Goal: Task Accomplishment & Management: Use online tool/utility

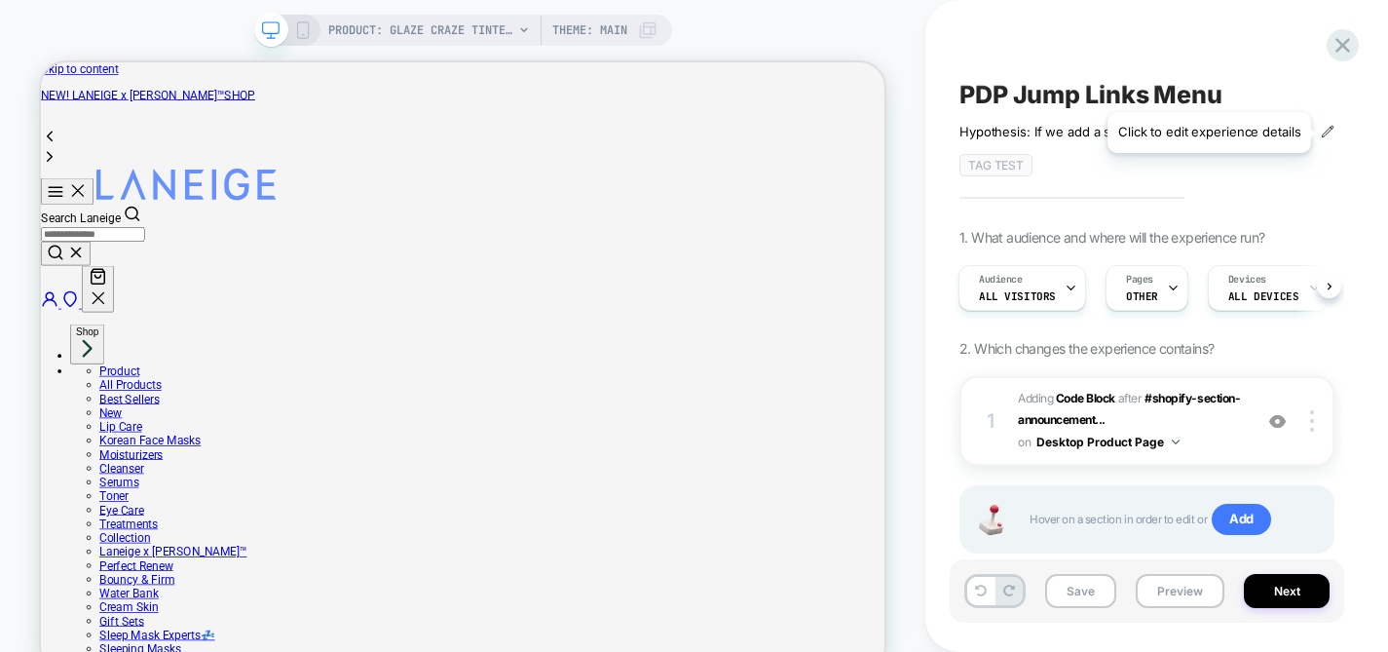
click at [1324, 132] on icon at bounding box center [1328, 132] width 14 height 14
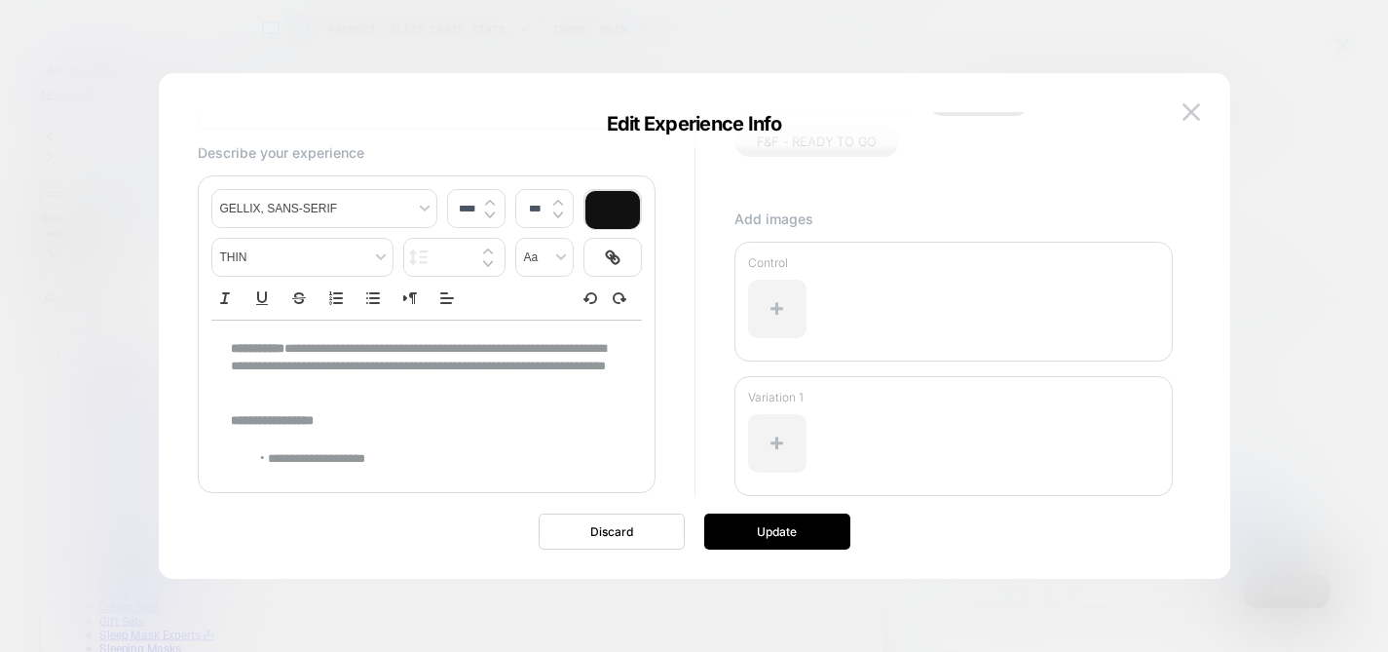
scroll to position [145, 0]
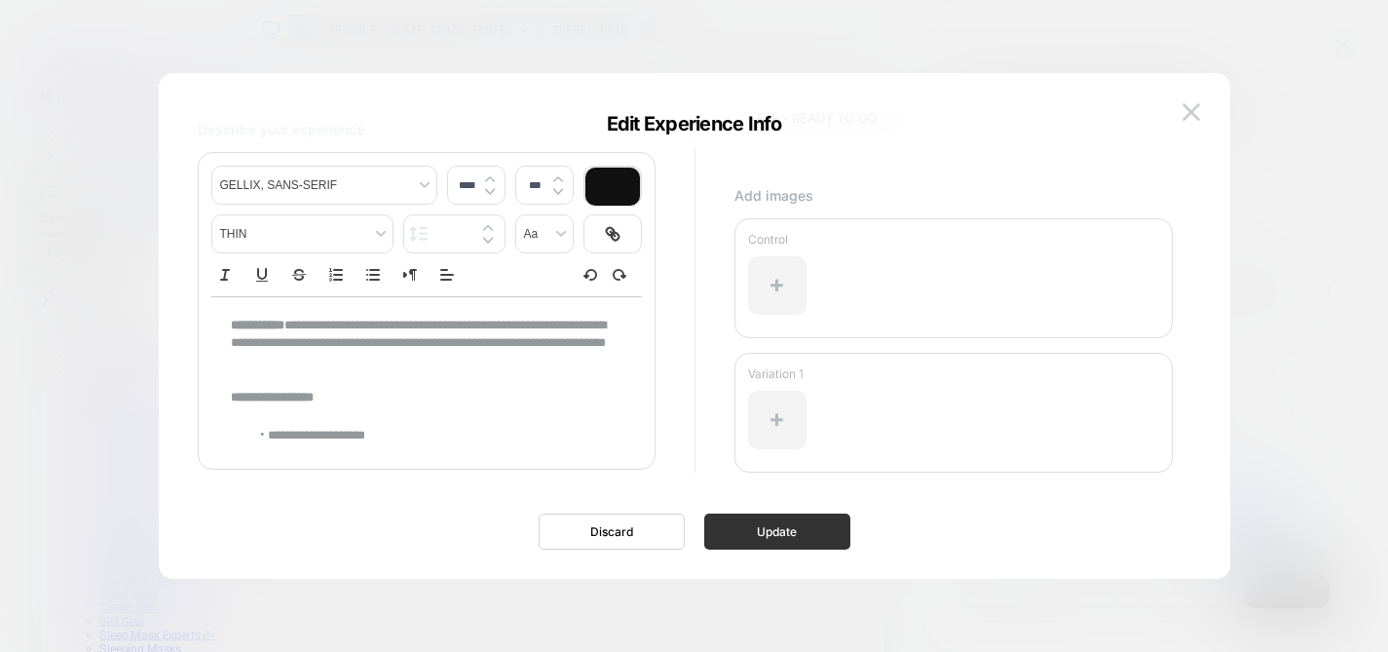
click at [775, 533] on button "Update" at bounding box center [777, 531] width 146 height 36
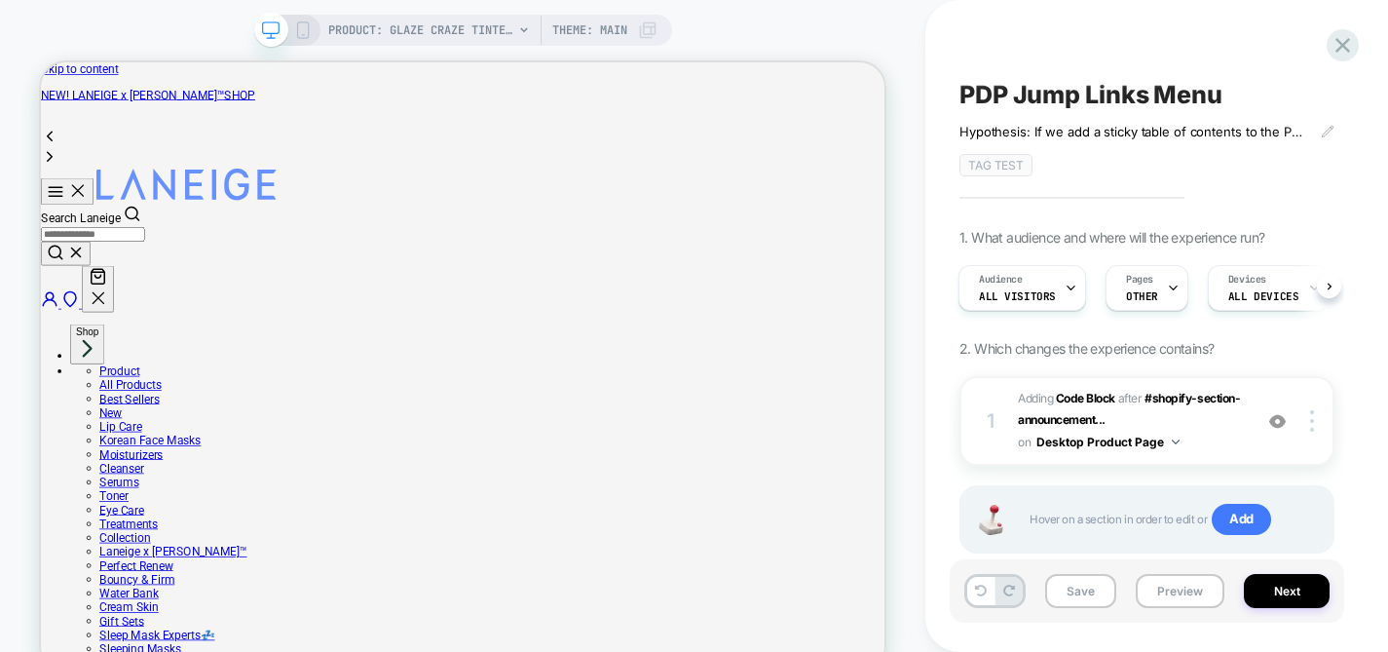
scroll to position [0, 0]
click at [306, 30] on icon at bounding box center [303, 30] width 18 height 18
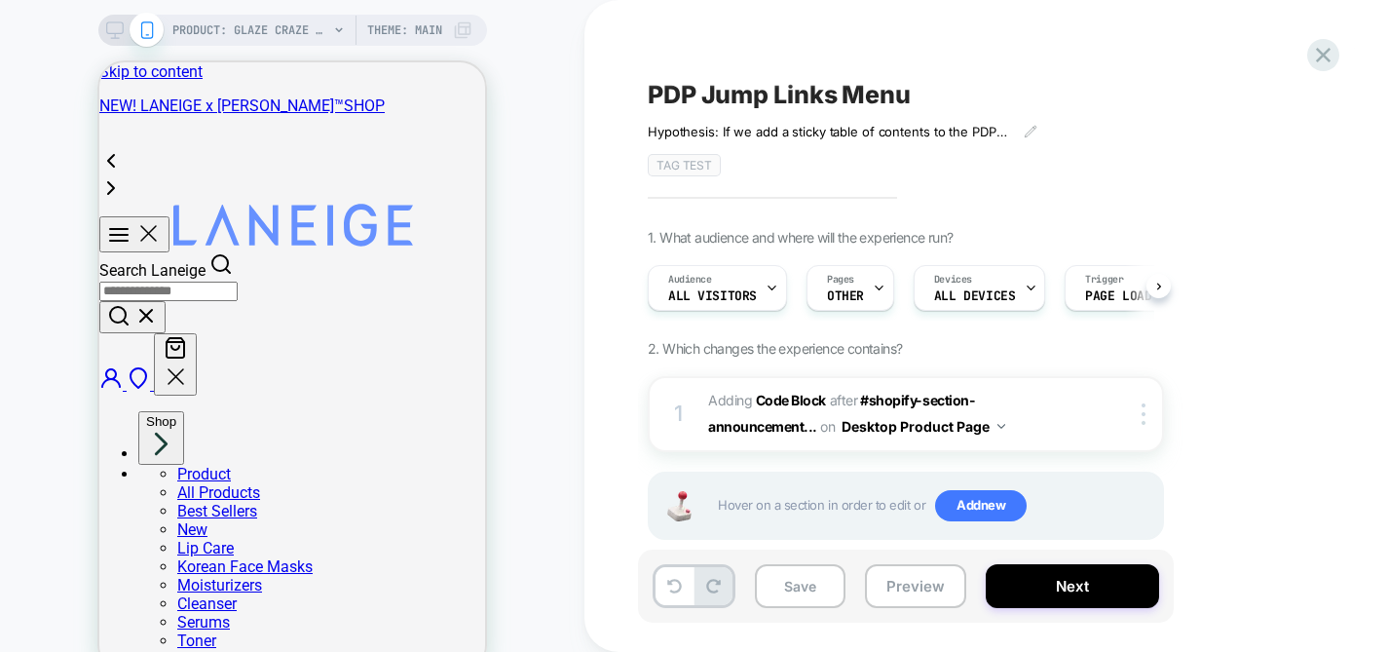
scroll to position [0, 1]
click at [897, 590] on button "Preview" at bounding box center [915, 586] width 101 height 44
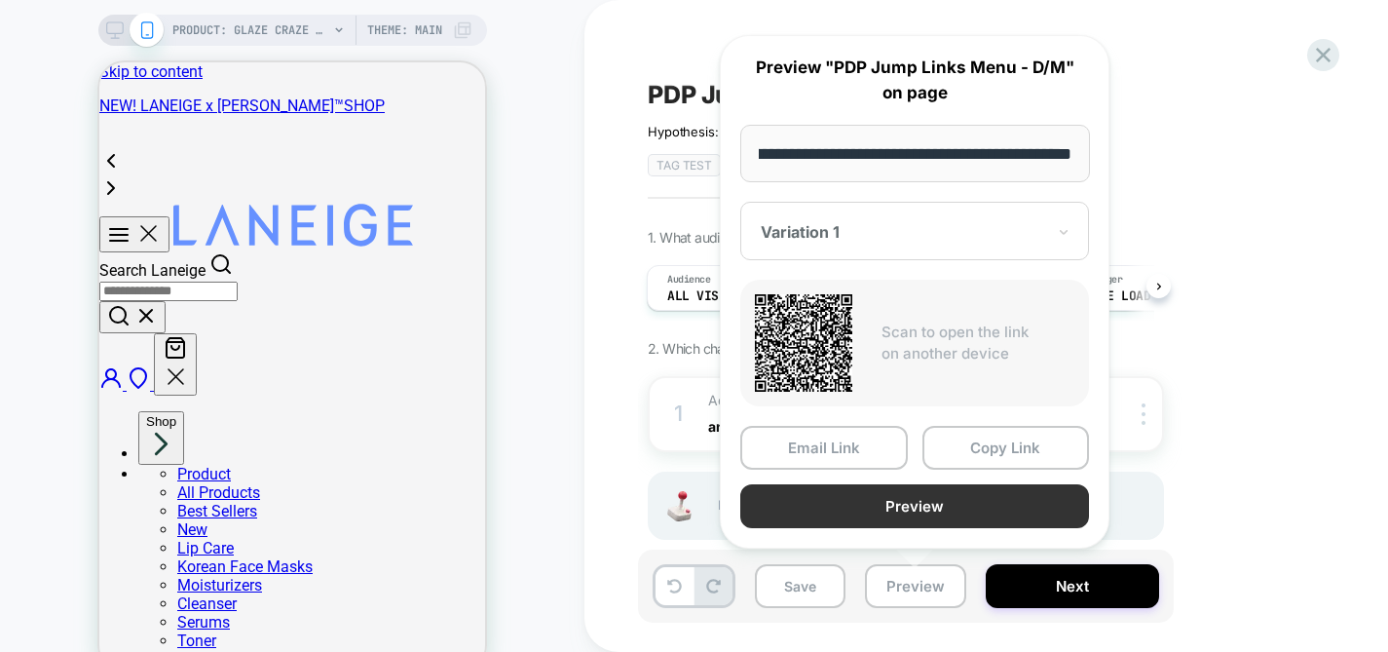
scroll to position [0, 0]
click at [853, 490] on button "Preview" at bounding box center [914, 506] width 349 height 44
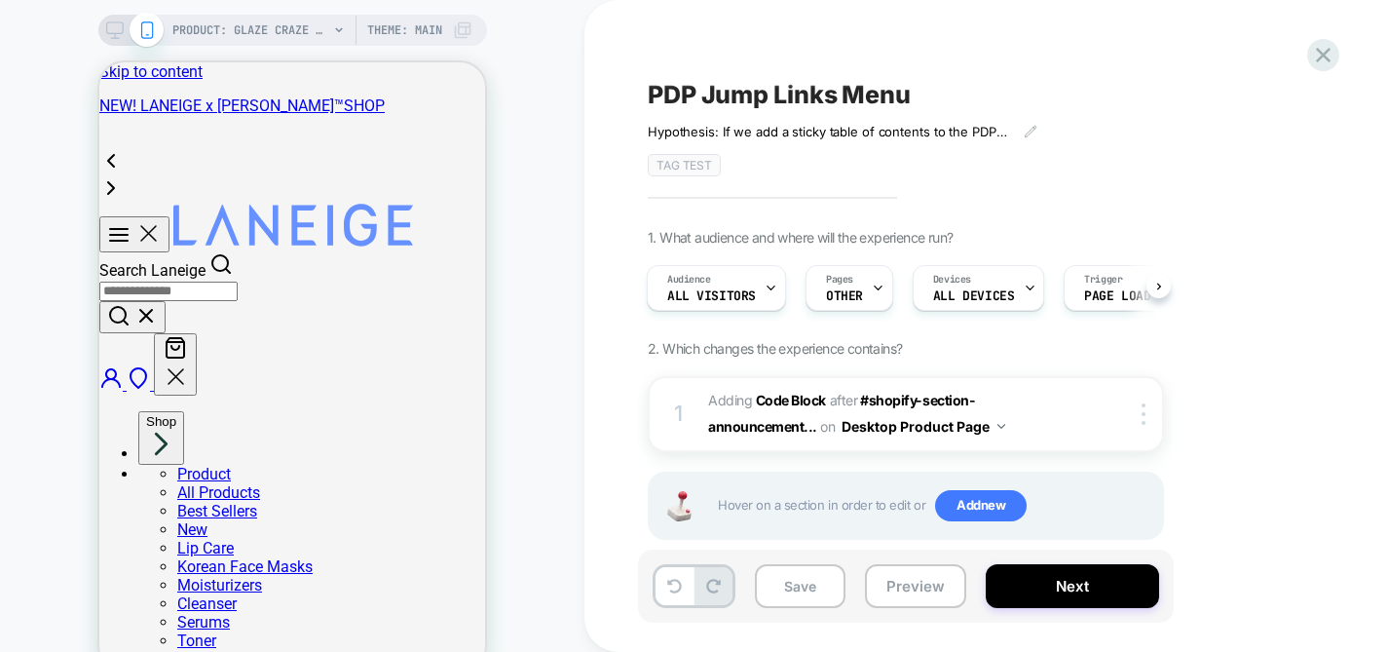
click at [117, 32] on rect at bounding box center [114, 27] width 17 height 11
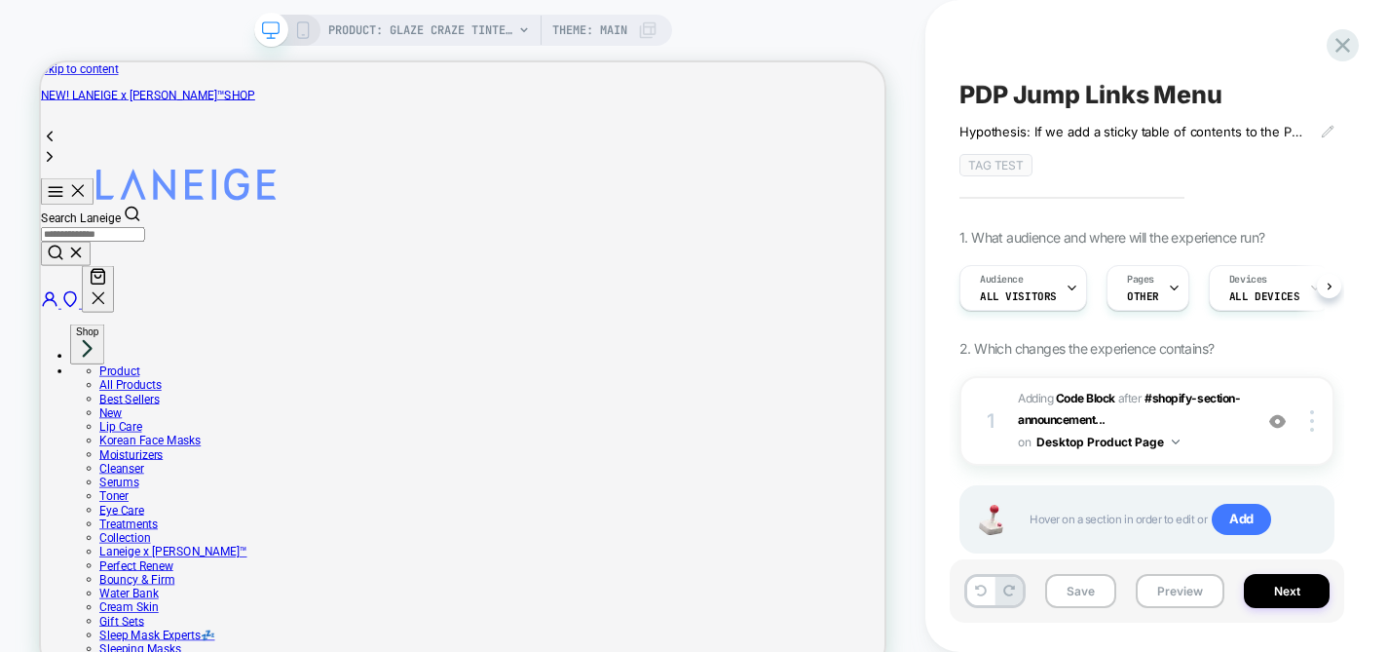
scroll to position [0, 1]
click at [1175, 588] on button "Preview" at bounding box center [1180, 591] width 89 height 34
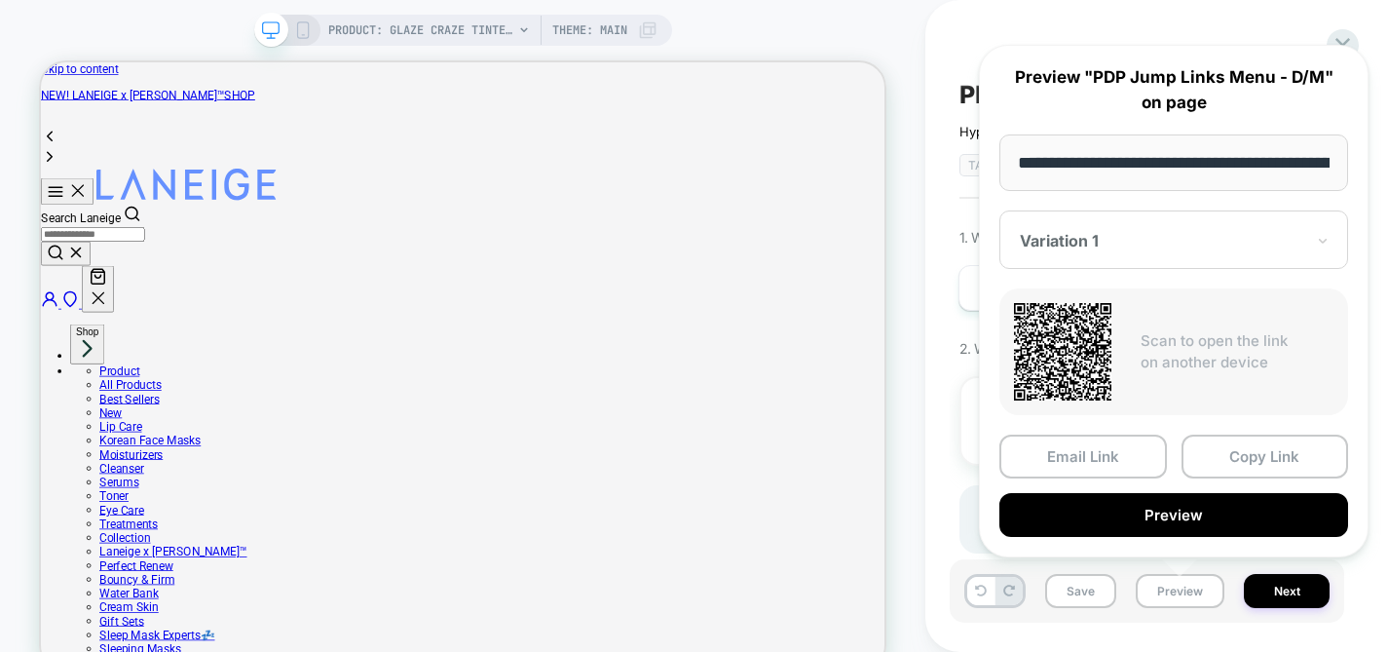
scroll to position [0, 315]
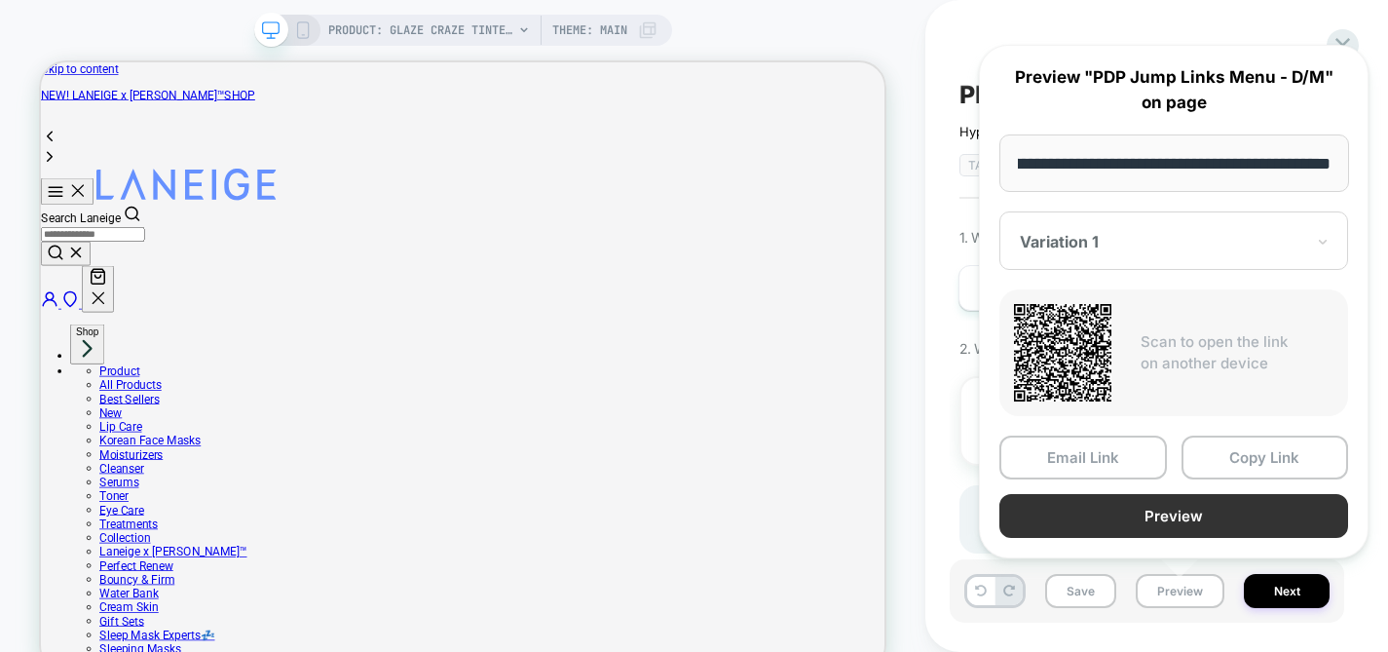
click at [1145, 524] on button "Preview" at bounding box center [1174, 516] width 349 height 44
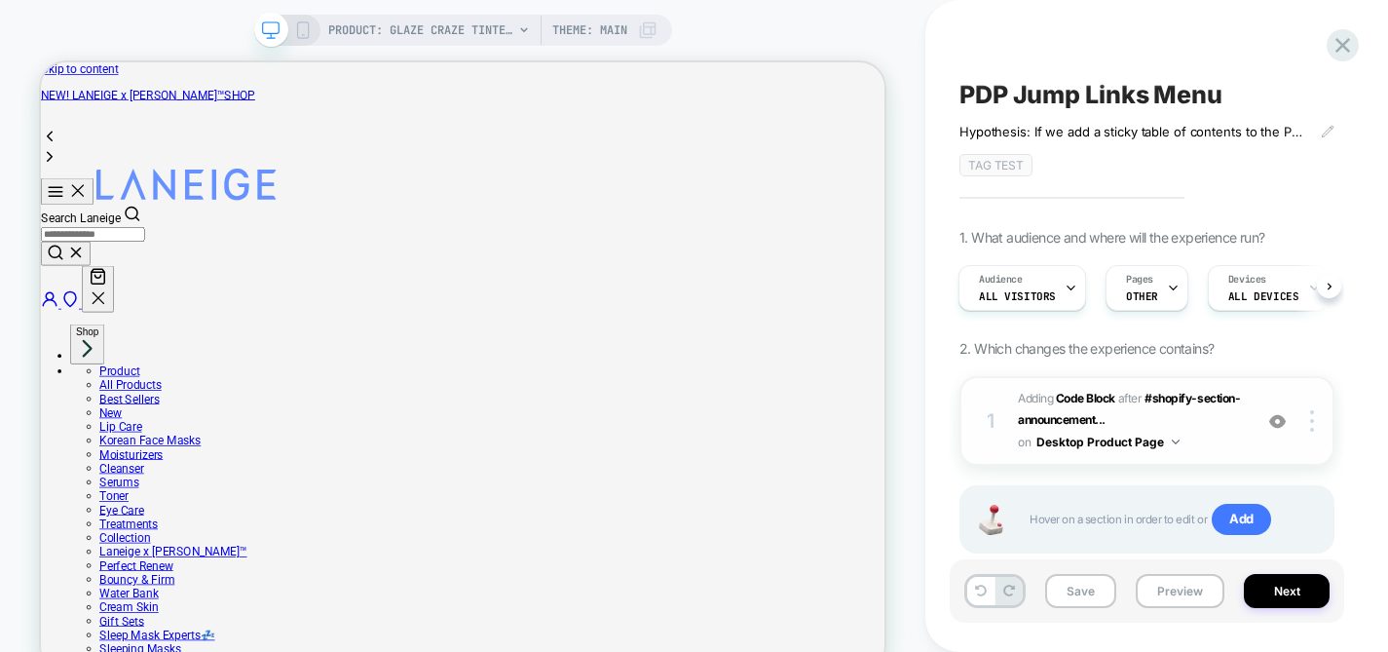
click at [1228, 427] on span "Adding Code Block AFTER #shopify-section-announcement... #shopify-section-annou…" at bounding box center [1130, 421] width 224 height 66
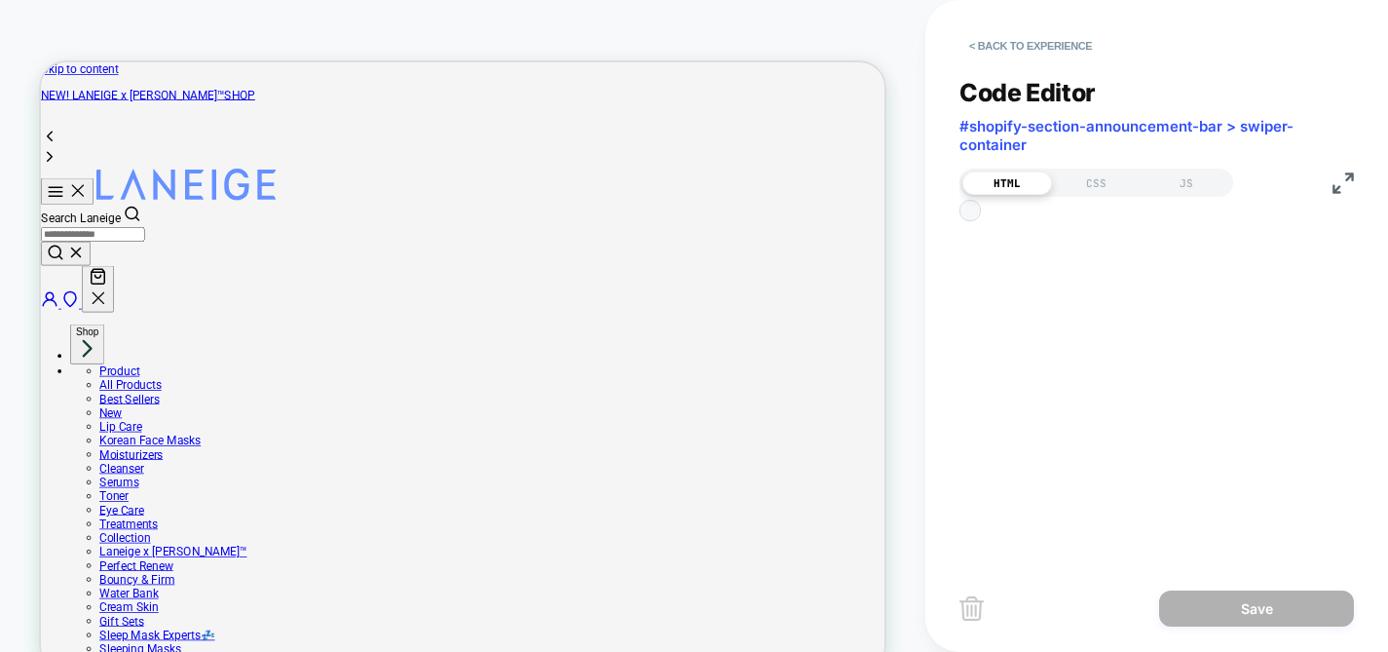
scroll to position [263, 0]
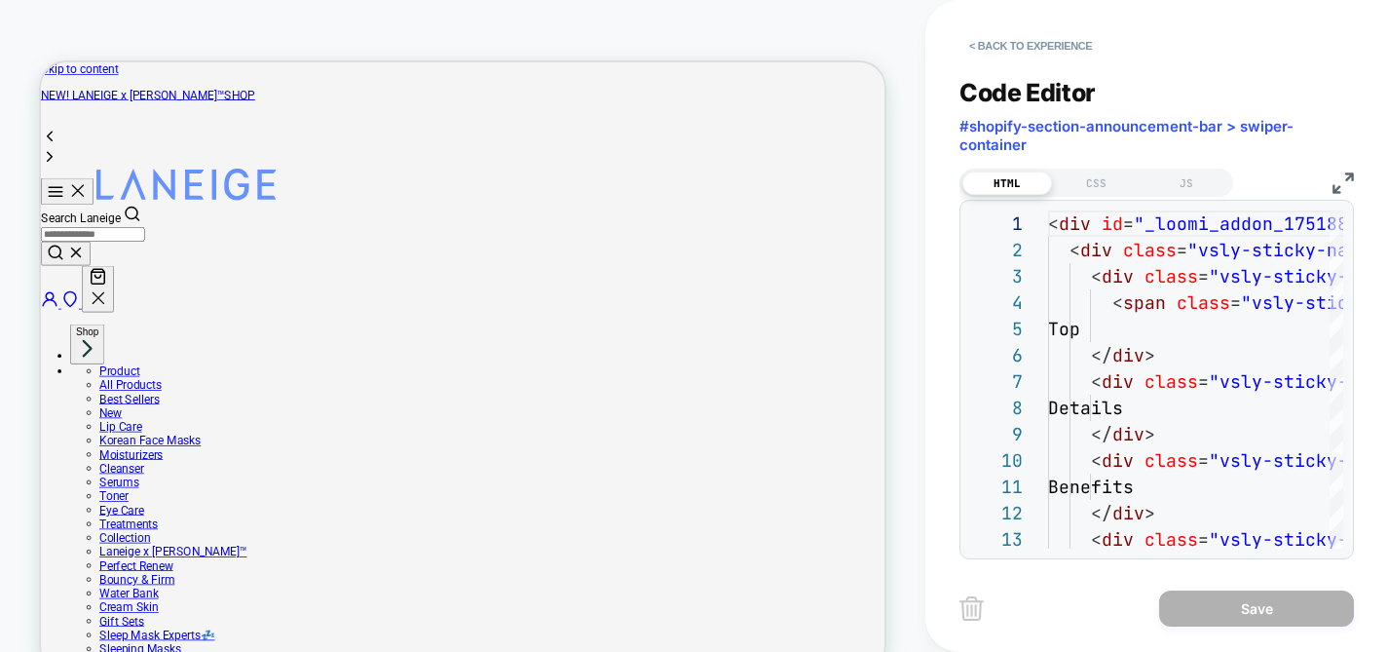
click at [1334, 185] on img at bounding box center [1343, 182] width 21 height 21
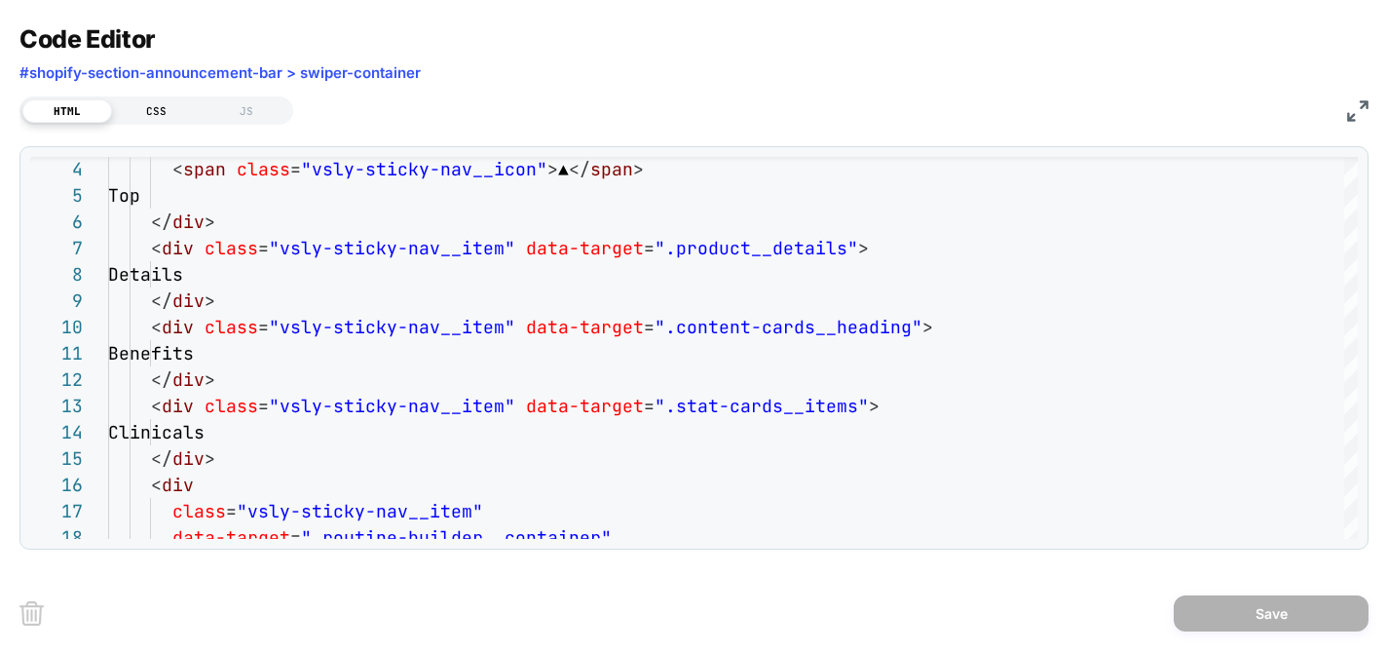
click at [162, 118] on div "CSS" at bounding box center [157, 110] width 90 height 23
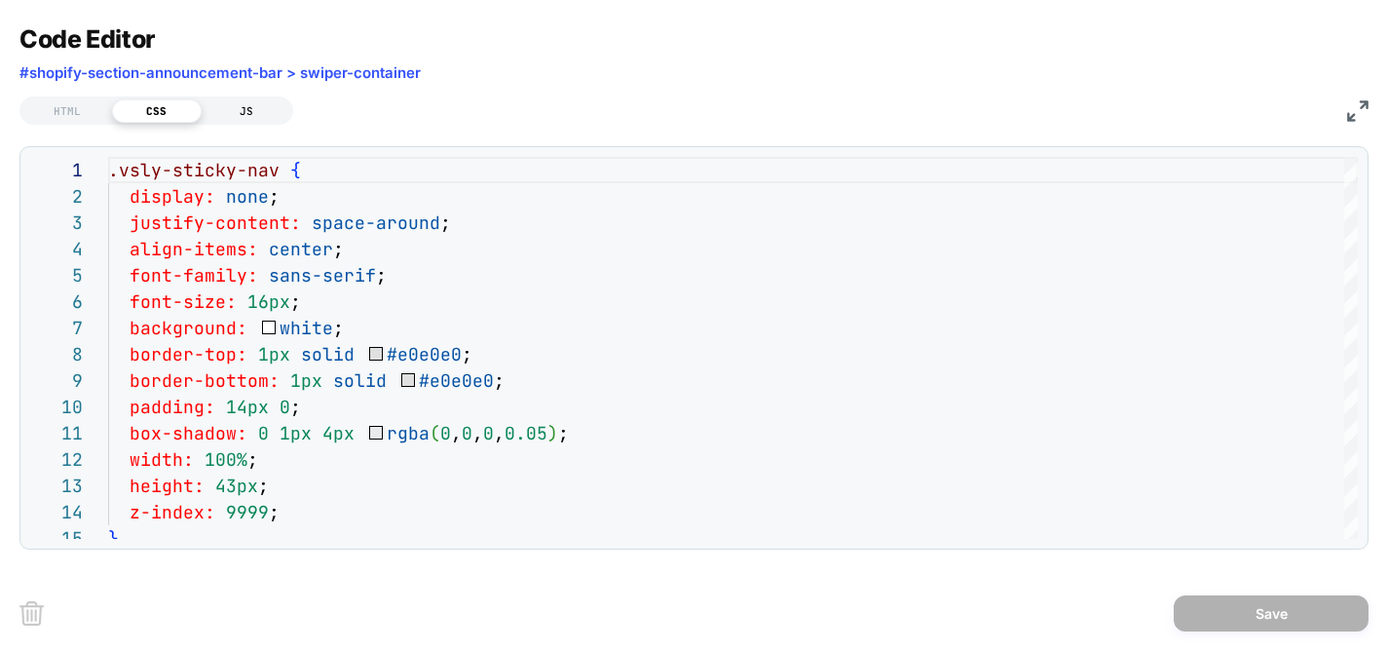
click at [230, 108] on div "JS" at bounding box center [247, 110] width 90 height 23
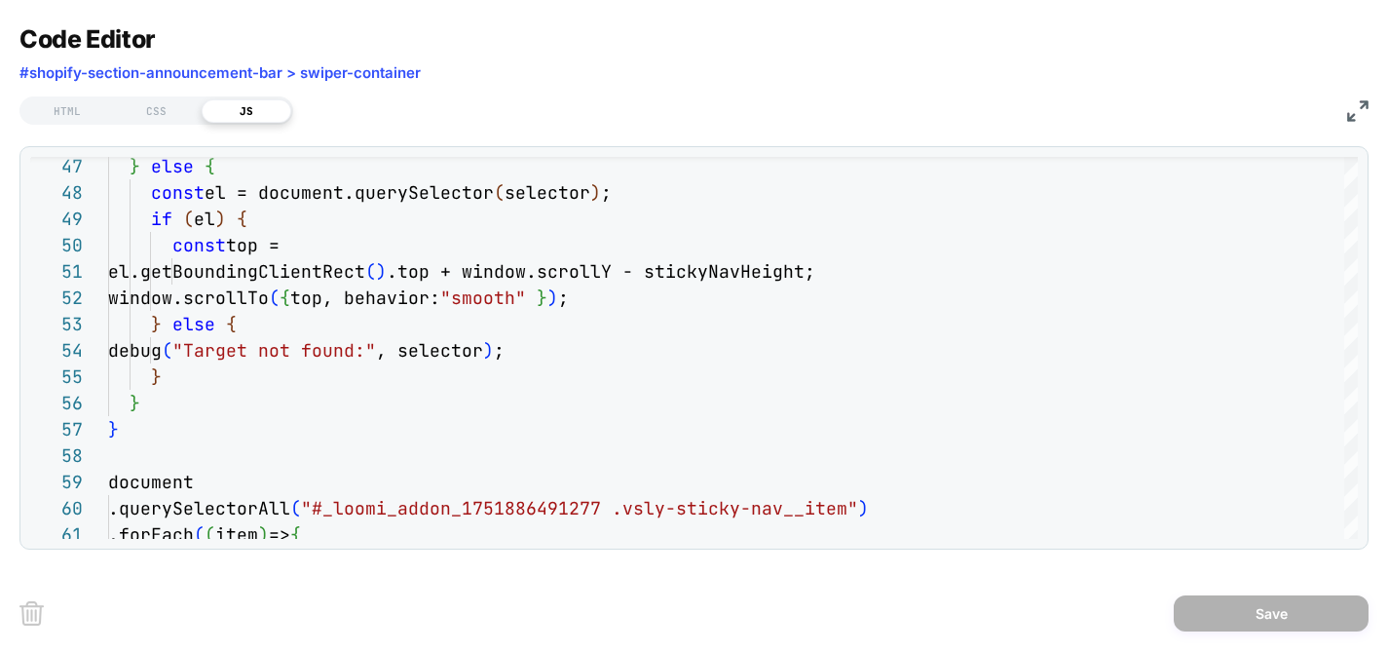
click at [1350, 106] on img at bounding box center [1357, 110] width 21 height 21
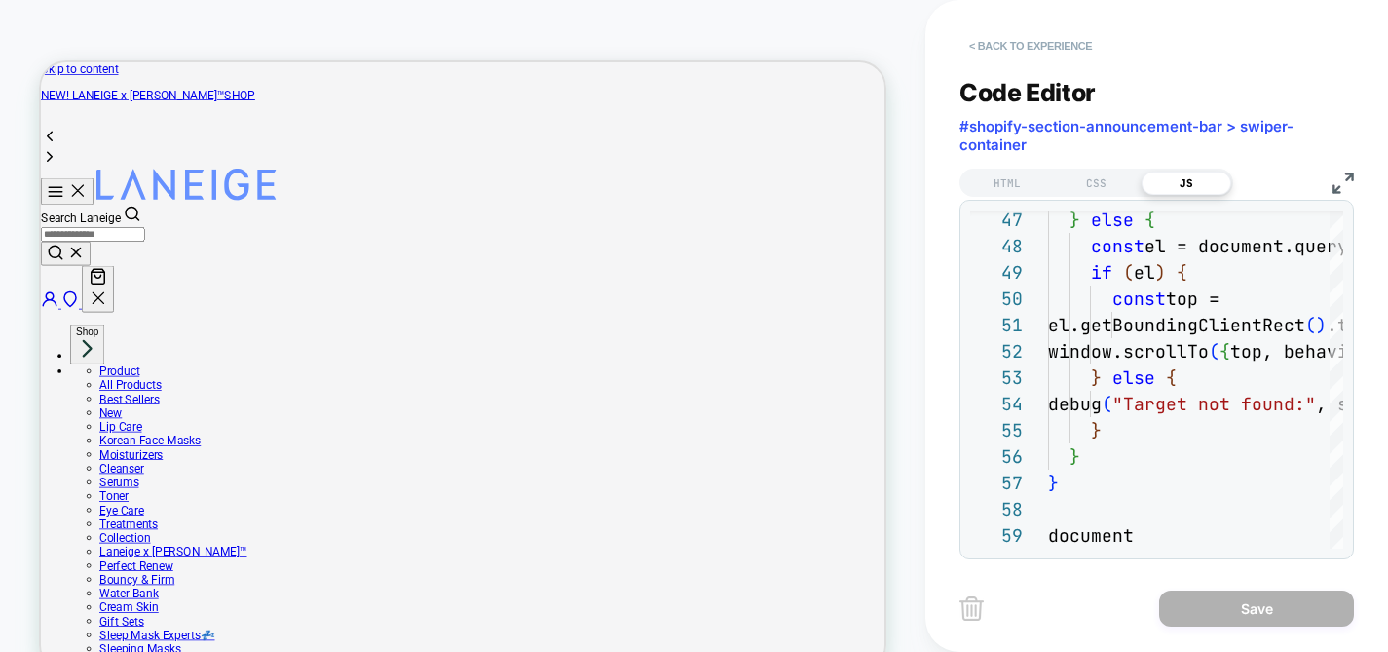
click at [1060, 39] on button "< Back to experience" at bounding box center [1031, 45] width 142 height 31
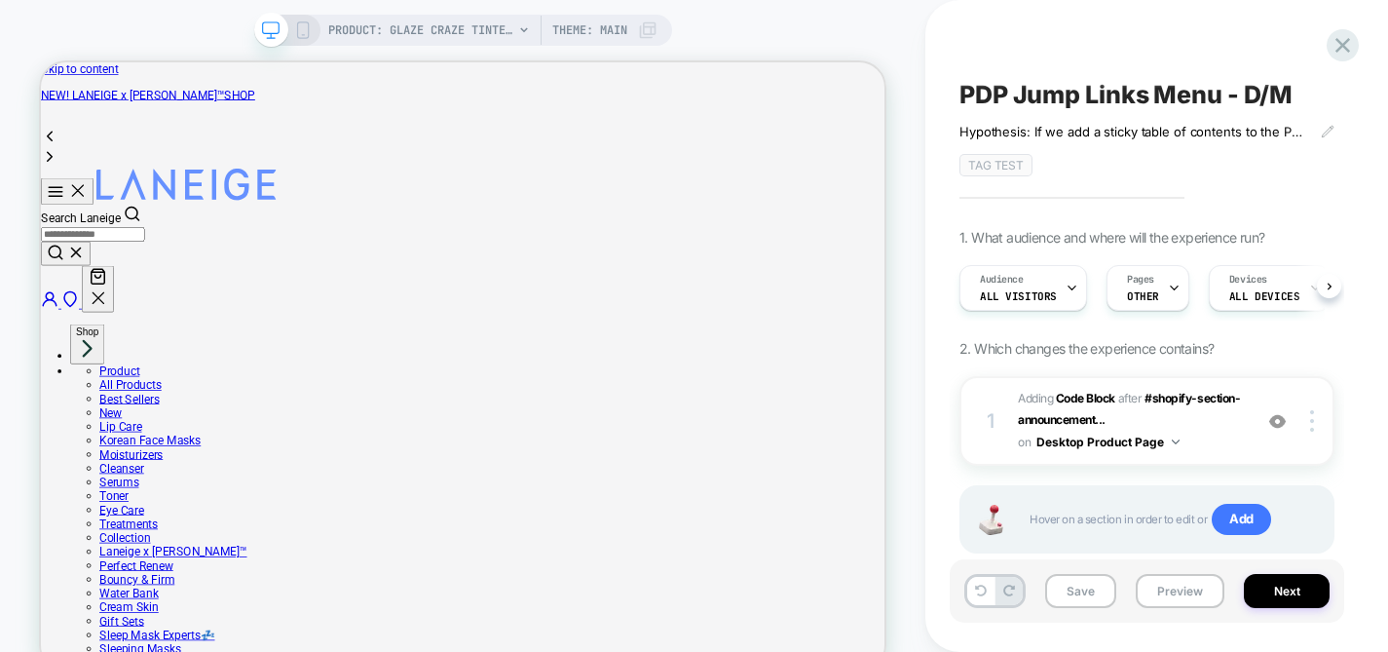
scroll to position [0, 1]
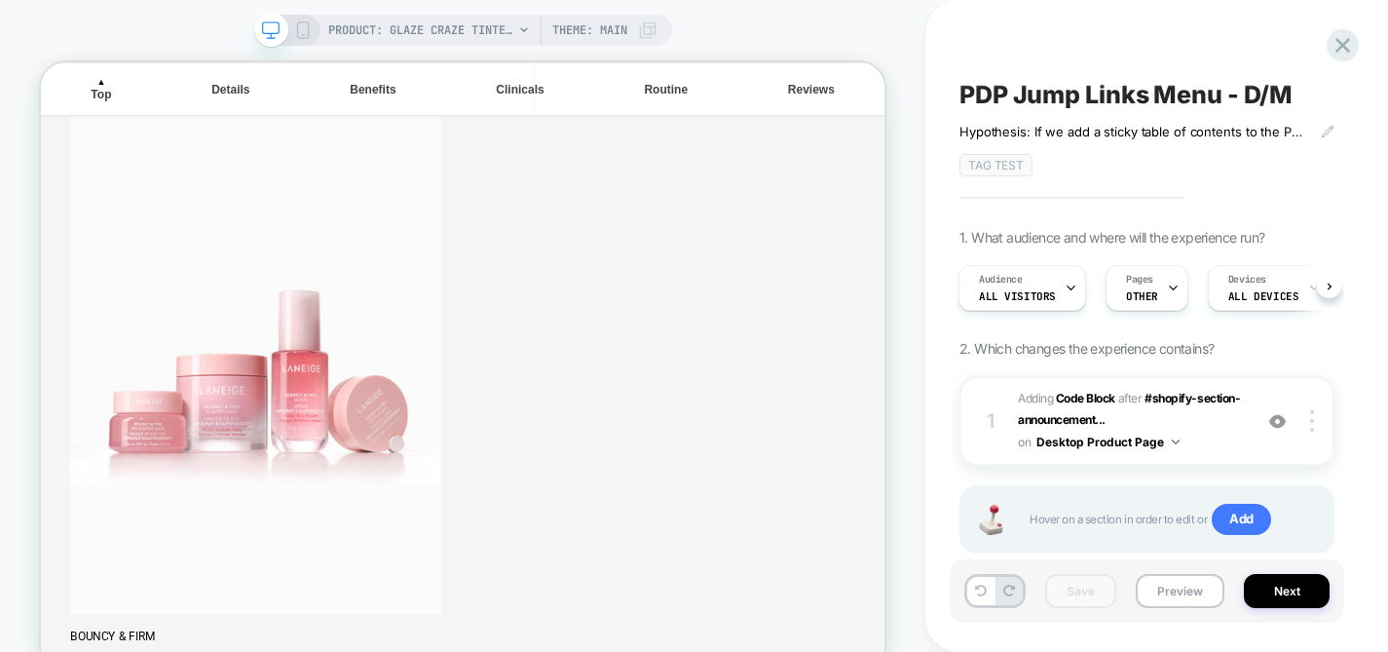
scroll to position [1757, 0]
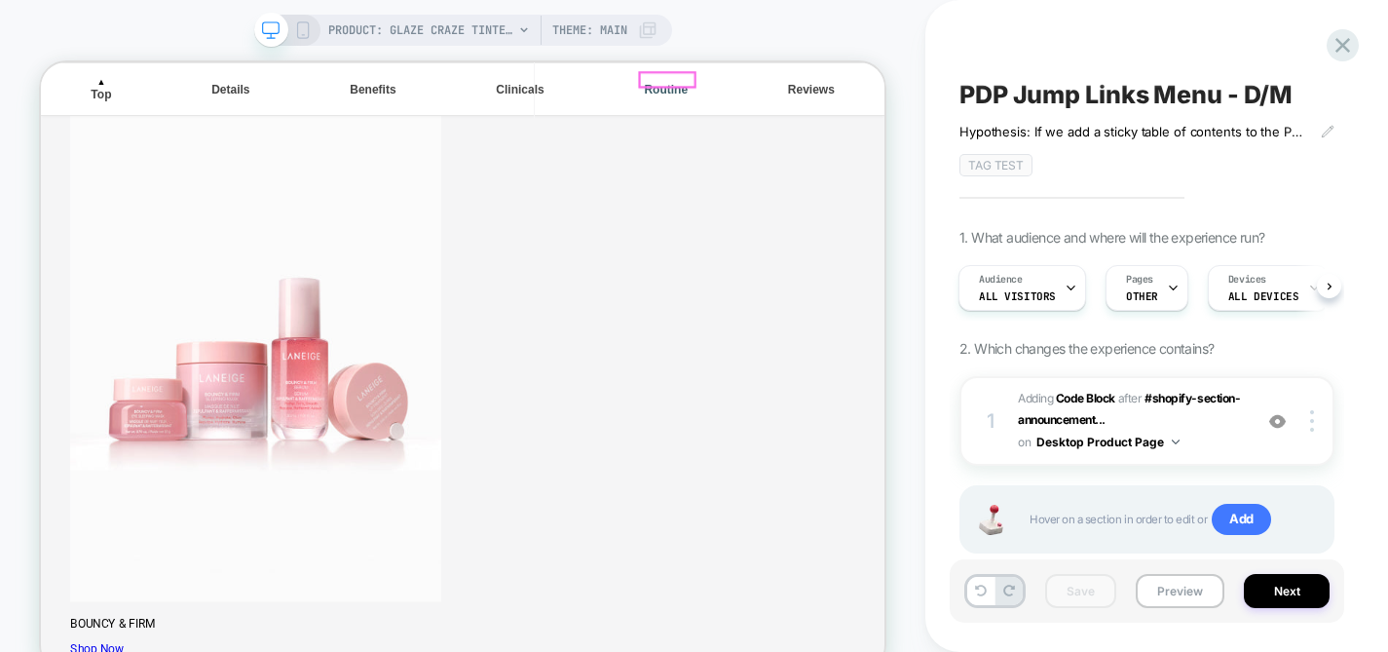
click at [871, 90] on div "Routine" at bounding box center [875, 99] width 74 height 18
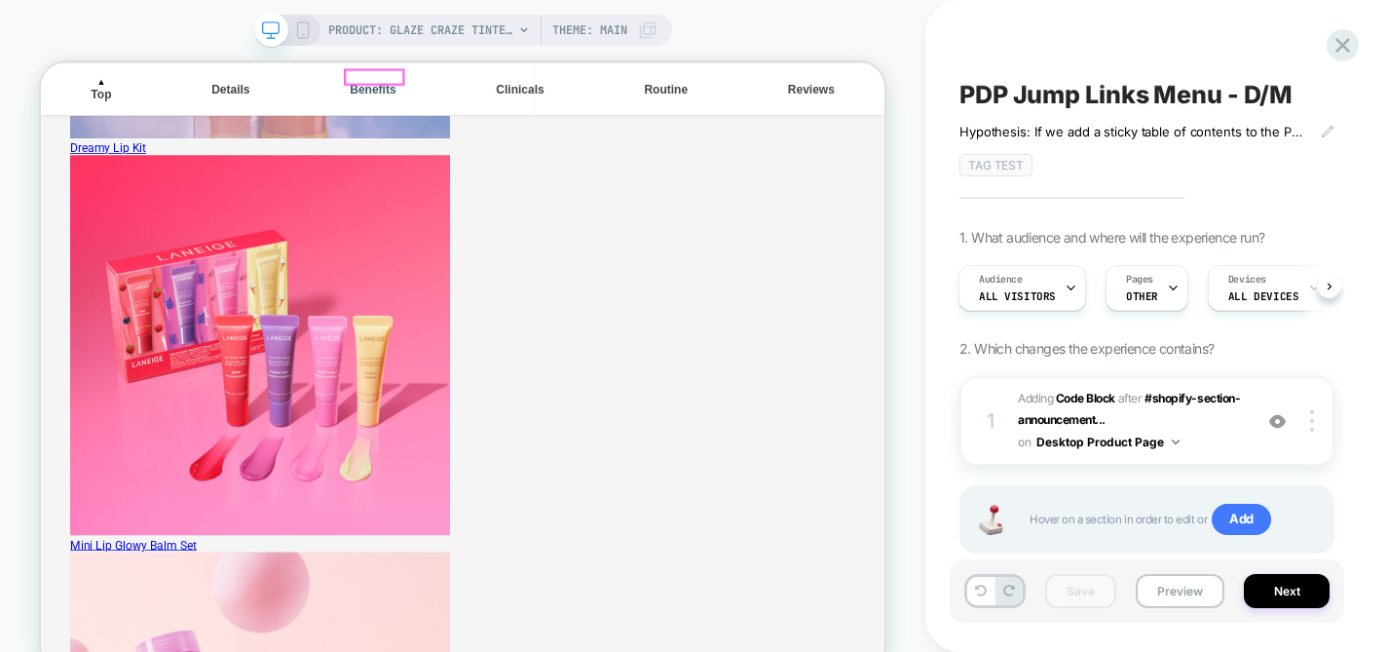
click at [477, 90] on div "Benefits" at bounding box center [483, 99] width 77 height 18
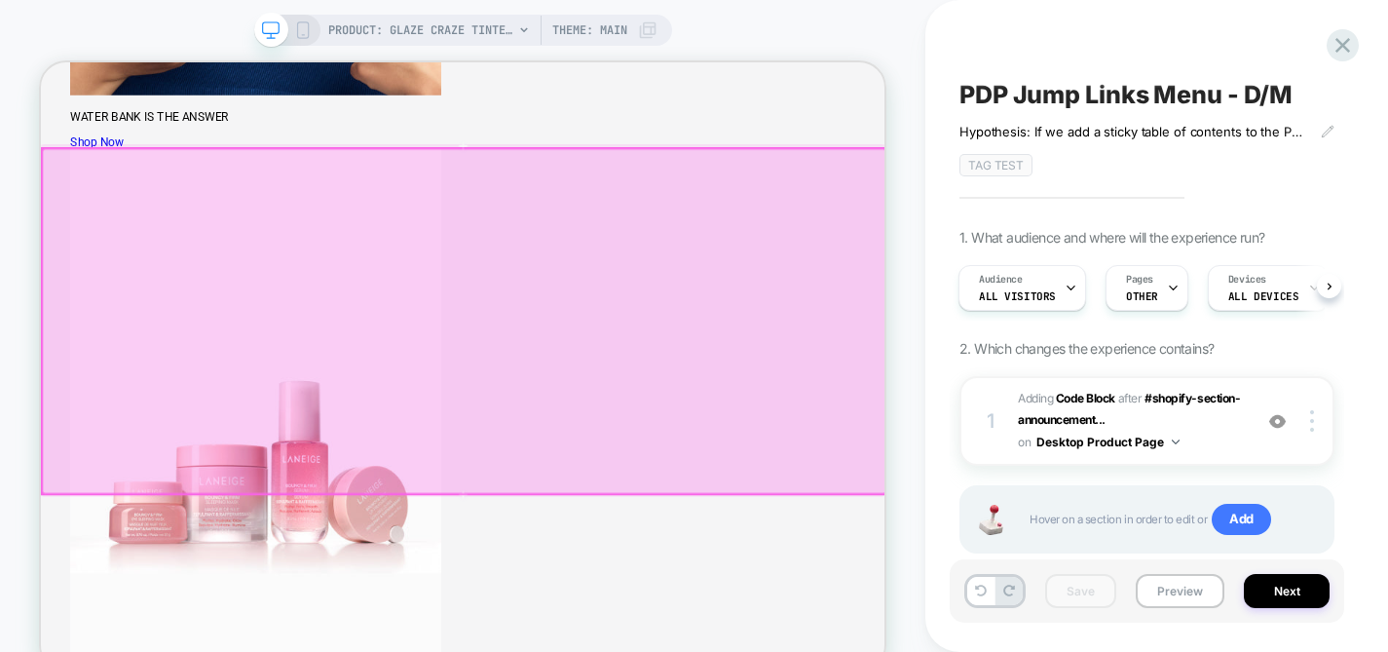
scroll to position [1636, 0]
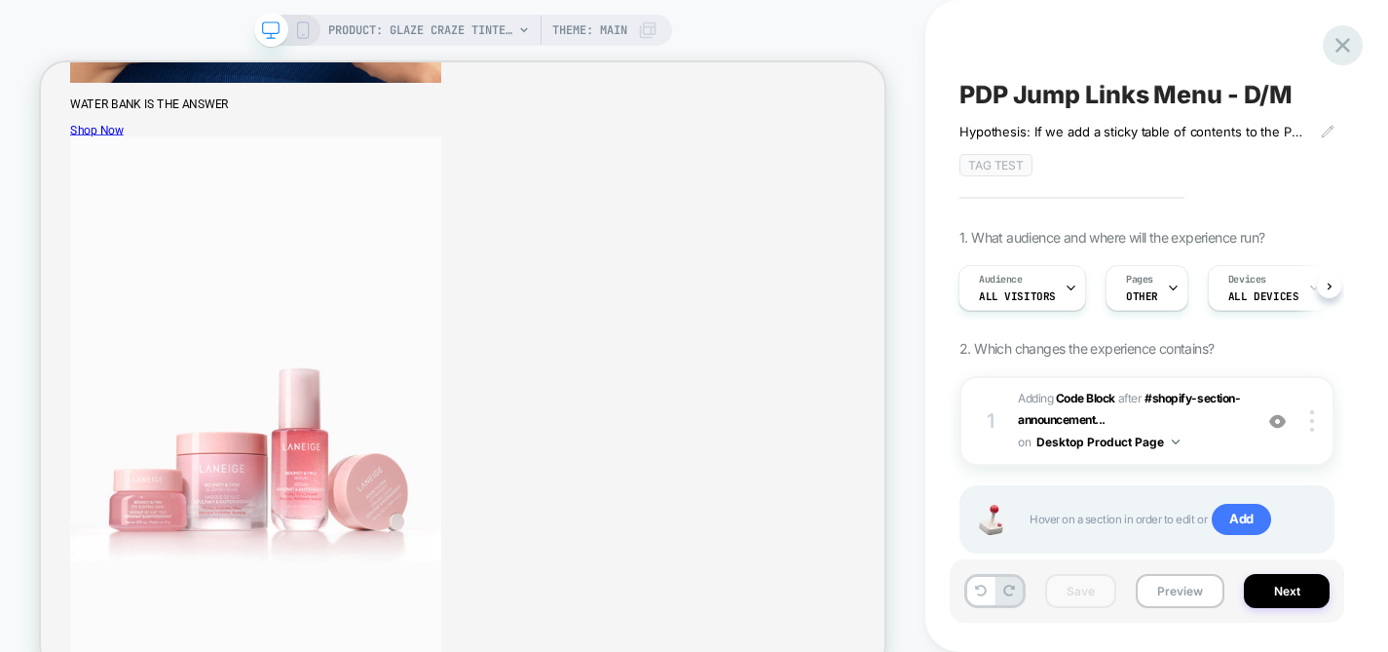
click at [1335, 49] on icon at bounding box center [1343, 45] width 26 height 26
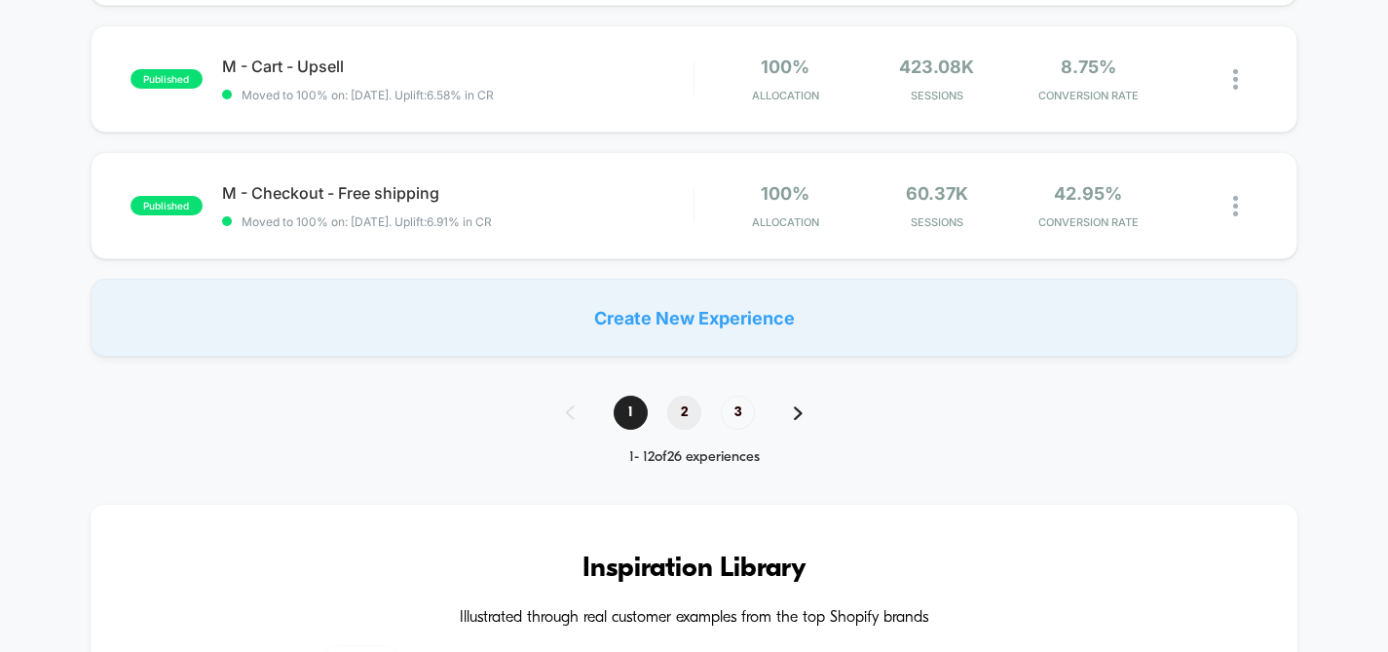
click at [687, 408] on span "2" at bounding box center [684, 413] width 34 height 34
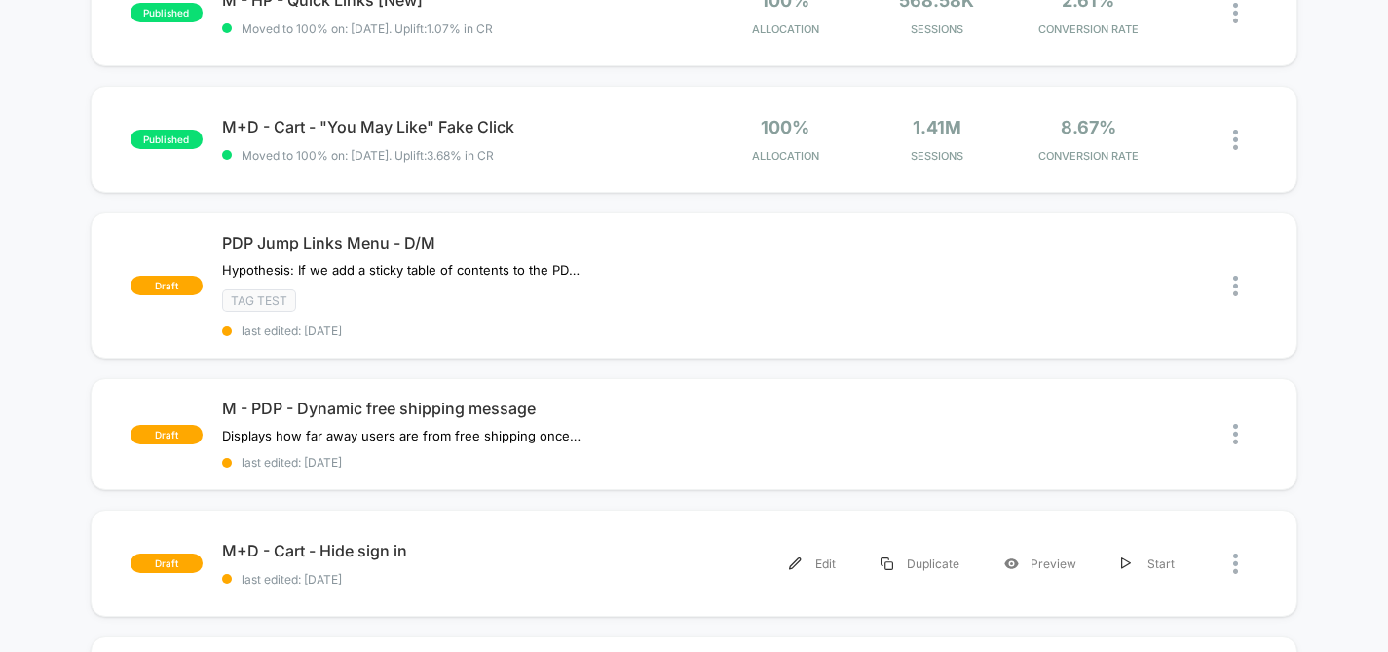
scroll to position [169, 0]
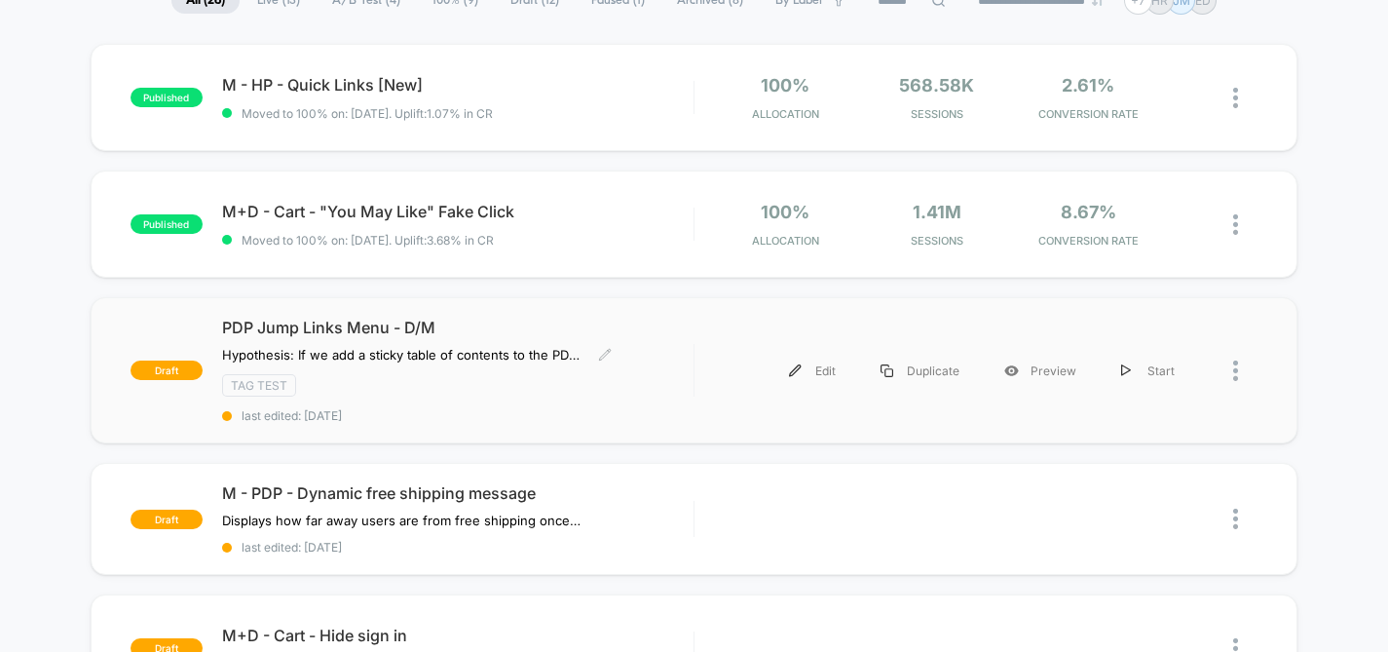
click at [401, 322] on span "PDP Jump Links Menu - D/M" at bounding box center [458, 327] width 472 height 19
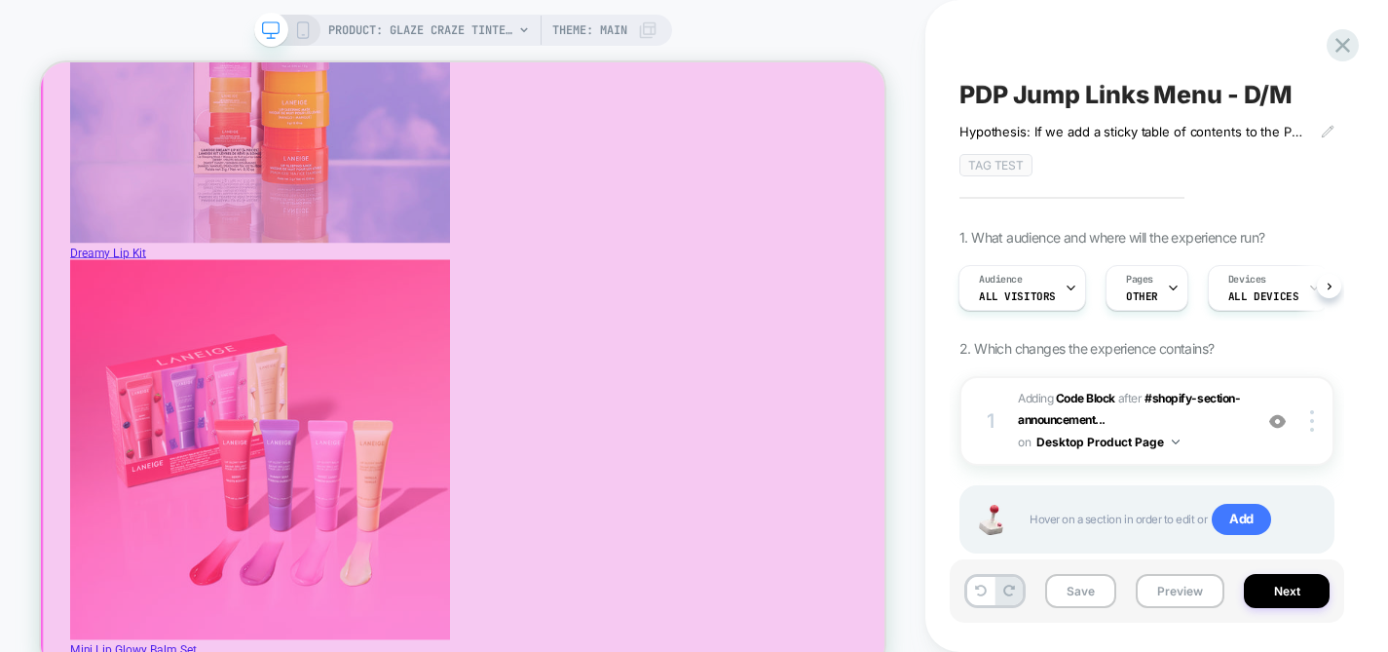
scroll to position [3535, 0]
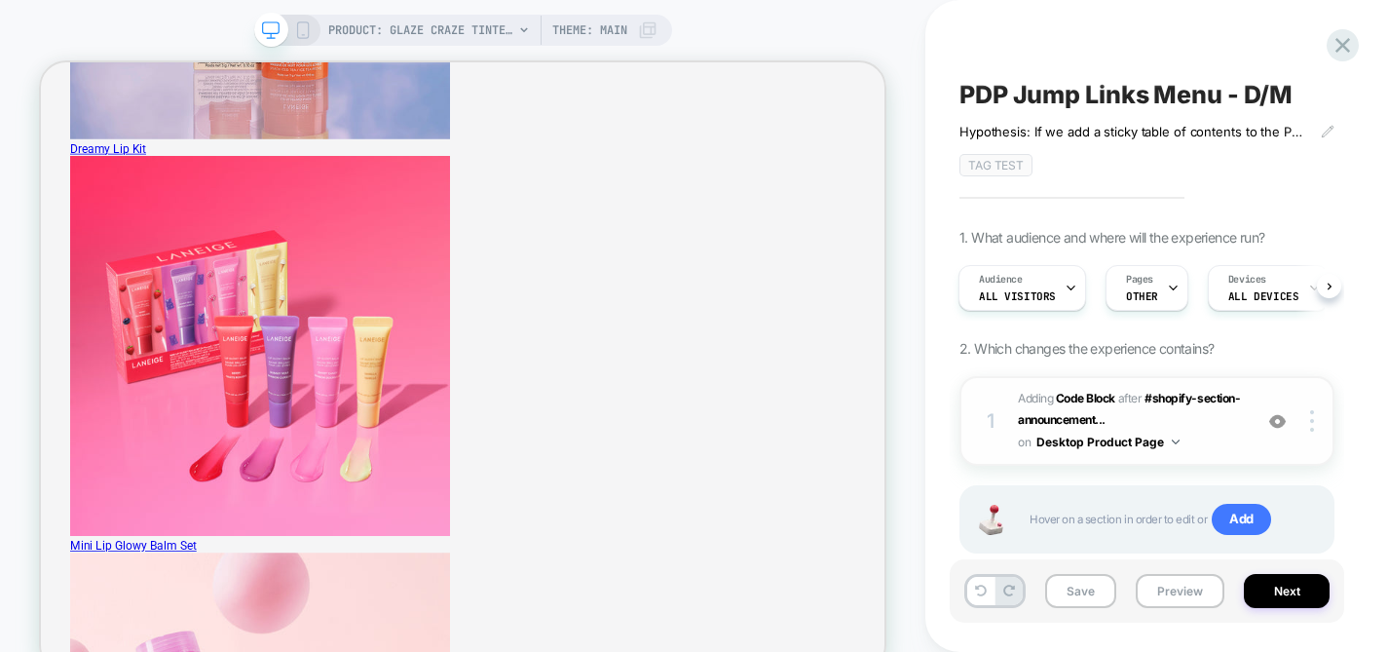
click at [1183, 428] on span "Adding Code Block AFTER #shopify-section-announcement... #shopify-section-annou…" at bounding box center [1130, 421] width 224 height 66
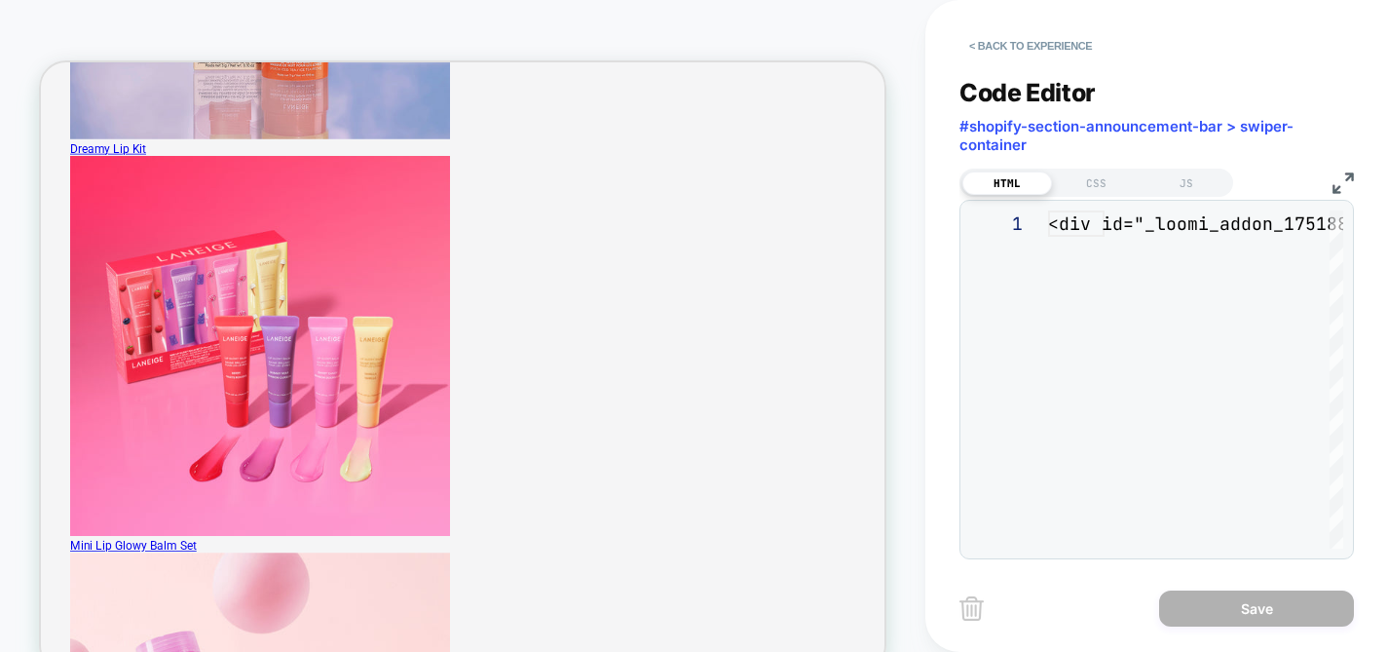
scroll to position [263, 0]
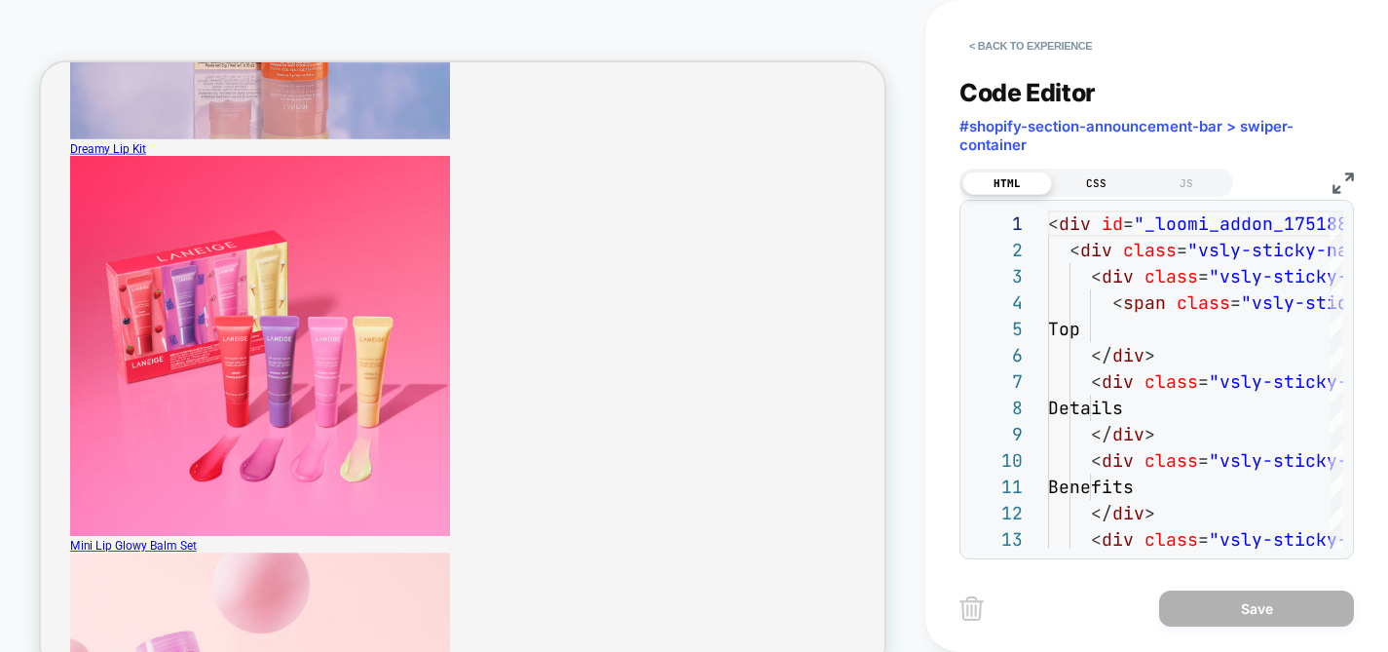
click at [1113, 187] on div "CSS" at bounding box center [1097, 182] width 90 height 23
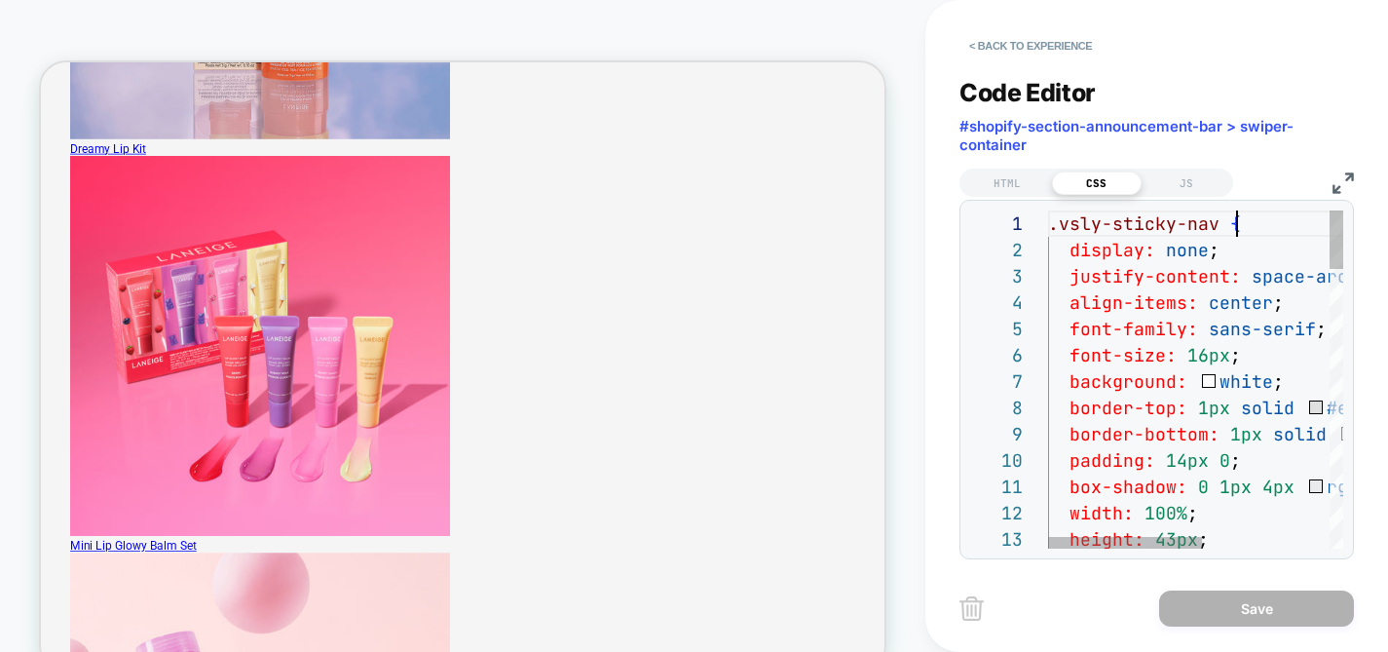
click at [1192, 192] on div "HTML CSS JS" at bounding box center [1097, 183] width 274 height 28
click at [1187, 183] on div "JS" at bounding box center [1187, 182] width 90 height 23
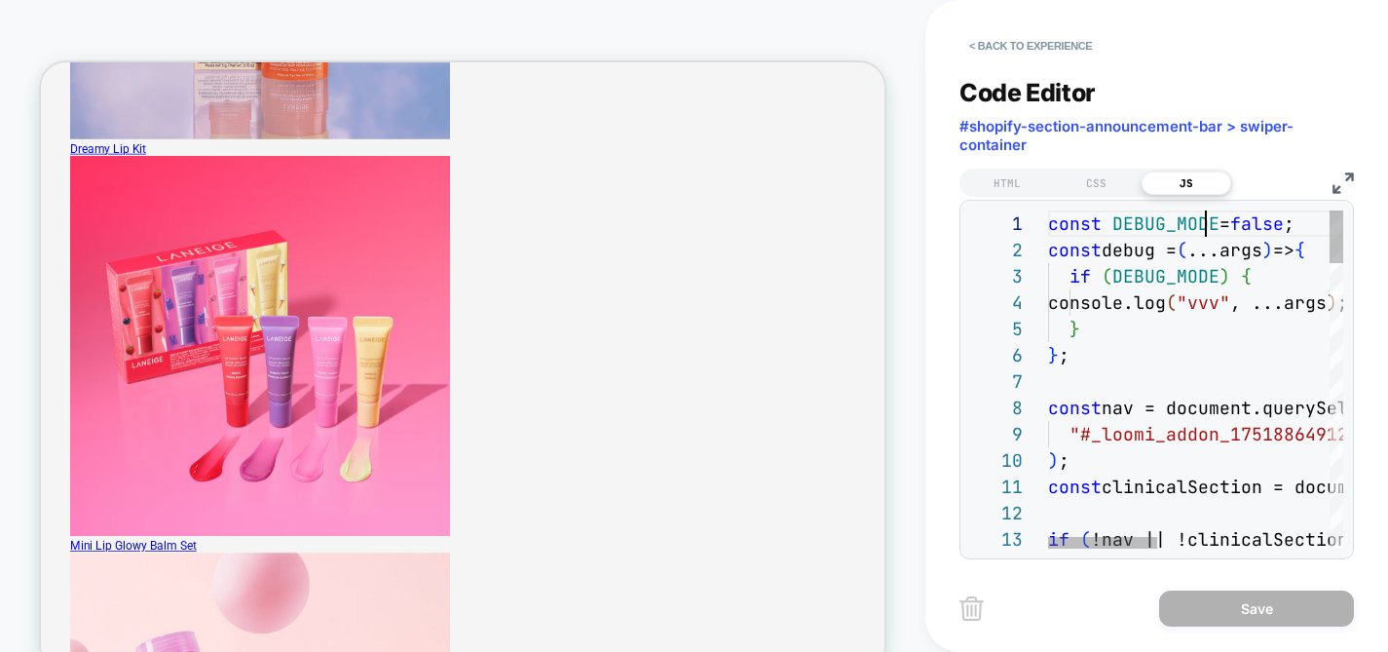
scroll to position [0, 158]
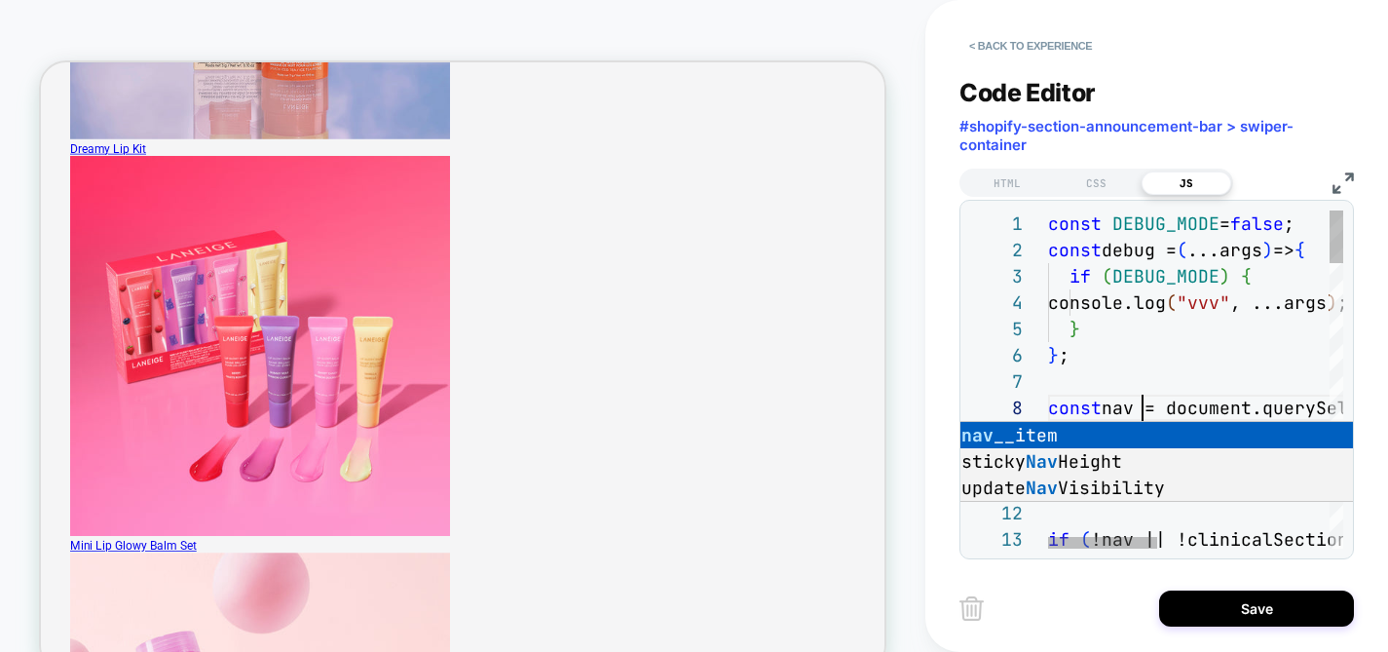
scroll to position [184, 95]
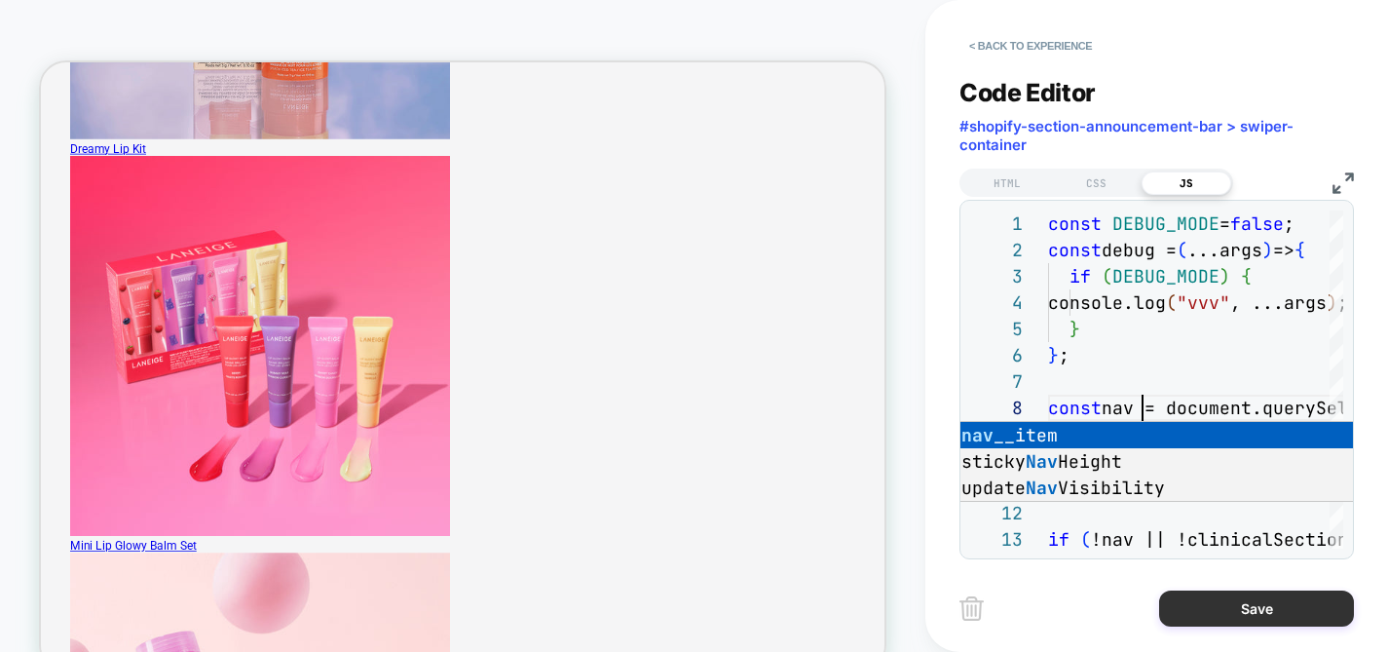
type textarea "**********"
click at [1252, 616] on button "Save" at bounding box center [1256, 608] width 195 height 36
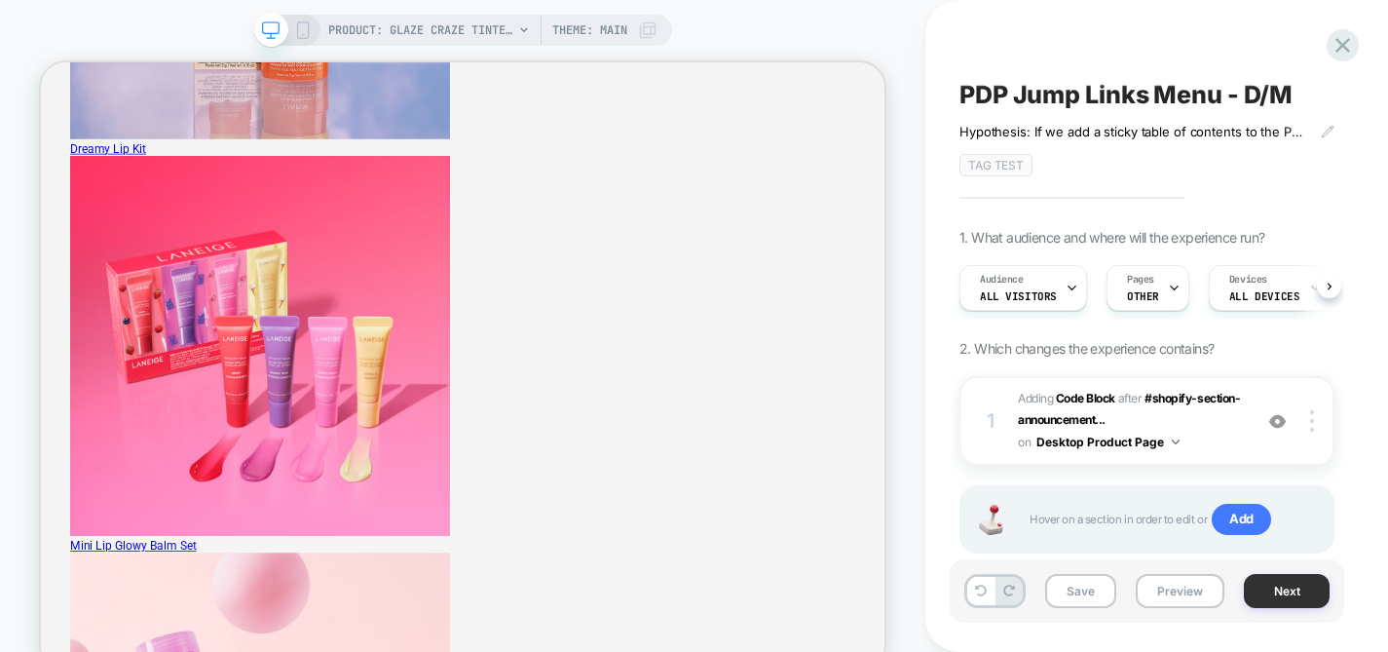
scroll to position [0, 1]
click at [1092, 590] on button "Save" at bounding box center [1080, 591] width 71 height 34
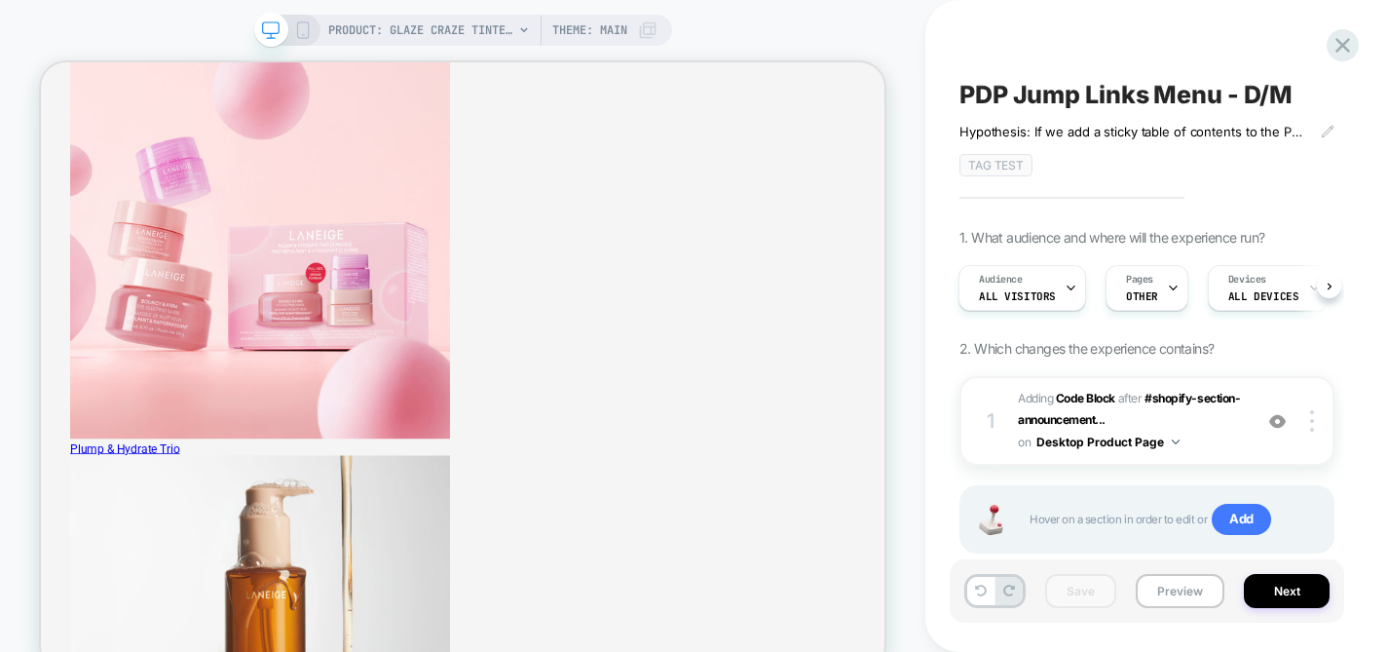
scroll to position [4195, 0]
click at [1182, 593] on button "Preview" at bounding box center [1180, 591] width 89 height 34
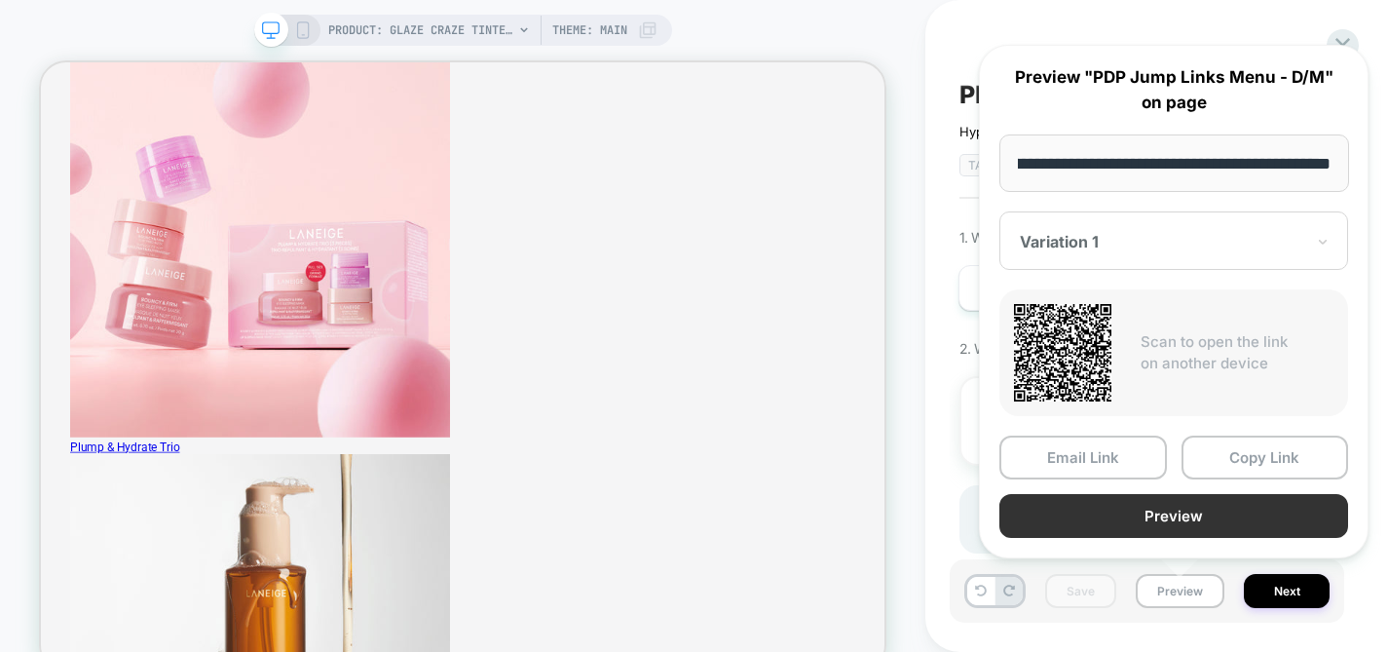
scroll to position [0, 0]
click at [1117, 503] on button "Preview" at bounding box center [1174, 516] width 349 height 44
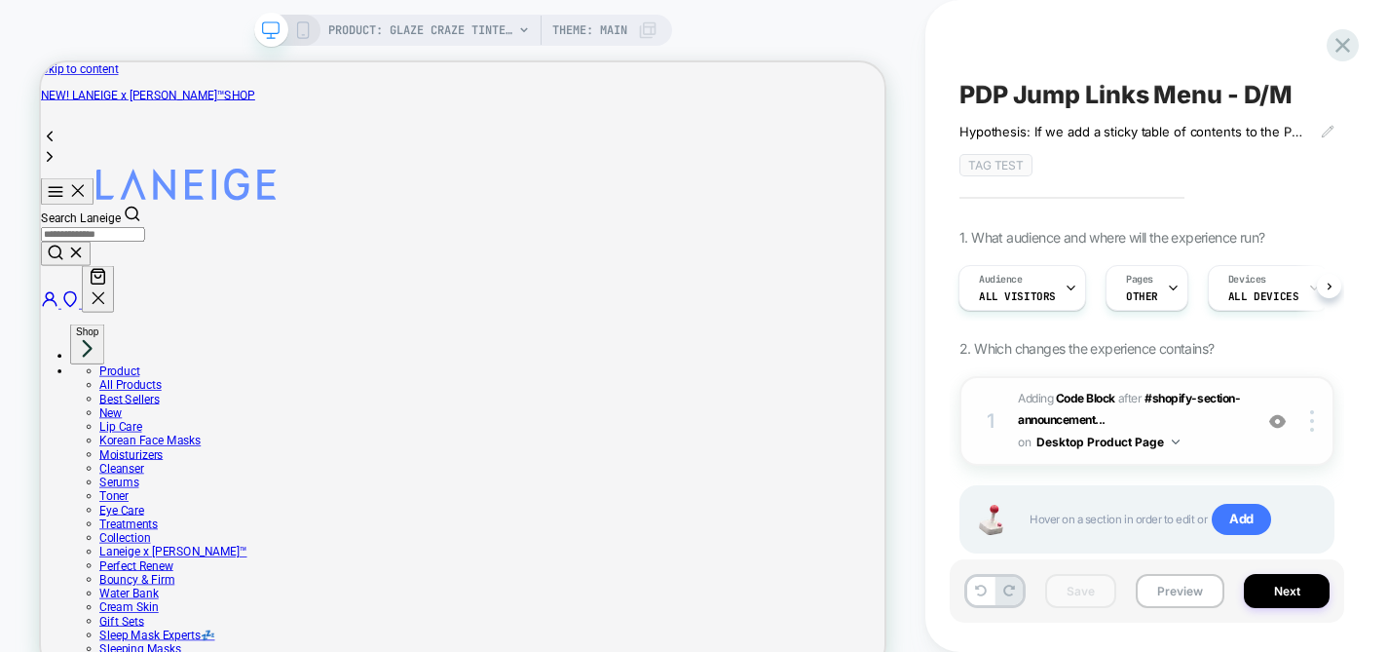
click at [1210, 436] on span "Adding Code Block AFTER #shopify-section-announcement... #shopify-section-annou…" at bounding box center [1130, 421] width 224 height 66
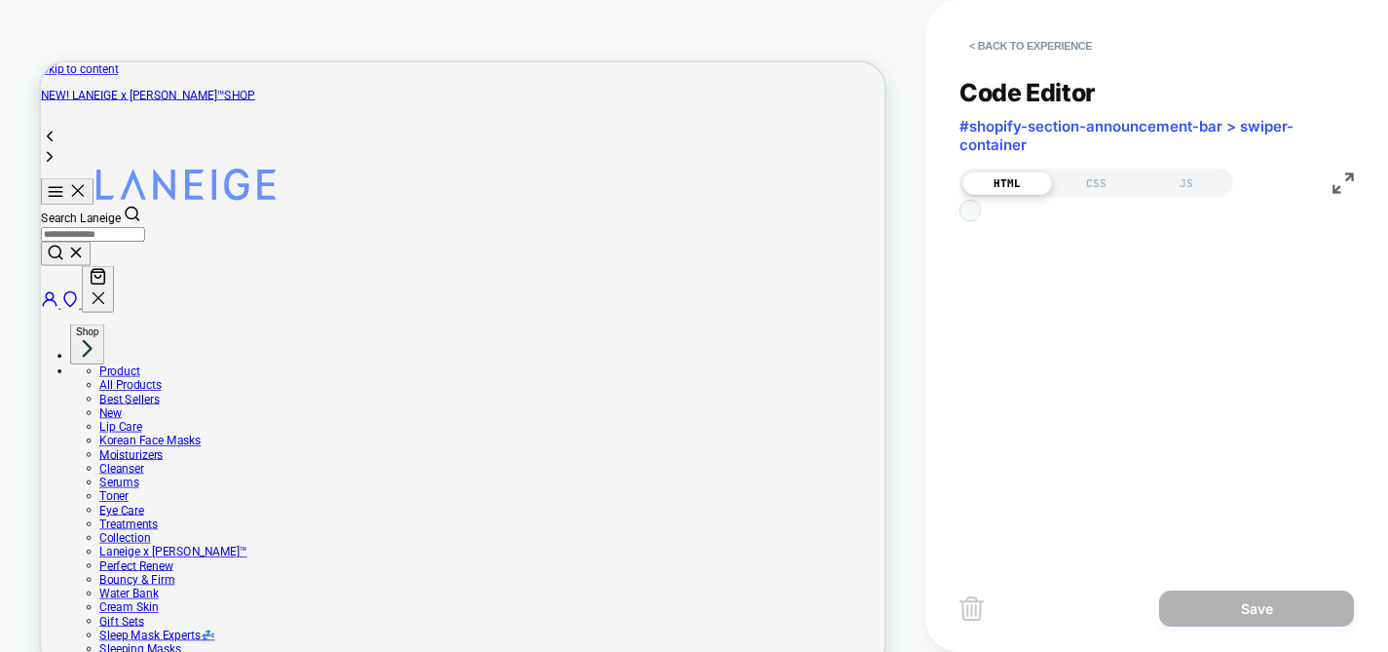
scroll to position [263, 0]
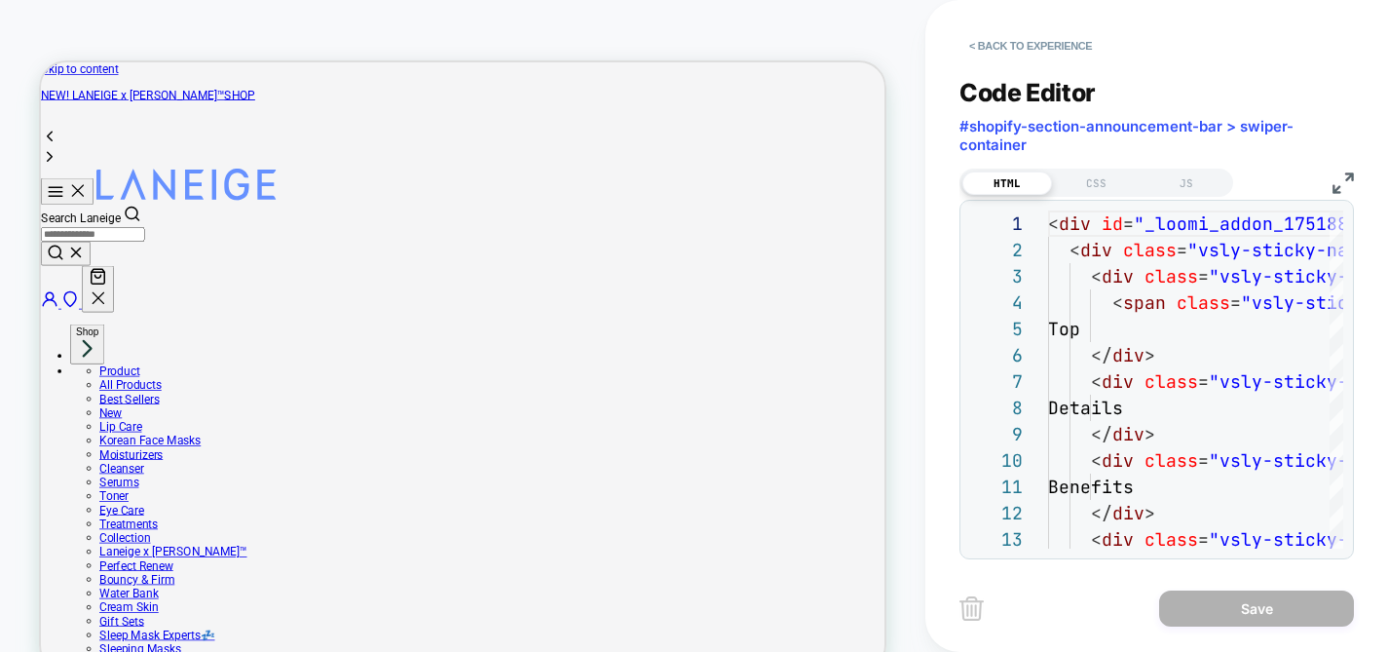
click at [1343, 178] on img at bounding box center [1343, 182] width 21 height 21
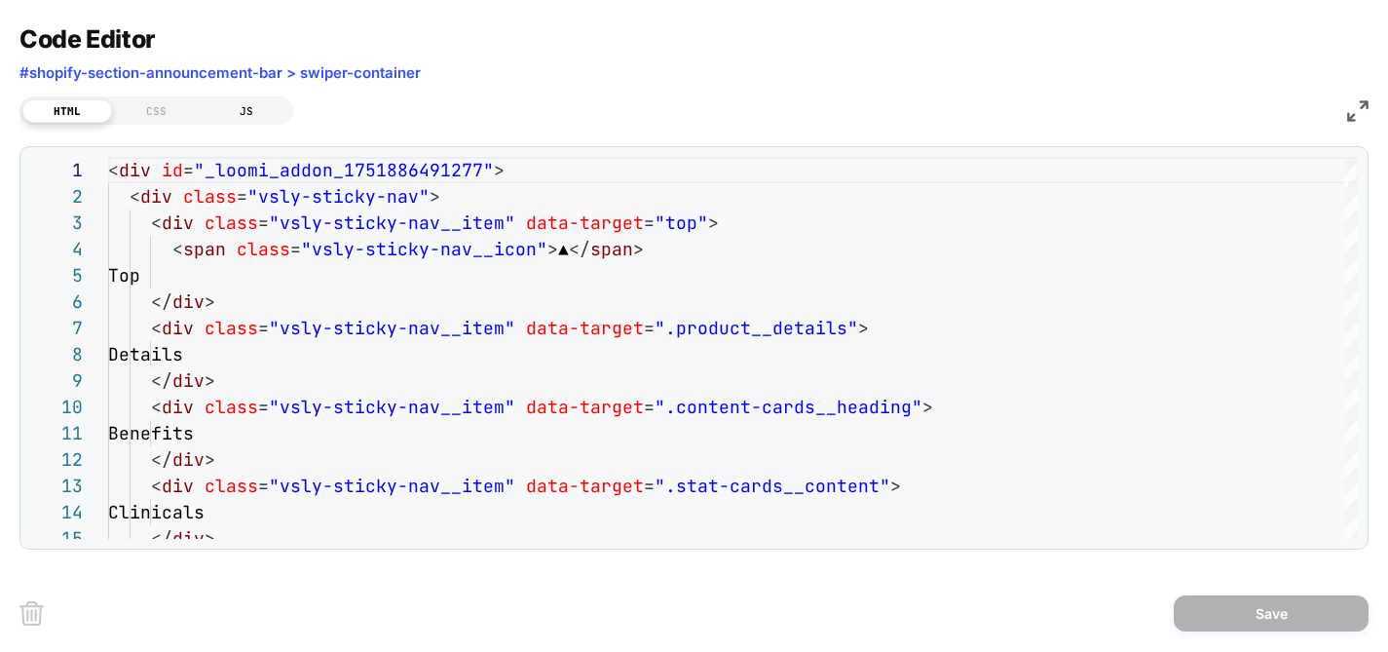
click at [218, 111] on div "JS" at bounding box center [247, 110] width 90 height 23
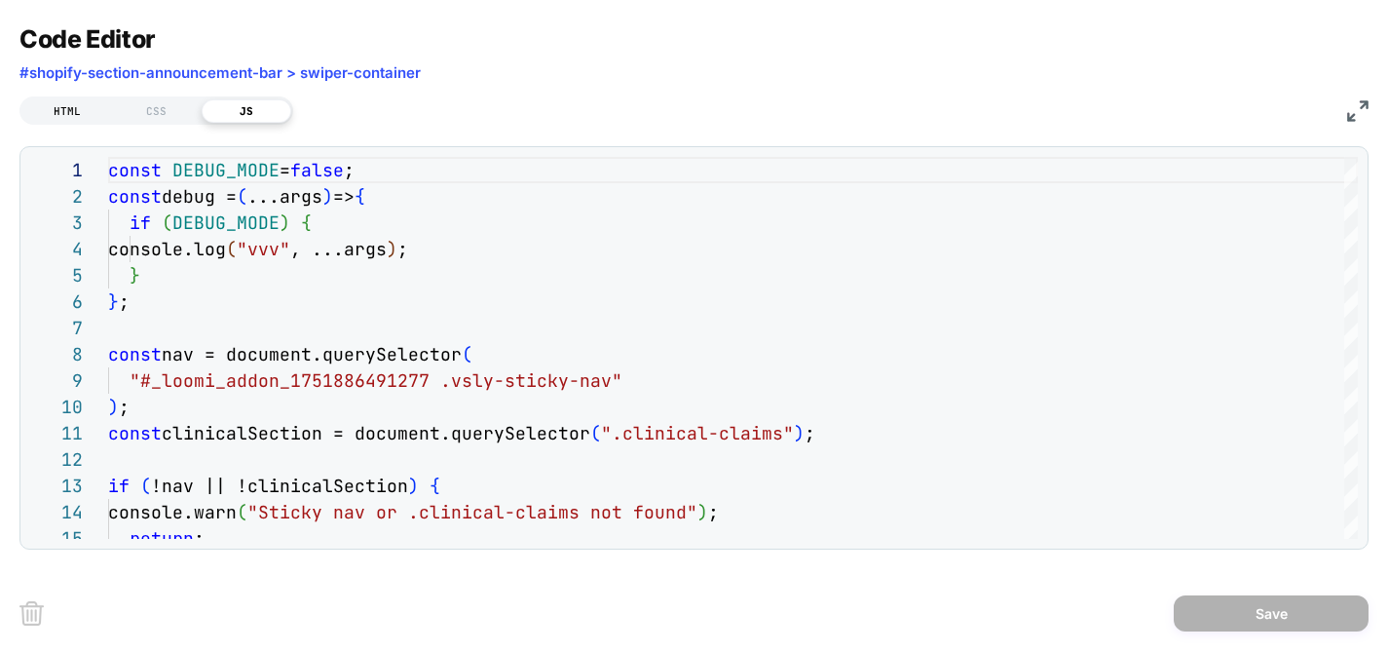
scroll to position [0, 285]
click at [77, 104] on div "HTML" at bounding box center [67, 110] width 90 height 23
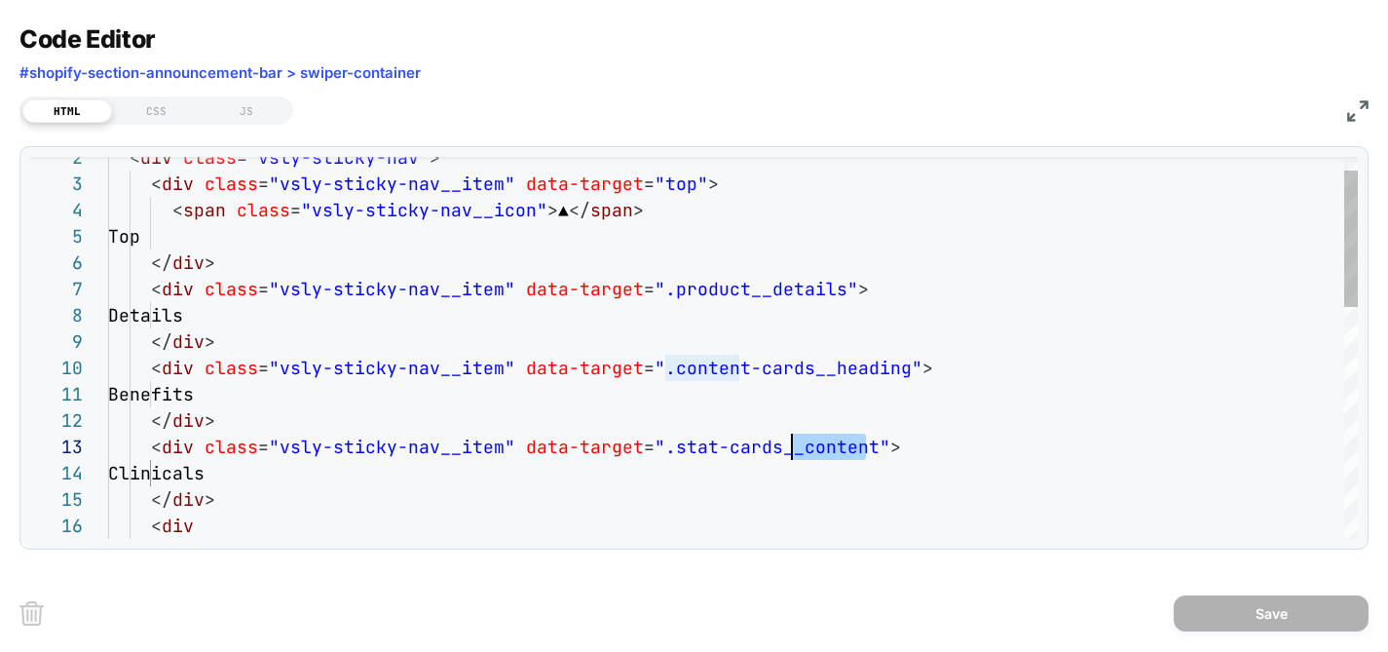
scroll to position [53, 684]
drag, startPoint x: 864, startPoint y: 449, endPoint x: 796, endPoint y: 448, distance: 68.2
click at [796, 448] on div "< div class = "vsly-sticky-nav" > < div class = "vsly-sticky-nav__item" data-ta…" at bounding box center [733, 651] width 1250 height 1066
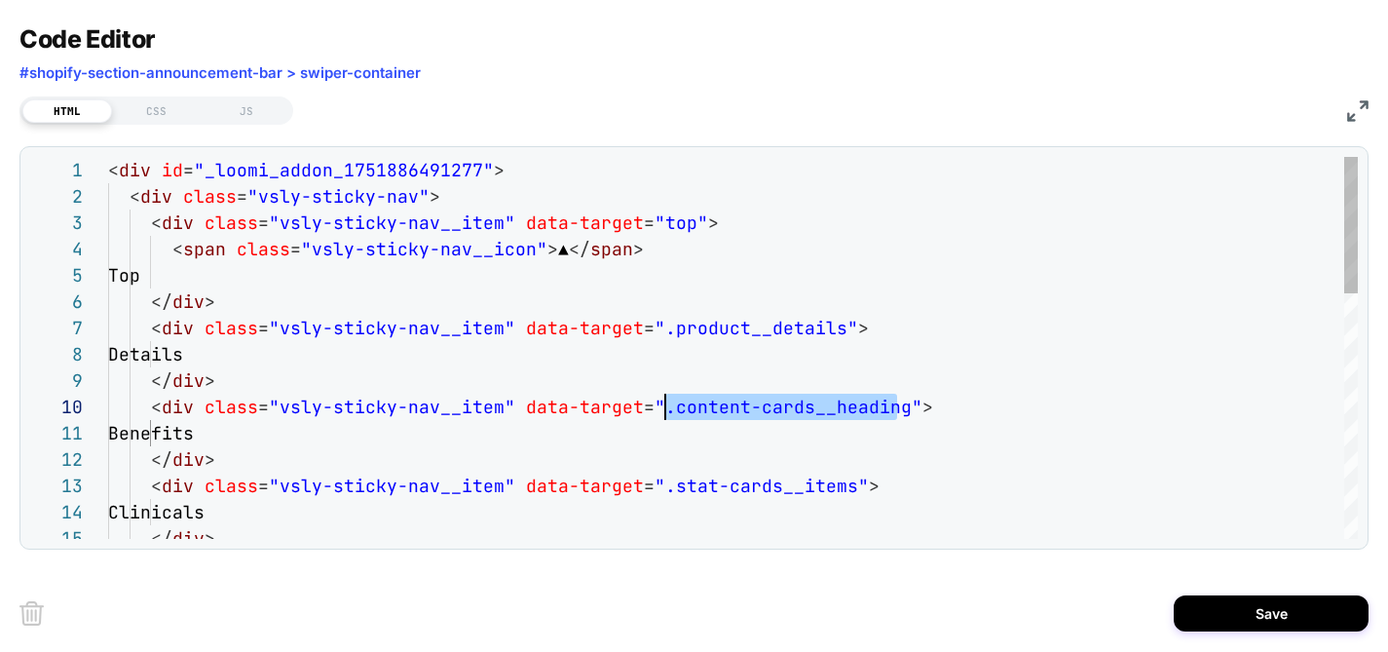
scroll to position [237, 557]
drag, startPoint x: 898, startPoint y: 407, endPoint x: 662, endPoint y: 408, distance: 235.8
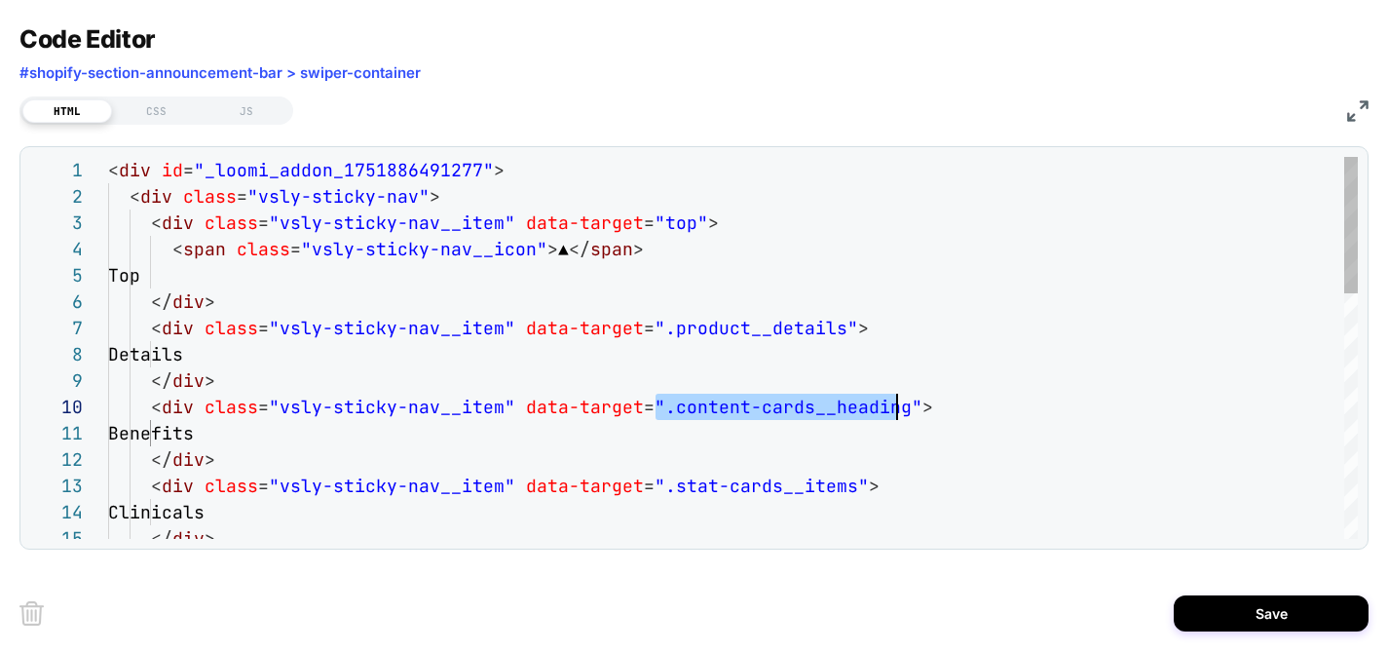
drag, startPoint x: 658, startPoint y: 404, endPoint x: 897, endPoint y: 411, distance: 239.8
type textarea "**********"
click at [263, 96] on div "HTML CSS JS" at bounding box center [156, 110] width 274 height 28
click at [246, 104] on div "JS" at bounding box center [247, 110] width 90 height 23
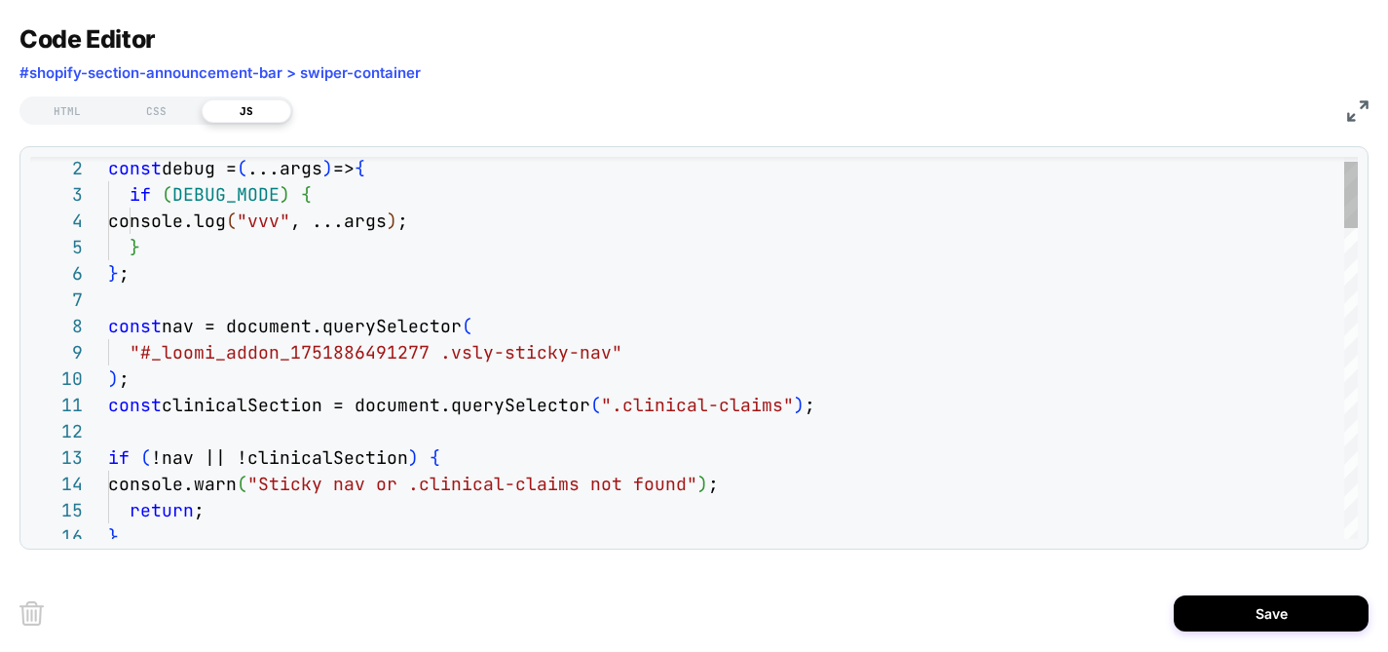
scroll to position [0, 0]
drag, startPoint x: 779, startPoint y: 404, endPoint x: 619, endPoint y: 403, distance: 160.8
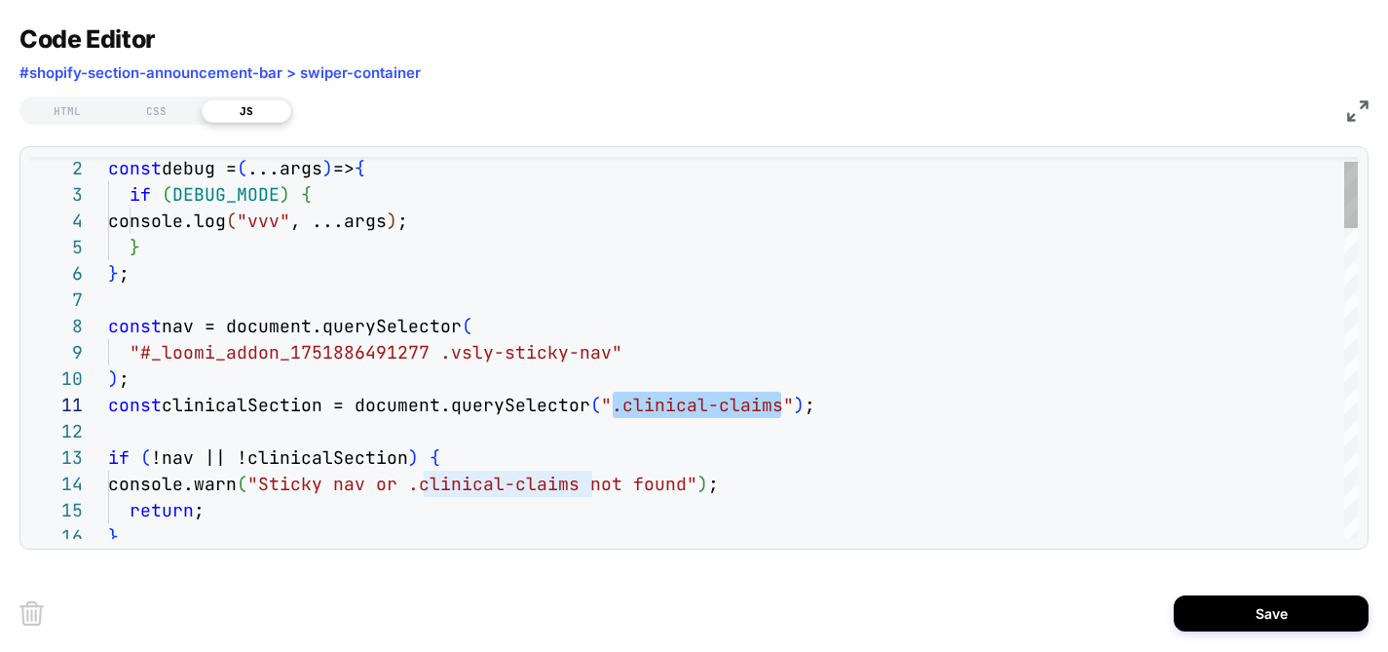
drag, startPoint x: 779, startPoint y: 405, endPoint x: 614, endPoint y: 408, distance: 165.6
drag, startPoint x: 611, startPoint y: 405, endPoint x: 777, endPoint y: 411, distance: 166.7
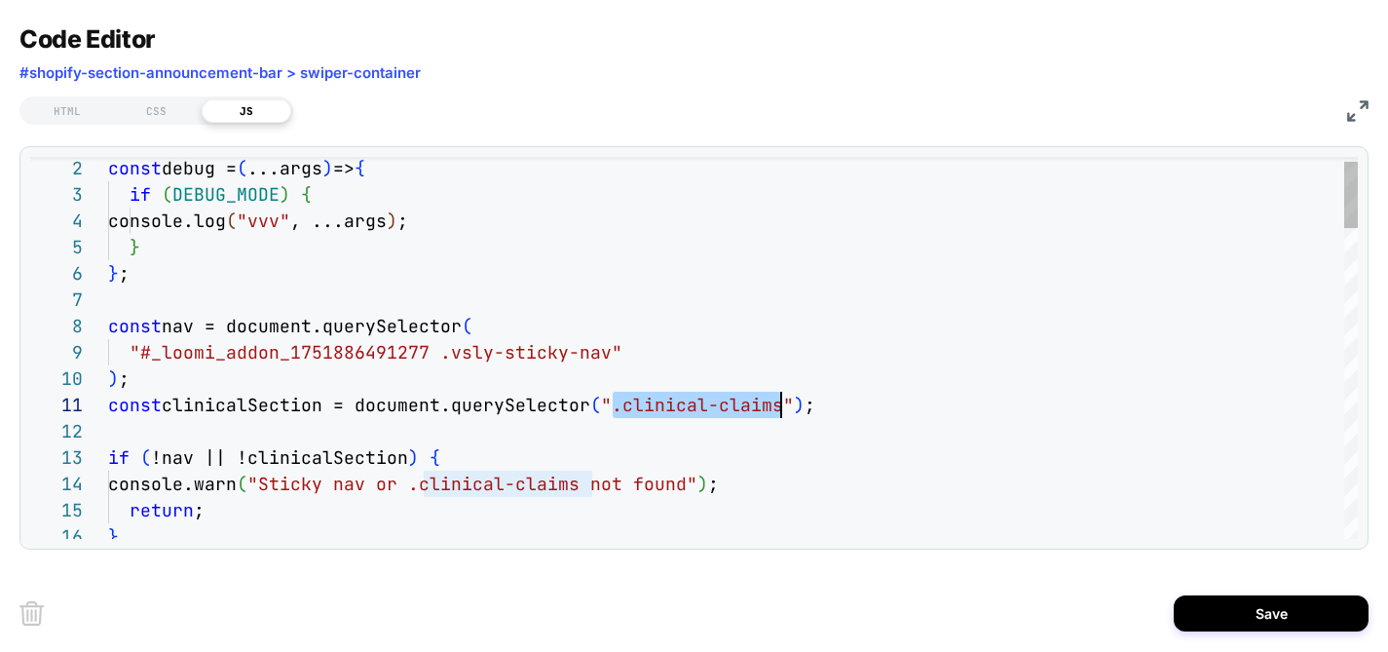
type textarea "**********"
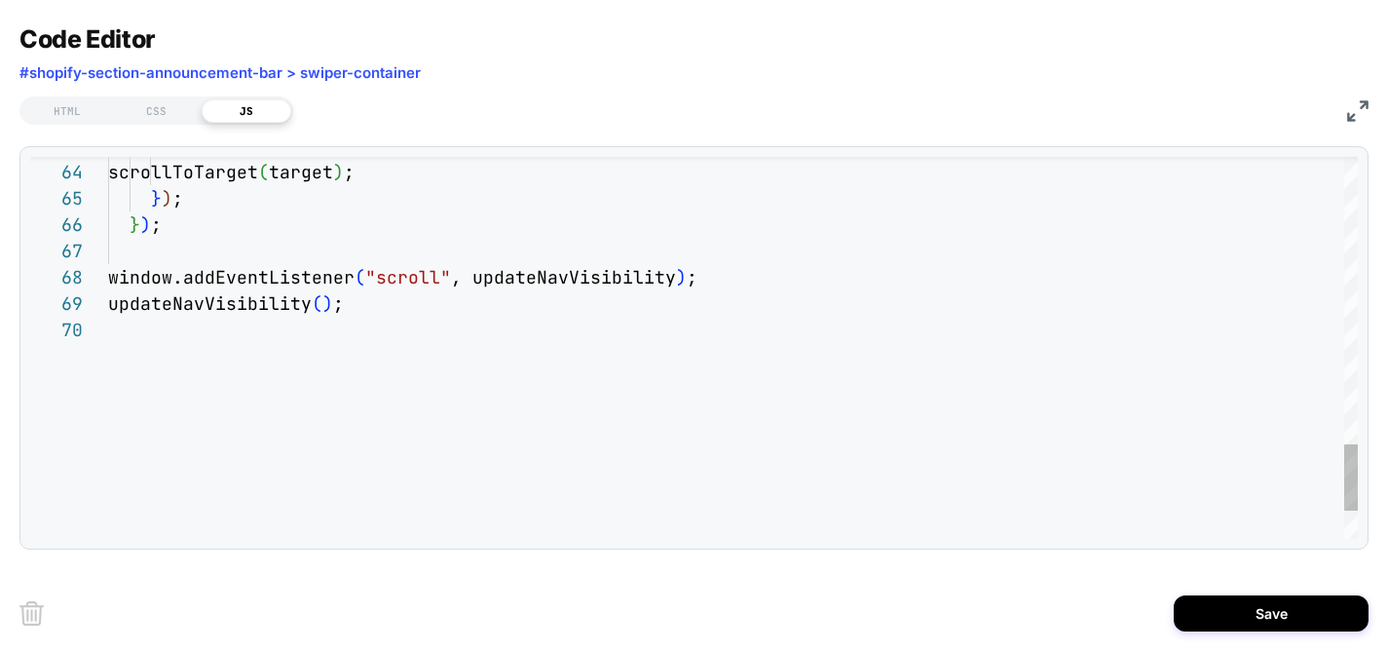
scroll to position [0, 0]
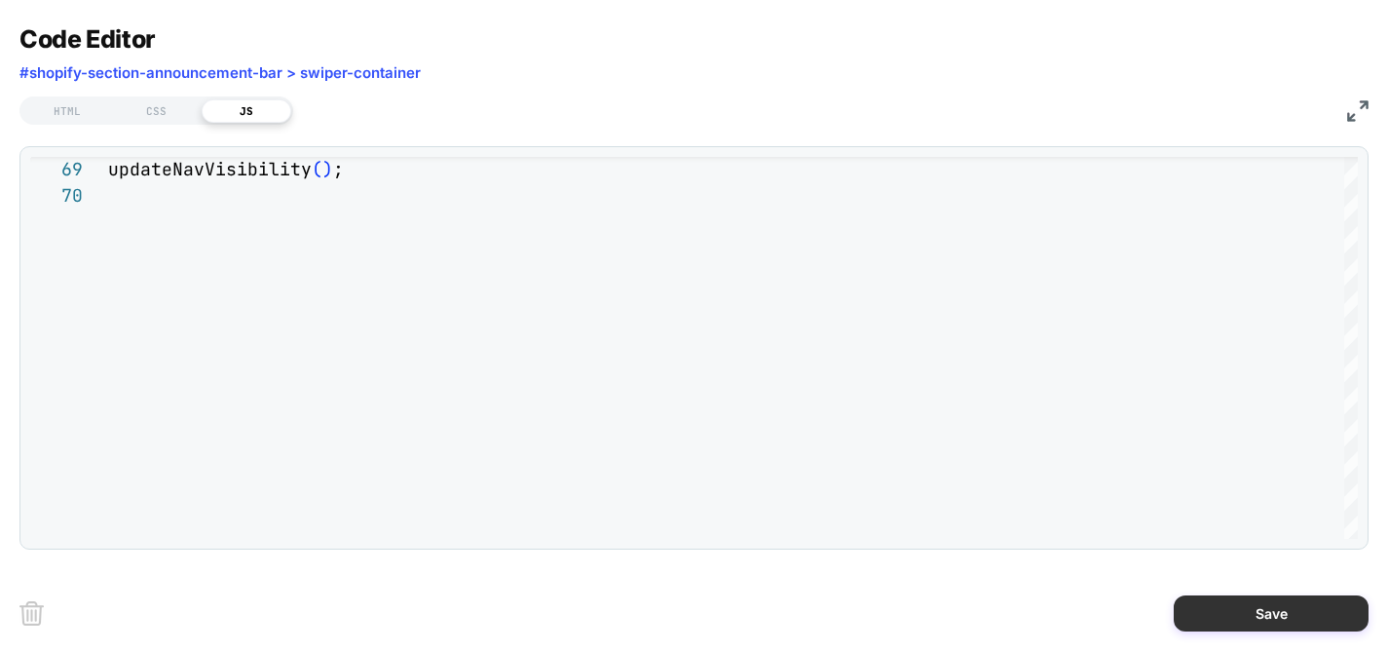
click at [1248, 609] on button "Save" at bounding box center [1271, 613] width 195 height 36
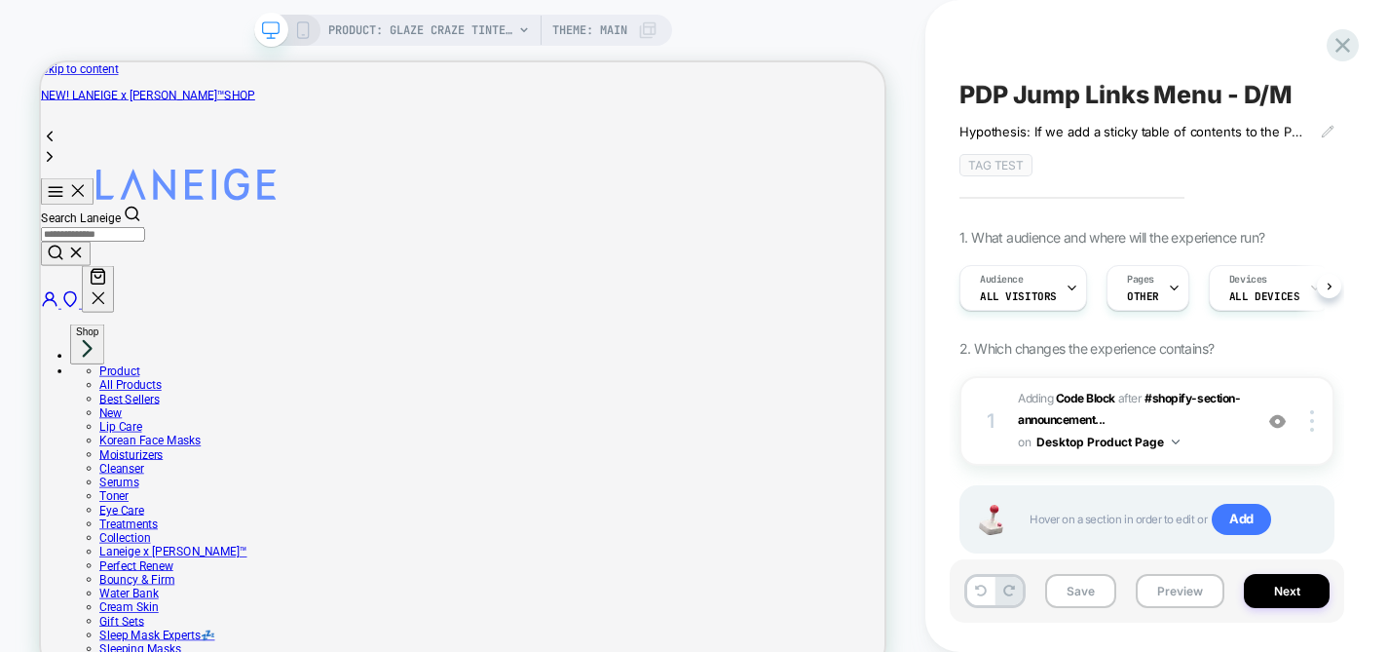
scroll to position [0, 1]
click at [1066, 591] on button "Save" at bounding box center [1080, 591] width 71 height 34
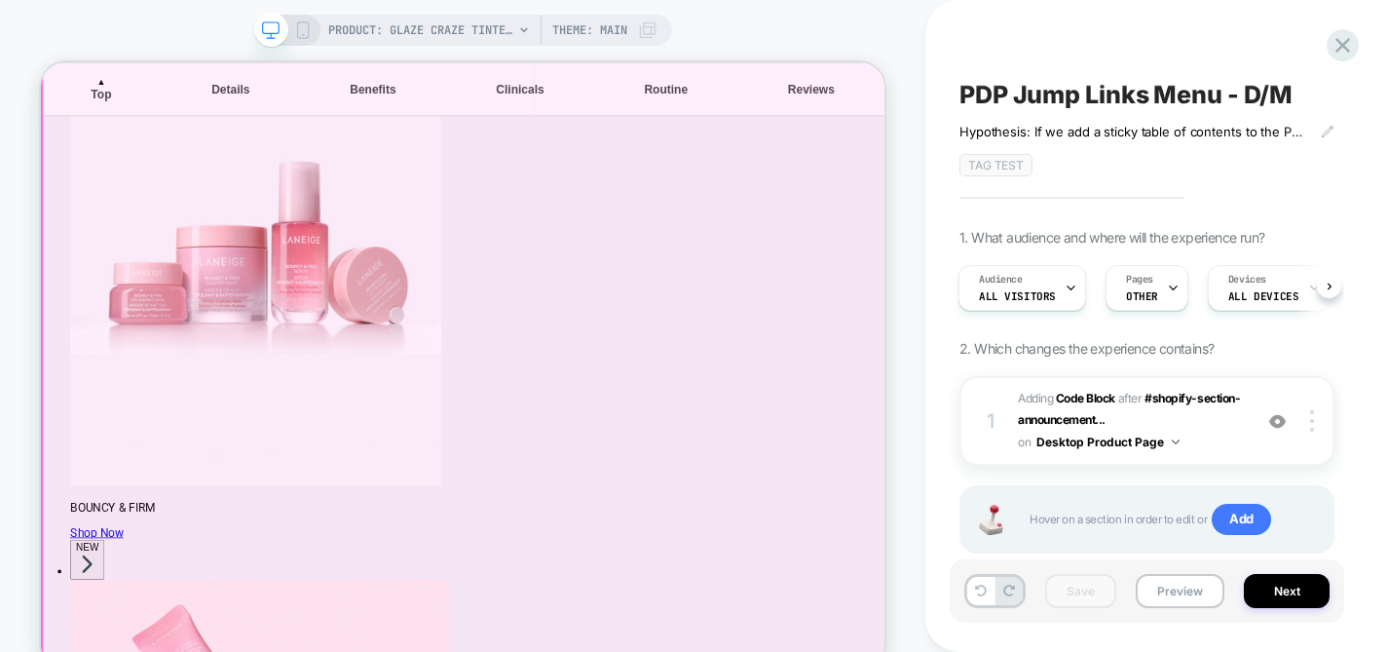
scroll to position [1914, 0]
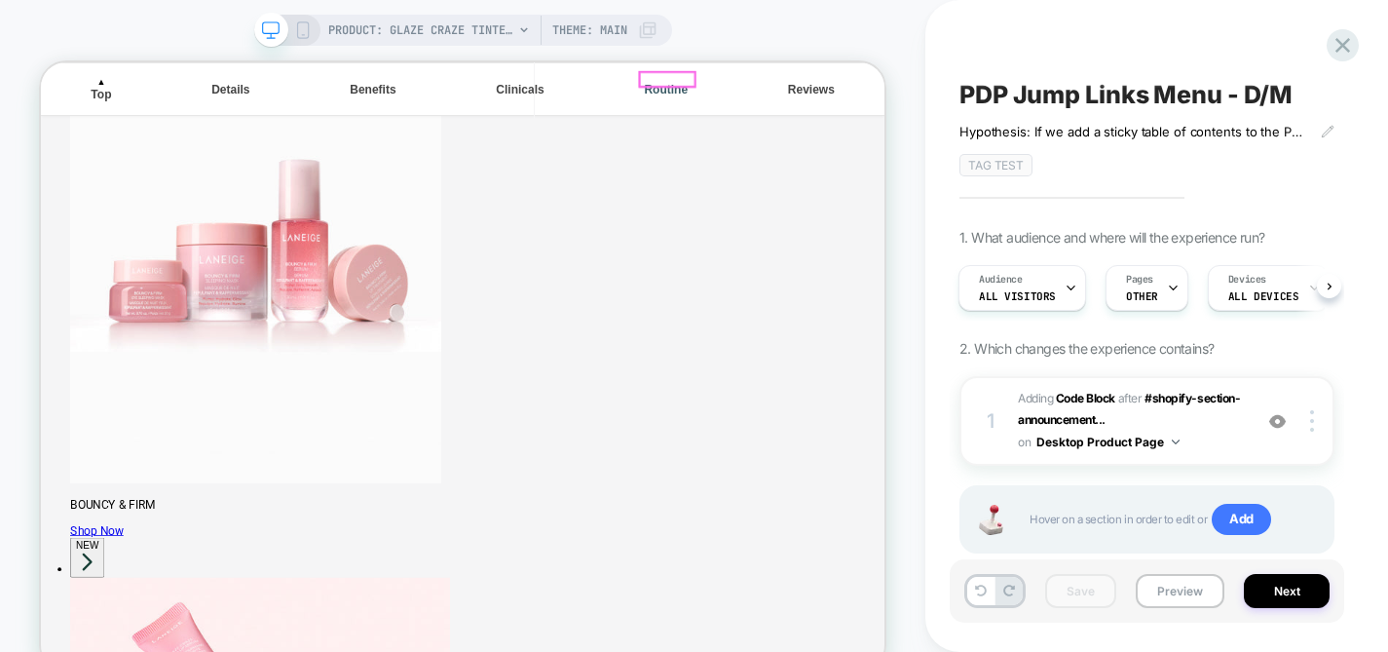
click at [874, 90] on div "Routine" at bounding box center [875, 99] width 74 height 18
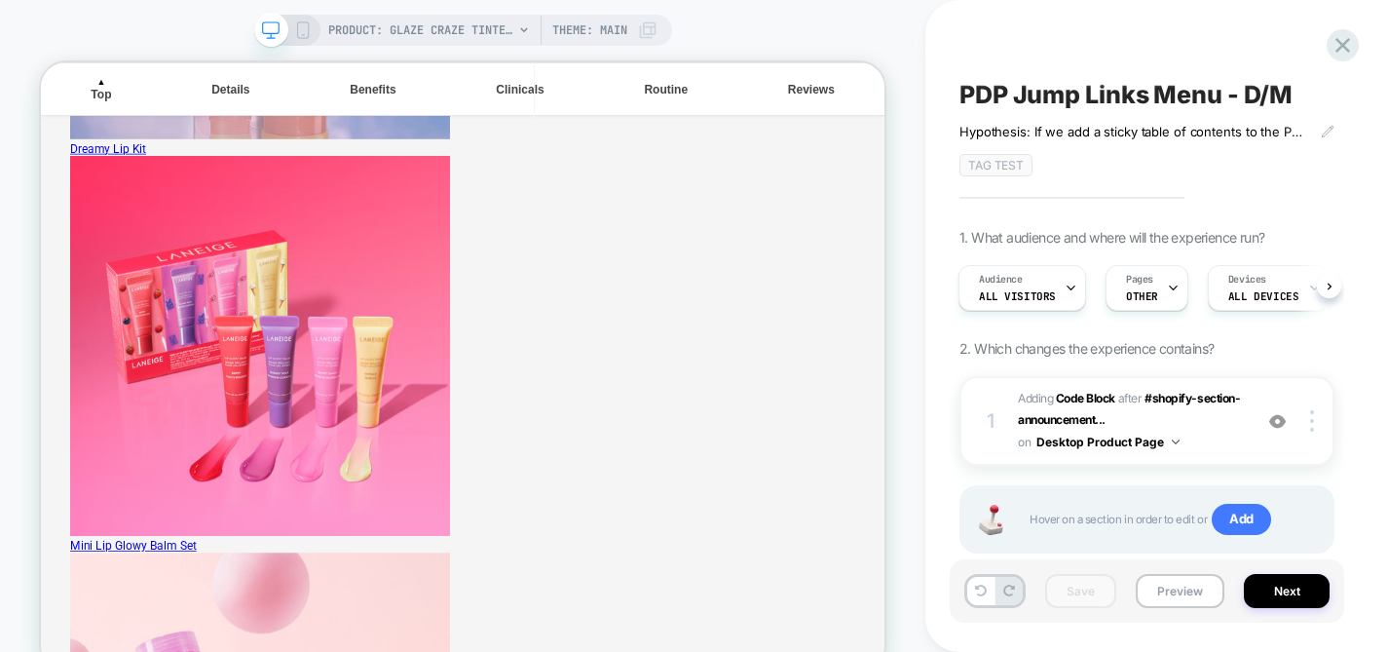
scroll to position [3536, 0]
click at [304, 27] on icon at bounding box center [303, 30] width 18 height 18
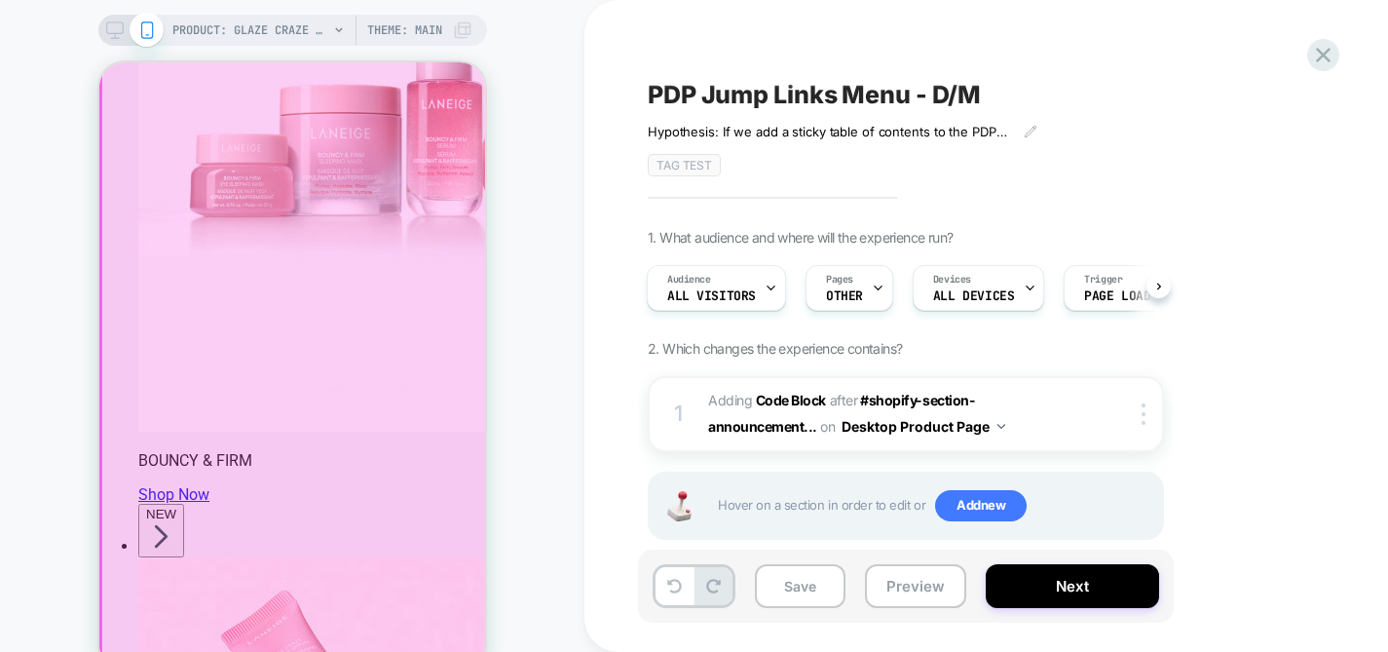
scroll to position [2099, 0]
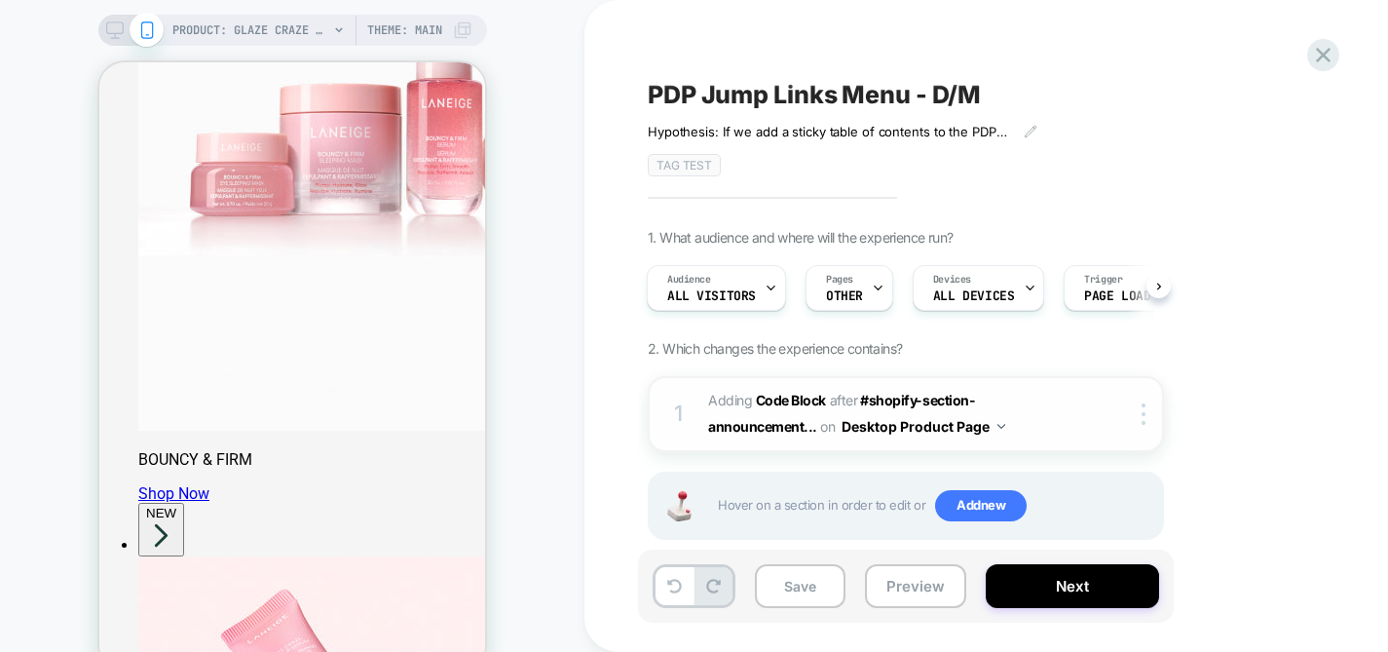
click at [1039, 396] on span "Adding Code Block AFTER #shopify-section-announcement... #shopify-section-annou…" at bounding box center [893, 414] width 371 height 53
click at [1100, 418] on div at bounding box center [1130, 413] width 63 height 21
click at [804, 441] on div "1 Adding Code Block AFTER #shopify-section-announcement... #shopify-section-ann…" at bounding box center [906, 414] width 516 height 76
click at [1097, 401] on div "1 Adding Code Block AFTER #shopify-section-announcement... #shopify-section-ann…" at bounding box center [906, 414] width 516 height 76
click at [1149, 416] on div at bounding box center [1147, 413] width 32 height 21
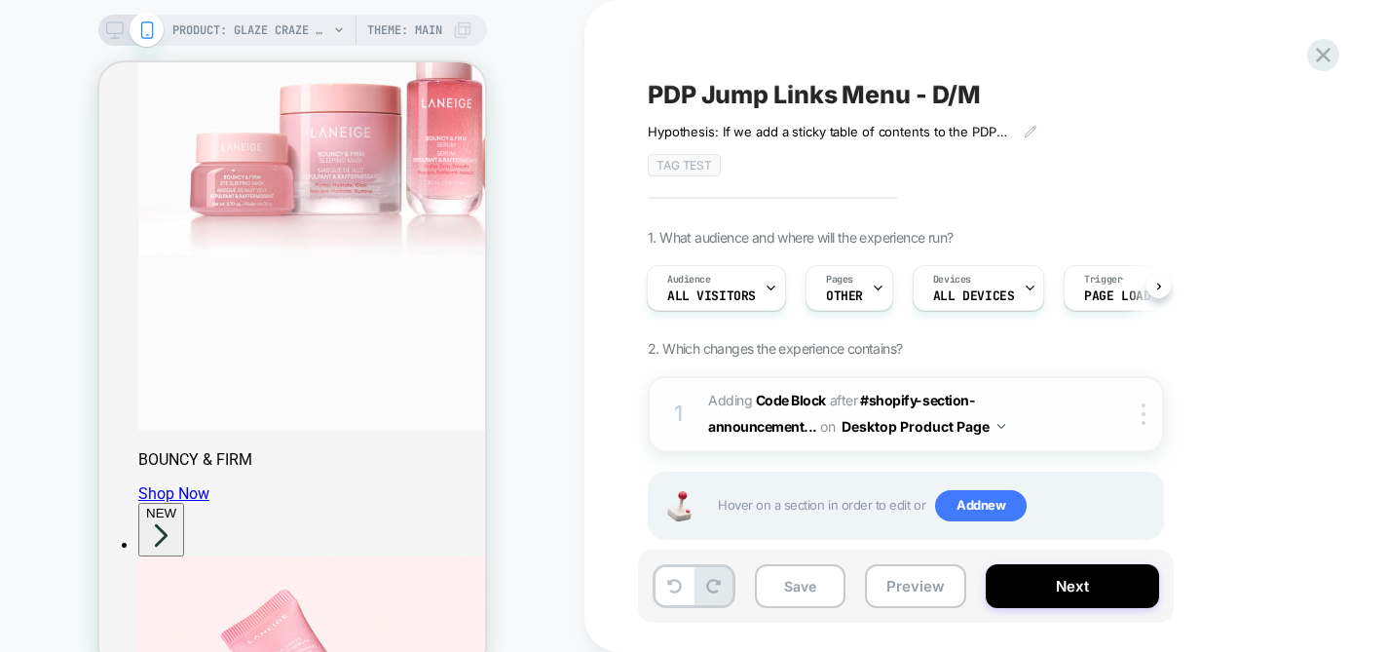
click at [704, 391] on div "1 Adding Code Block AFTER #shopify-section-announcement... #shopify-section-ann…" at bounding box center [906, 414] width 516 height 76
click at [733, 389] on span "Adding Code Block AFTER #shopify-section-announcement... #shopify-section-annou…" at bounding box center [893, 414] width 371 height 53
click at [1000, 426] on img at bounding box center [1002, 426] width 8 height 5
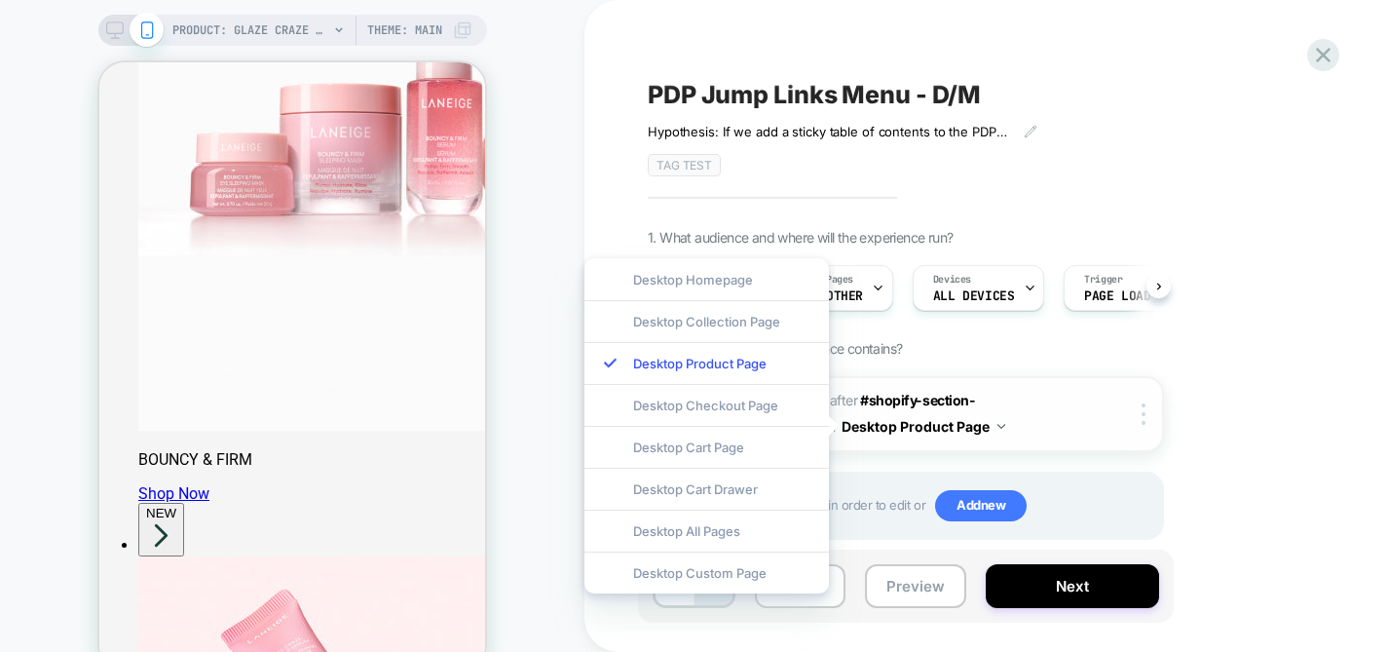
click at [994, 426] on button "Desktop Product Page" at bounding box center [924, 426] width 164 height 28
click at [1041, 407] on span "Adding Code Block AFTER #shopify-section-announcement... #shopify-section-annou…" at bounding box center [893, 414] width 371 height 53
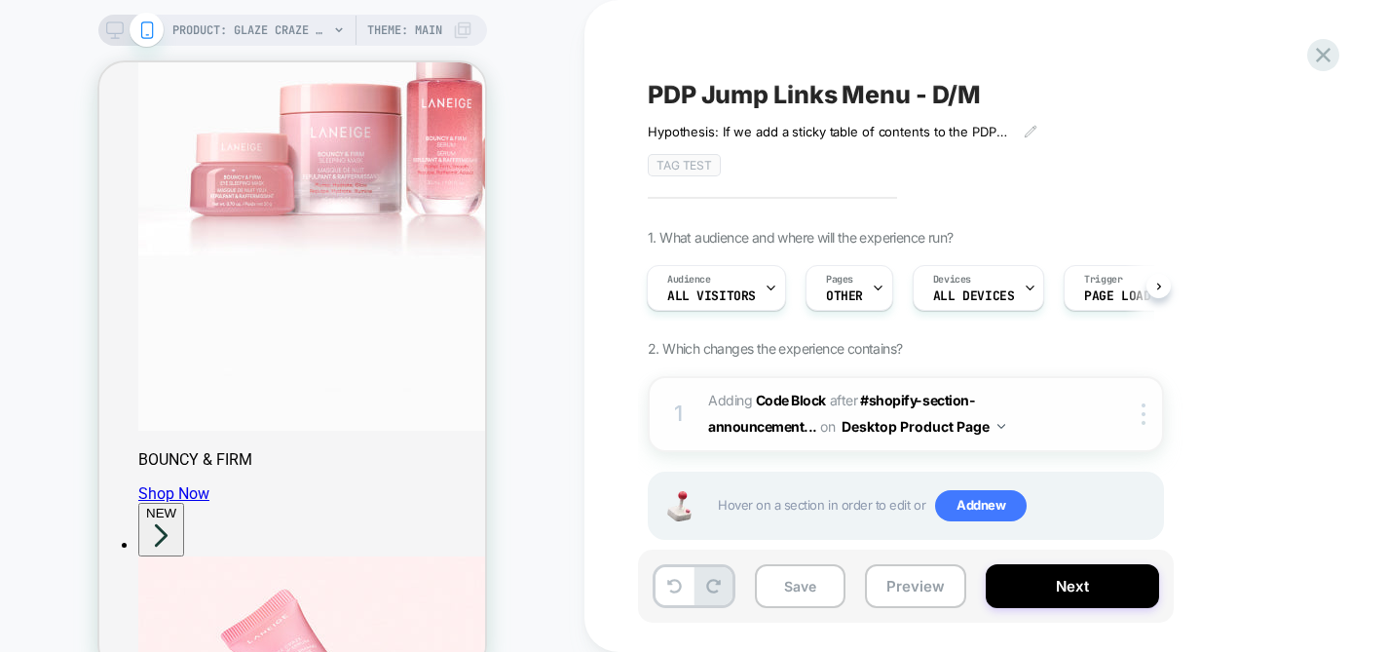
click at [1141, 428] on div "1 Adding Code Block AFTER #shopify-section-announcement... #shopify-section-ann…" at bounding box center [906, 414] width 516 height 76
click at [1147, 417] on div at bounding box center [1147, 413] width 32 height 21
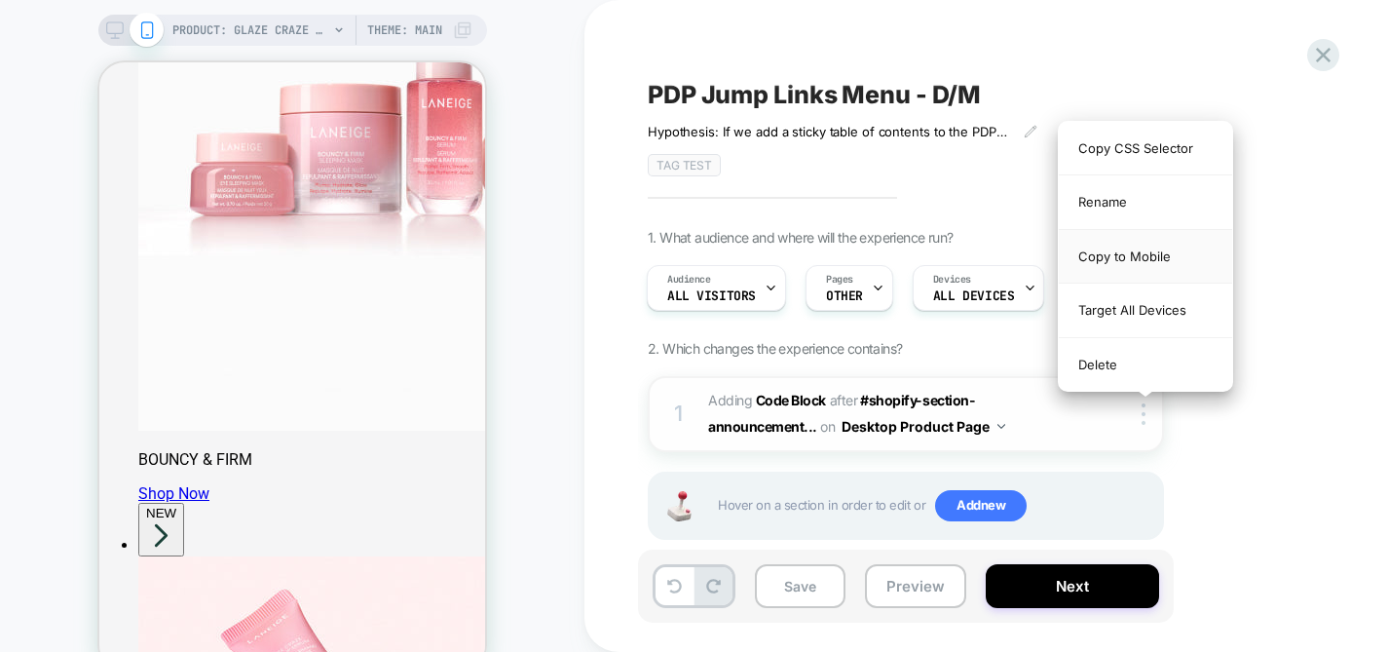
click at [1124, 262] on div "Copy to Mobile" at bounding box center [1145, 257] width 173 height 54
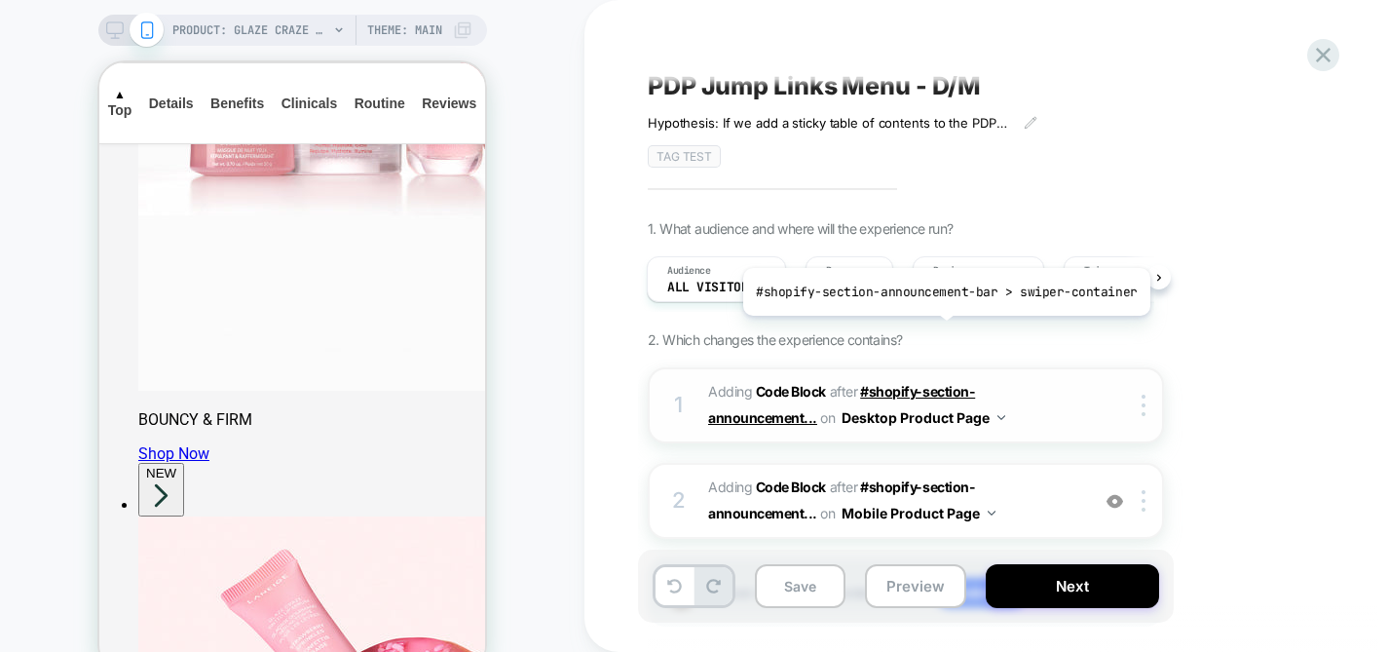
scroll to position [0, 0]
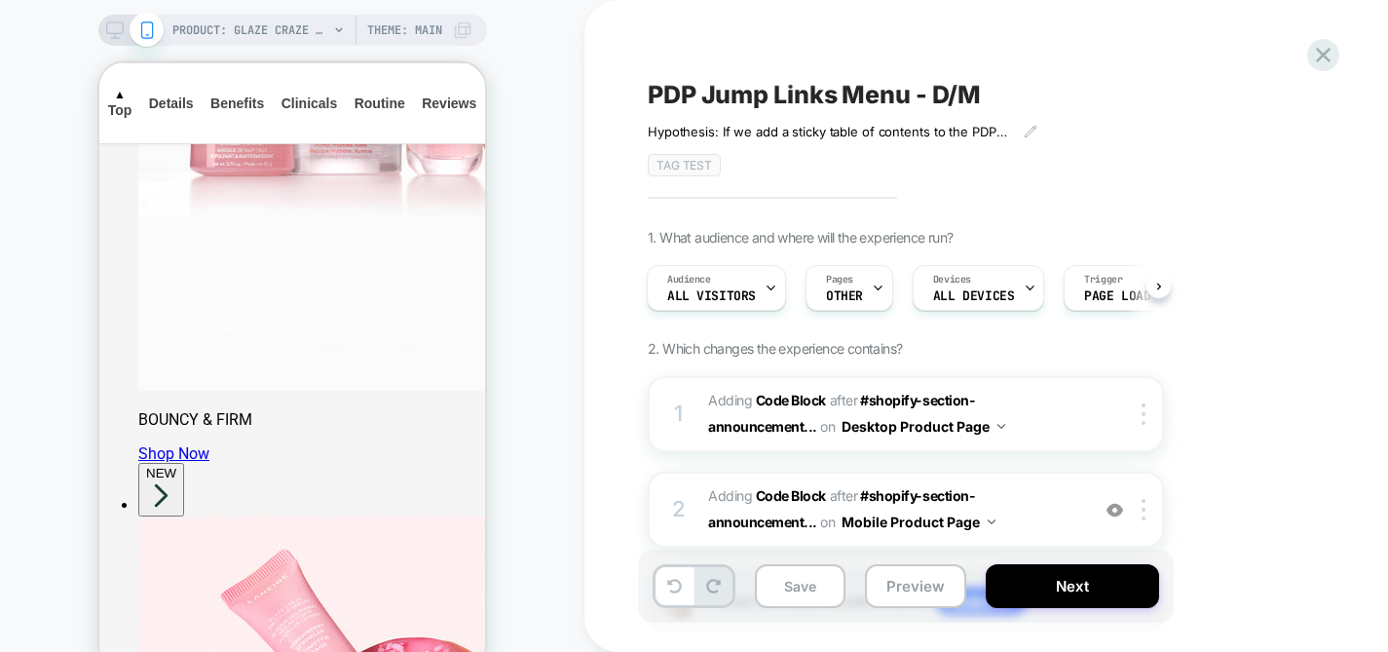
click at [108, 24] on icon at bounding box center [115, 30] width 18 height 18
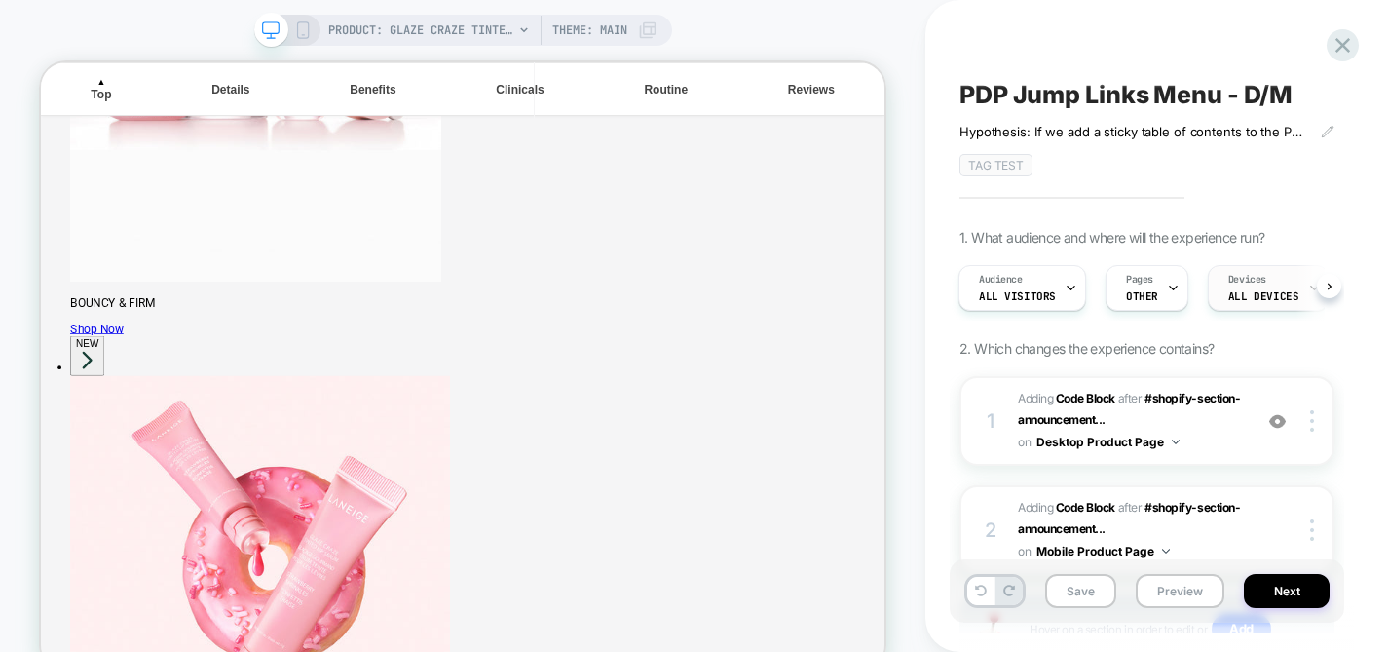
click at [1308, 285] on icon at bounding box center [1314, 288] width 13 height 13
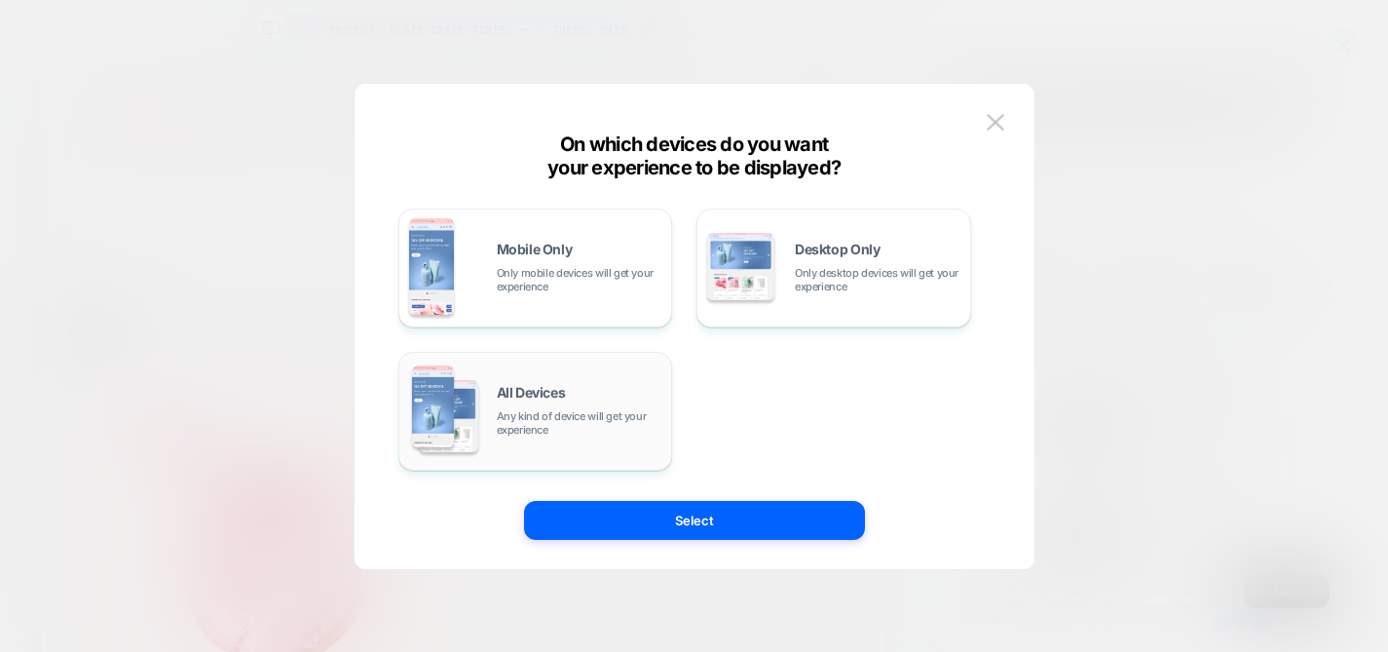
click at [590, 382] on div "All Devices Any kind of device will get your experience" at bounding box center [535, 410] width 253 height 99
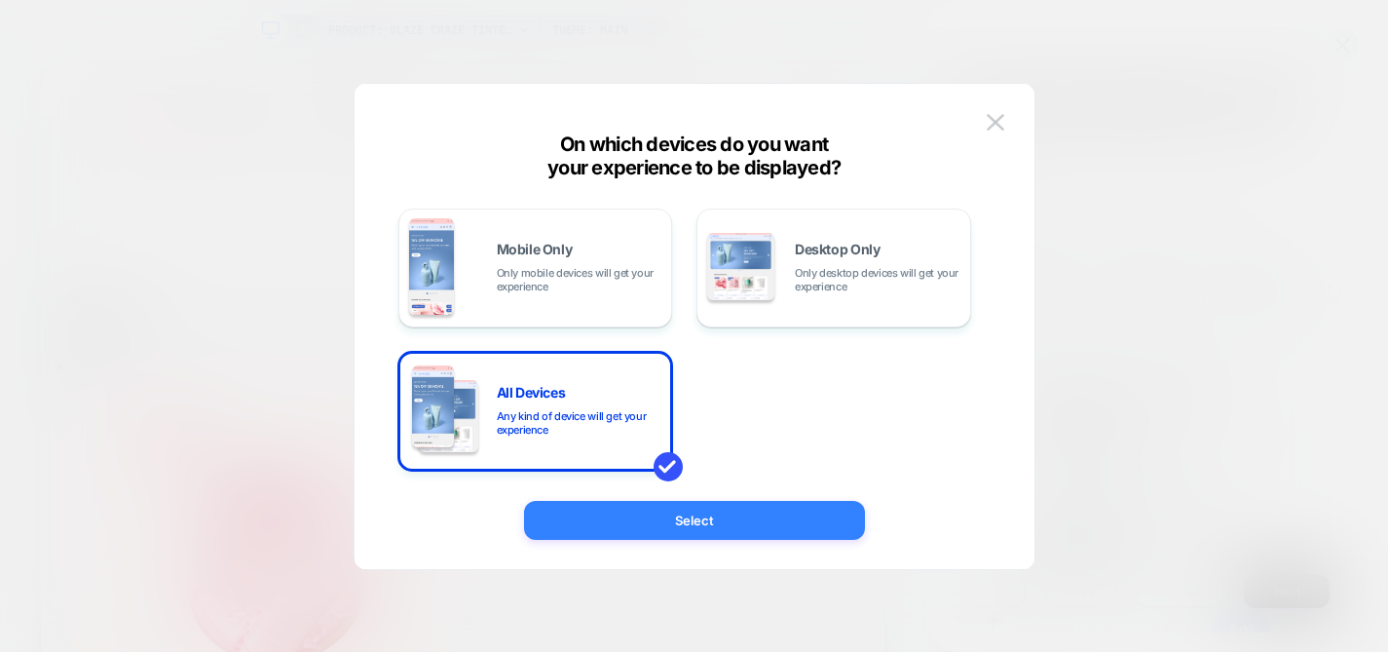
click at [701, 516] on button "Select" at bounding box center [694, 520] width 341 height 39
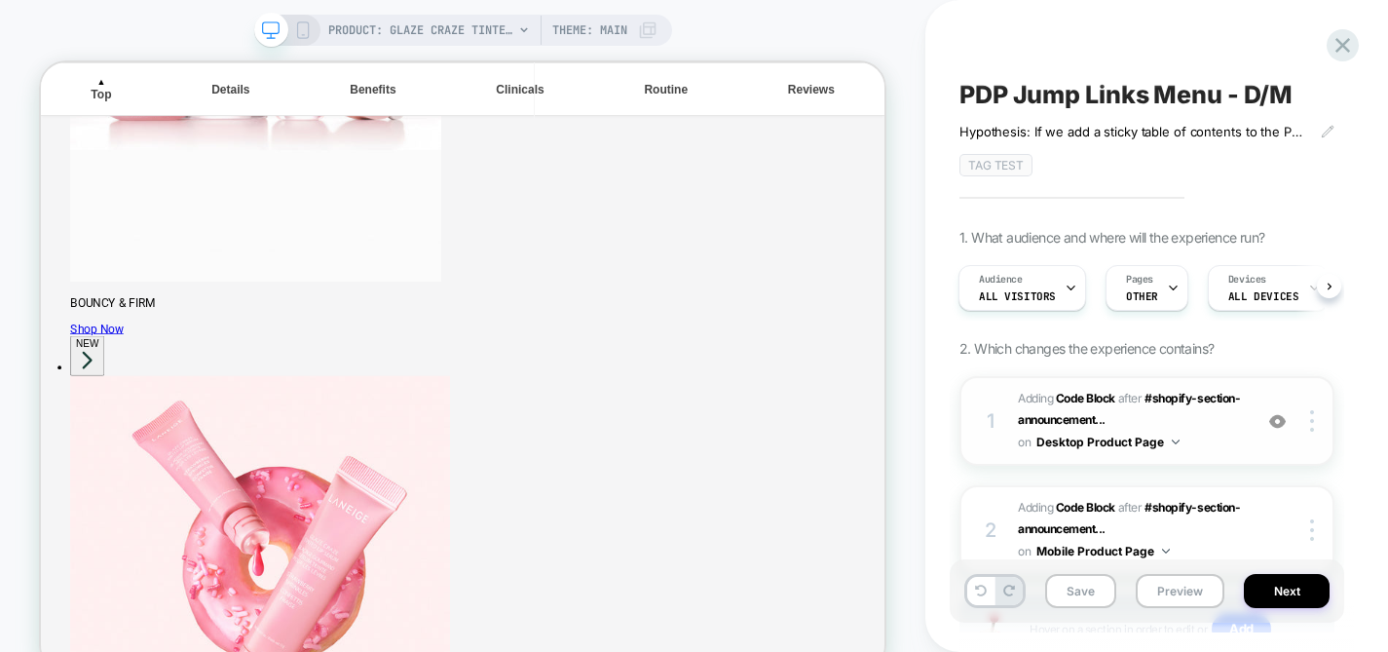
click at [1172, 441] on img at bounding box center [1176, 441] width 8 height 5
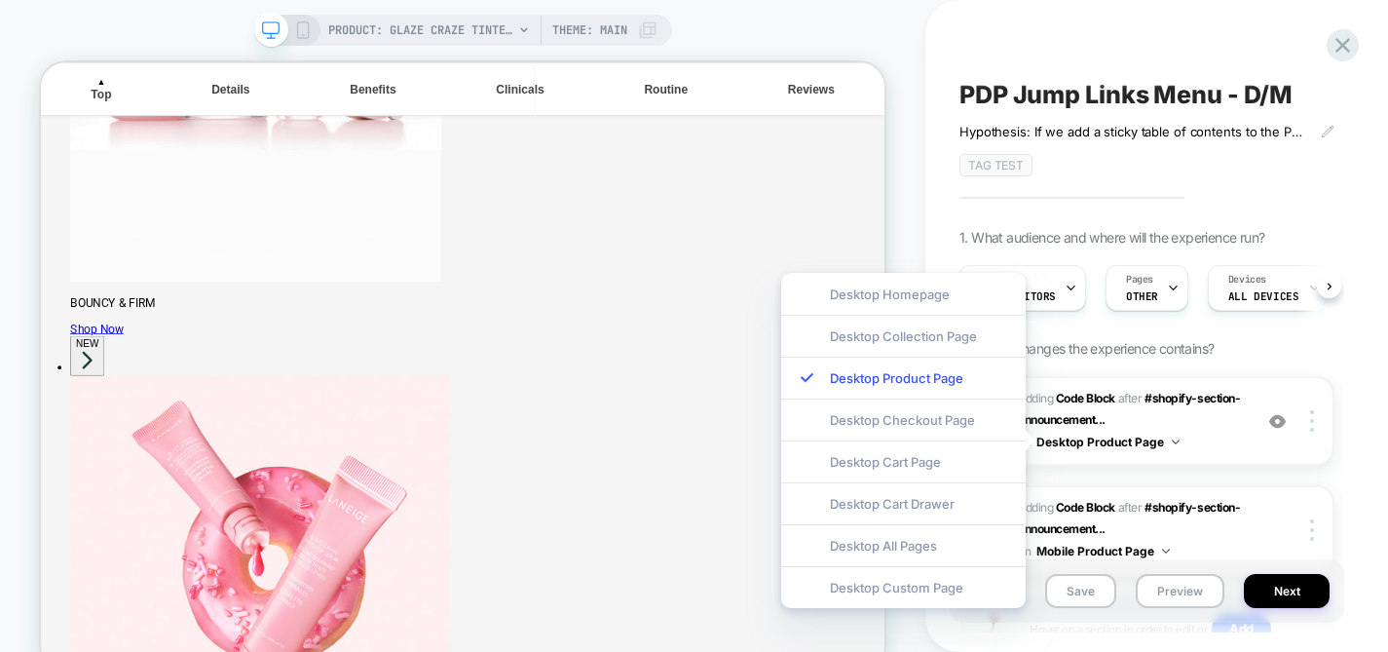
click at [1172, 441] on img at bounding box center [1176, 441] width 8 height 5
click at [1358, 356] on div "PDP Jump Links Menu - D/M Hypothesis: If we add a sticky table of contents to t…" at bounding box center [1157, 326] width 463 height 652
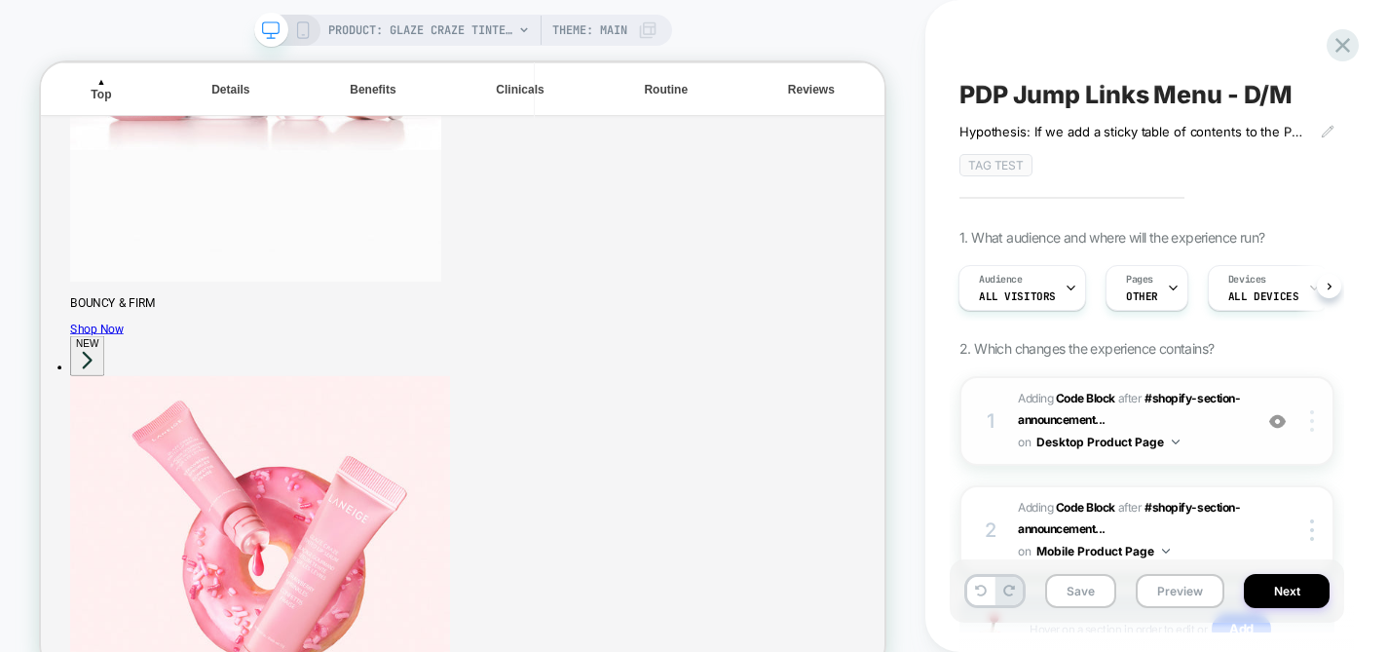
click at [1309, 410] on div at bounding box center [1315, 420] width 37 height 21
click at [1319, 347] on div "1. What audience and where will the experience run? Audience All Visitors Pages…" at bounding box center [1147, 470] width 375 height 482
click at [1244, 397] on div "1 Adding Code Block AFTER #shopify-section-announcement... #shopify-section-ann…" at bounding box center [1147, 421] width 375 height 90
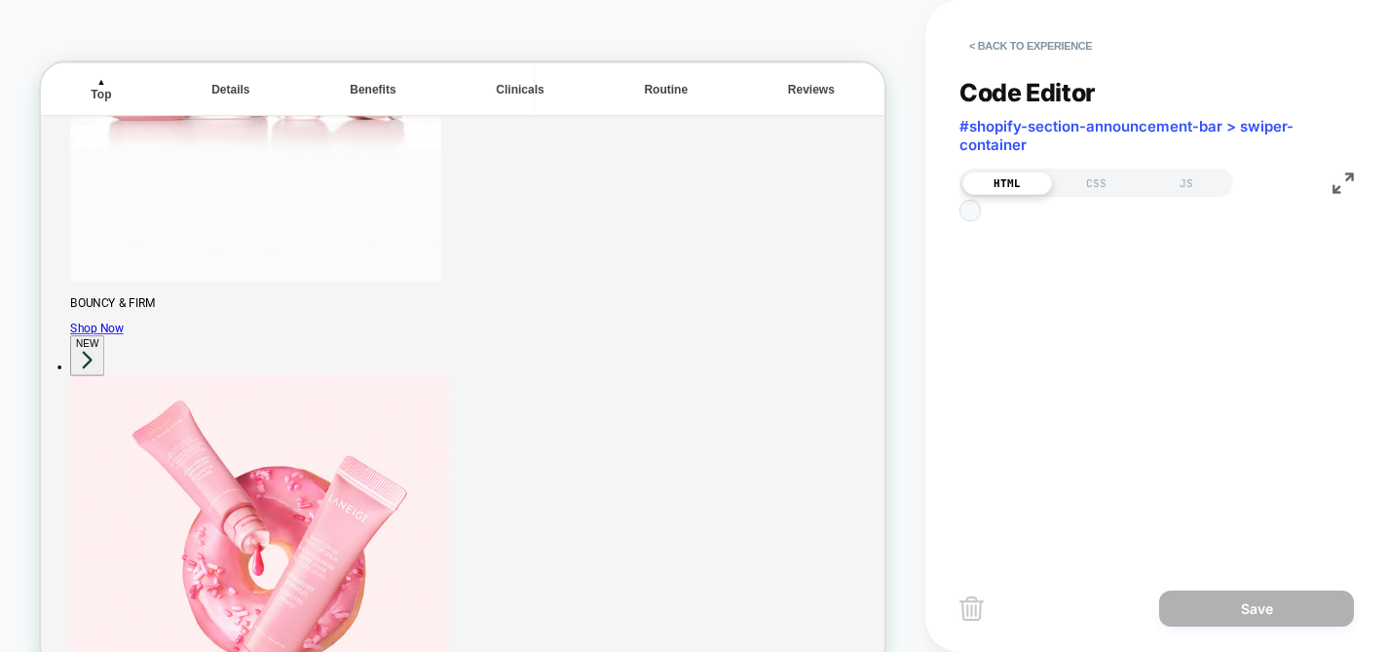
scroll to position [263, 0]
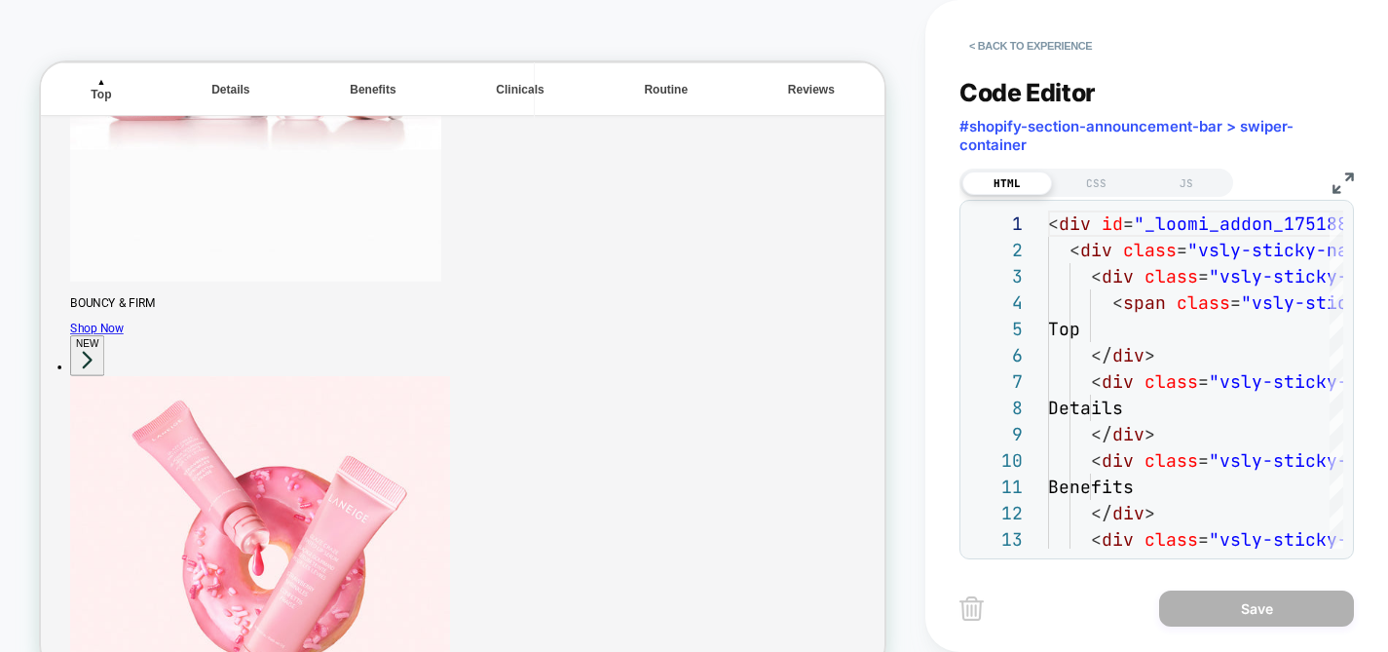
click at [1338, 180] on img at bounding box center [1343, 182] width 21 height 21
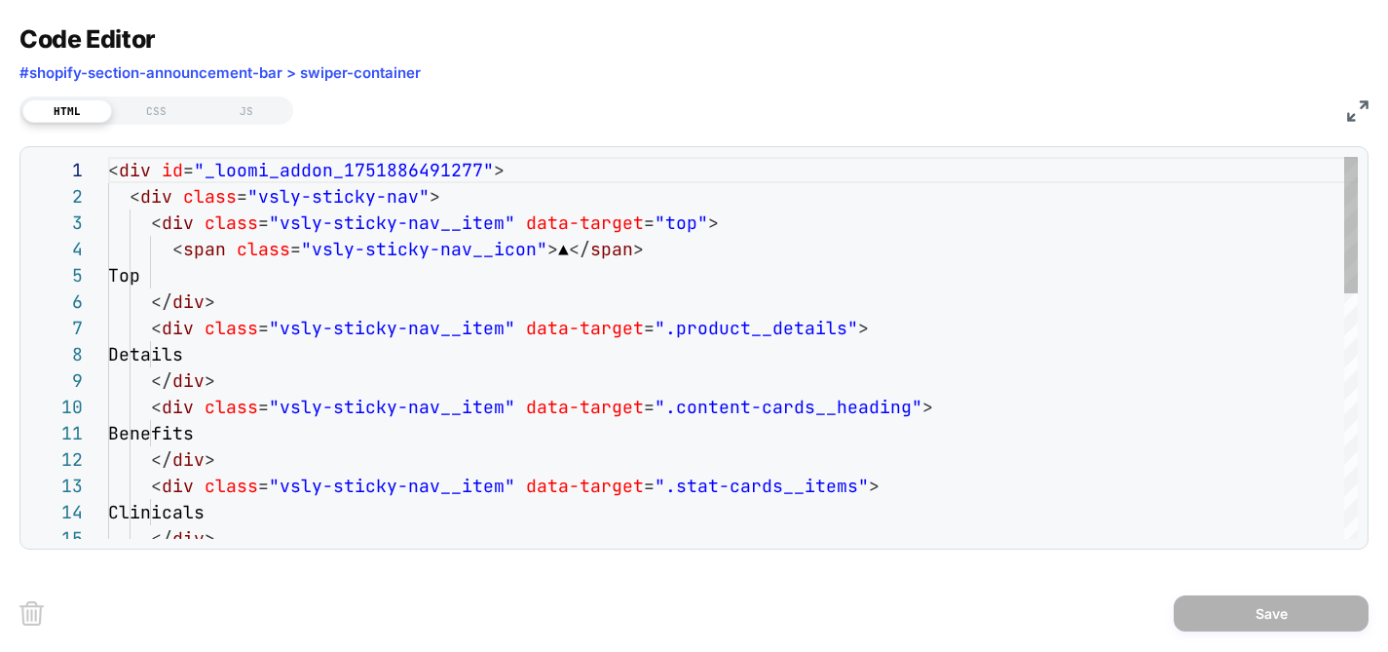
scroll to position [540, 0]
click at [158, 104] on div "CSS" at bounding box center [157, 110] width 90 height 23
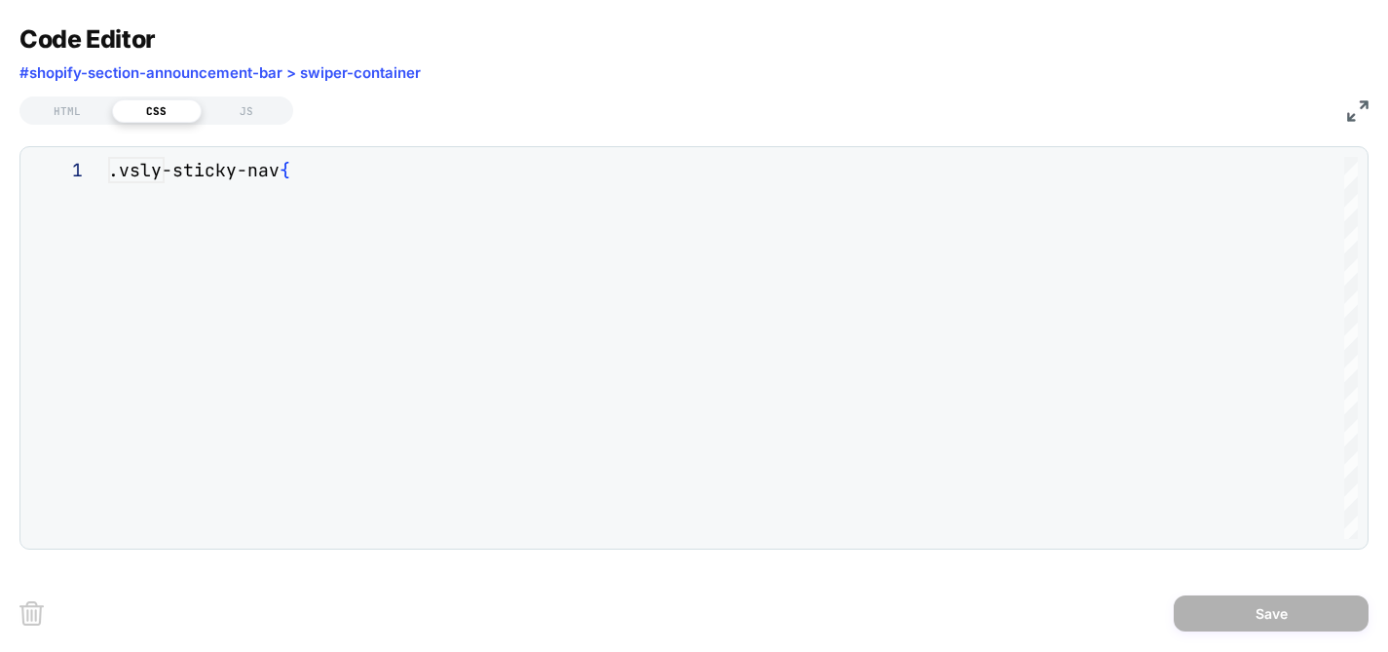
scroll to position [263, 0]
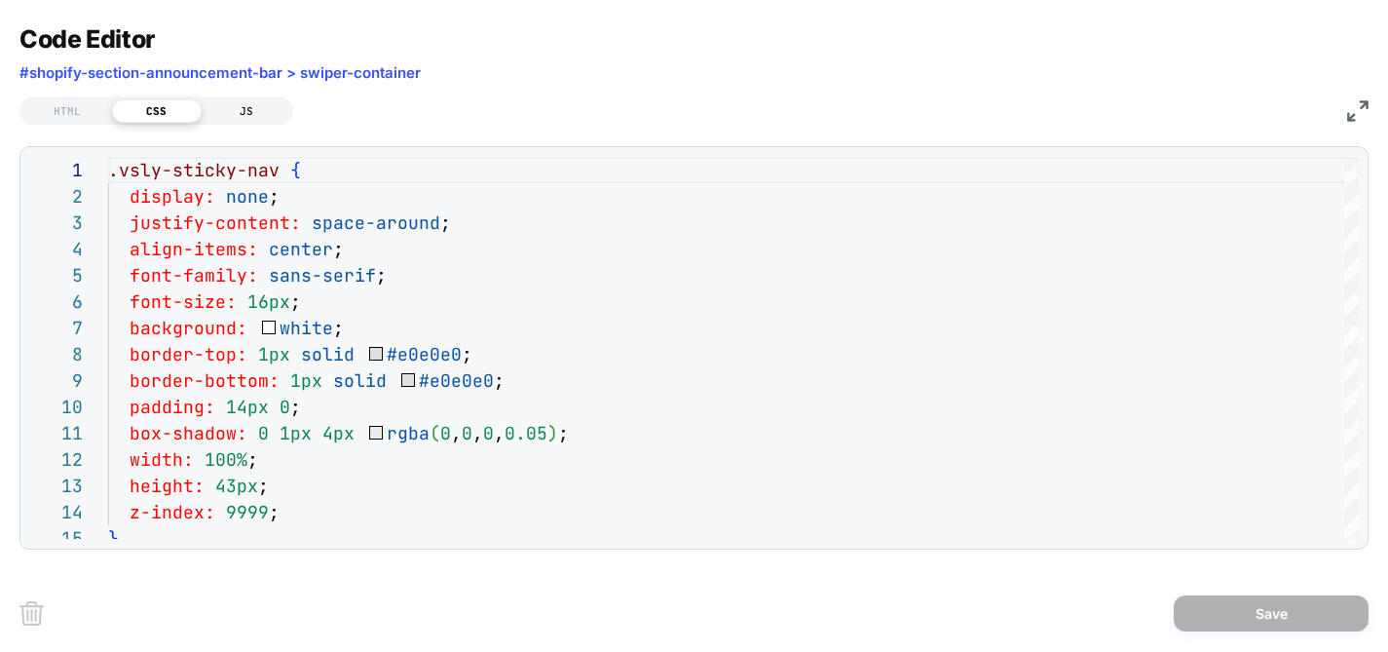
click at [269, 107] on div "JS" at bounding box center [247, 110] width 90 height 23
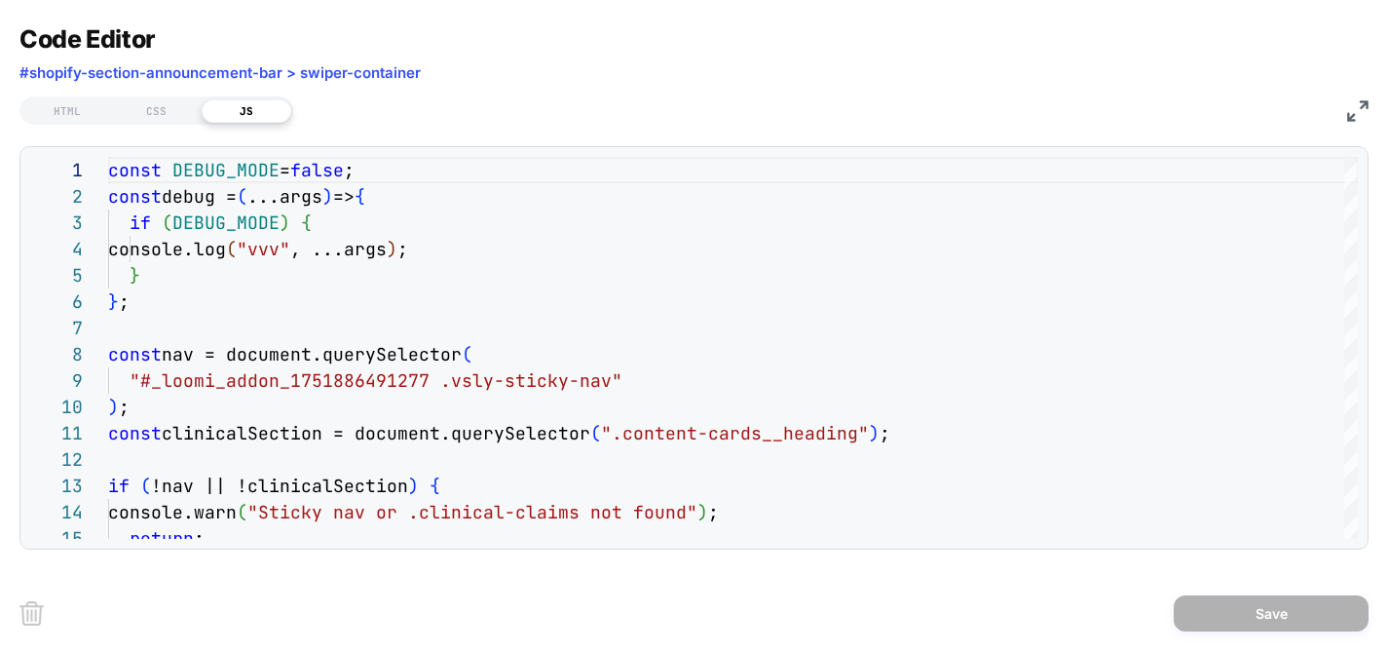
click at [1353, 110] on img at bounding box center [1357, 110] width 21 height 21
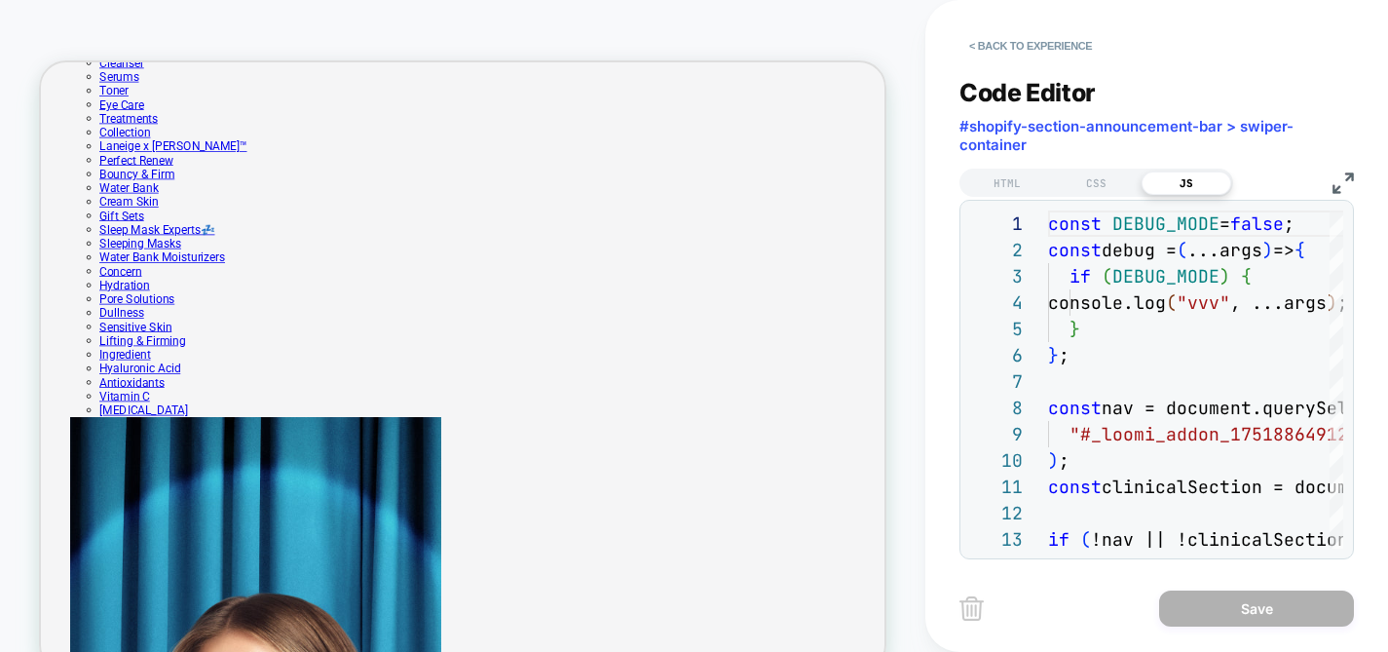
scroll to position [0, 0]
click at [1352, 172] on img at bounding box center [1343, 182] width 21 height 21
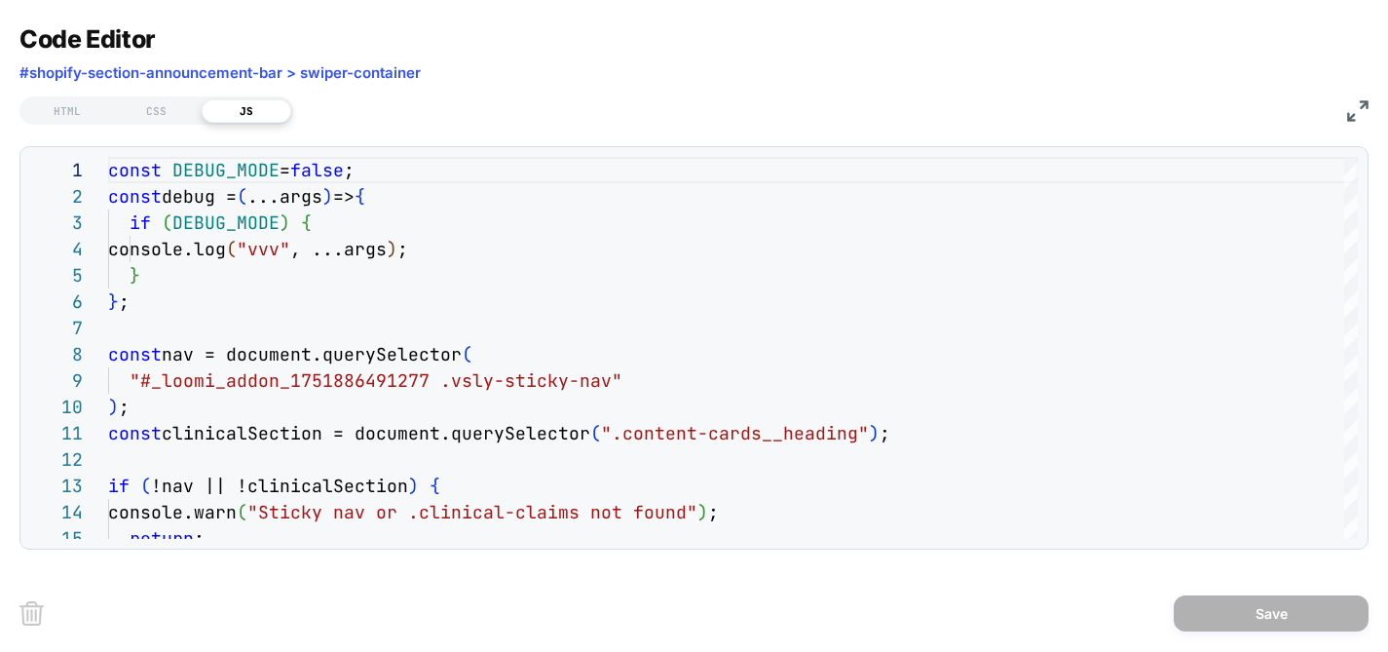
scroll to position [0, 124]
click at [1354, 122] on div "HTML CSS JS" at bounding box center [693, 108] width 1349 height 33
click at [1353, 111] on img at bounding box center [1357, 110] width 21 height 21
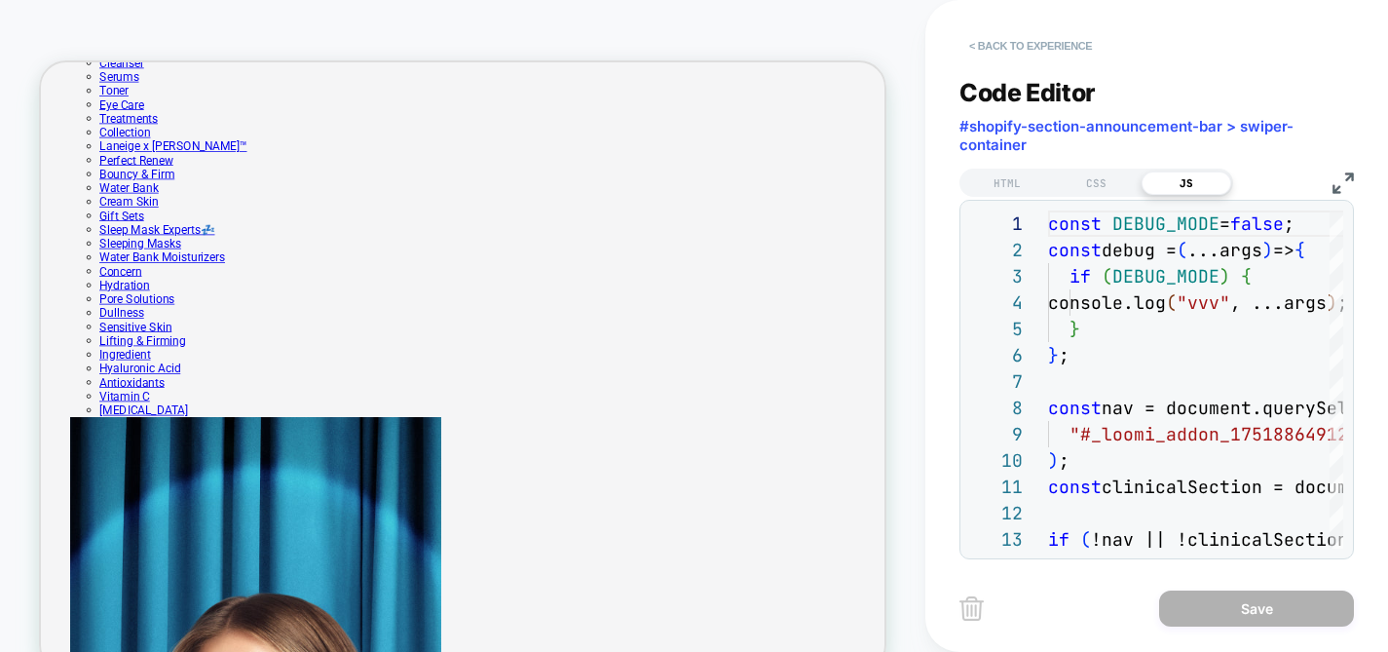
click at [1065, 43] on button "< Back to experience" at bounding box center [1031, 45] width 142 height 31
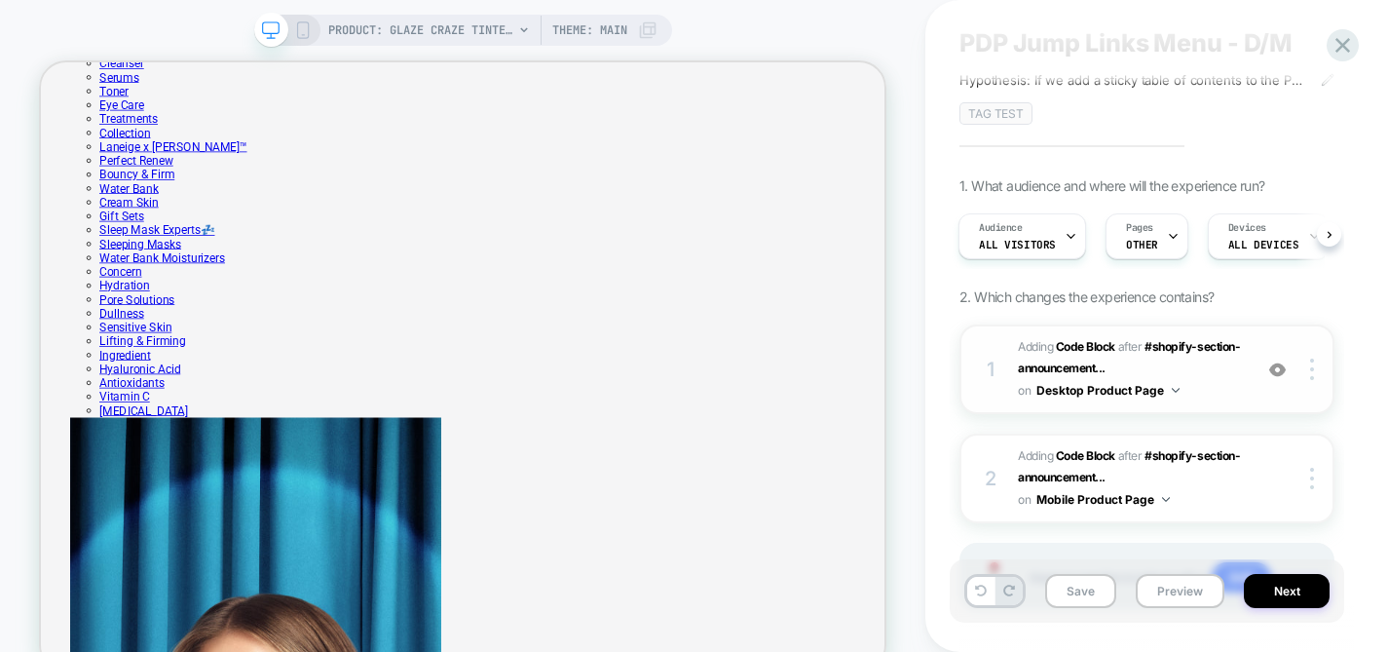
scroll to position [155, 0]
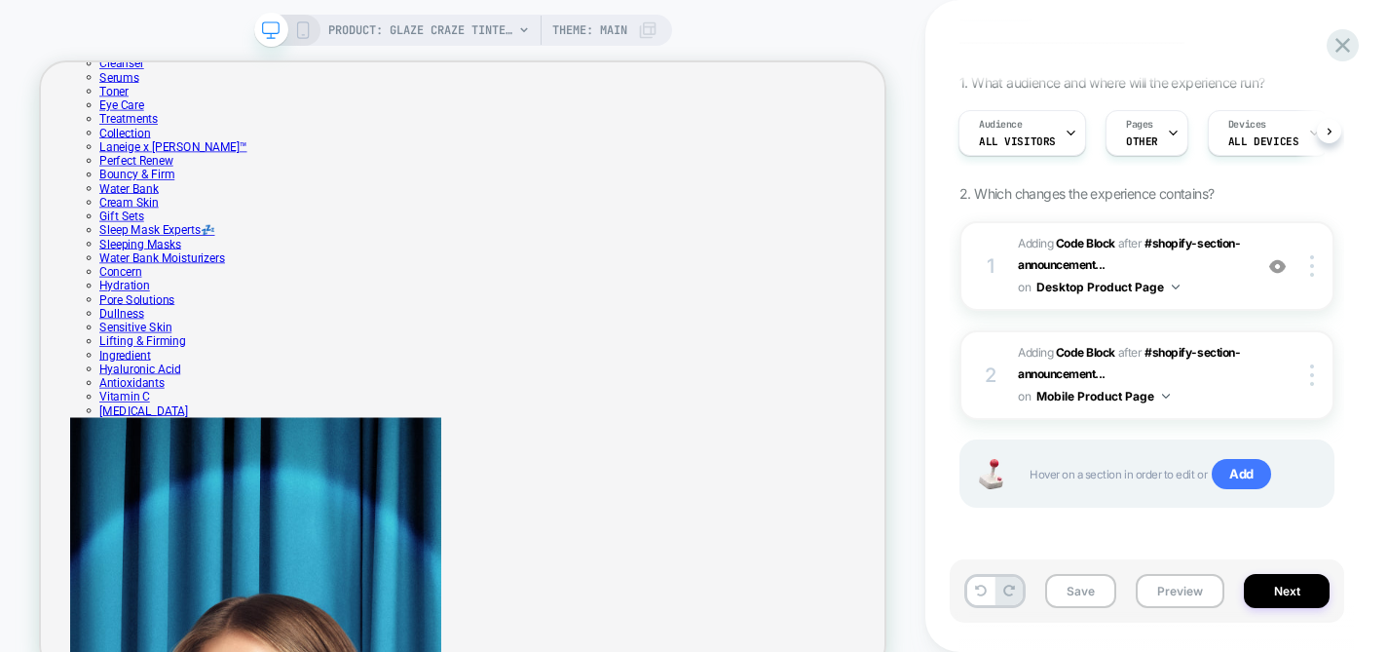
click at [302, 26] on icon at bounding box center [303, 30] width 18 height 18
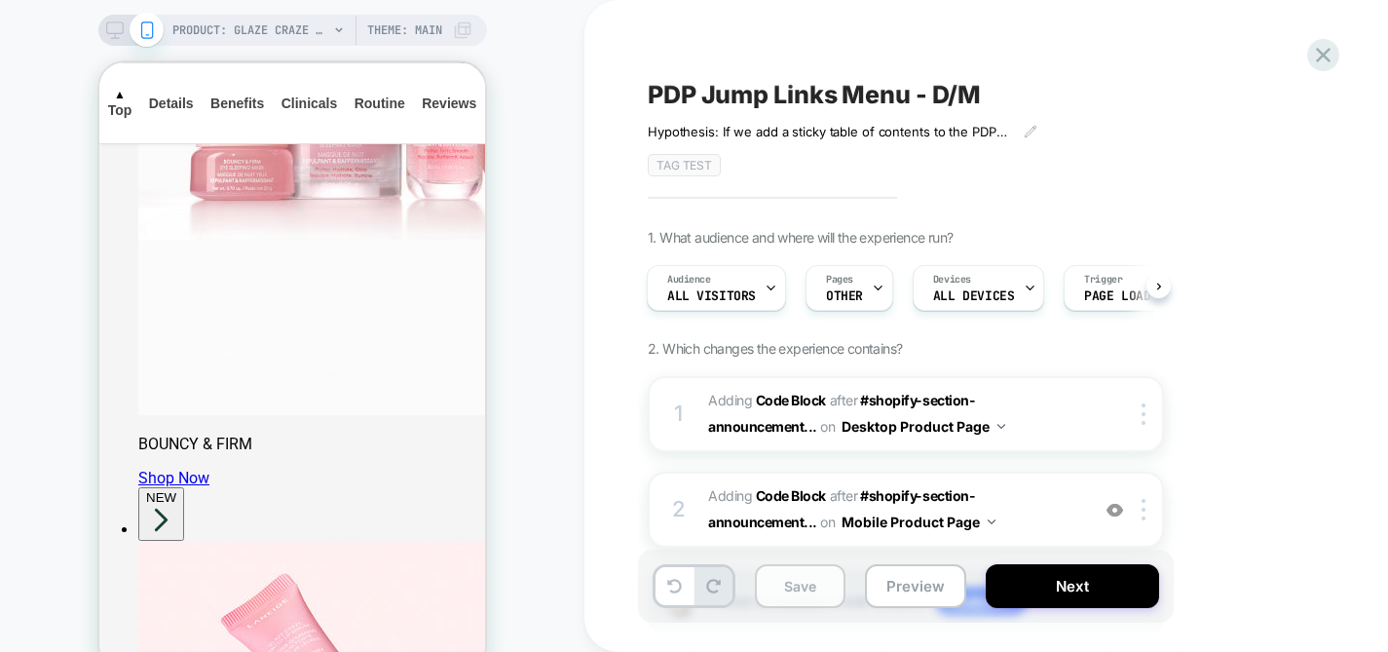
click at [773, 586] on button "Save" at bounding box center [800, 586] width 91 height 44
click at [111, 34] on icon at bounding box center [115, 30] width 18 height 18
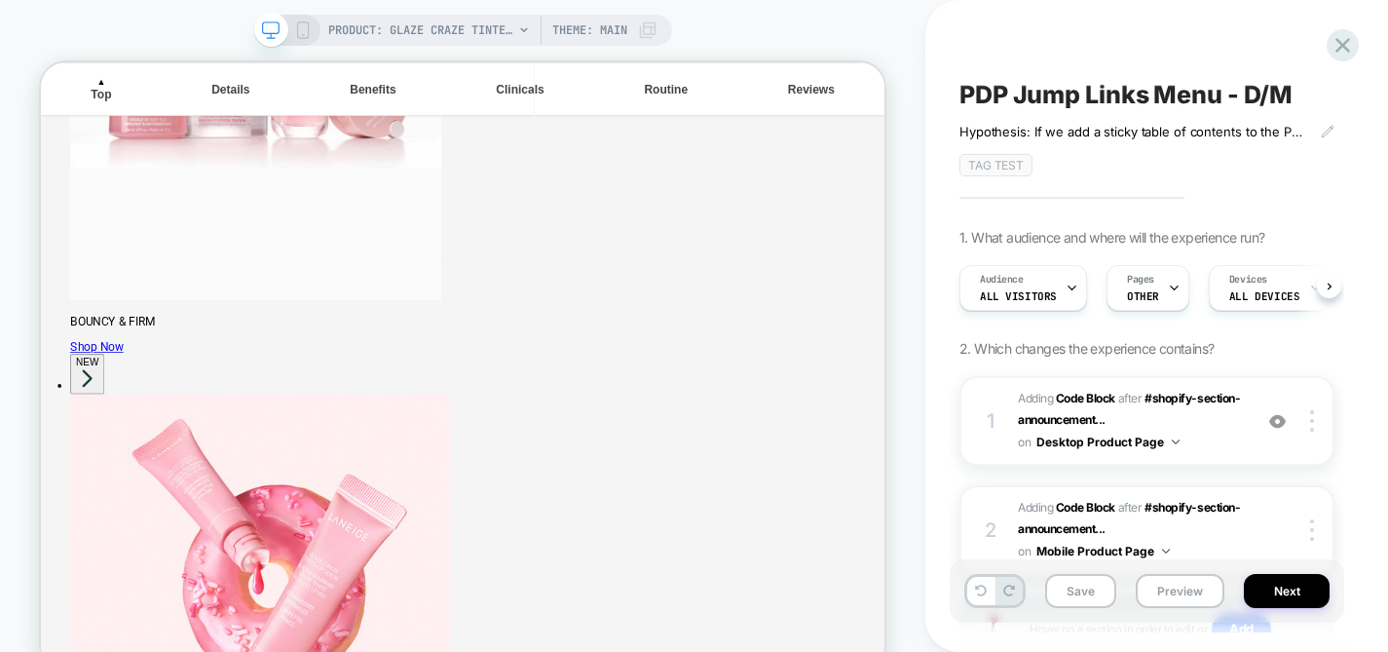
scroll to position [0, 1]
click at [1337, 47] on icon at bounding box center [1343, 45] width 26 height 26
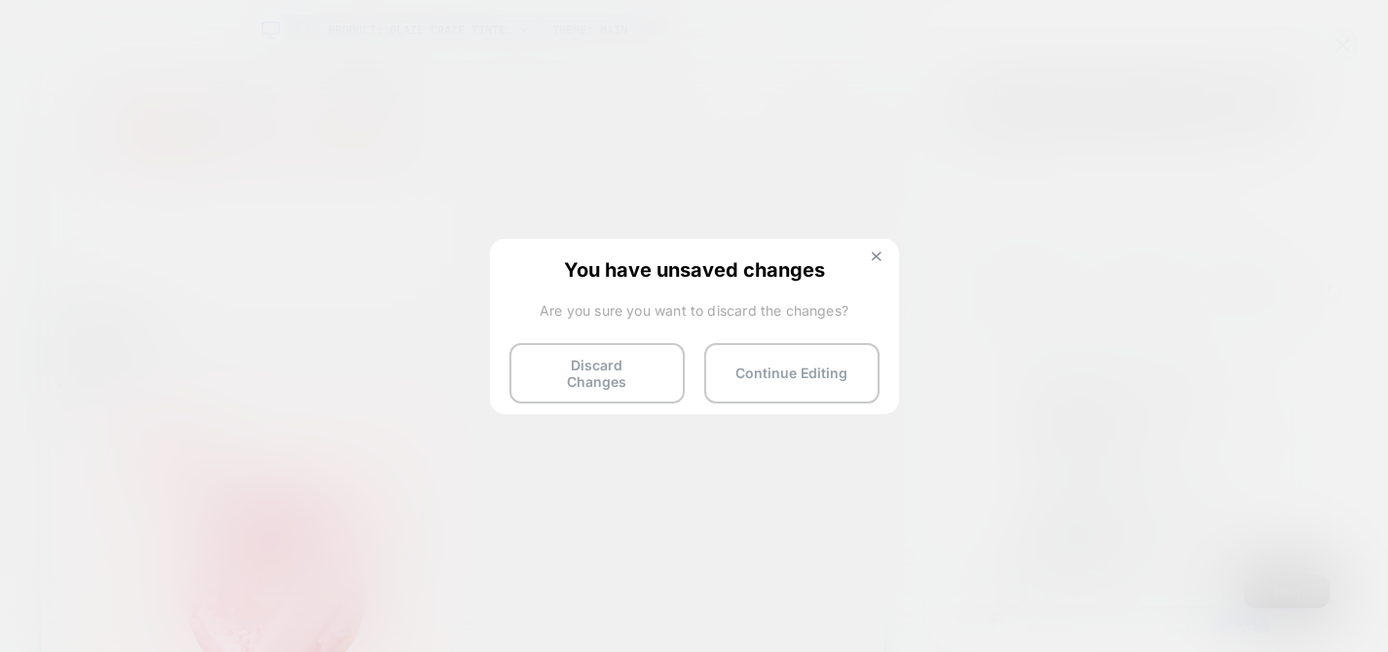
click at [871, 265] on button at bounding box center [876, 258] width 21 height 17
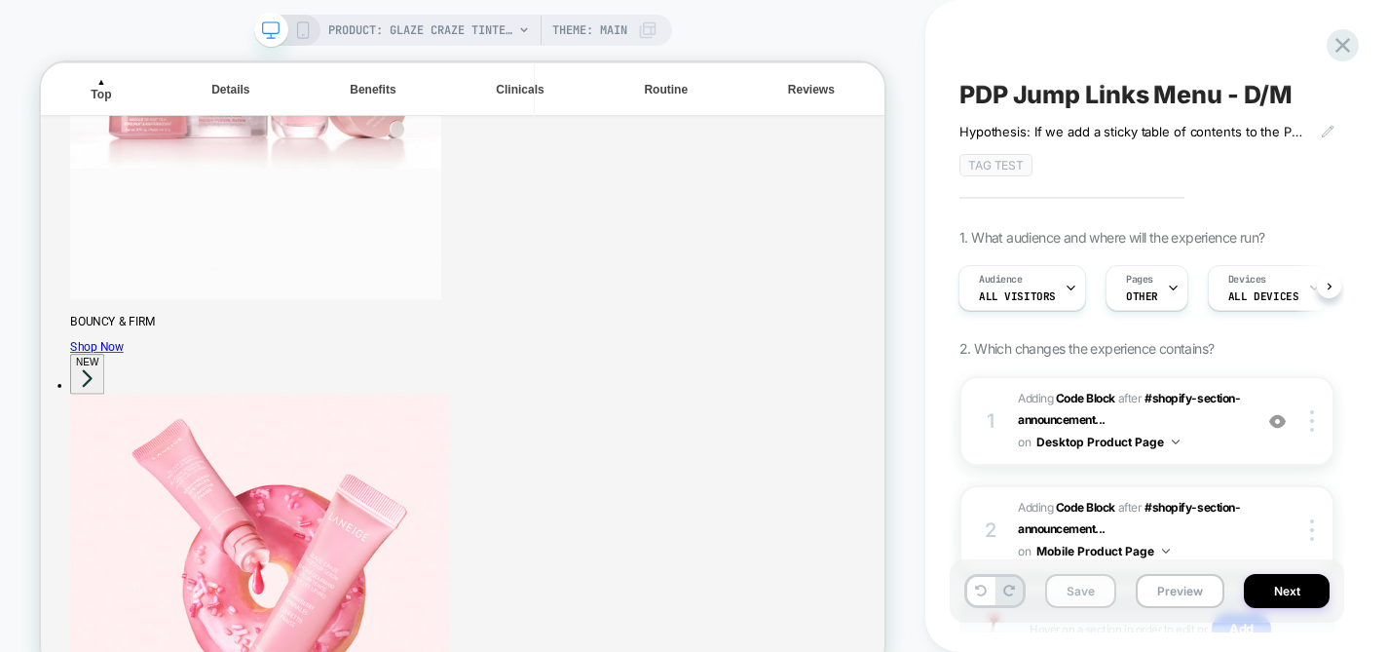
click at [1075, 586] on button "Save" at bounding box center [1080, 591] width 71 height 34
click at [1330, 44] on icon at bounding box center [1343, 45] width 26 height 26
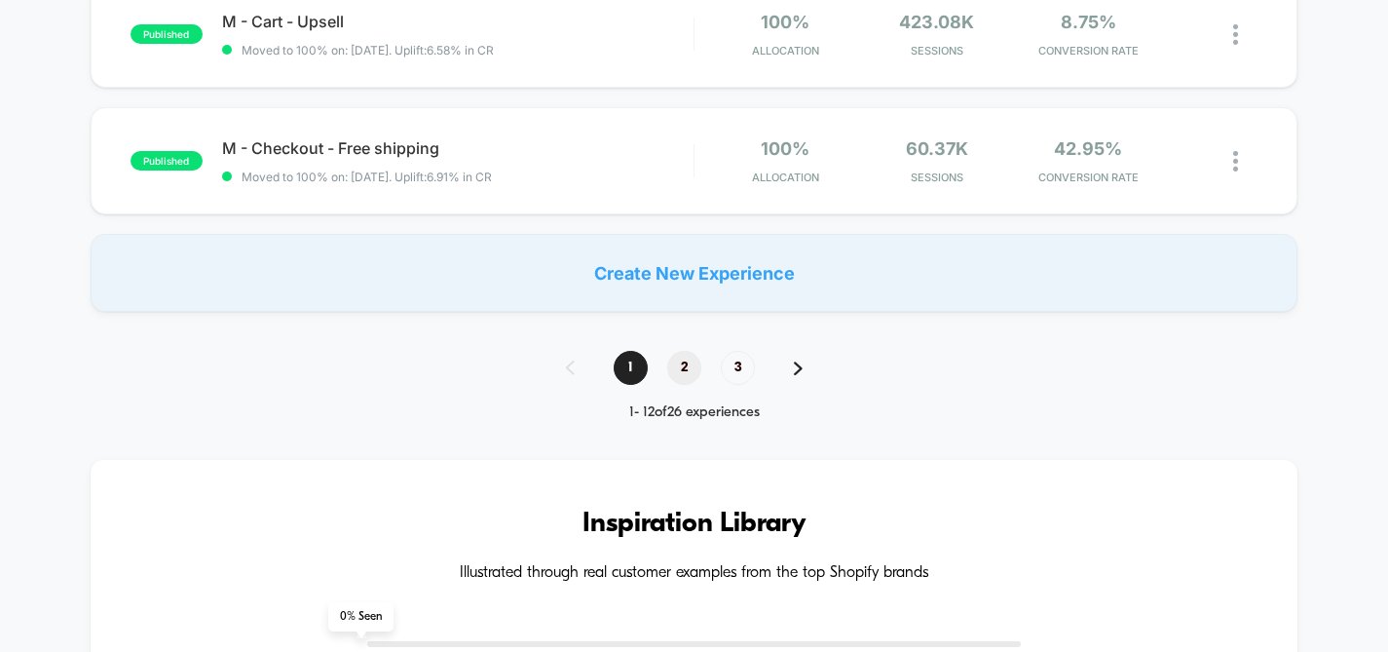
click at [673, 373] on span "2" at bounding box center [684, 368] width 34 height 34
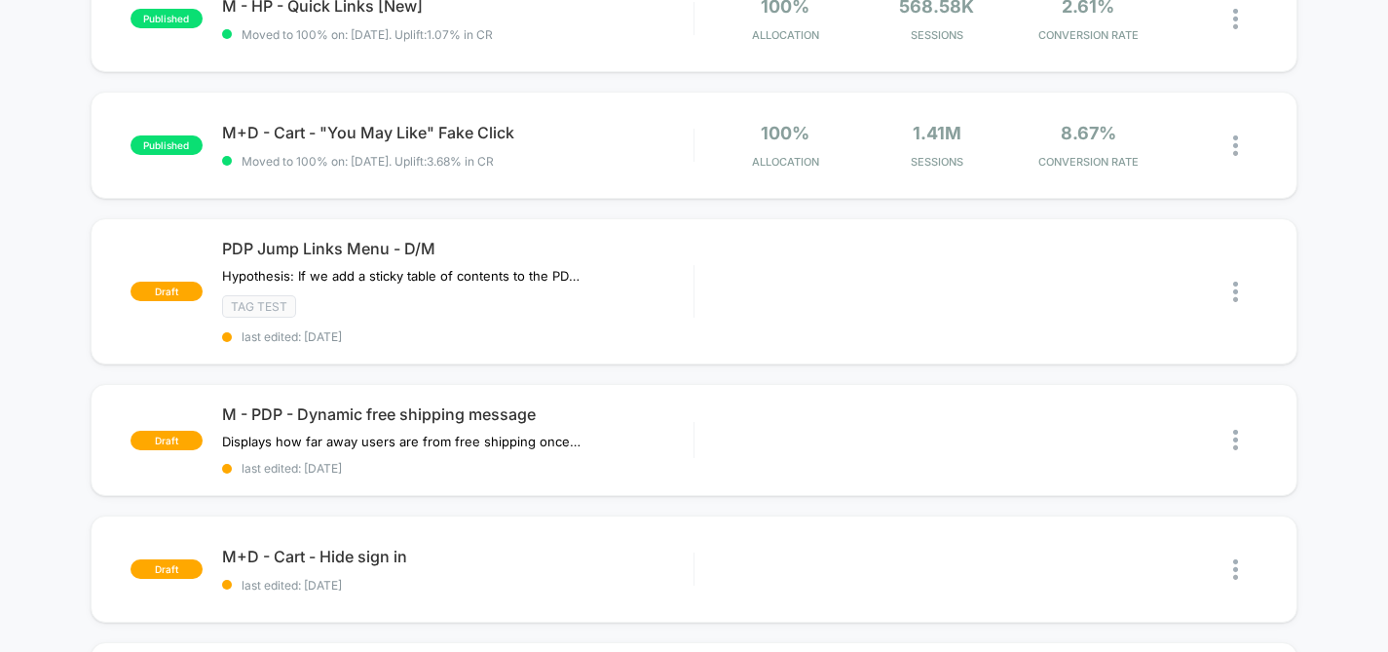
scroll to position [164, 0]
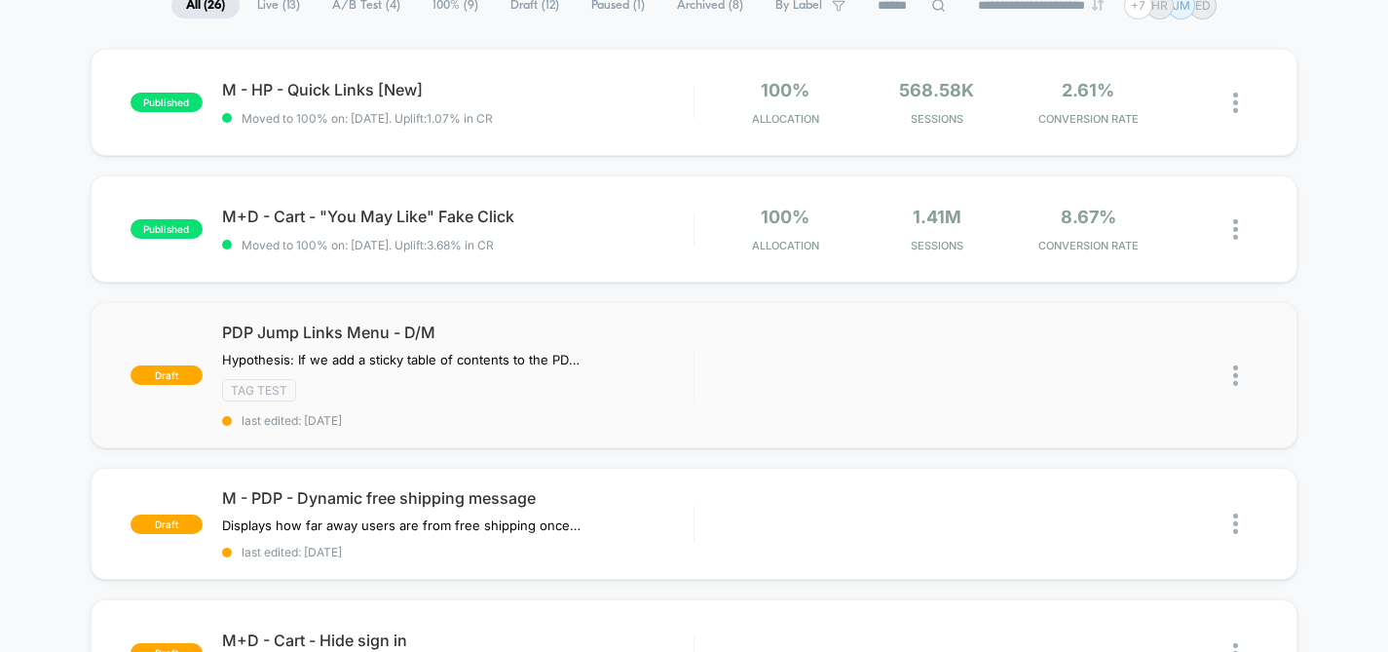
click at [1232, 373] on div at bounding box center [1227, 376] width 60 height 44
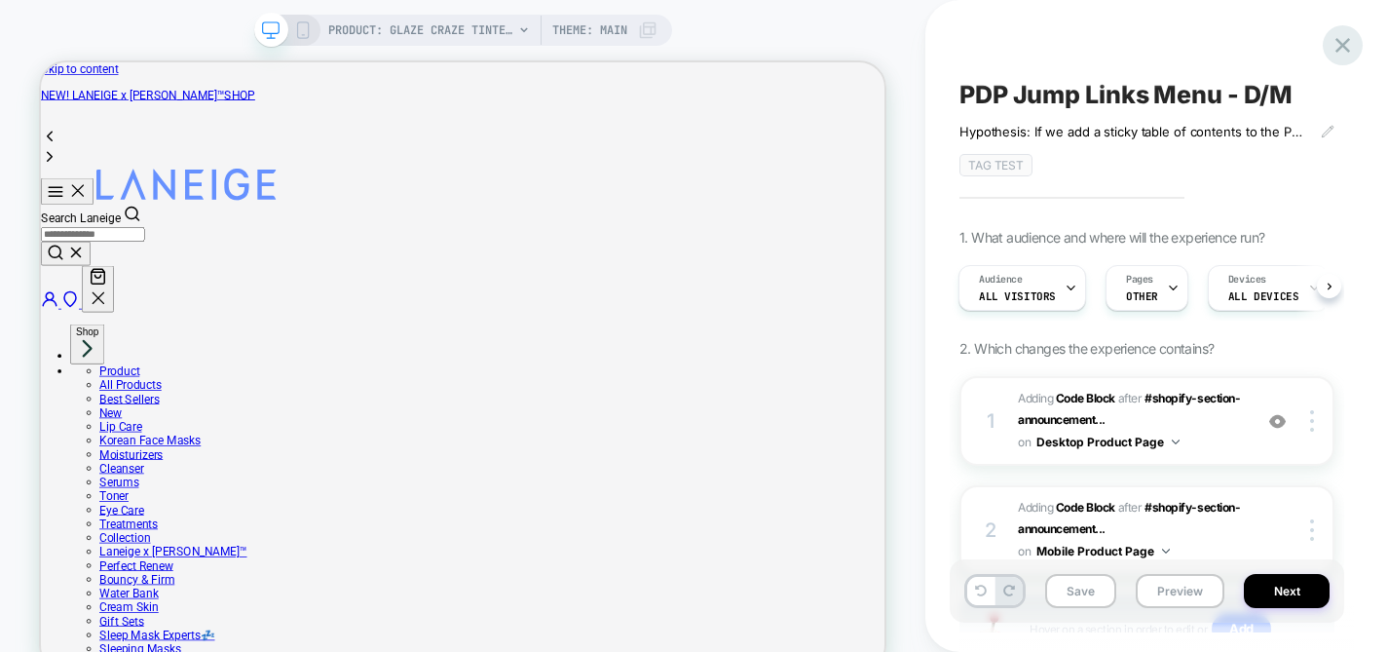
scroll to position [0, 124]
click at [1346, 43] on icon at bounding box center [1343, 45] width 26 height 26
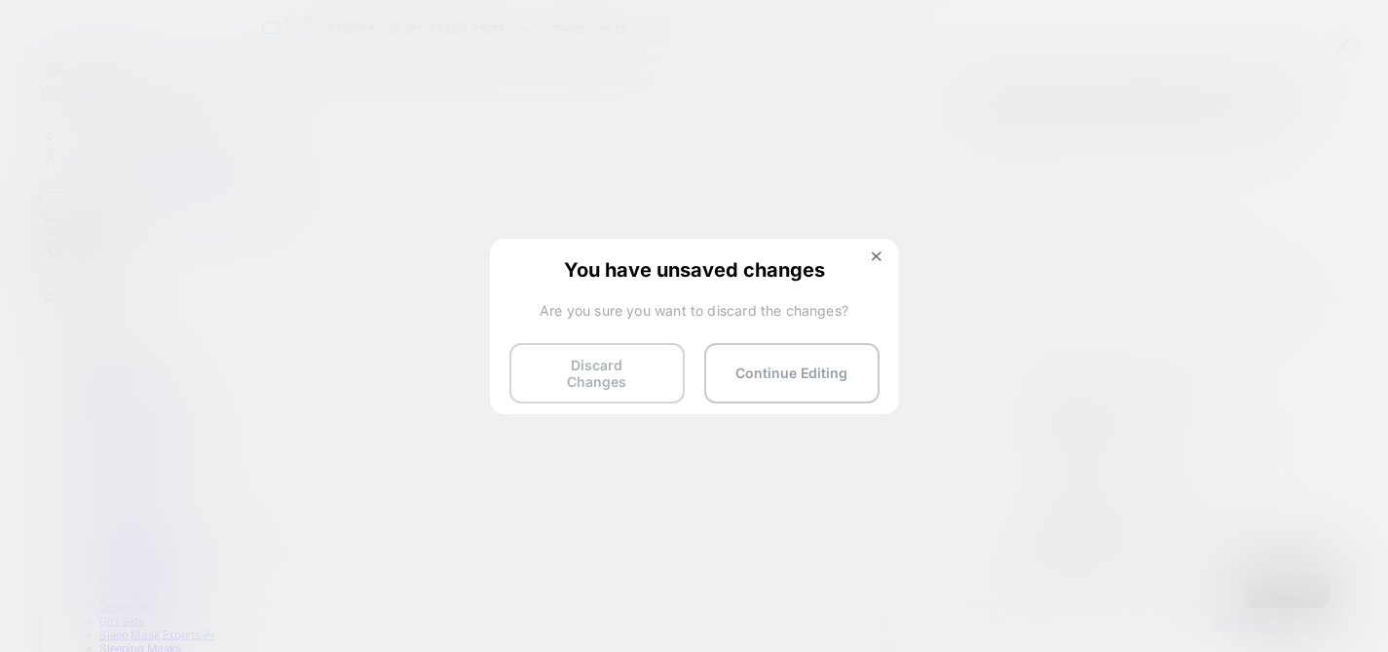
click at [653, 359] on button "Discard Changes" at bounding box center [597, 373] width 175 height 60
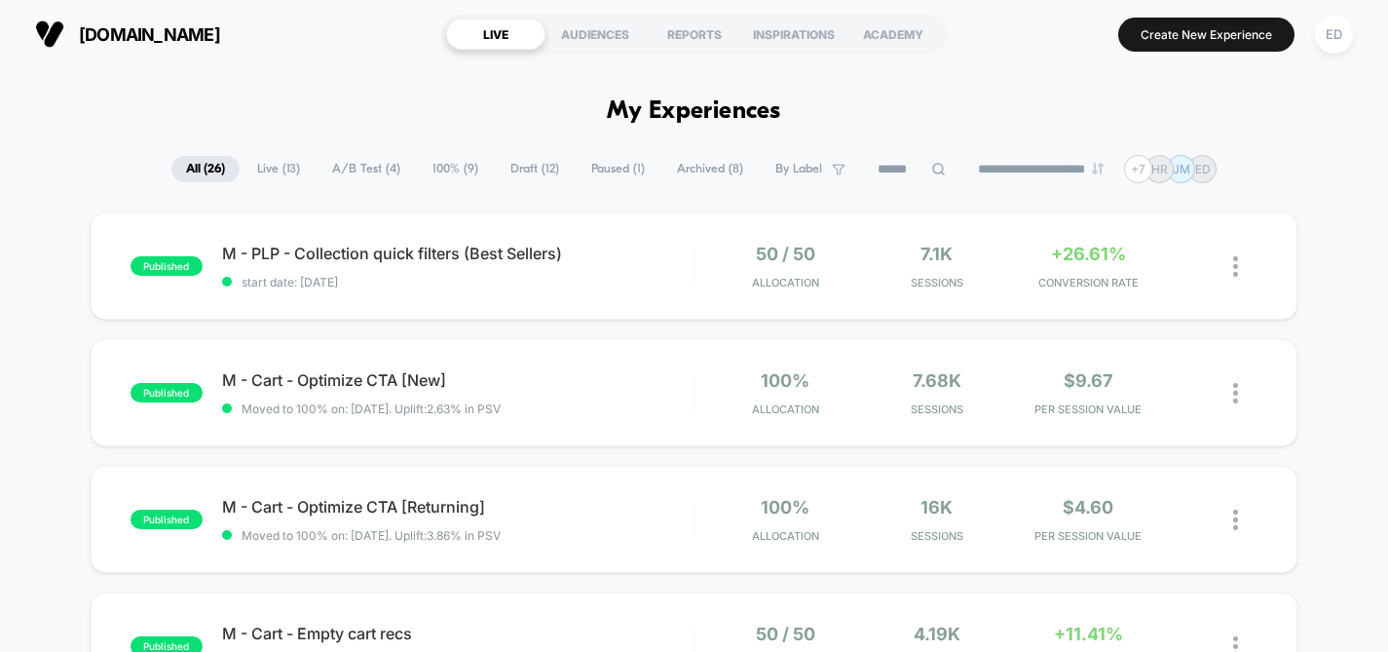
scroll to position [8, 0]
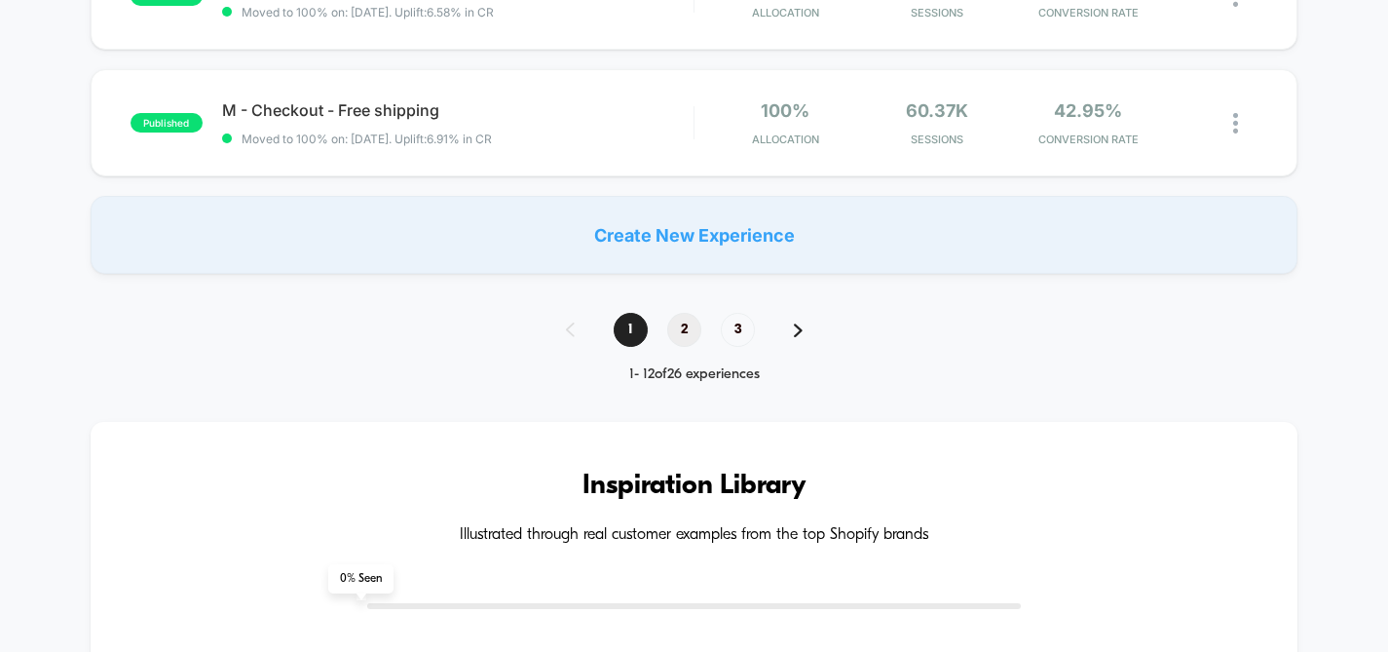
click at [691, 329] on span "2" at bounding box center [684, 330] width 34 height 34
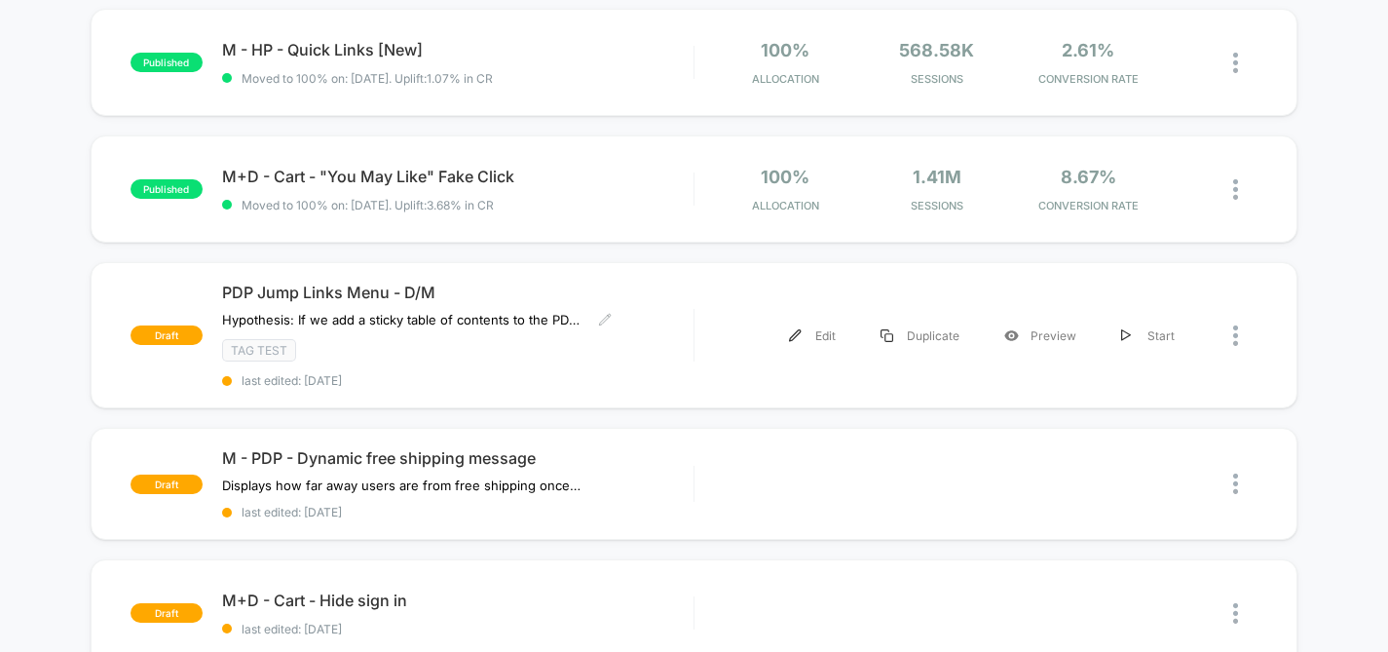
scroll to position [203, 0]
click at [401, 293] on span "PDP Jump Links Menu - D/M" at bounding box center [458, 293] width 472 height 19
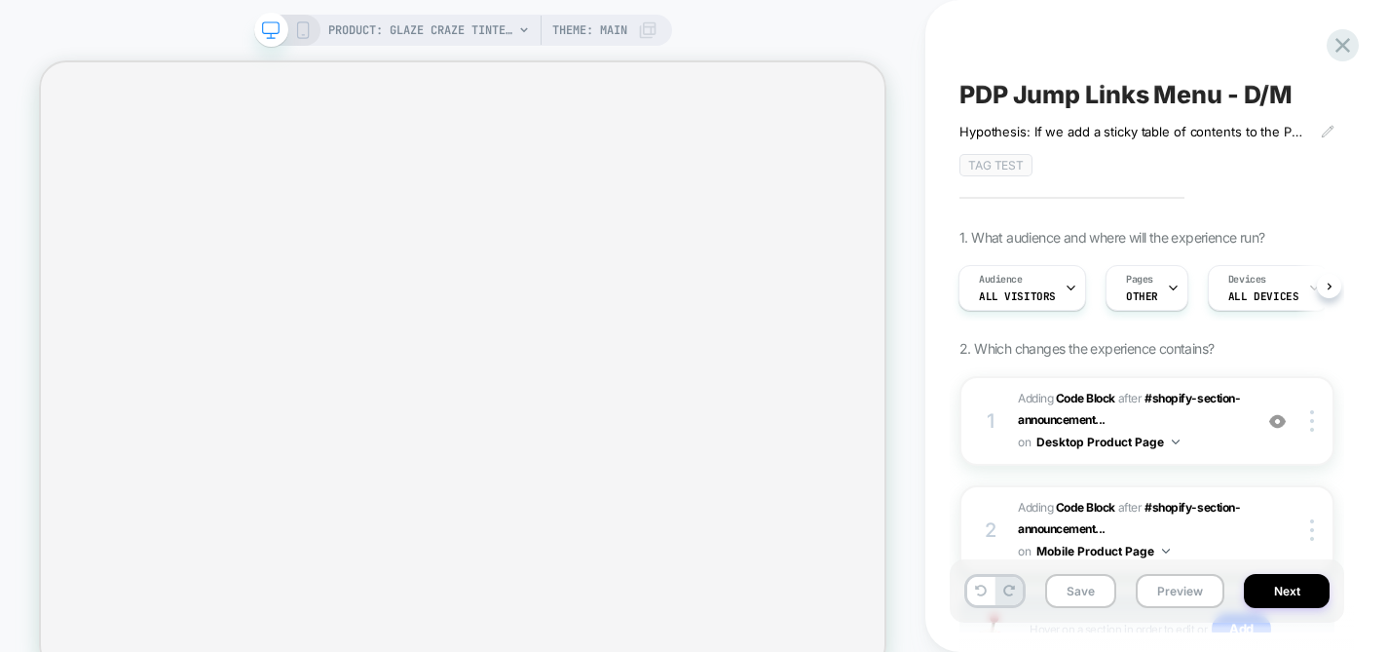
scroll to position [0, 2]
click at [1321, 132] on icon at bounding box center [1328, 132] width 14 height 14
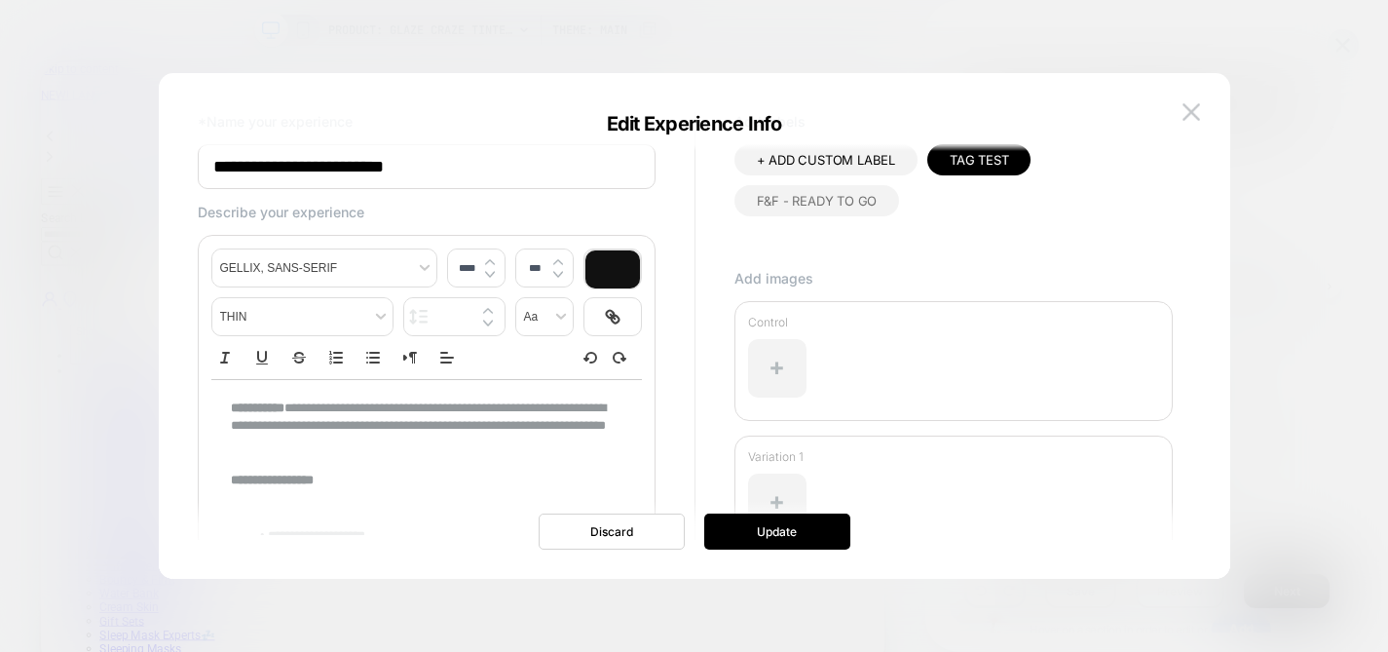
scroll to position [113, 0]
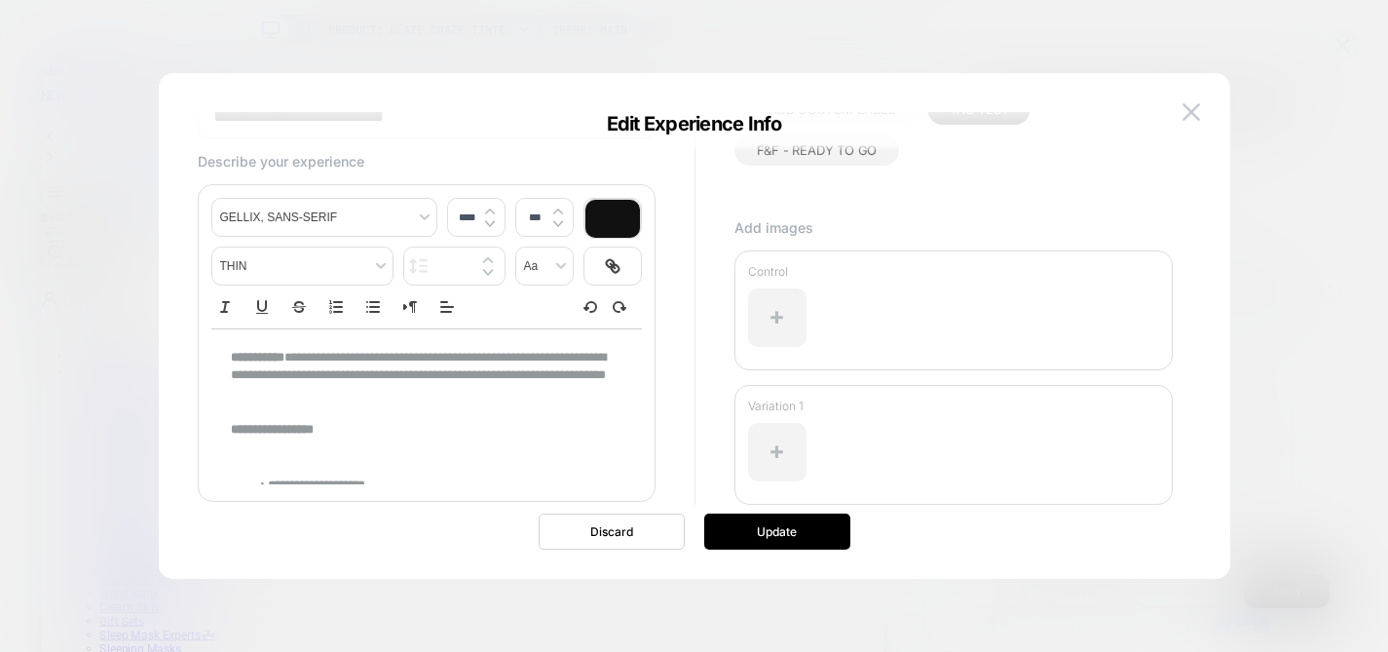
click at [327, 391] on p "**********" at bounding box center [419, 376] width 377 height 54
type input "****"
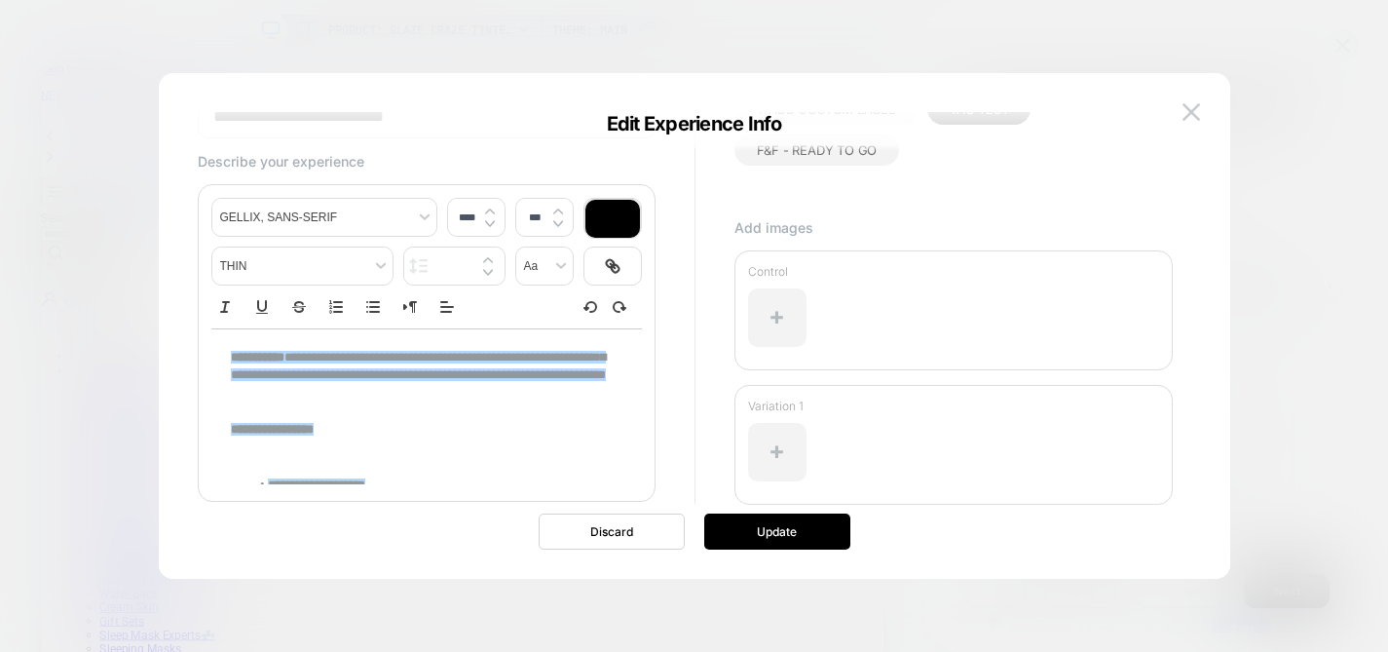
copy div "**********"
click at [1197, 115] on img at bounding box center [1192, 111] width 18 height 17
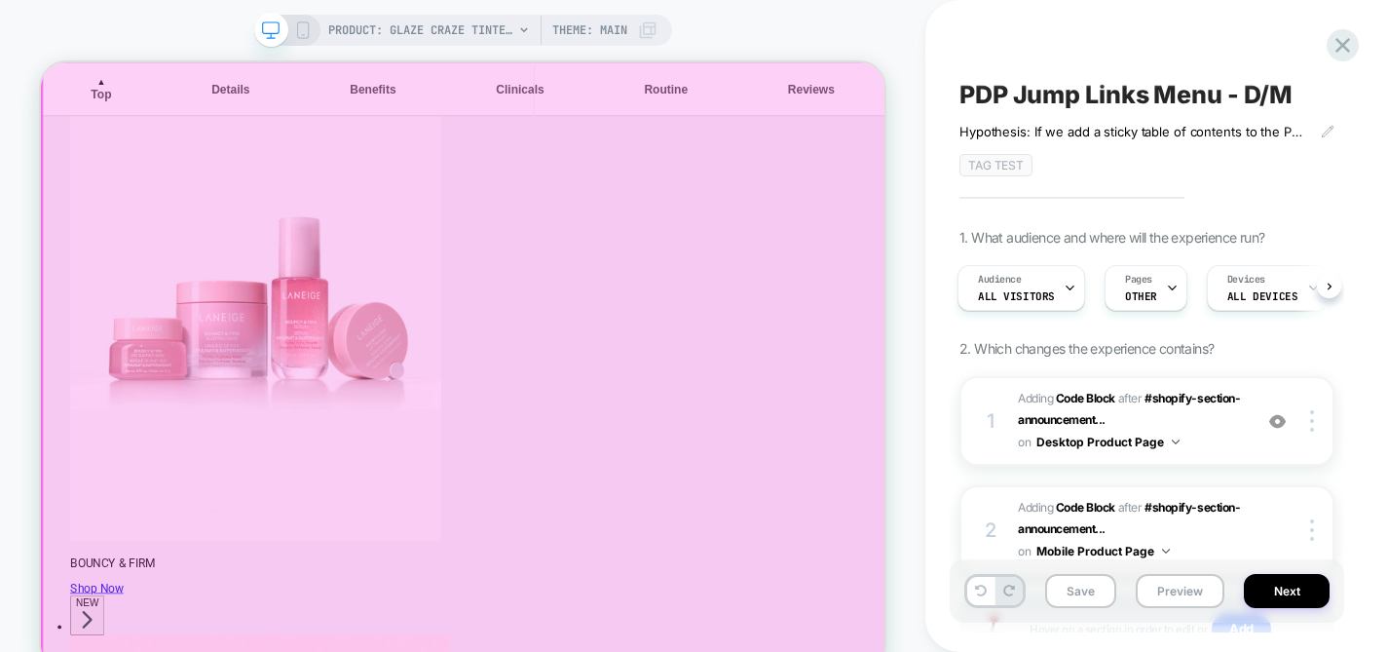
scroll to position [1841, 0]
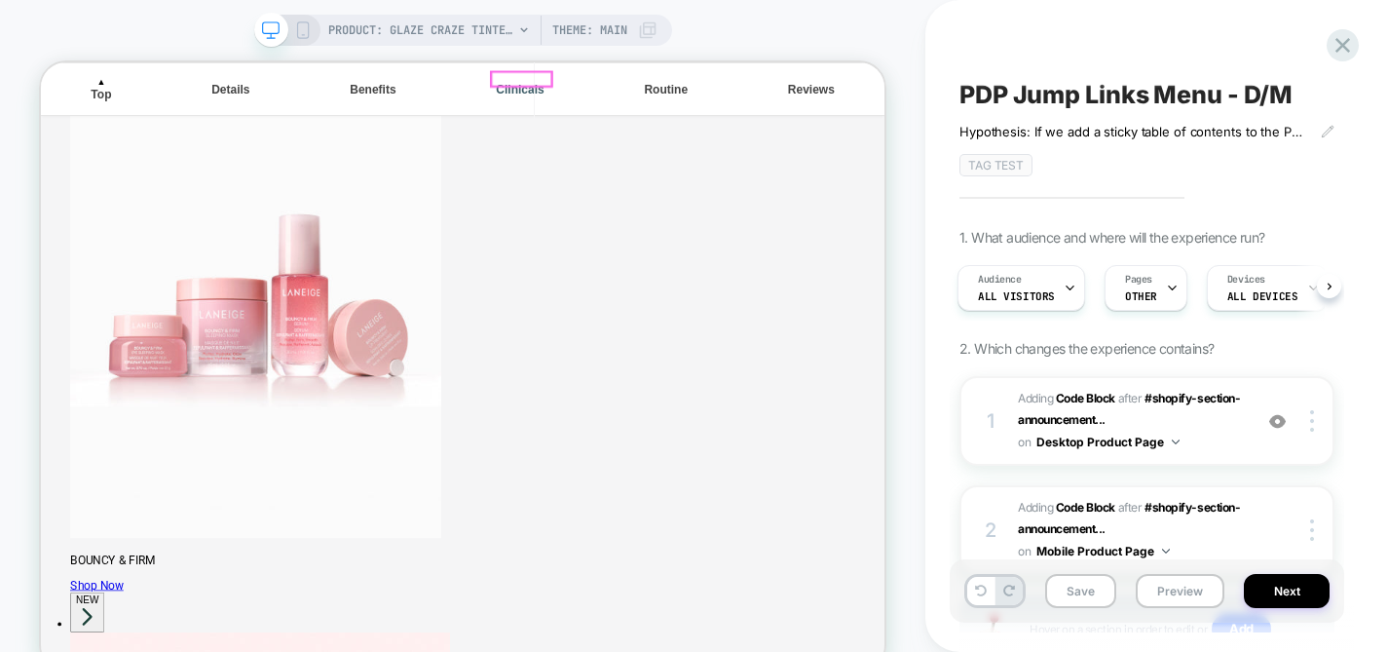
click at [681, 90] on div "Clinicals" at bounding box center [680, 99] width 80 height 18
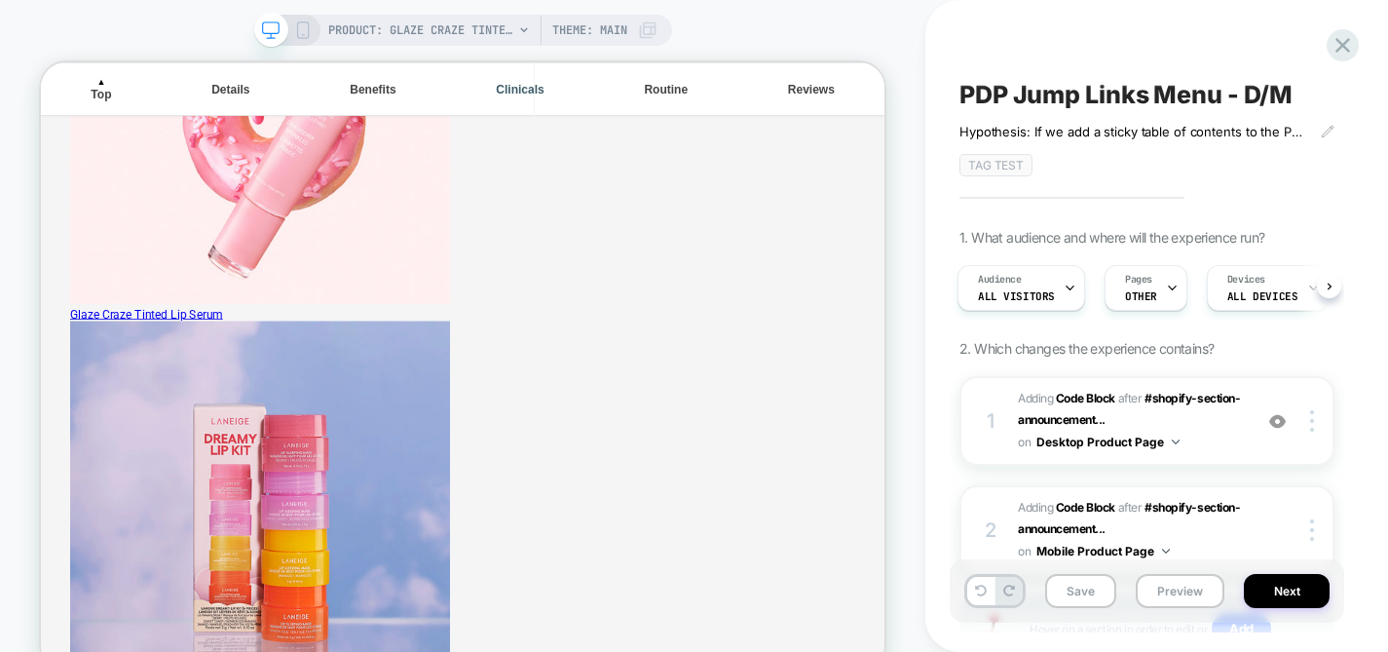
scroll to position [2786, 0]
click at [1095, 90] on div "Reviews" at bounding box center [1068, 99] width 78 height 18
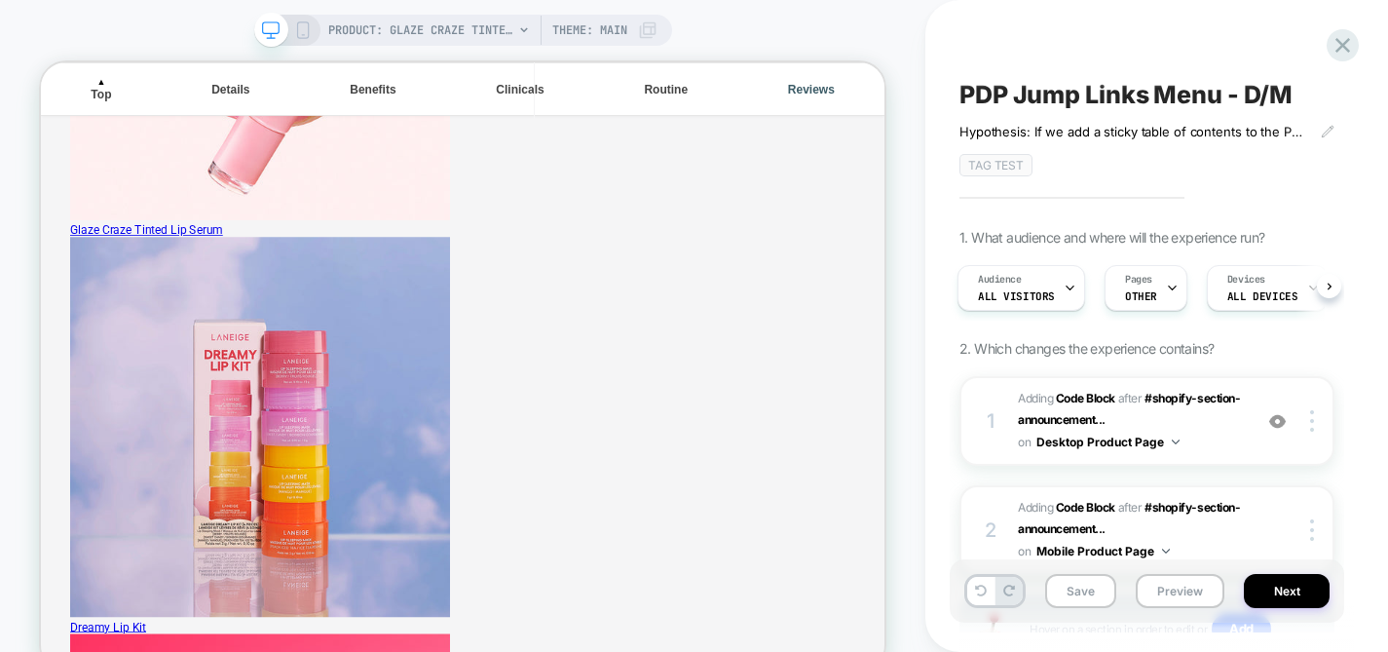
scroll to position [3906, 0]
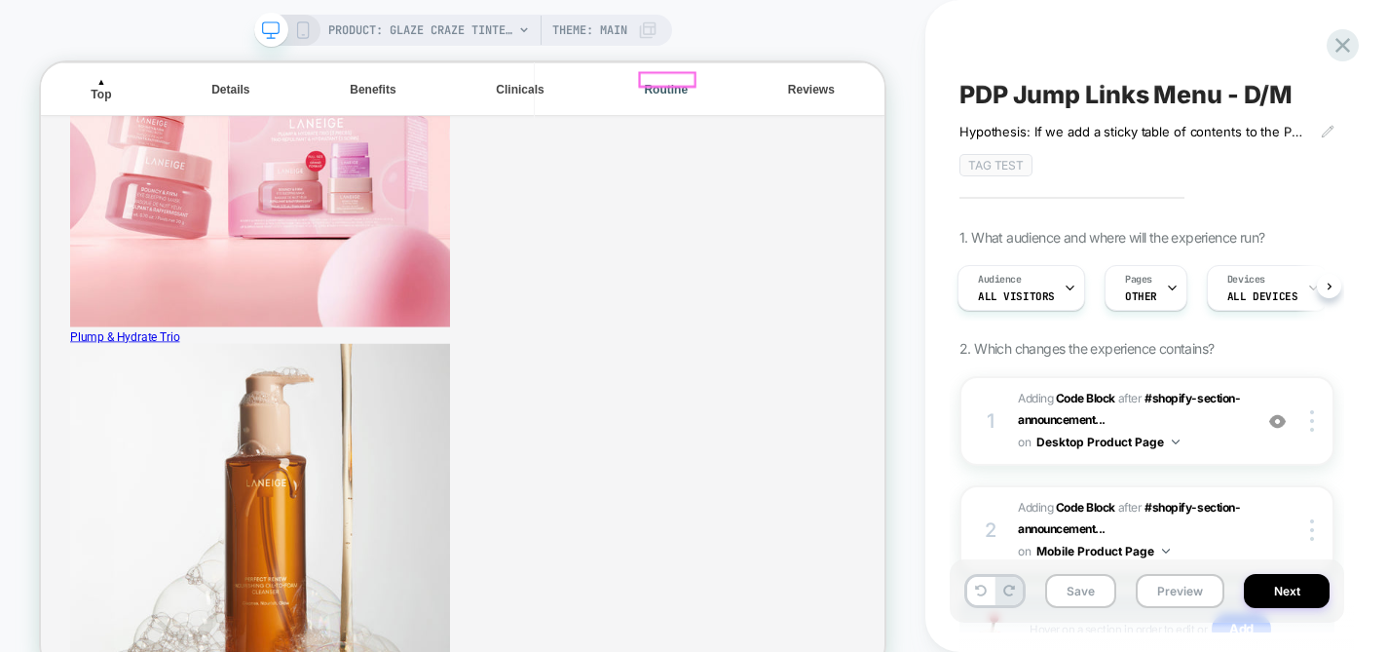
click at [902, 90] on div "Routine" at bounding box center [875, 99] width 74 height 18
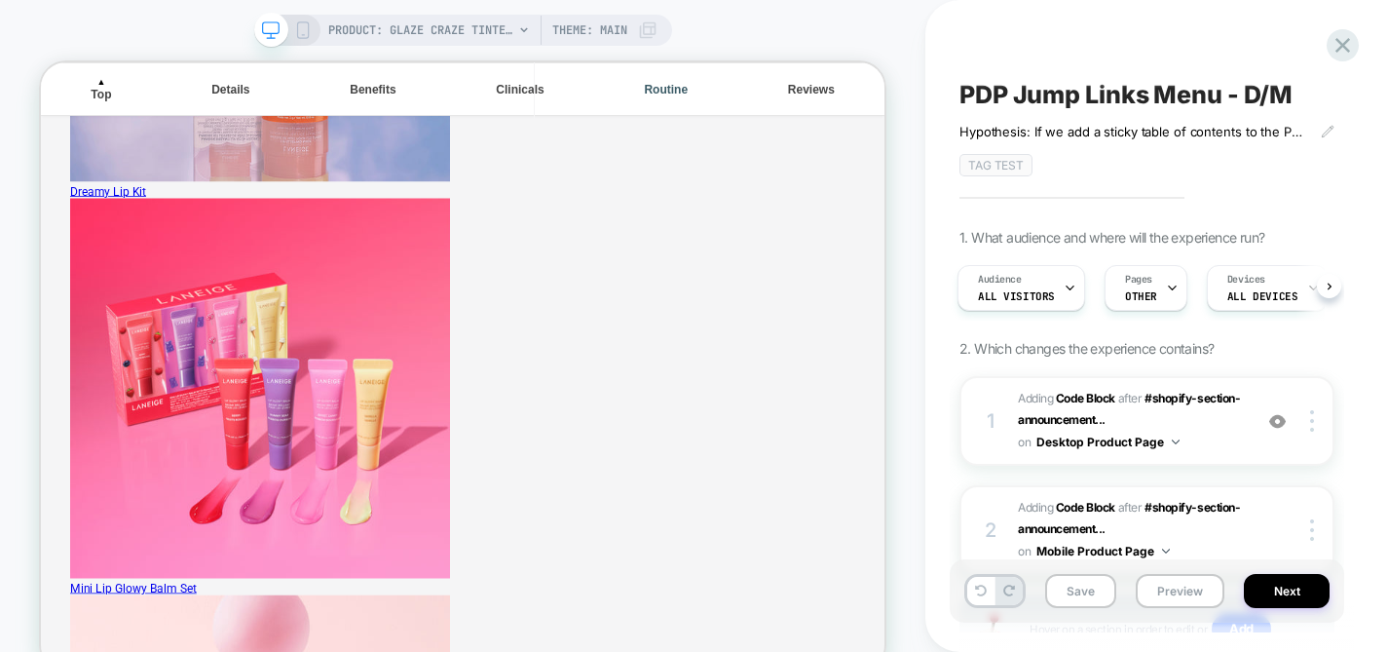
scroll to position [3526, 0]
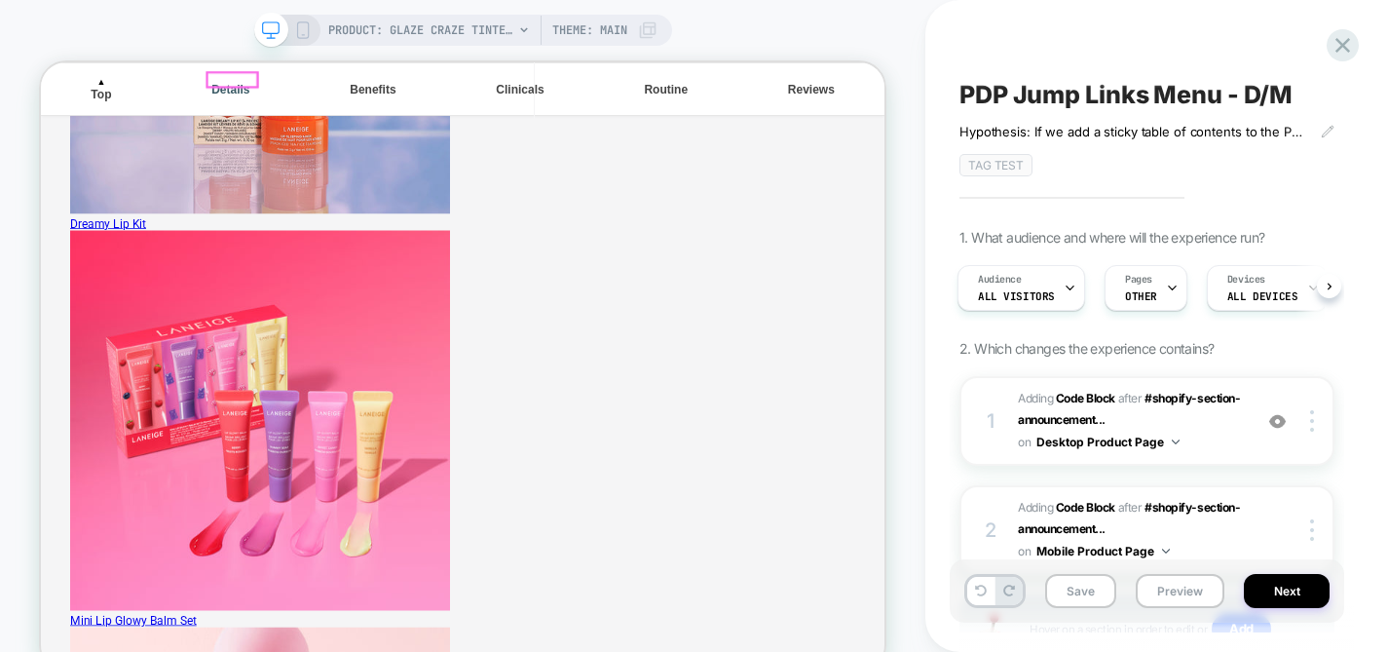
click at [304, 90] on div "Details" at bounding box center [294, 99] width 66 height 18
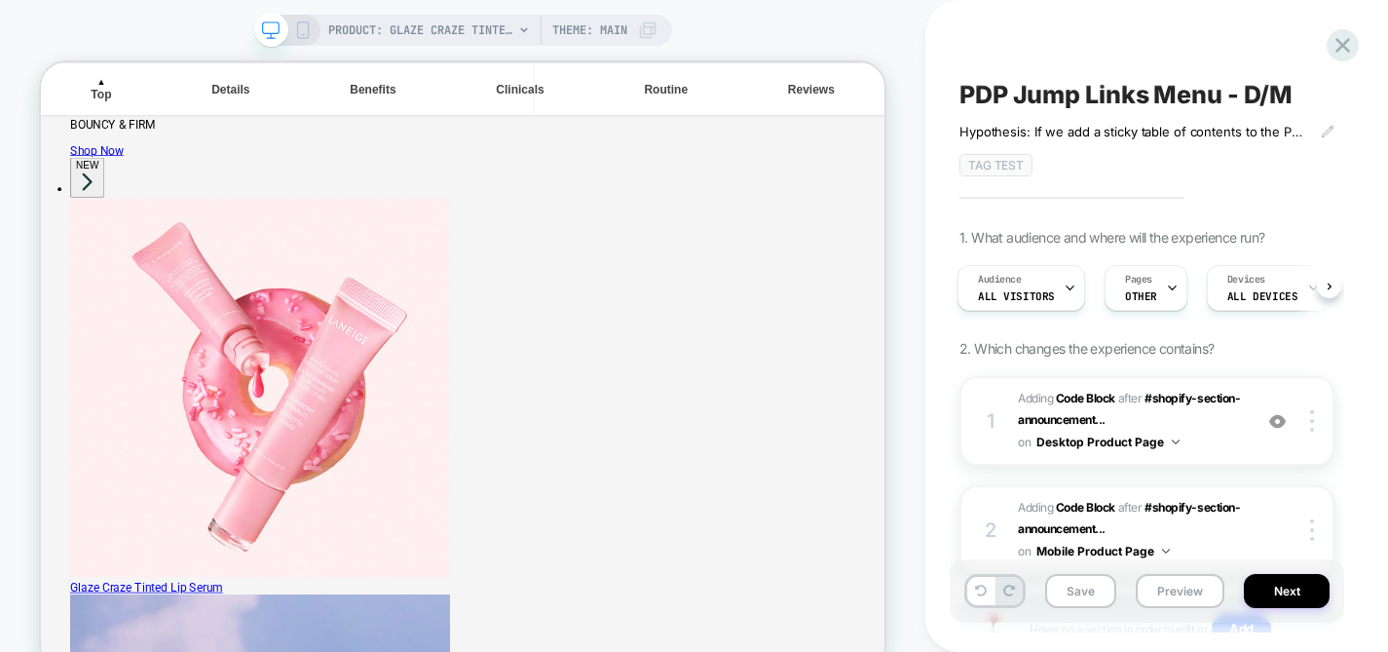
scroll to position [2441, 0]
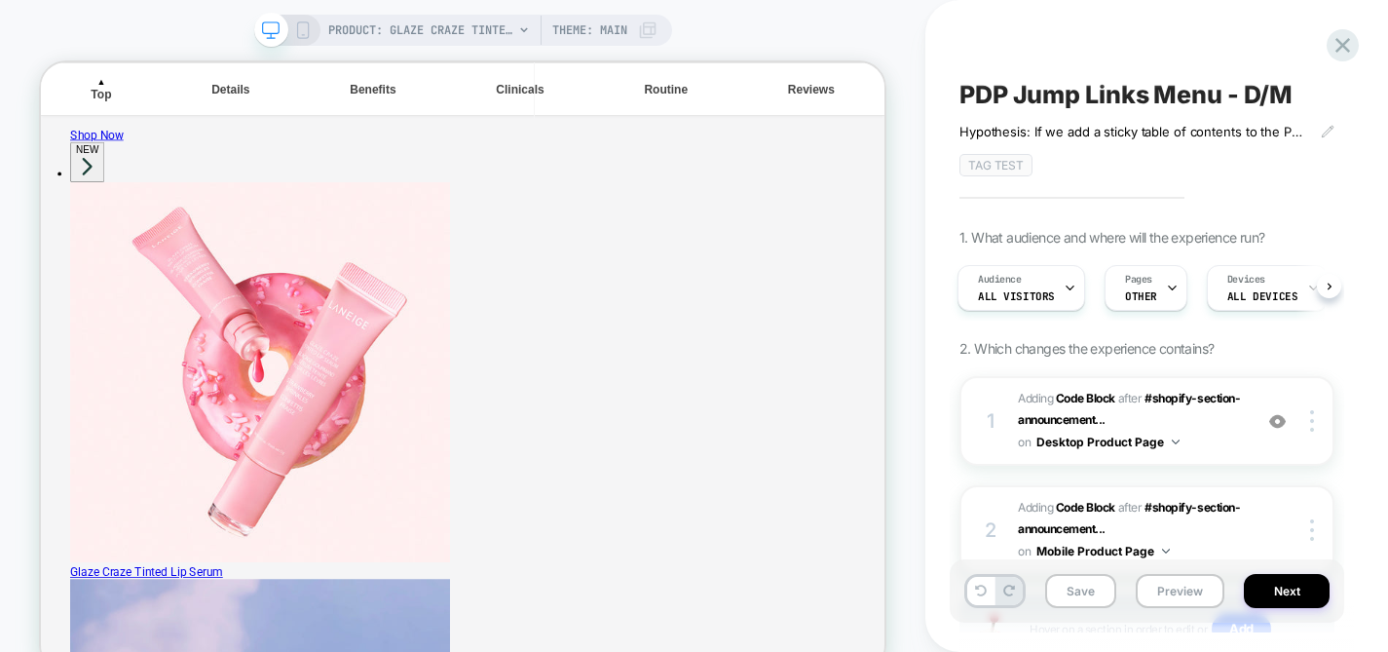
click at [899, 290] on div "PRODUCT: Glaze Craze Tinted Lip Serum PRODUCT: Glaze Craze Tinted Lip Serum The…" at bounding box center [463, 350] width 926 height 662
click at [19, 346] on div "PRODUCT: Glaze Craze Tinted Lip Serum PRODUCT: Glaze Craze Tinted Lip Serum The…" at bounding box center [463, 350] width 926 height 662
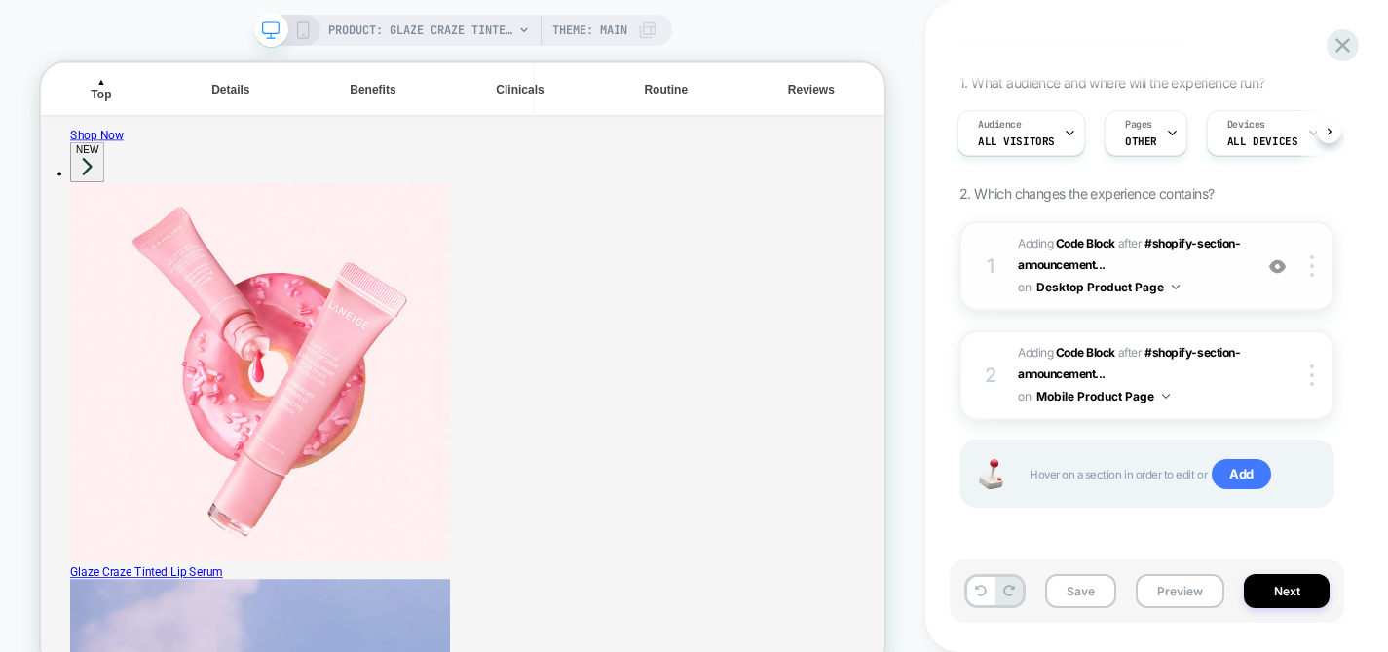
scroll to position [0, 0]
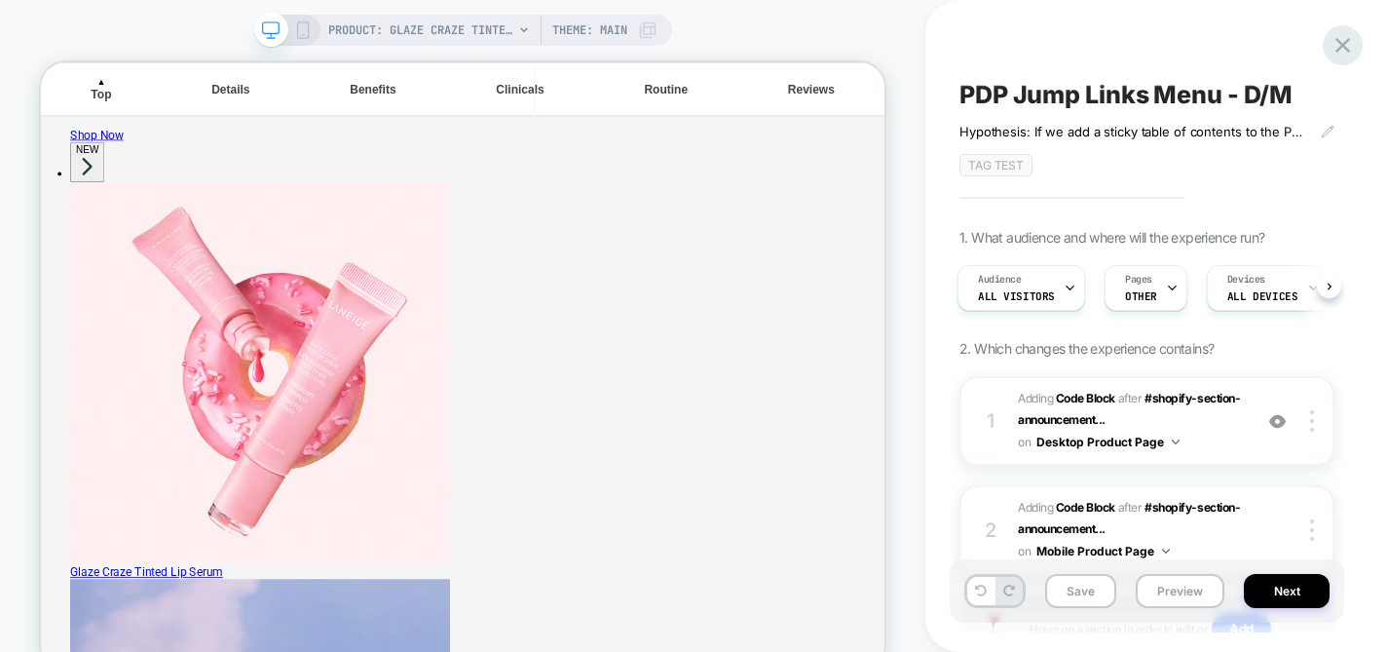
click at [1349, 48] on icon at bounding box center [1343, 45] width 26 height 26
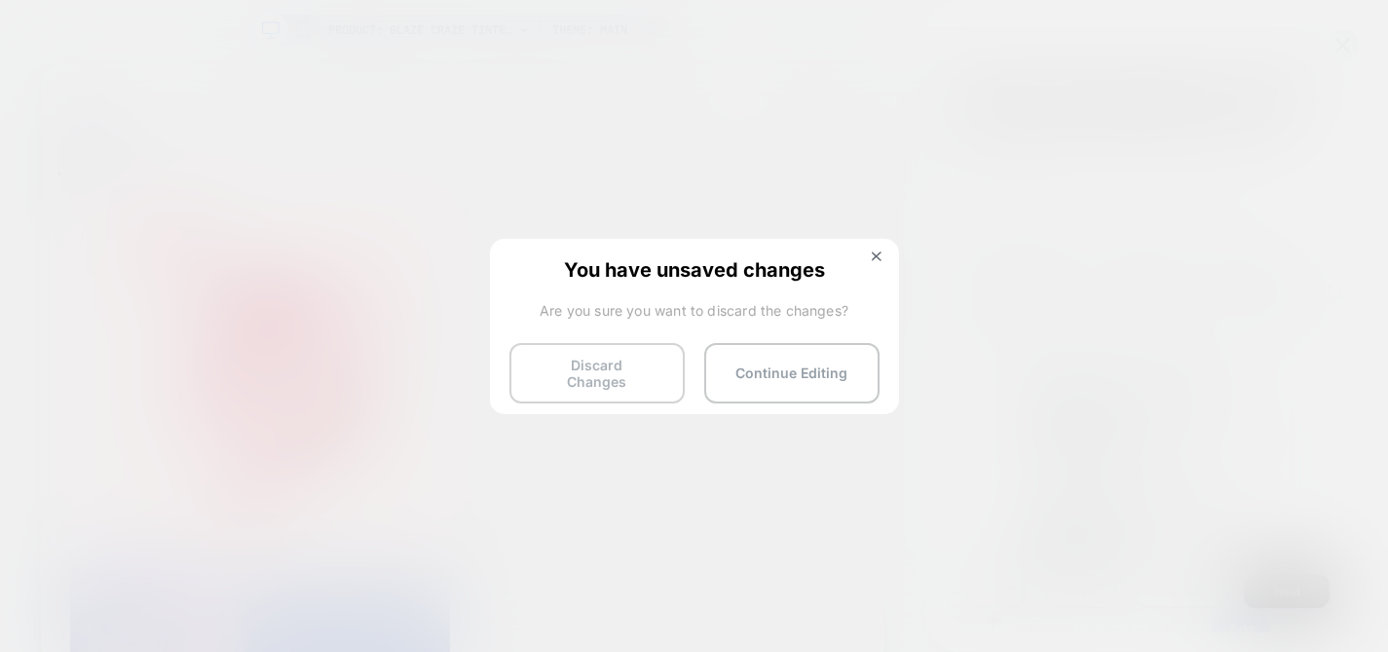
click at [599, 358] on button "Discard Changes" at bounding box center [597, 373] width 175 height 60
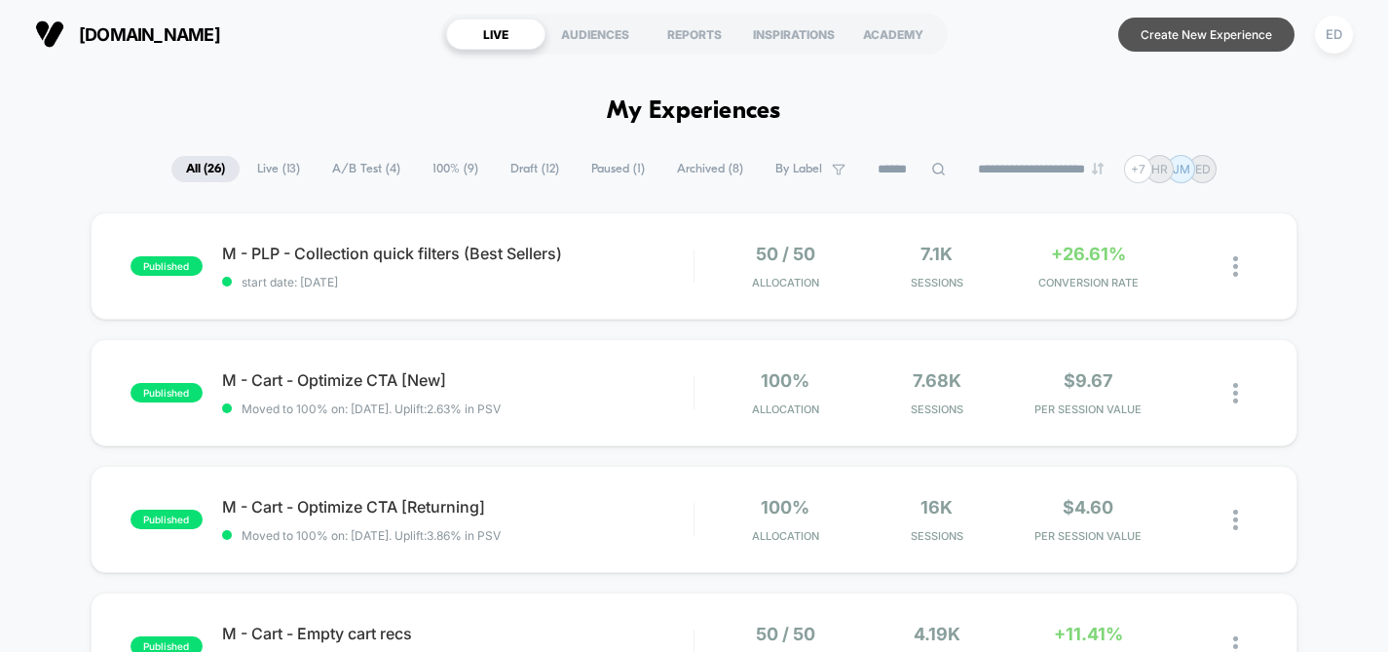
click at [1267, 36] on button "Create New Experience" at bounding box center [1206, 35] width 176 height 34
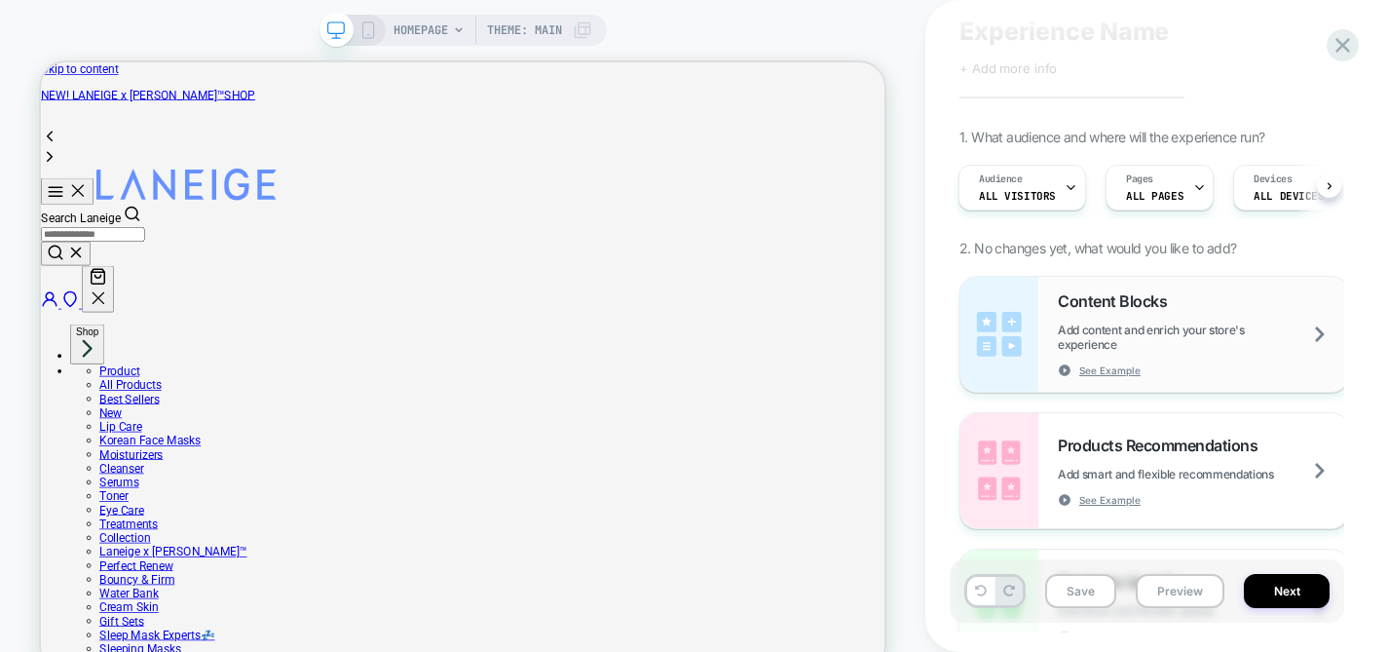
scroll to position [104, 0]
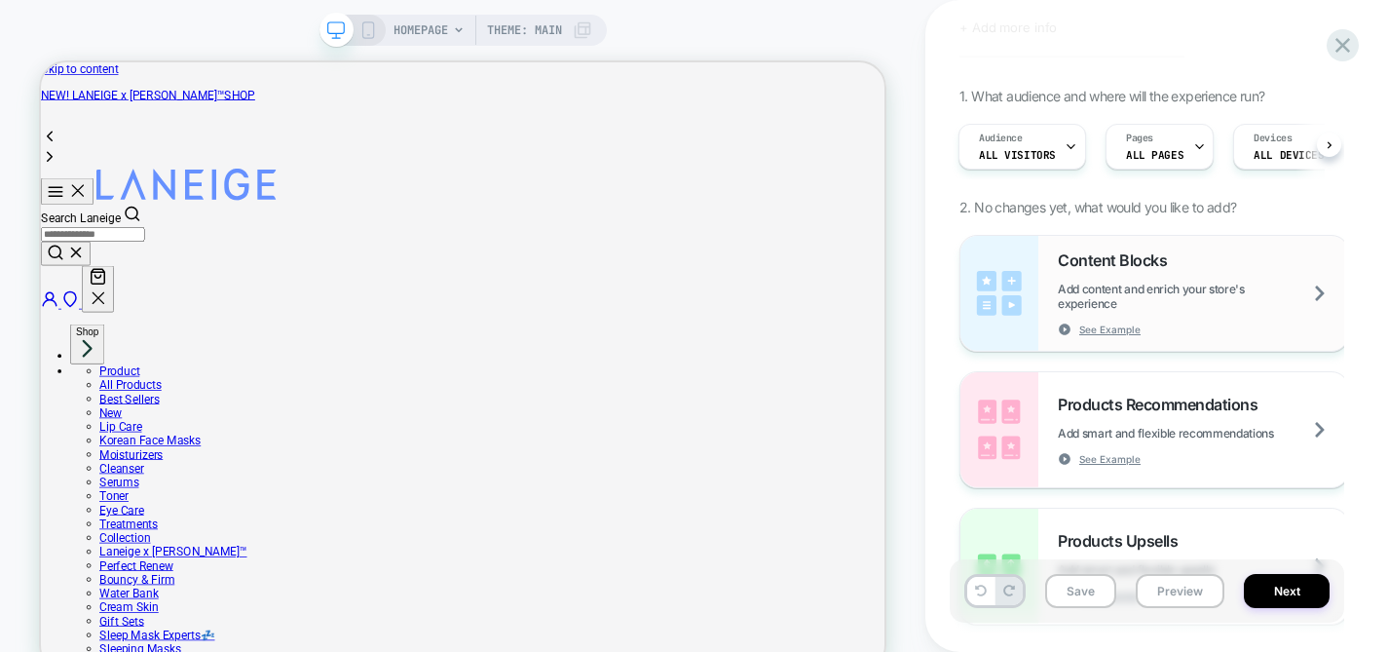
click at [1157, 288] on span "Add content and enrich your store's experience" at bounding box center [1203, 296] width 290 height 29
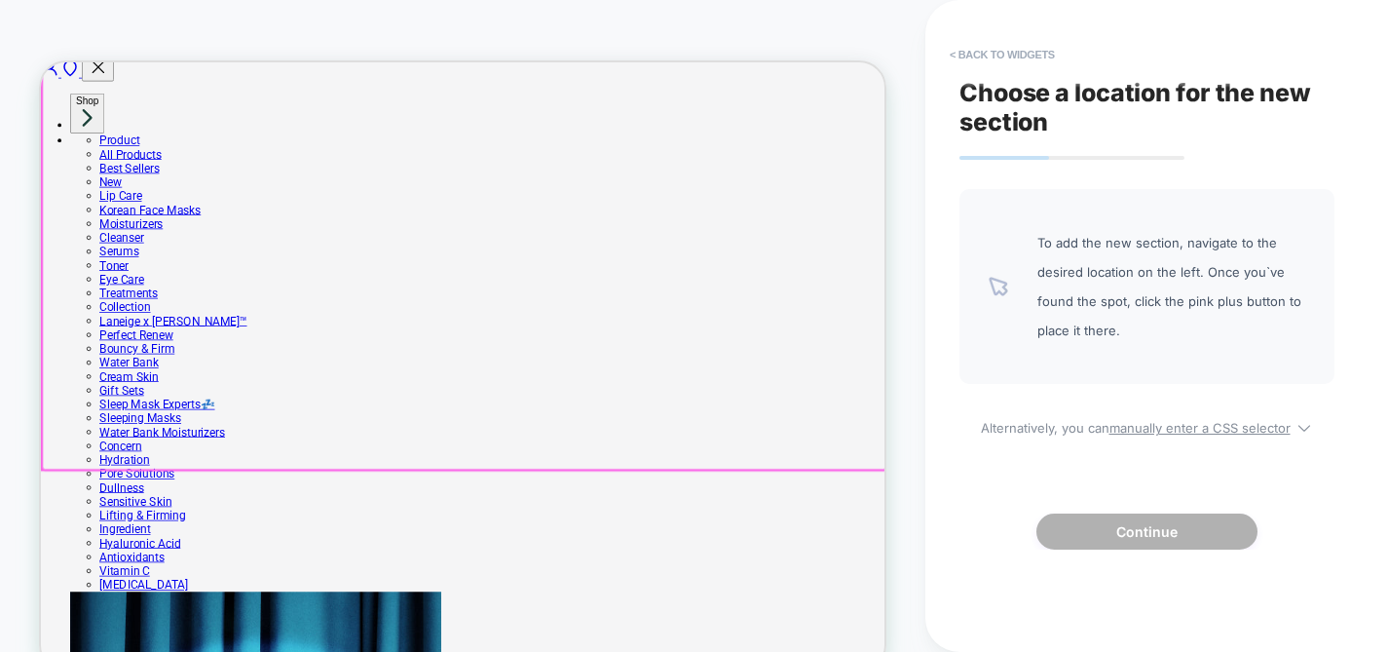
scroll to position [223, 0]
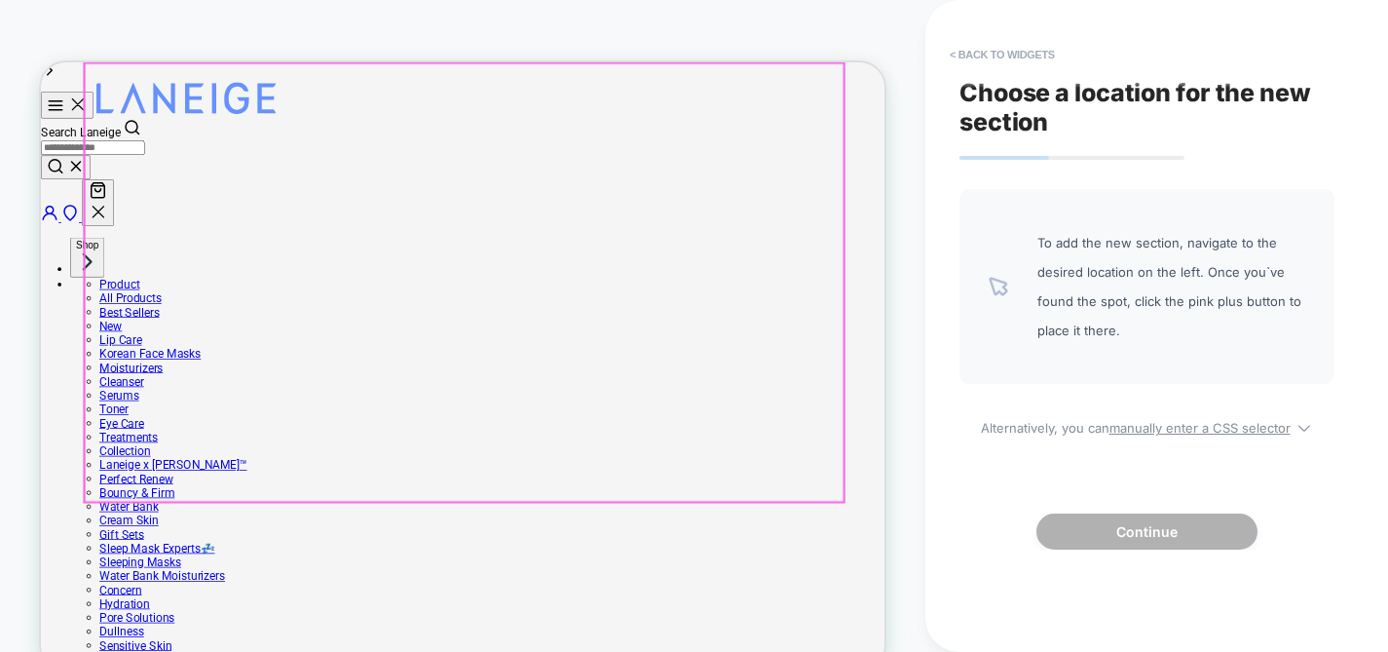
scroll to position [0, 0]
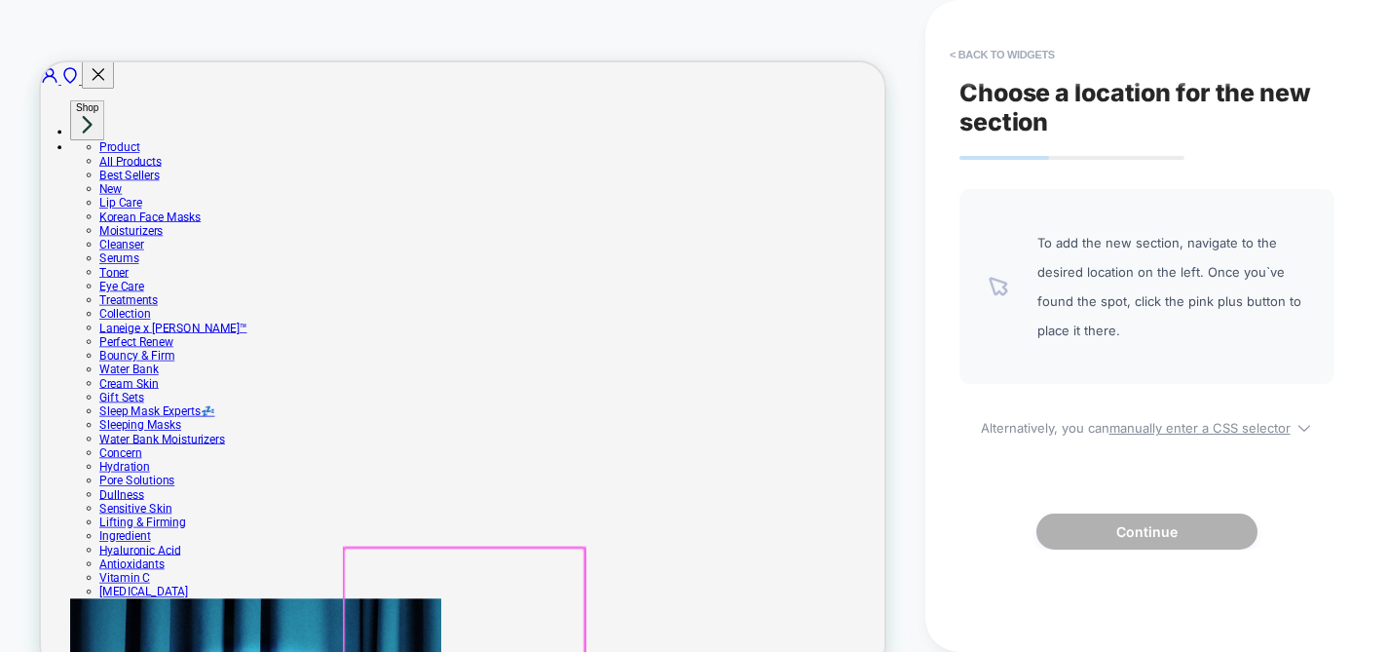
scroll to position [211, 0]
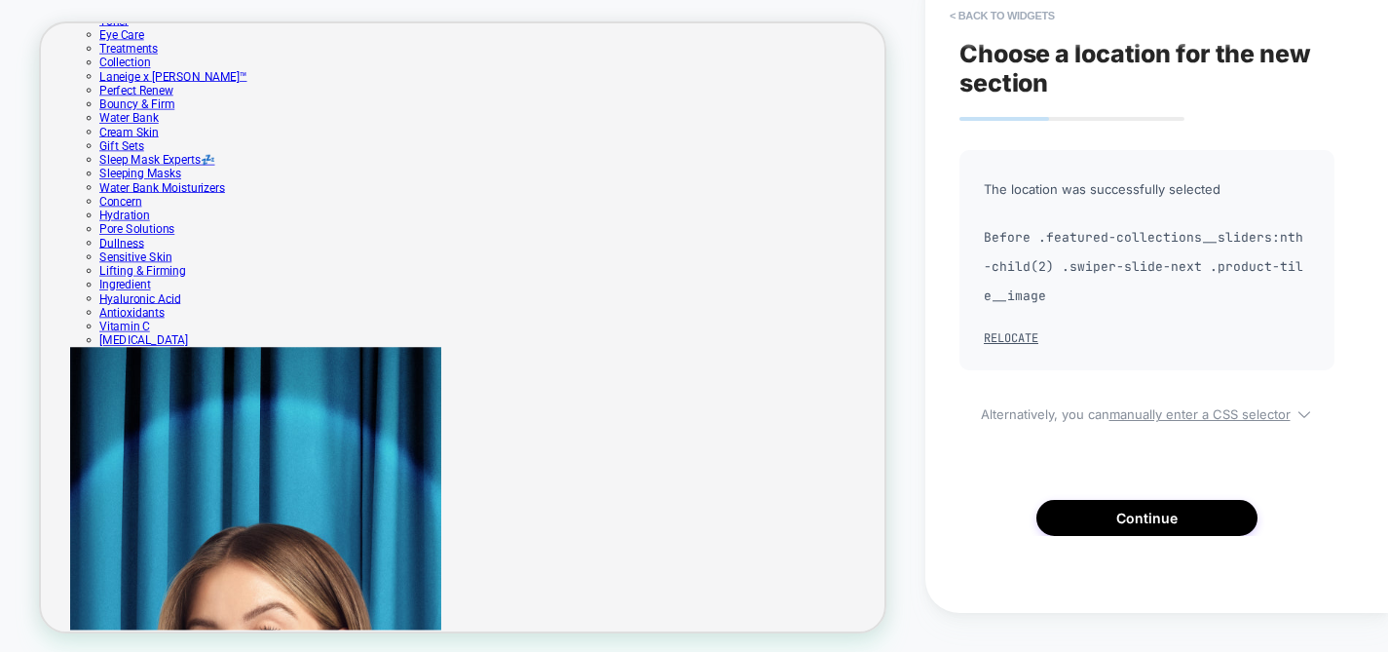
scroll to position [19, 0]
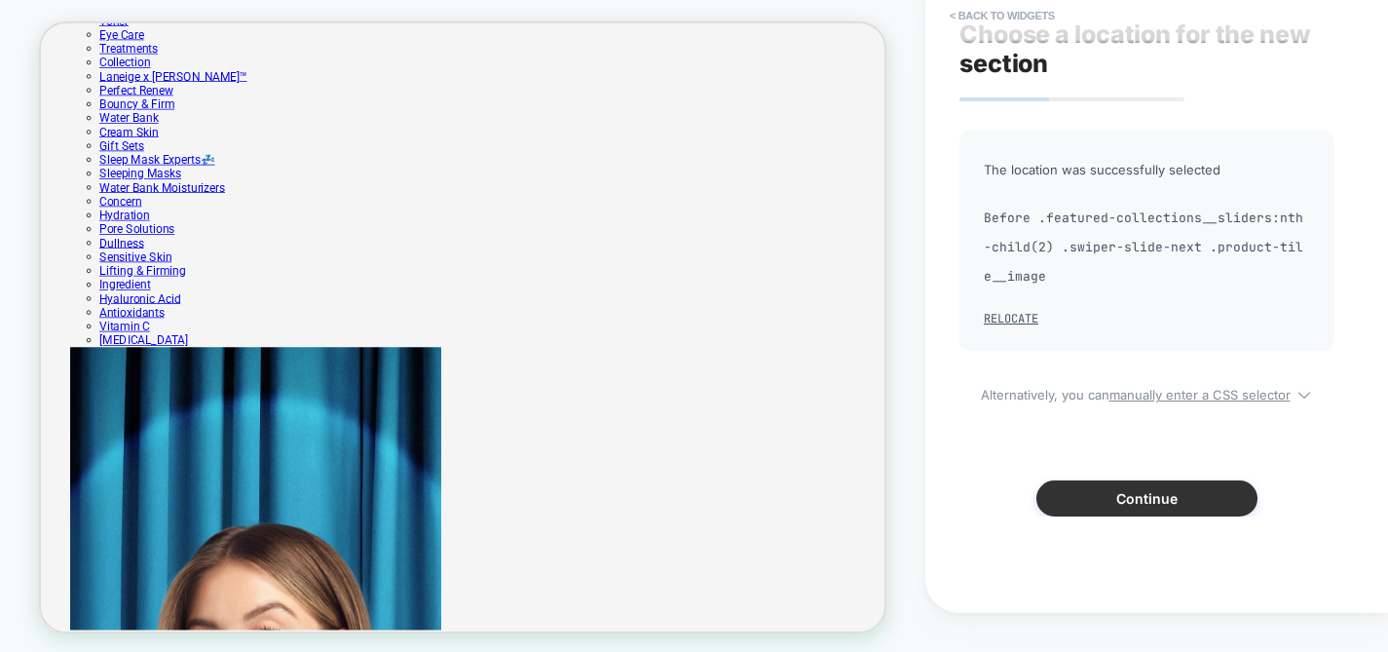
click at [1146, 499] on button "Continue" at bounding box center [1147, 498] width 221 height 36
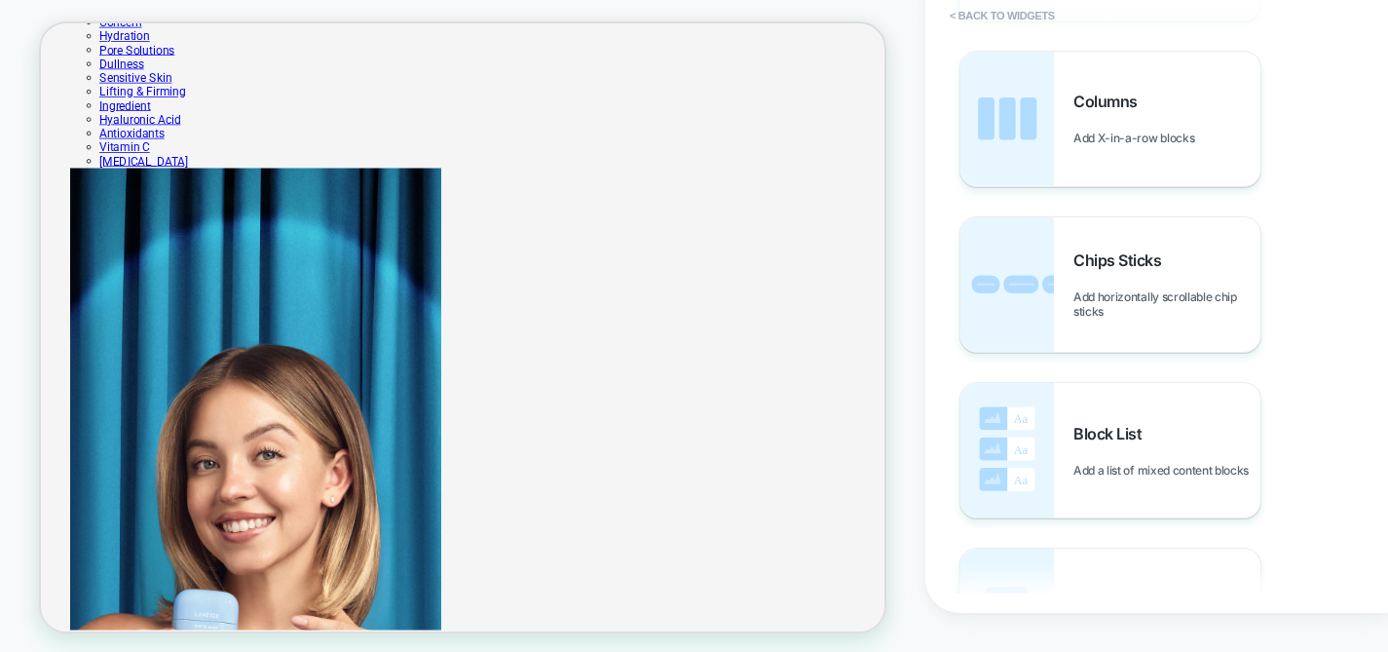
scroll to position [1124, 0]
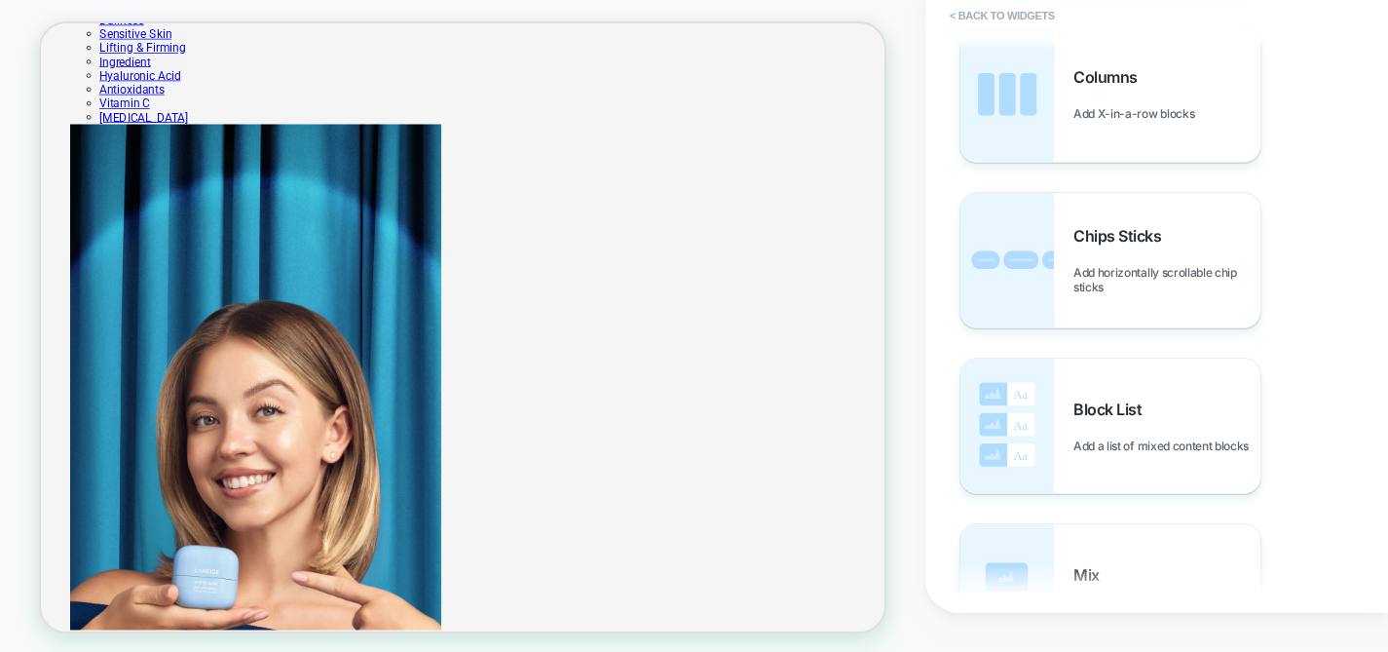
scroll to position [811, 0]
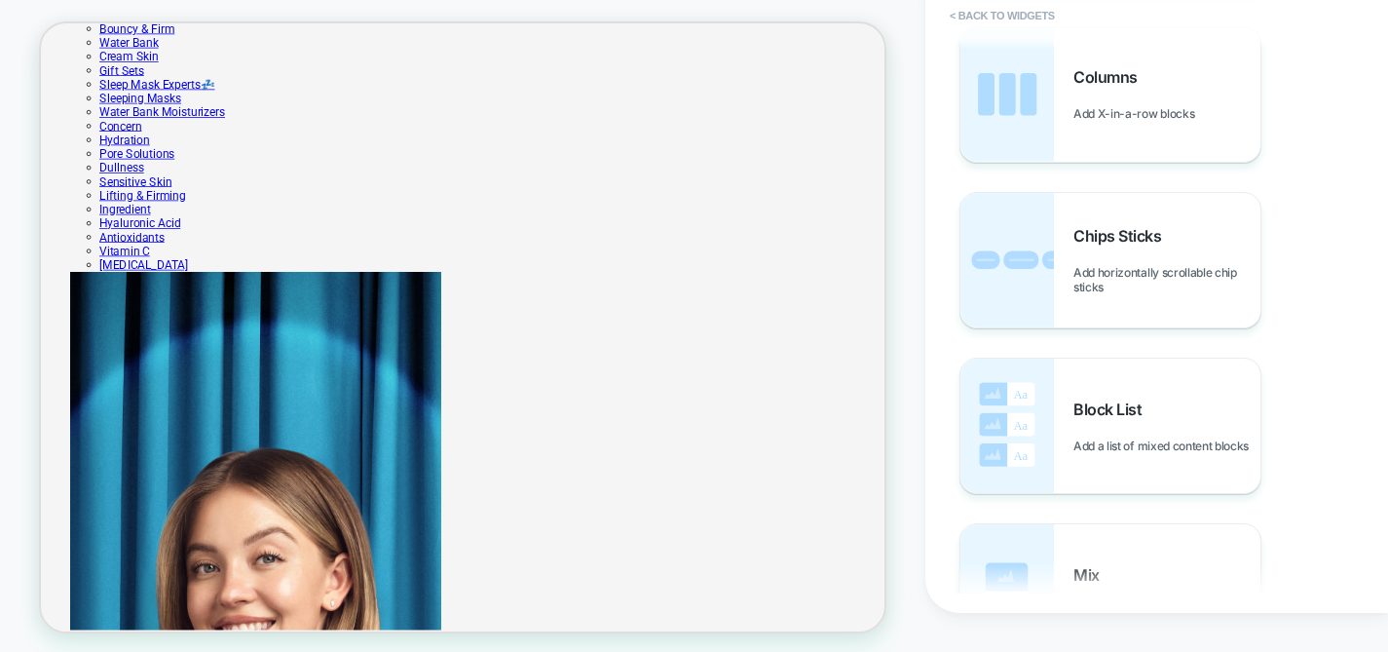
scroll to position [530, 0]
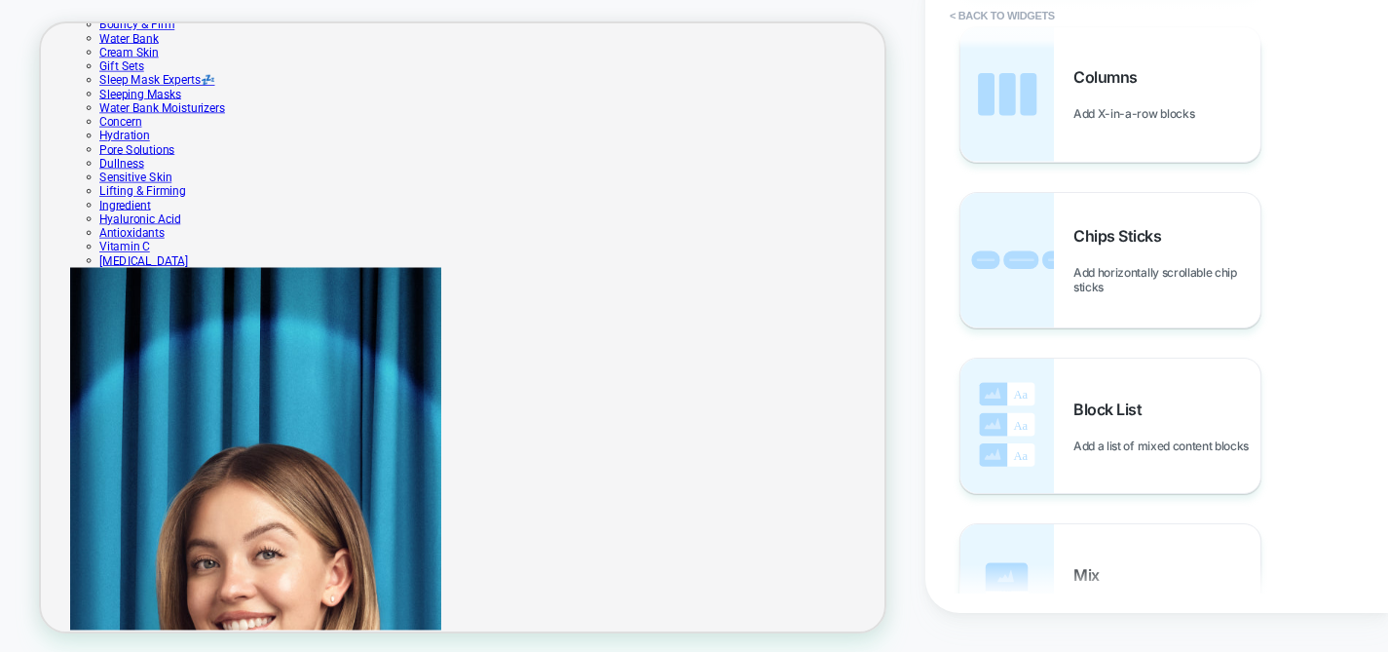
scroll to position [724, 0]
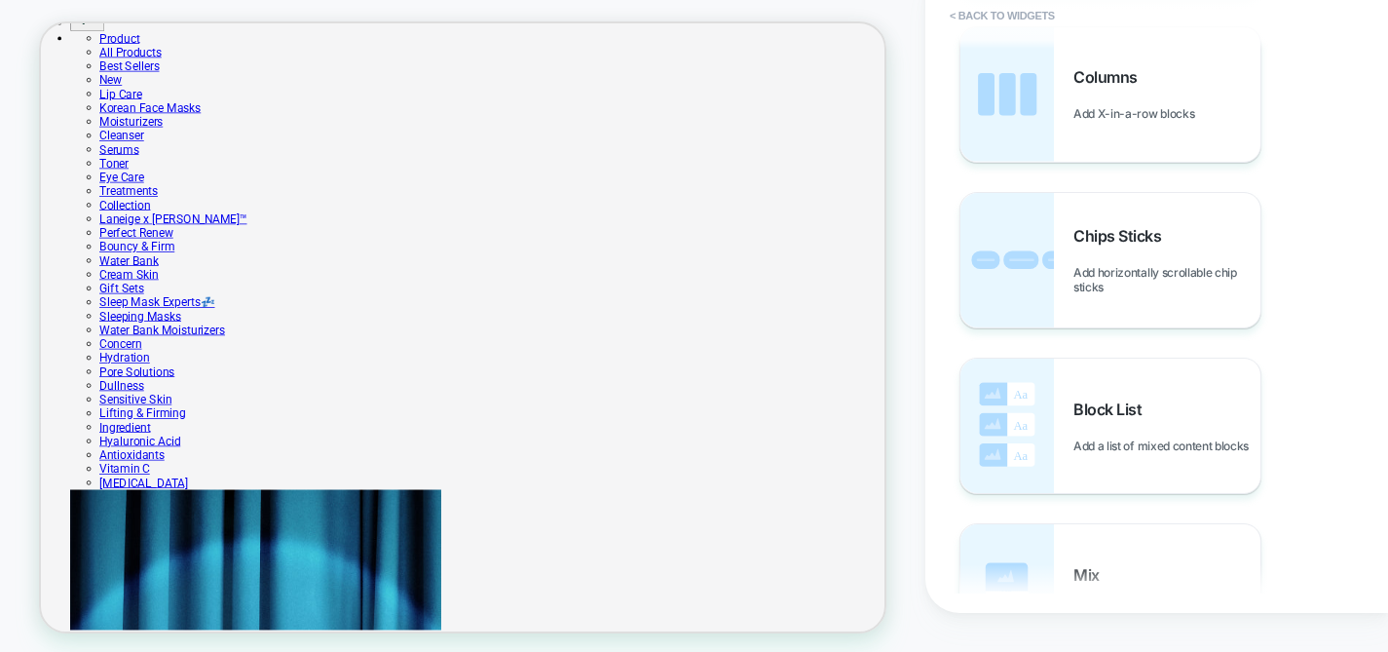
scroll to position [389, 0]
click at [994, 13] on button "< Back to widgets" at bounding box center [1002, 15] width 125 height 31
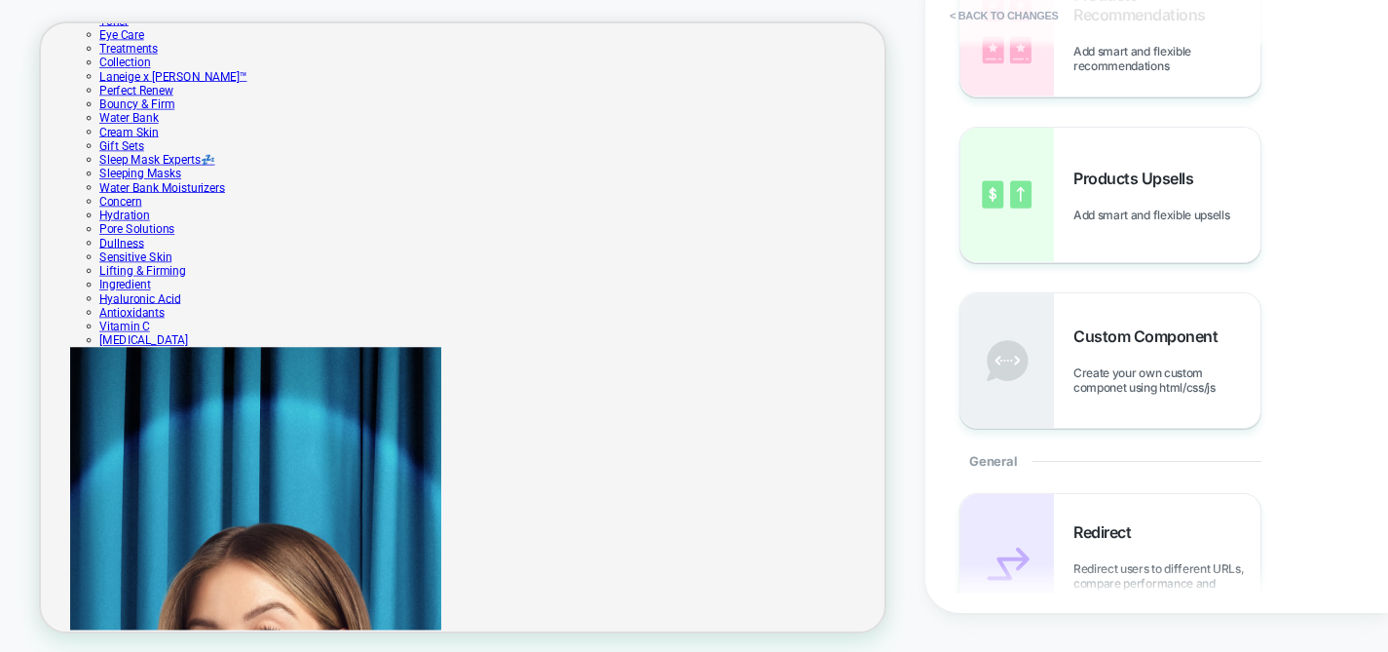
scroll to position [661, 0]
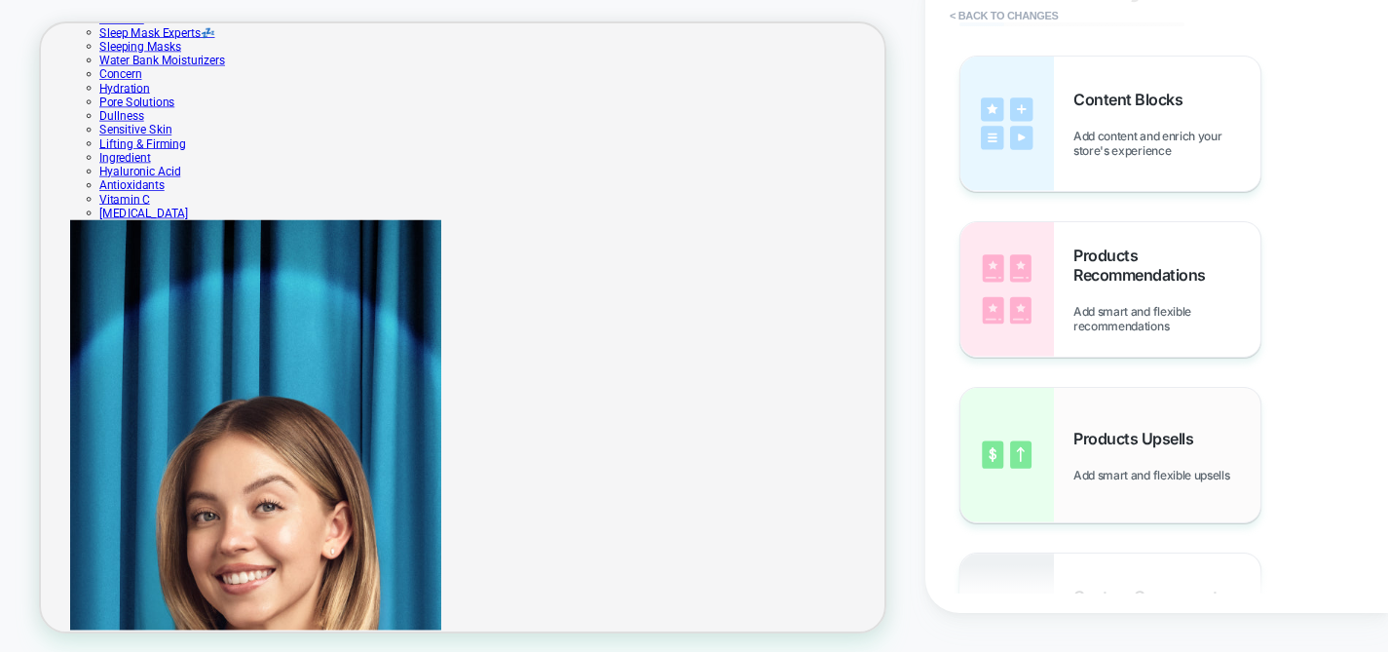
scroll to position [0, 0]
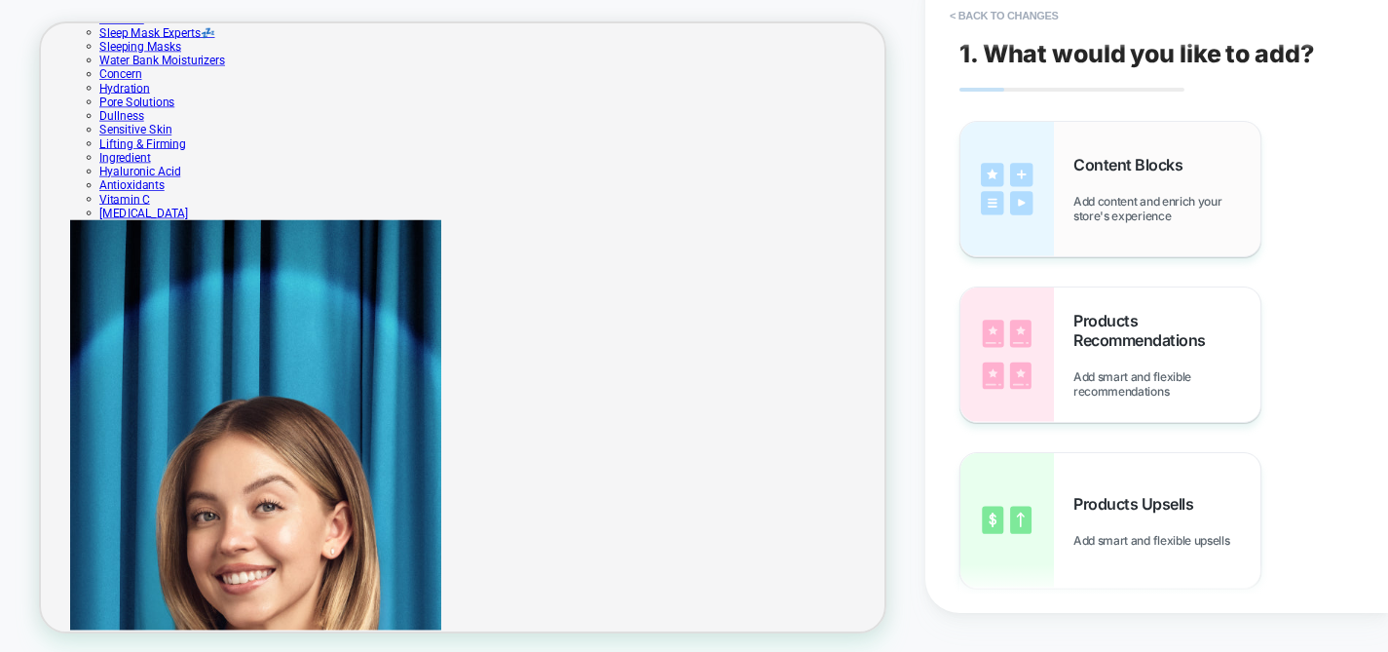
click at [1156, 166] on span "Content Blocks" at bounding box center [1133, 164] width 119 height 19
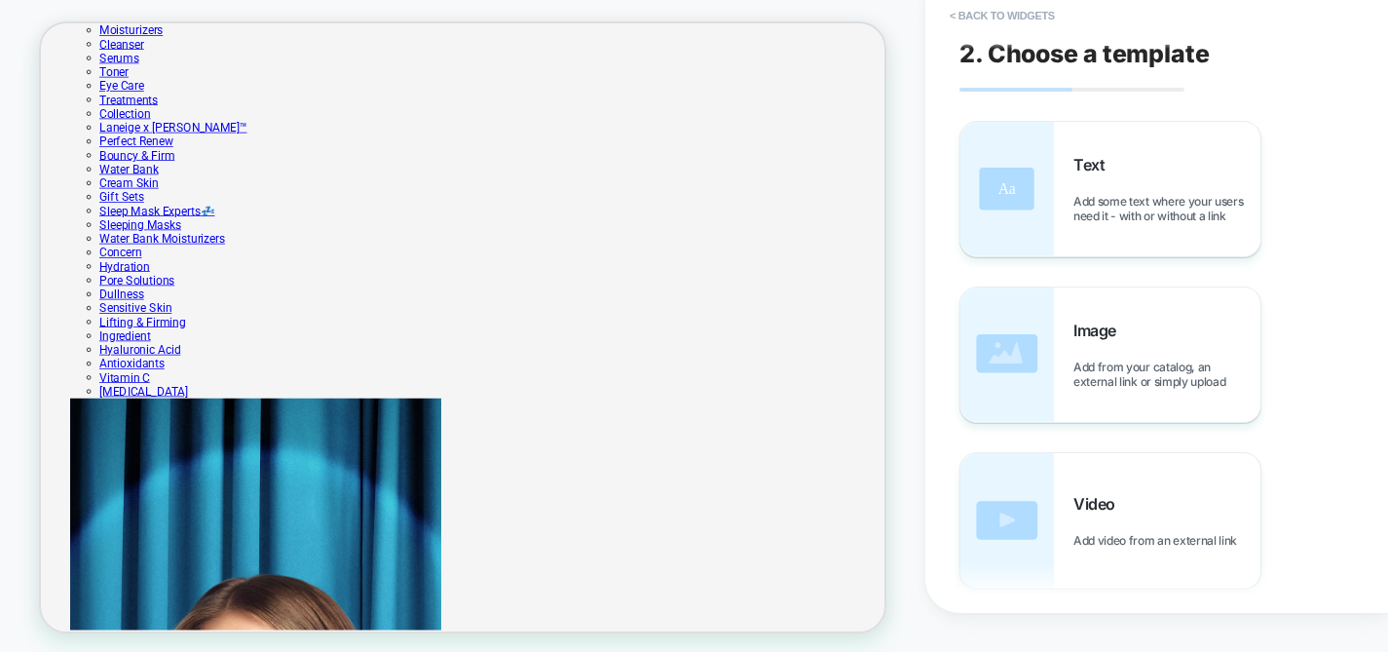
scroll to position [509, 0]
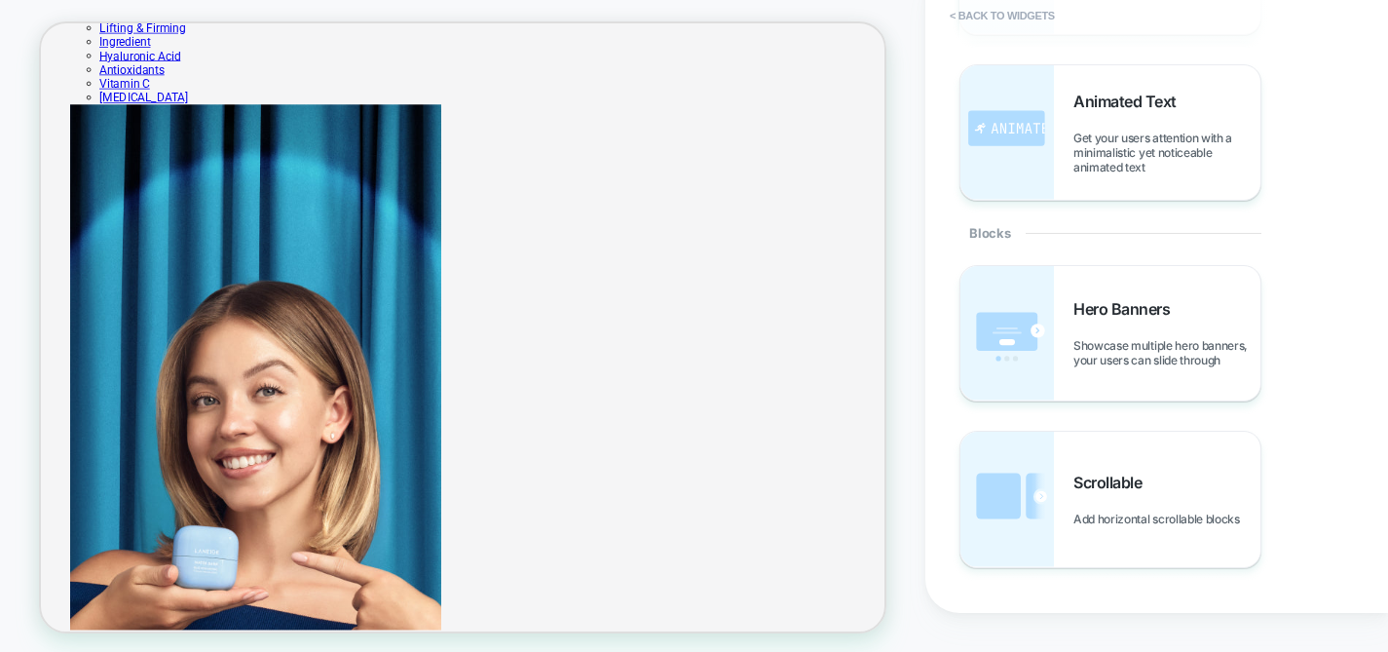
scroll to position [832, 0]
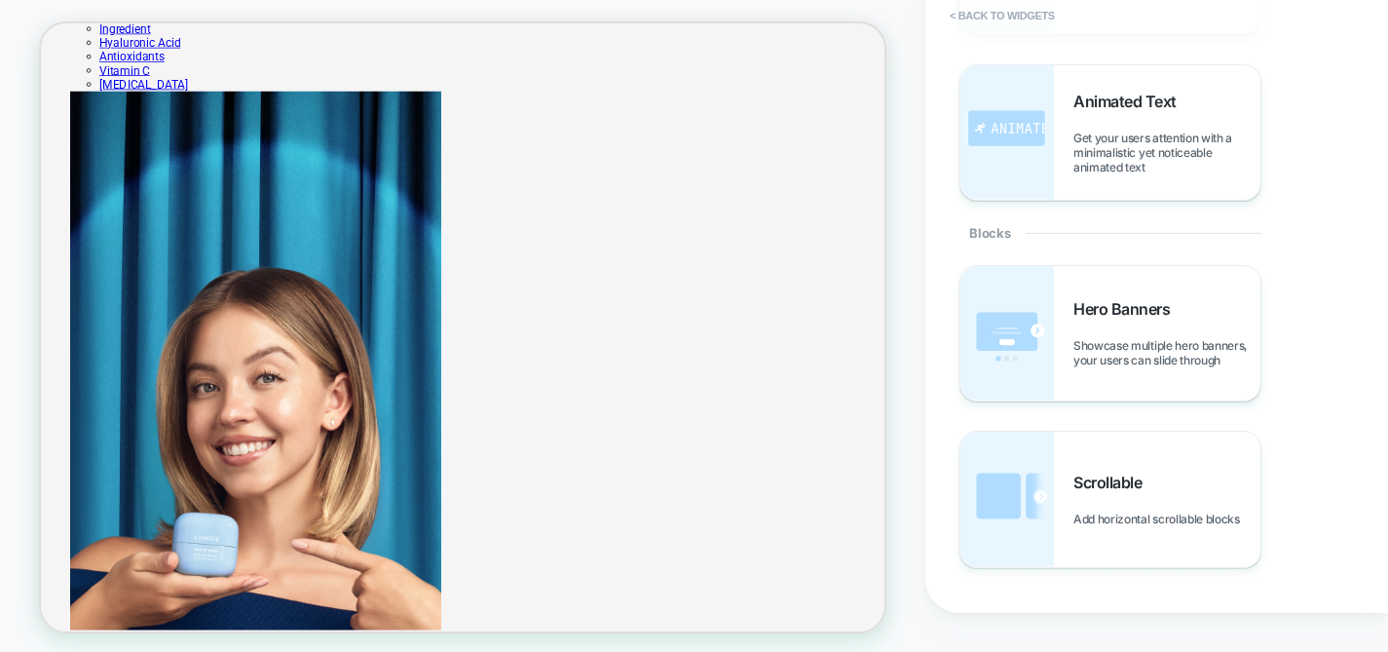
click at [907, 201] on div "HOMEPAGE Theme: MAIN" at bounding box center [463, 312] width 926 height 662
click at [979, 14] on button "< Back to widgets" at bounding box center [1002, 15] width 125 height 31
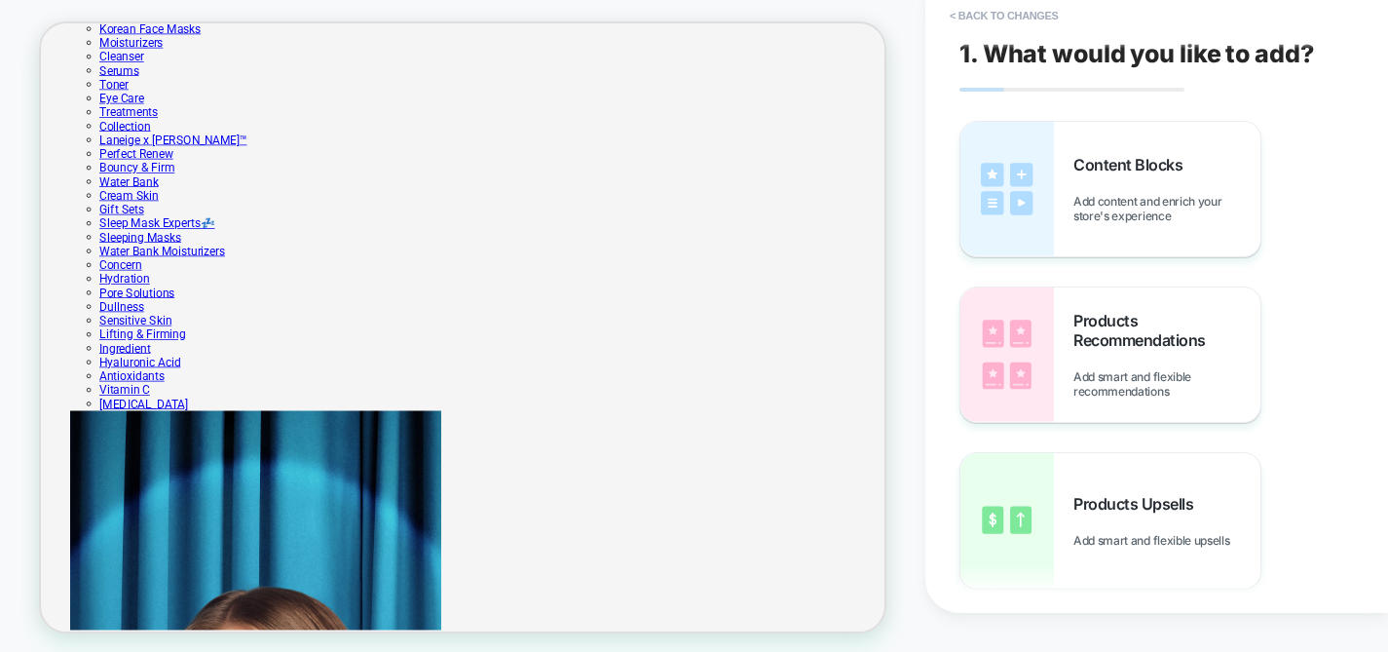
scroll to position [491, 0]
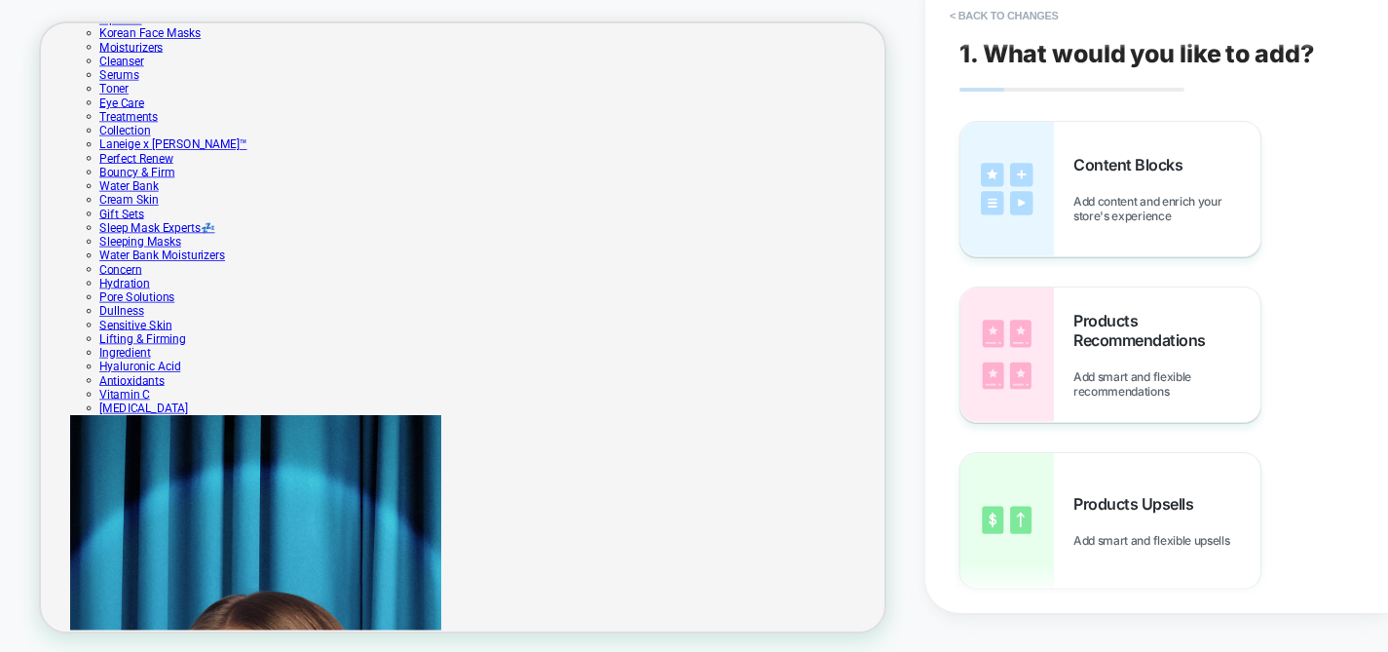
click at [895, 300] on div "HOMEPAGE Theme: MAIN" at bounding box center [463, 312] width 926 height 662
click at [903, 205] on div "HOMEPAGE Theme: MAIN" at bounding box center [463, 312] width 926 height 662
click at [912, 40] on div "HOMEPAGE Theme: MAIN" at bounding box center [463, 312] width 926 height 662
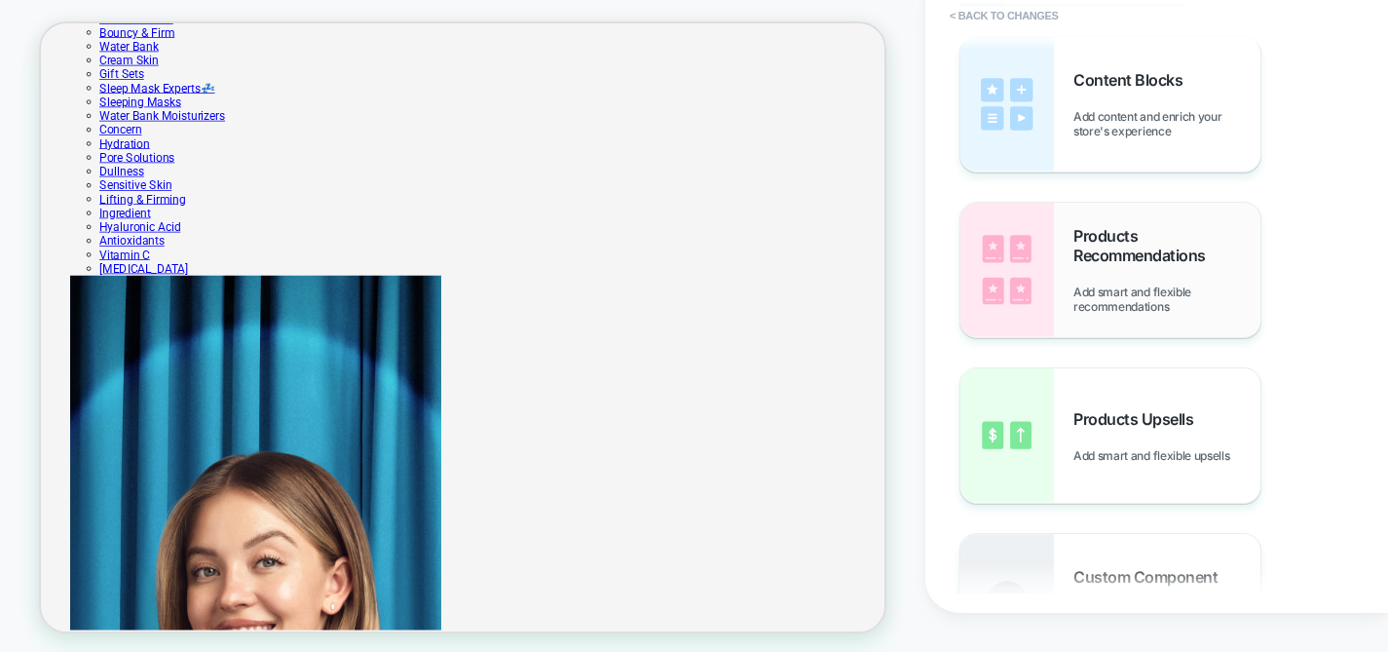
scroll to position [177, 0]
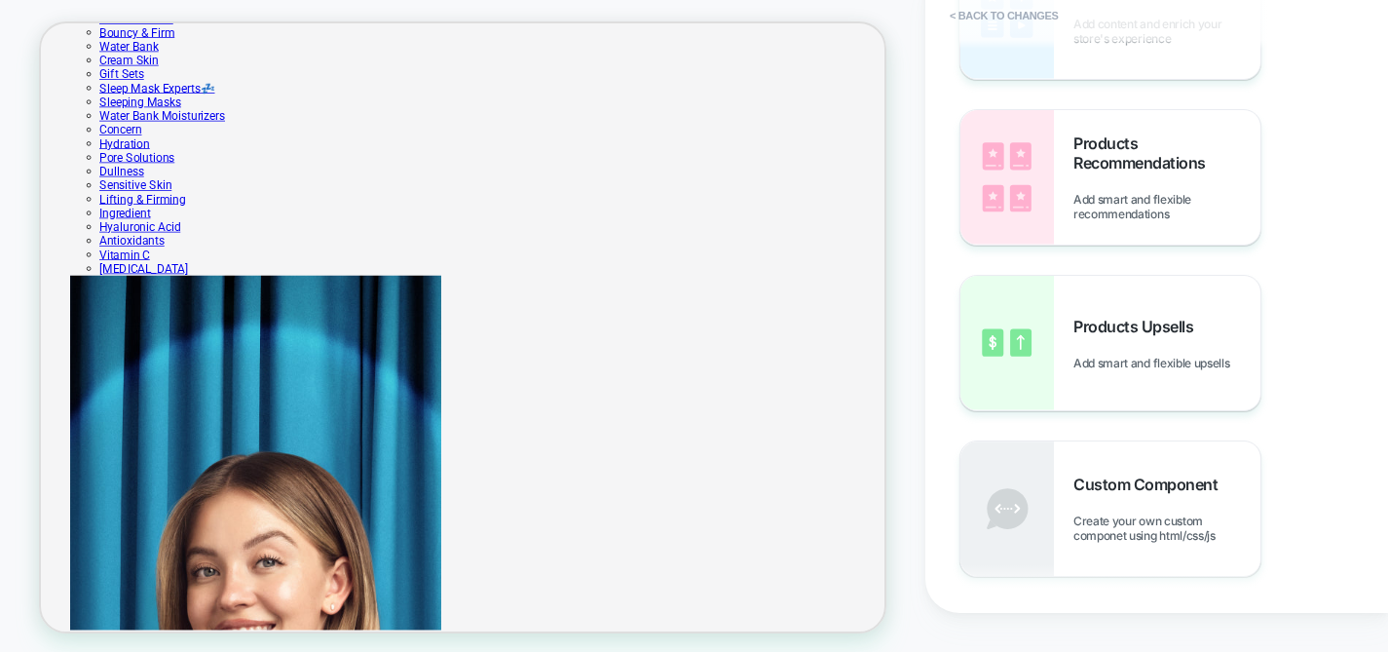
click at [915, 477] on div "HOMEPAGE Theme: MAIN" at bounding box center [463, 312] width 926 height 662
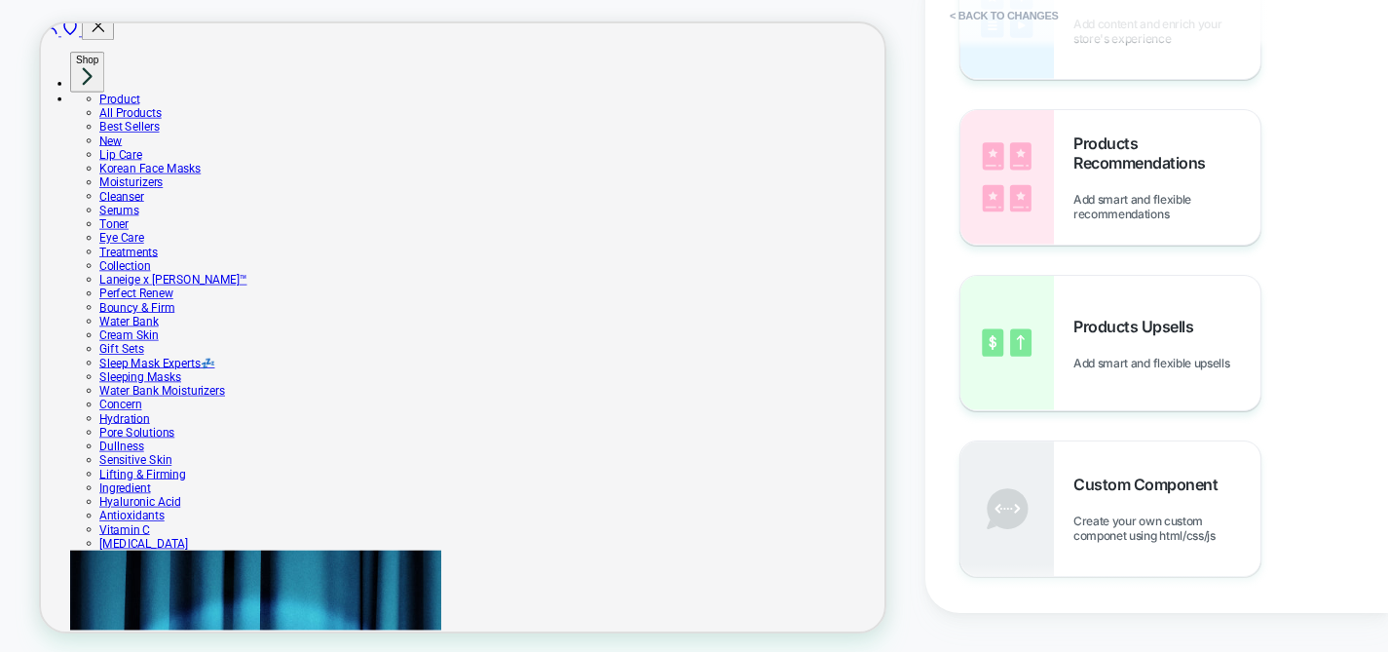
scroll to position [0, 0]
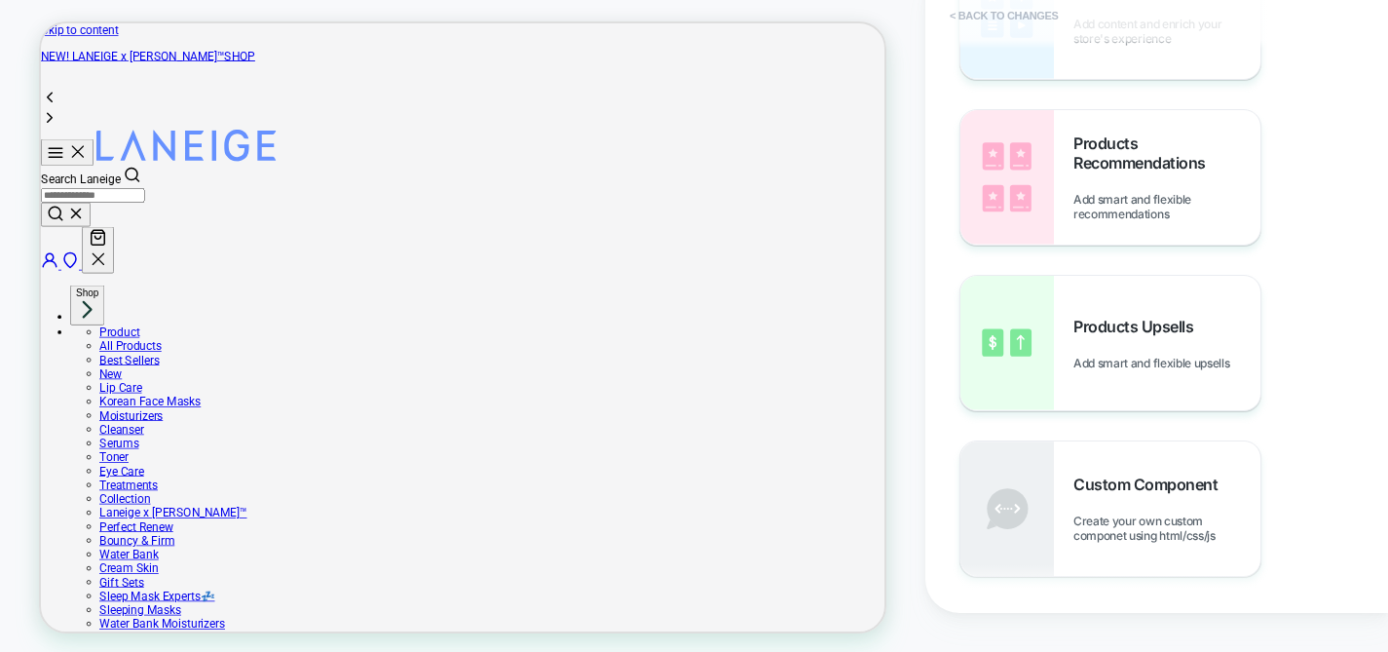
click at [1011, 15] on button "< Back to changes" at bounding box center [1004, 15] width 129 height 31
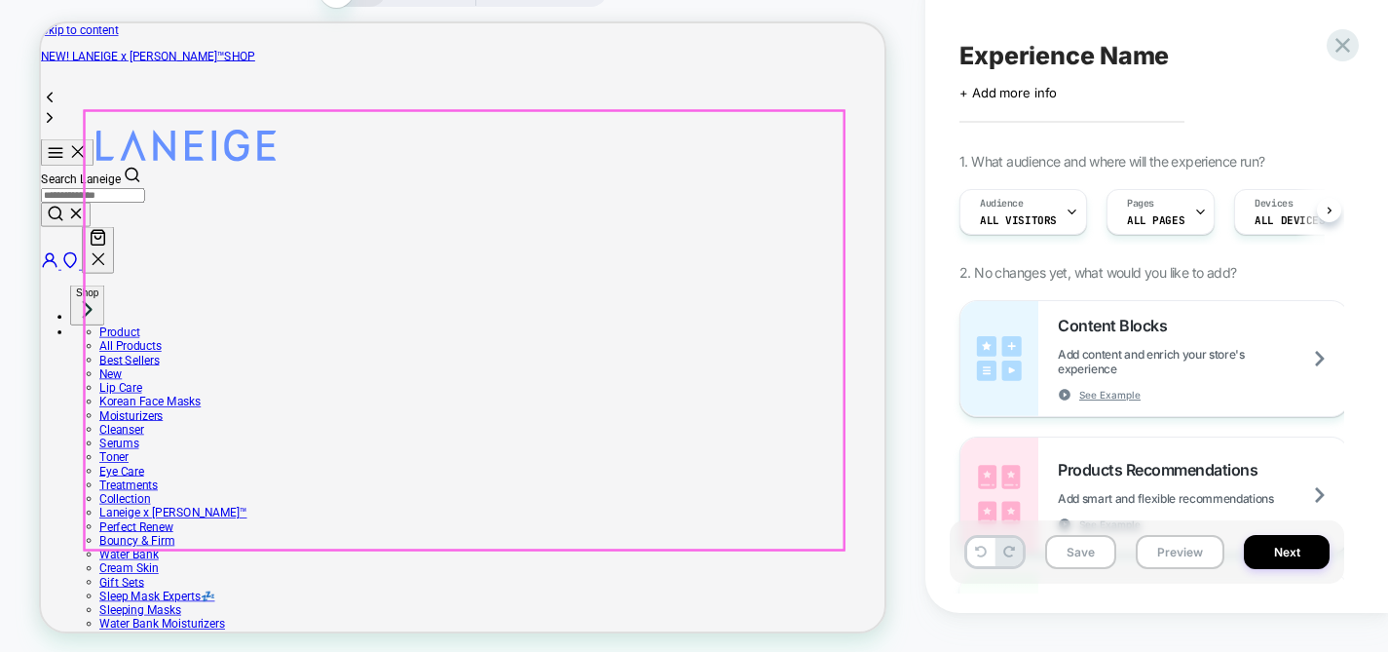
scroll to position [0, 1]
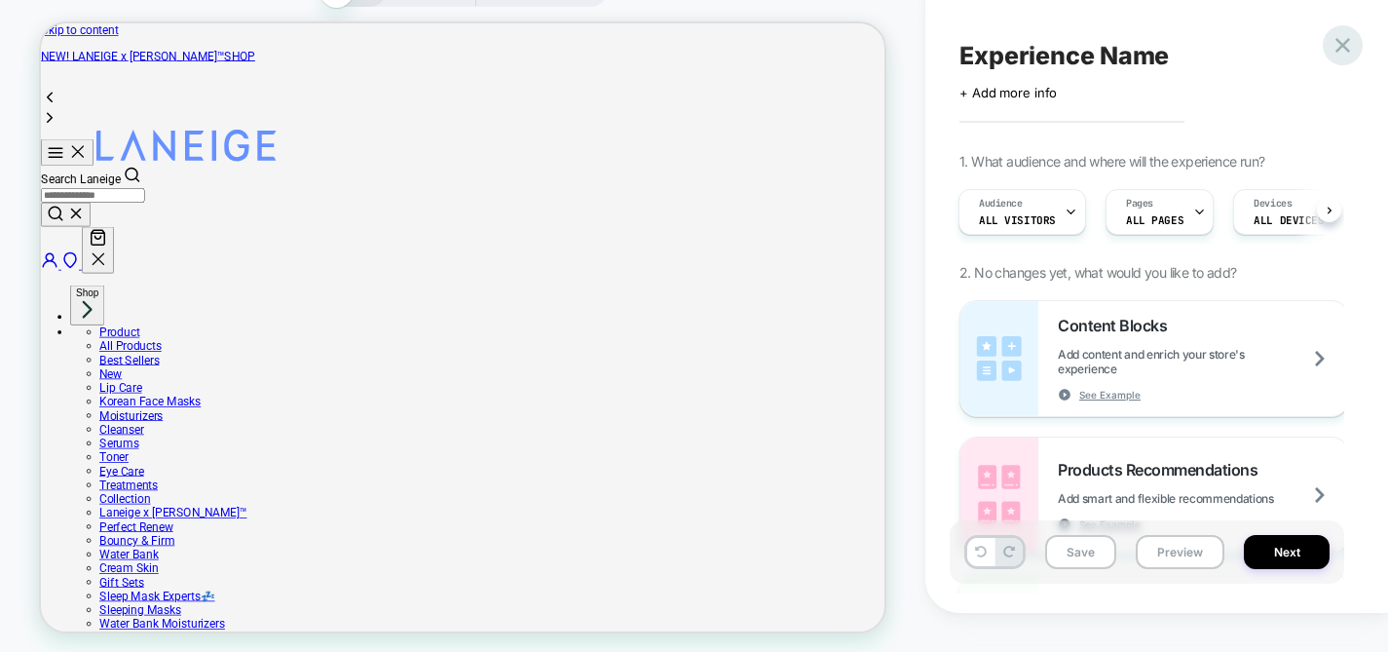
click at [1336, 37] on icon at bounding box center [1343, 45] width 26 height 26
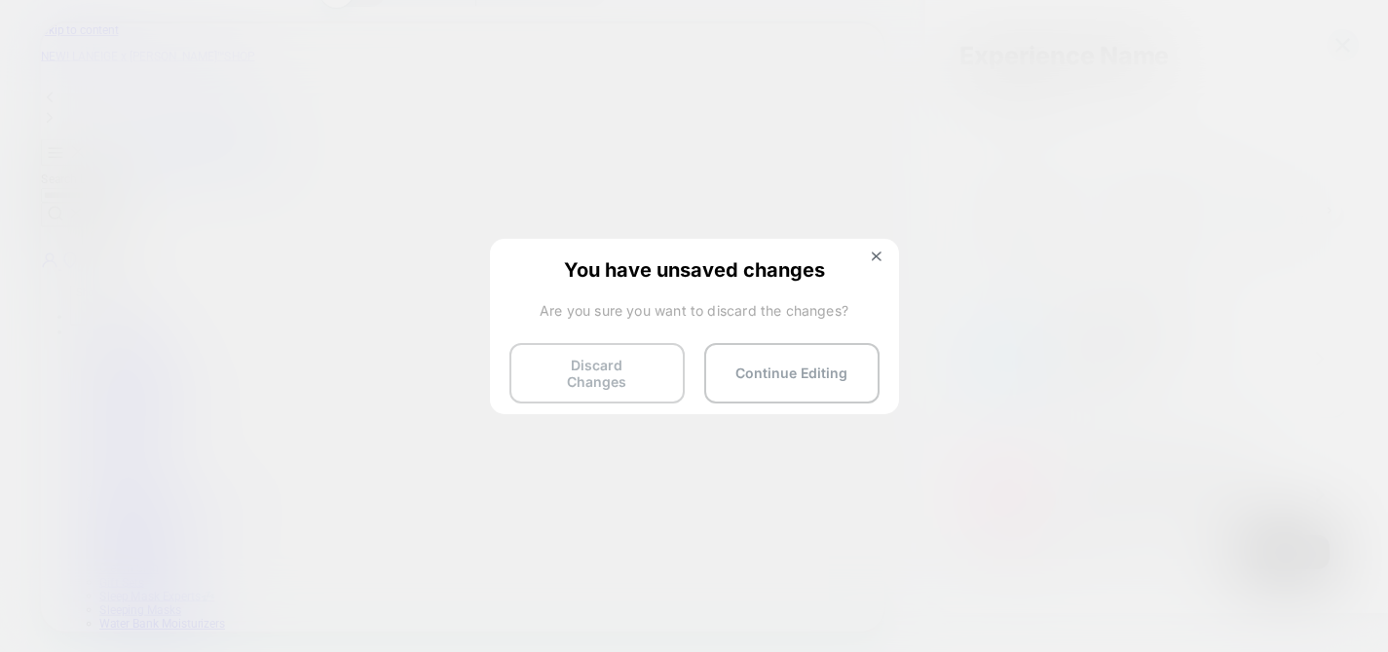
click at [575, 368] on button "Discard Changes" at bounding box center [597, 373] width 175 height 60
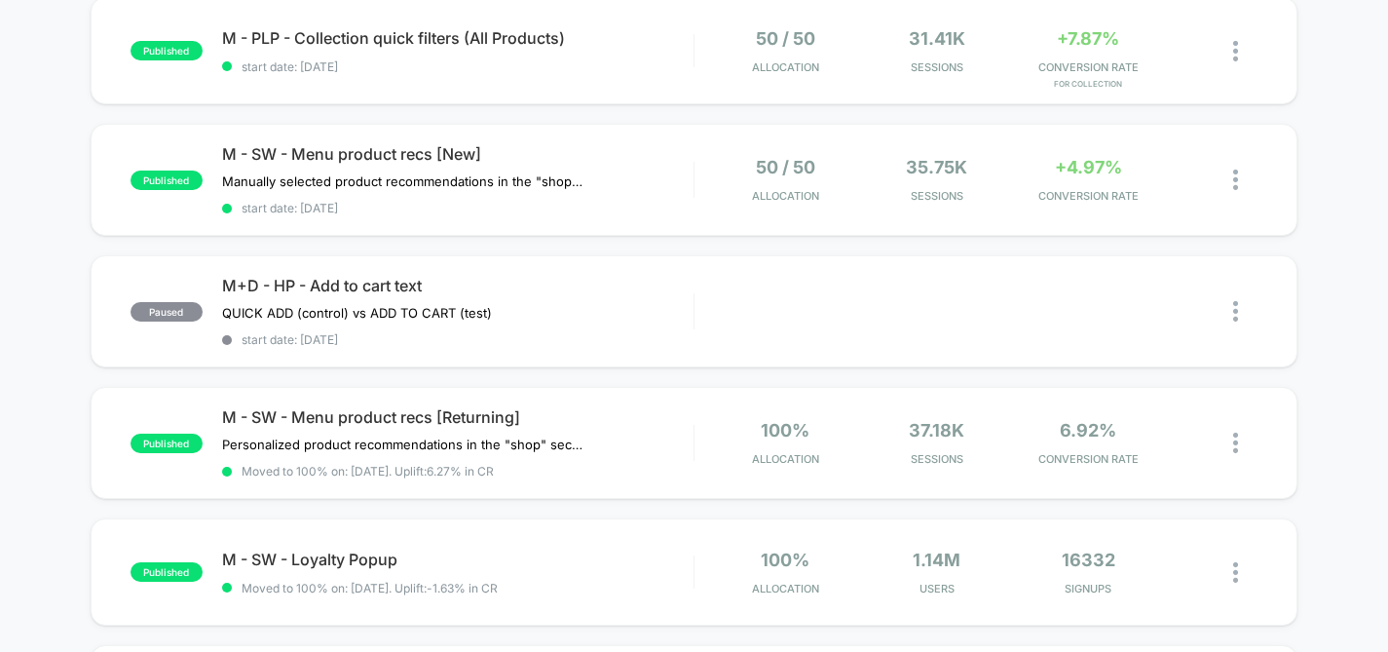
scroll to position [701, 0]
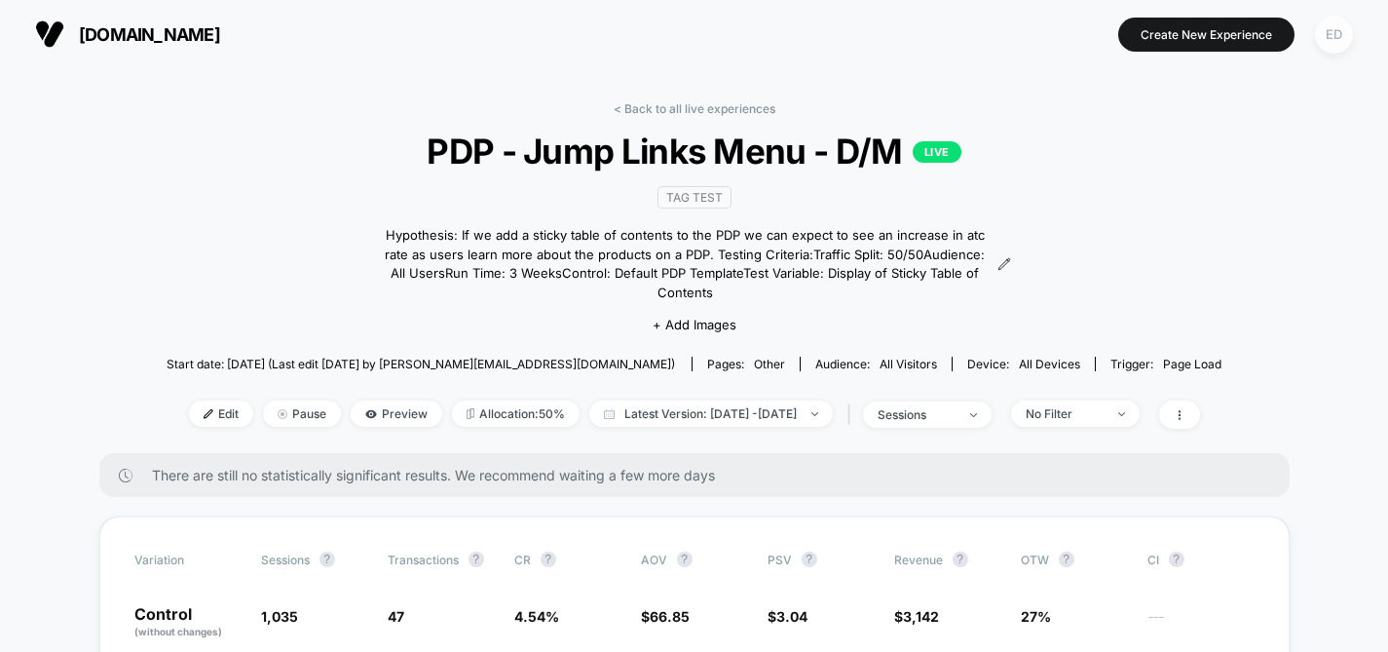
click at [1342, 33] on div "ED" at bounding box center [1334, 35] width 38 height 38
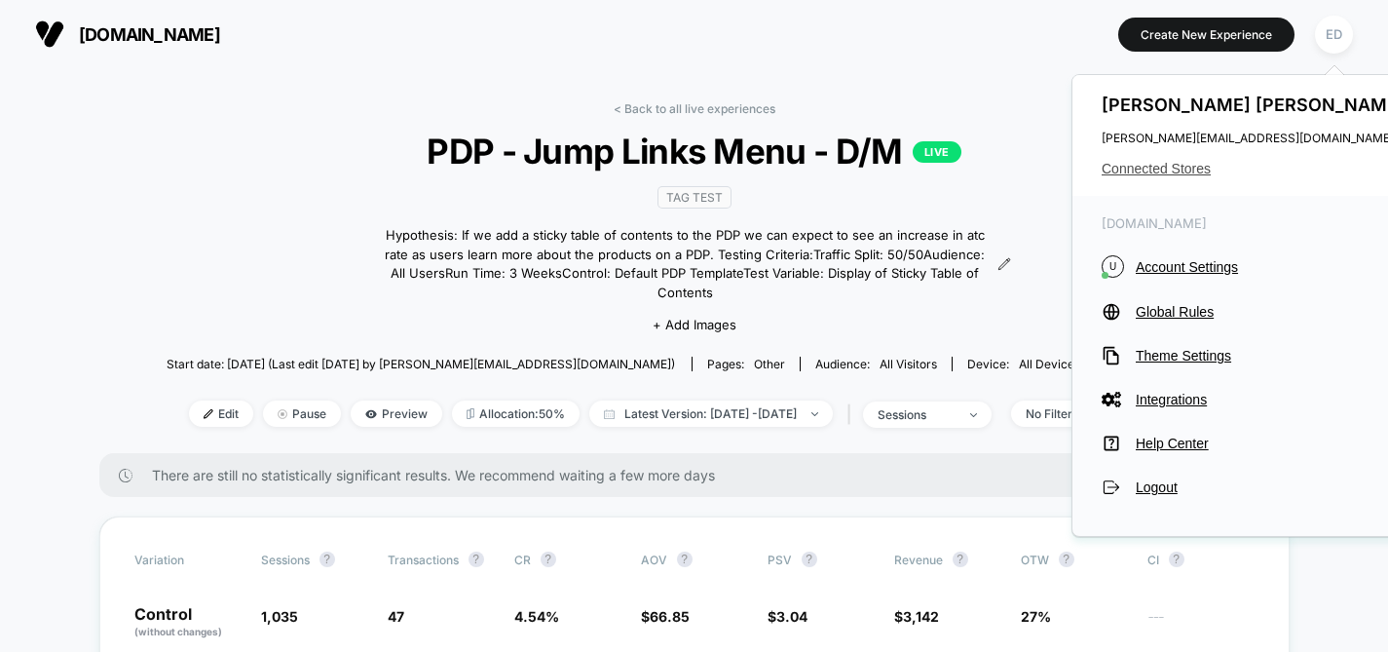
click at [1171, 165] on span "Connected Stores" at bounding box center [1256, 169] width 308 height 16
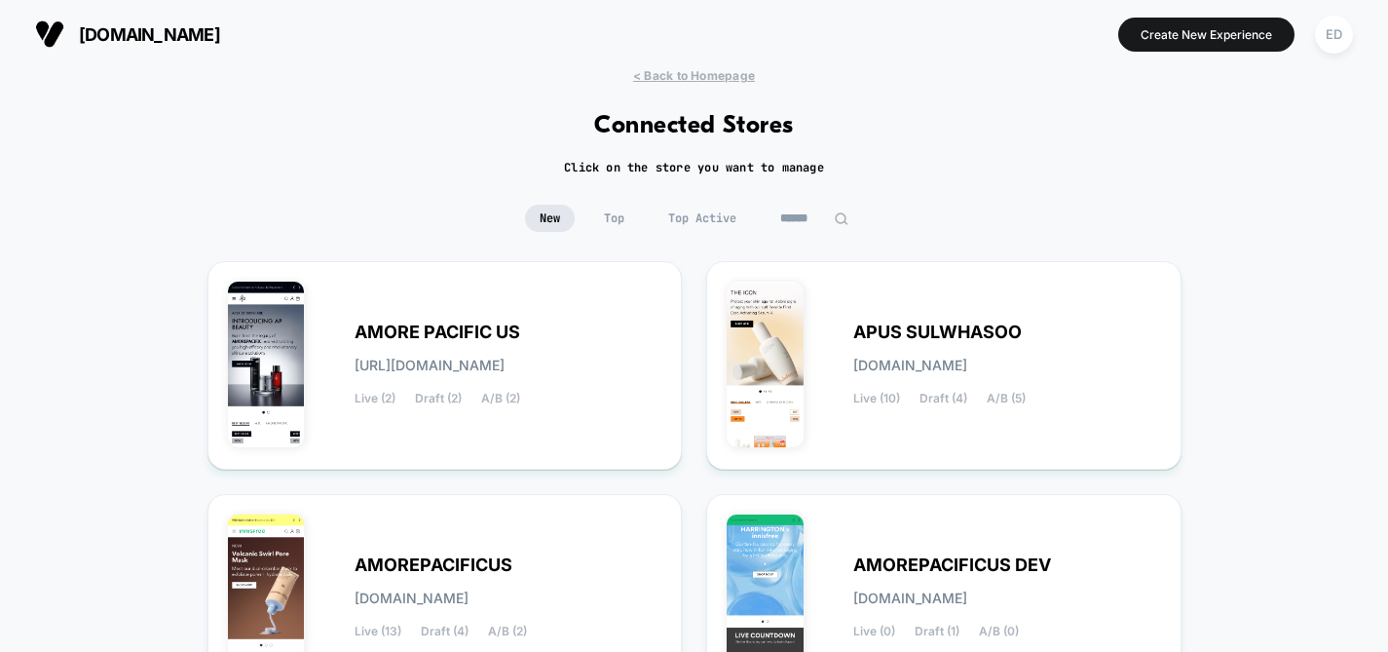
click at [1226, 374] on div "< Back to Homepage Connected Stores Click on the store you want to manage New T…" at bounding box center [694, 570] width 1388 height 1005
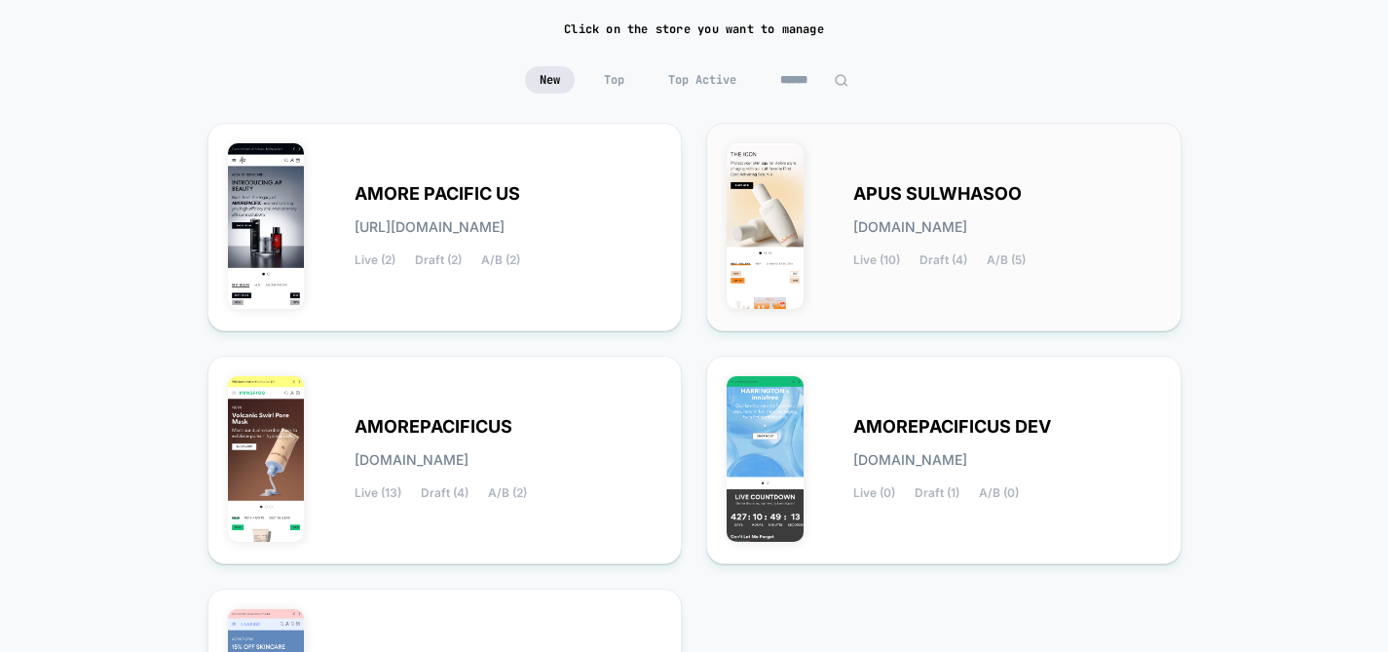
scroll to position [139, 0]
click at [914, 208] on div "APUS SULWHASOO apus-sulwhasoo.myshopify.com Live (10) Draft (4) A/B (5)" at bounding box center [1007, 226] width 308 height 80
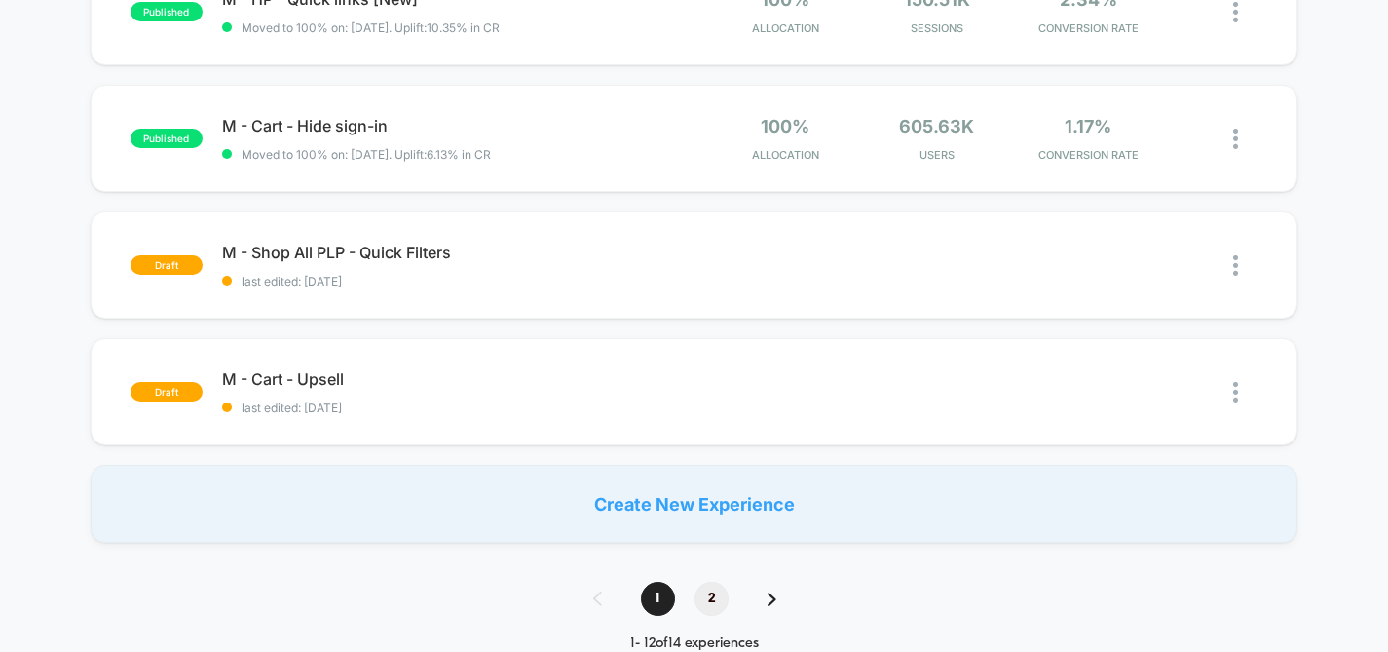
click at [701, 587] on span "2" at bounding box center [712, 599] width 34 height 34
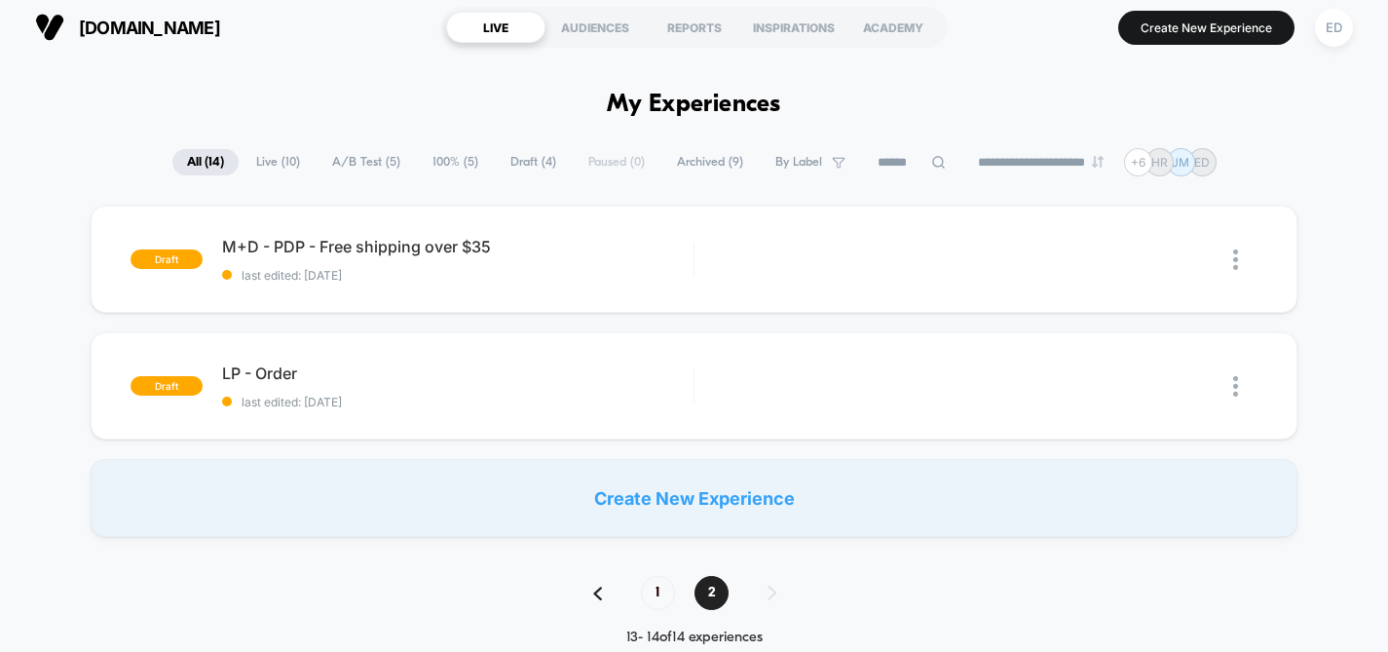
scroll to position [21, 0]
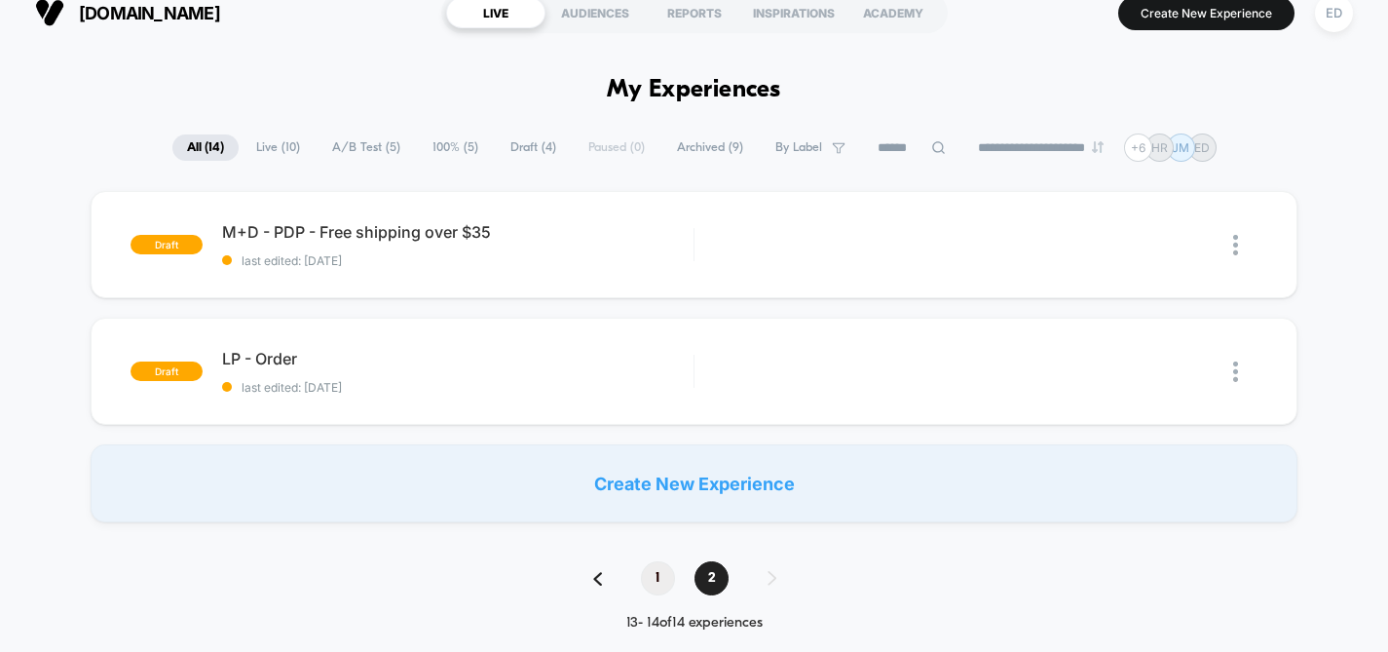
click at [659, 587] on span "1" at bounding box center [658, 578] width 34 height 34
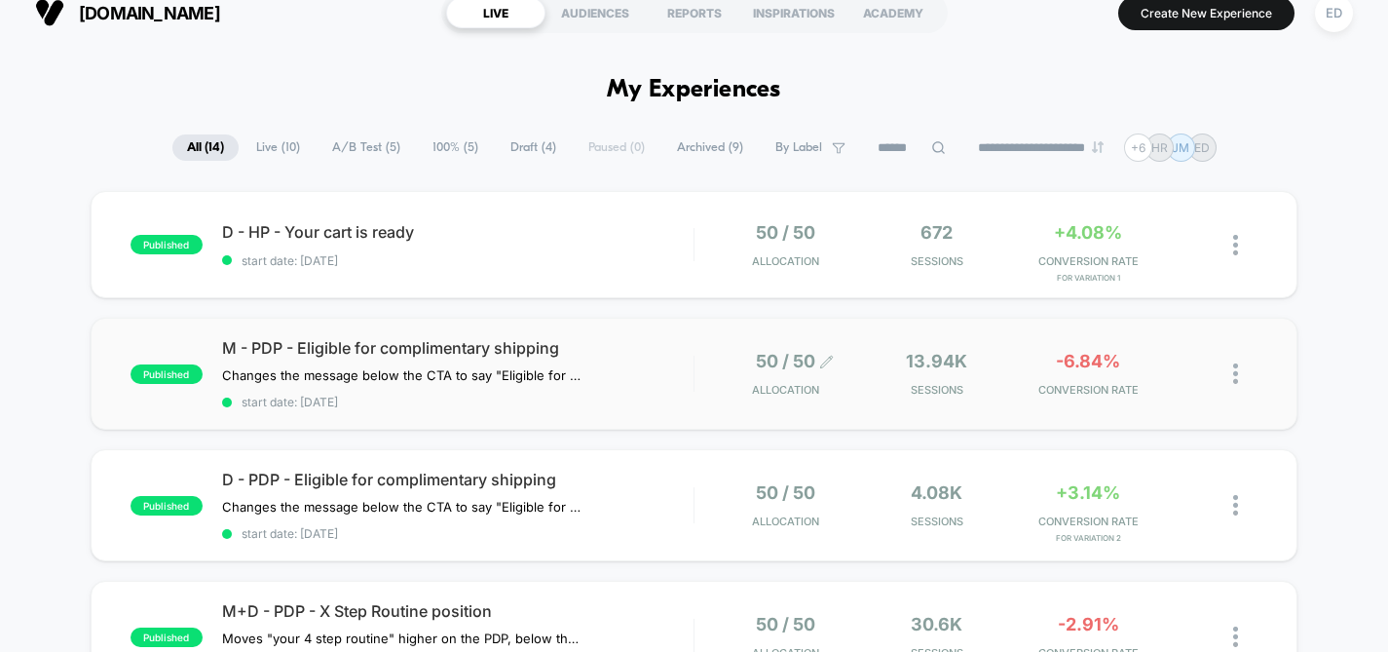
scroll to position [0, 0]
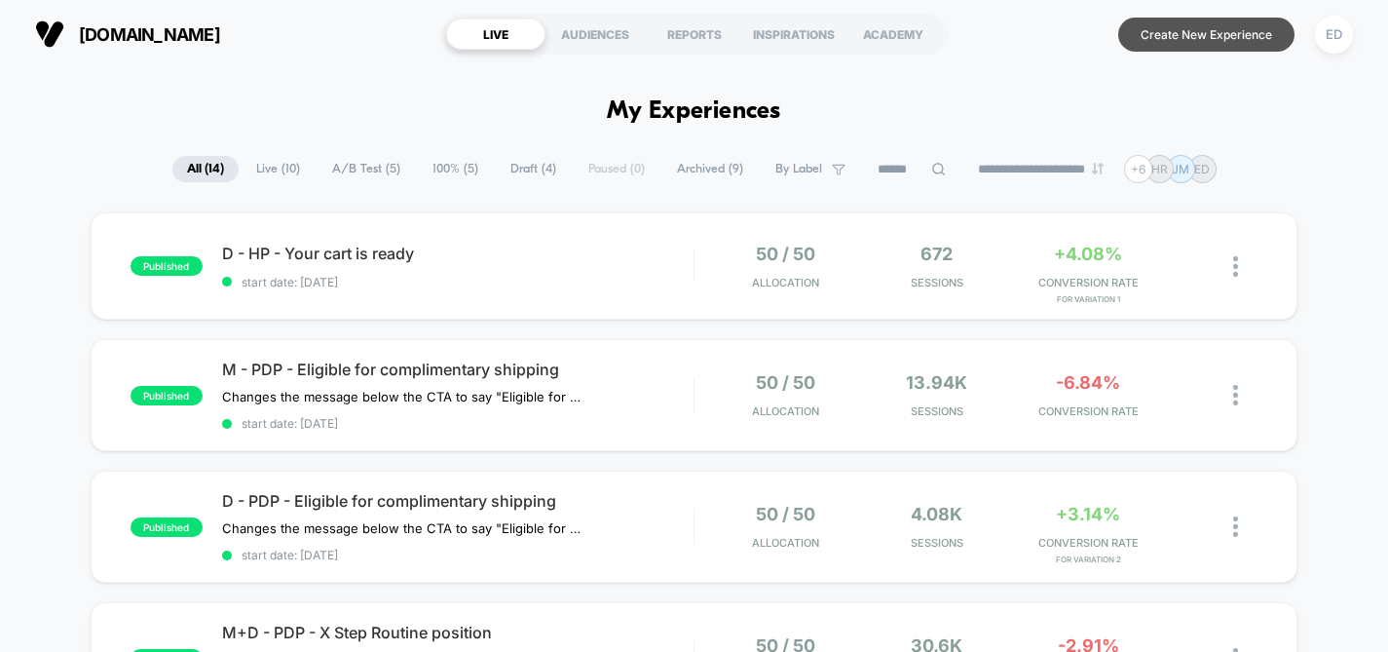
click at [1180, 28] on button "Create New Experience" at bounding box center [1206, 35] width 176 height 34
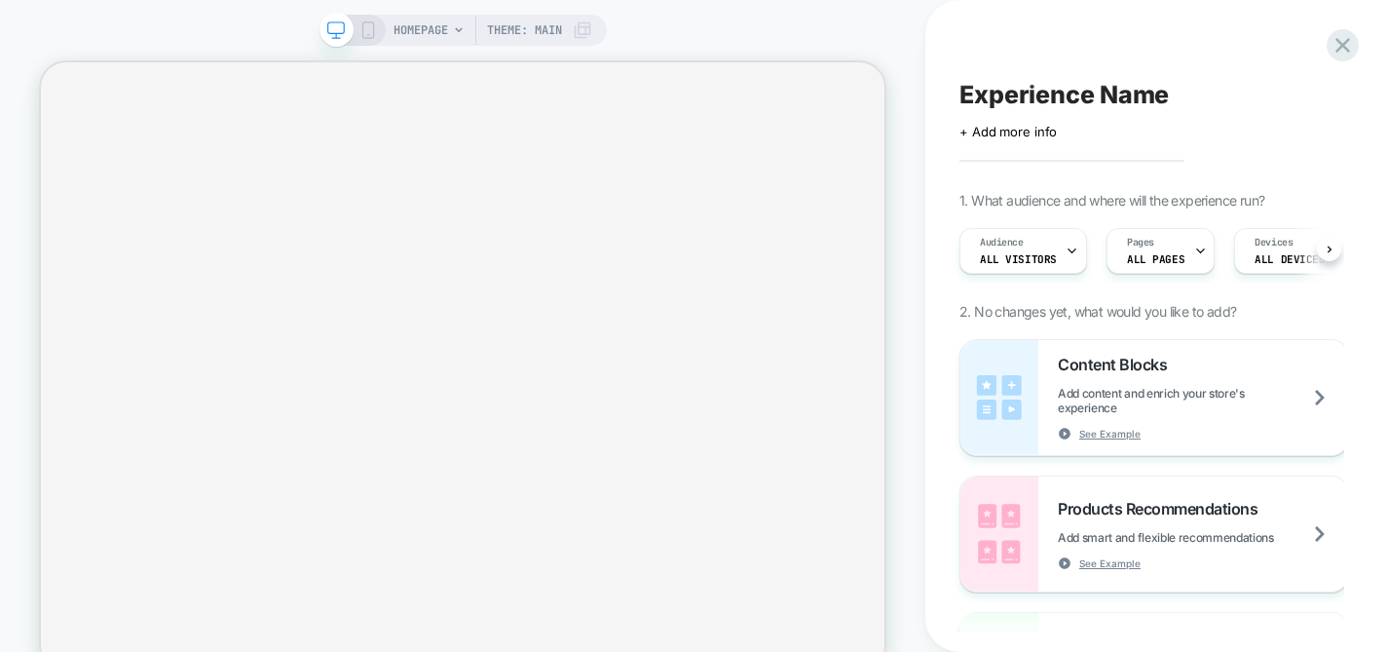
scroll to position [0, 1]
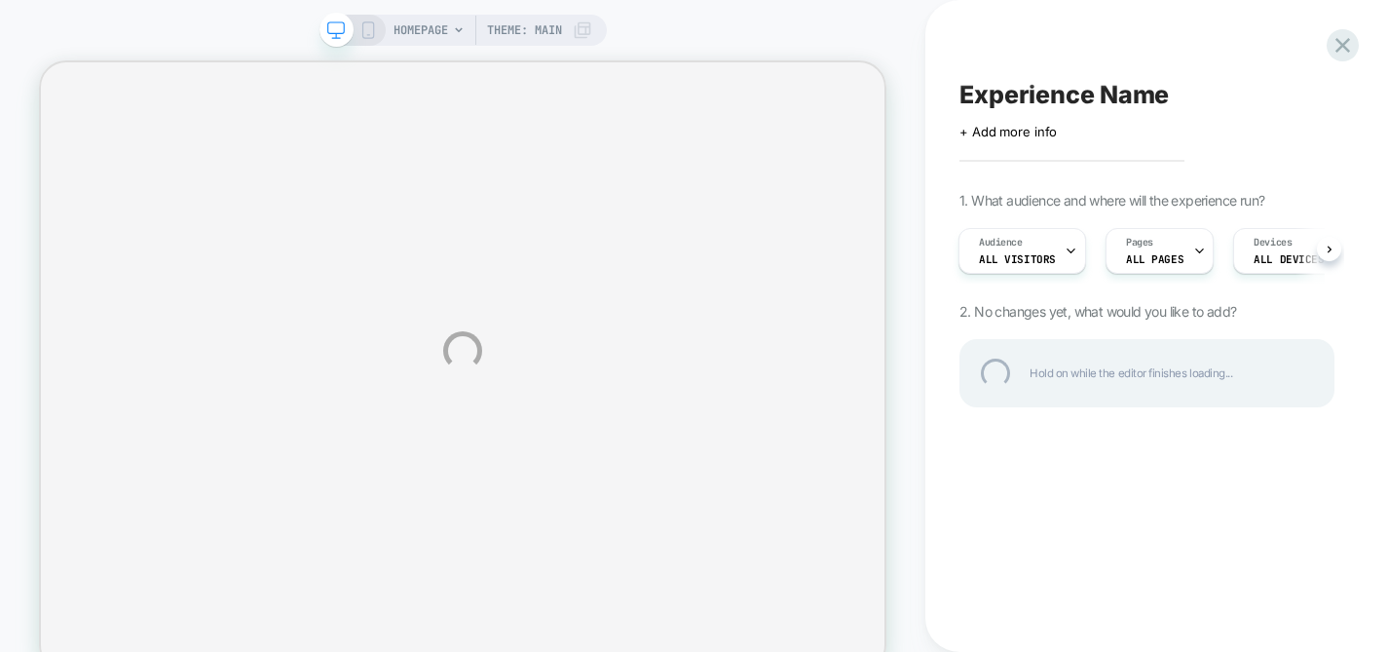
click at [1010, 95] on div "Experience Name" at bounding box center [1147, 94] width 375 height 29
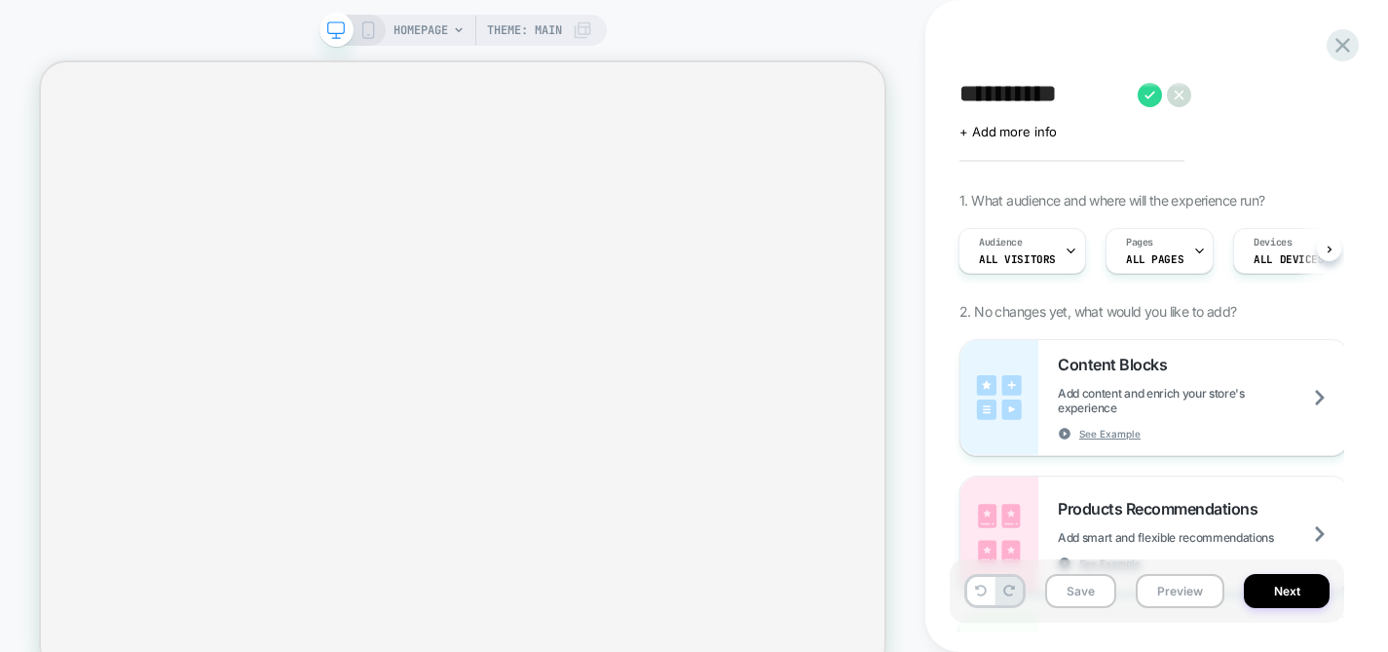
scroll to position [0, 2]
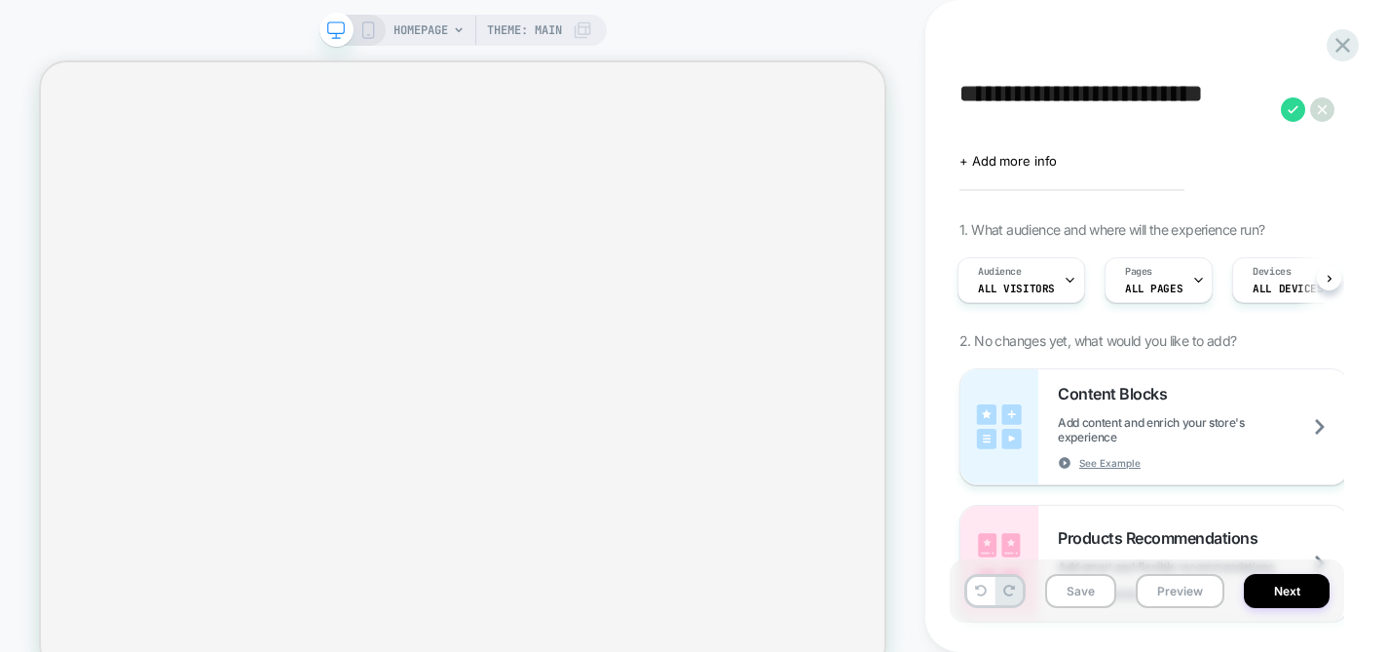
type textarea "**********"
click at [1015, 161] on span "+ Add more info" at bounding box center [1008, 161] width 97 height 16
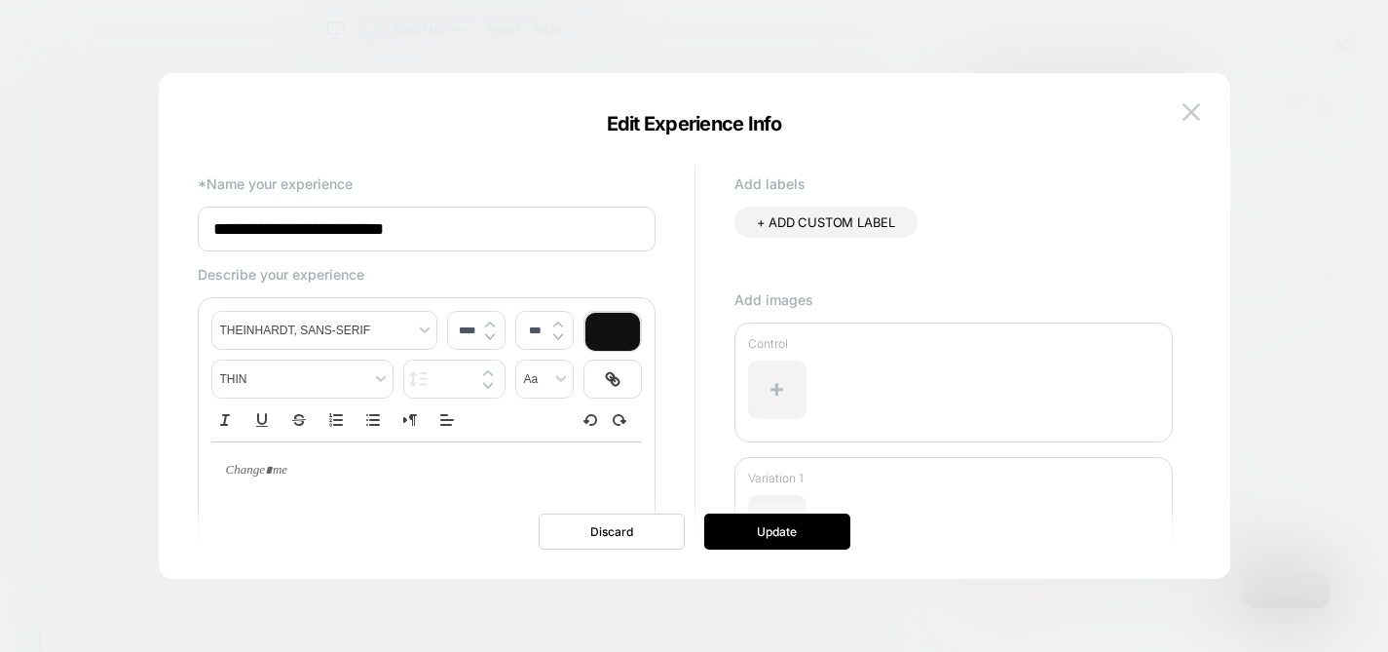
type input "**********"
click at [810, 219] on span "+ ADD CUSTOM LABEL" at bounding box center [826, 222] width 138 height 16
type input "********"
click at [894, 222] on icon at bounding box center [893, 223] width 18 height 18
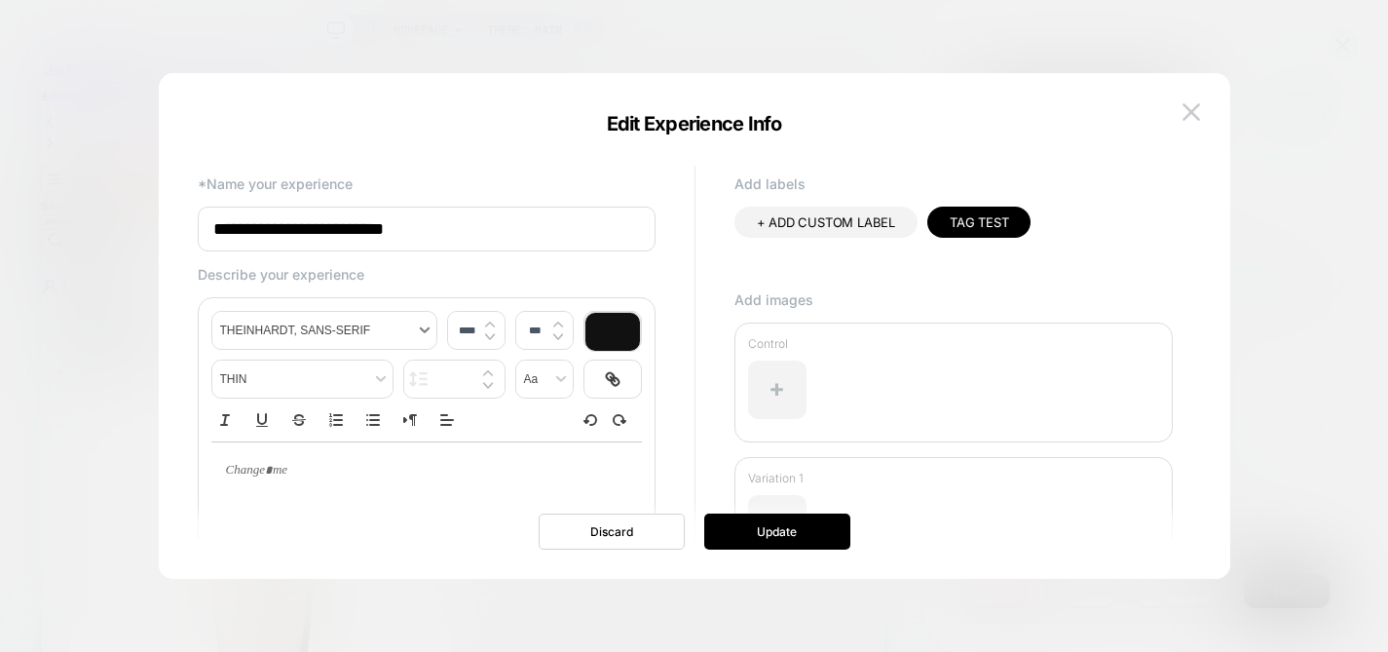
scroll to position [21, 0]
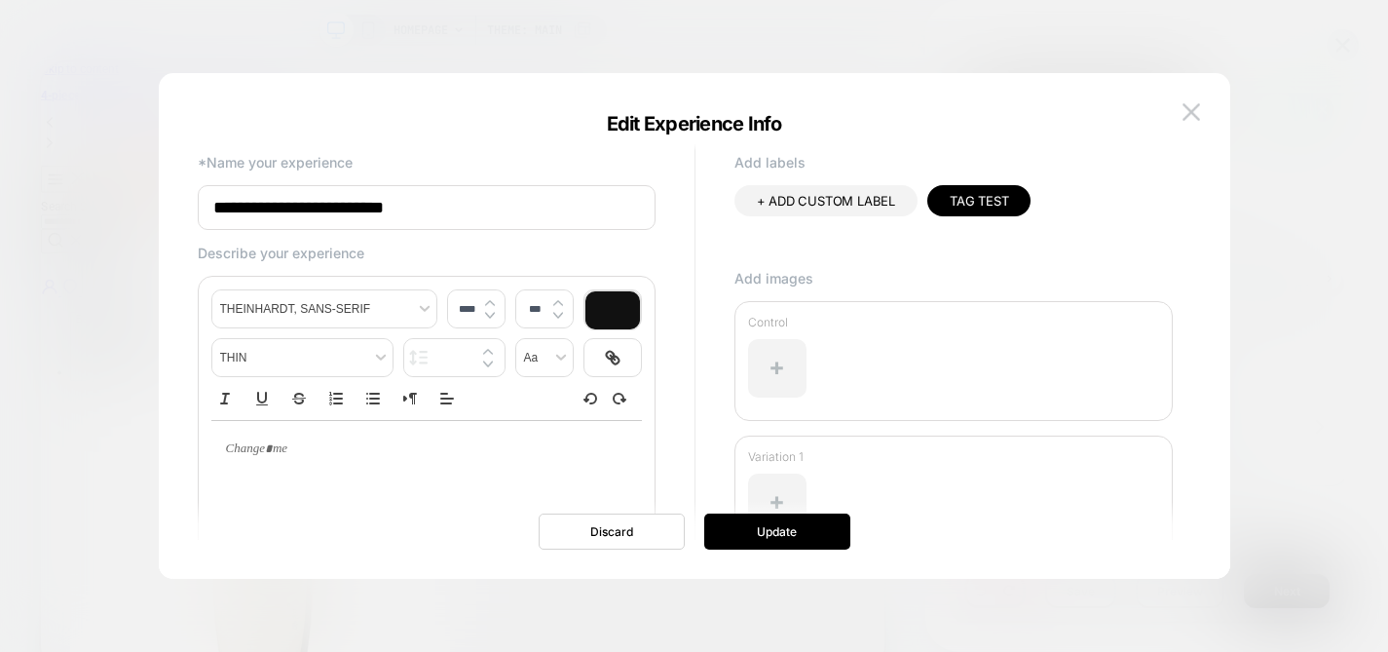
click at [334, 495] on div at bounding box center [426, 498] width 431 height 156
type input "****"
click at [304, 451] on p at bounding box center [419, 449] width 377 height 18
drag, startPoint x: 304, startPoint y: 451, endPoint x: 230, endPoint y: 445, distance: 74.3
click at [231, 445] on p at bounding box center [419, 449] width 377 height 18
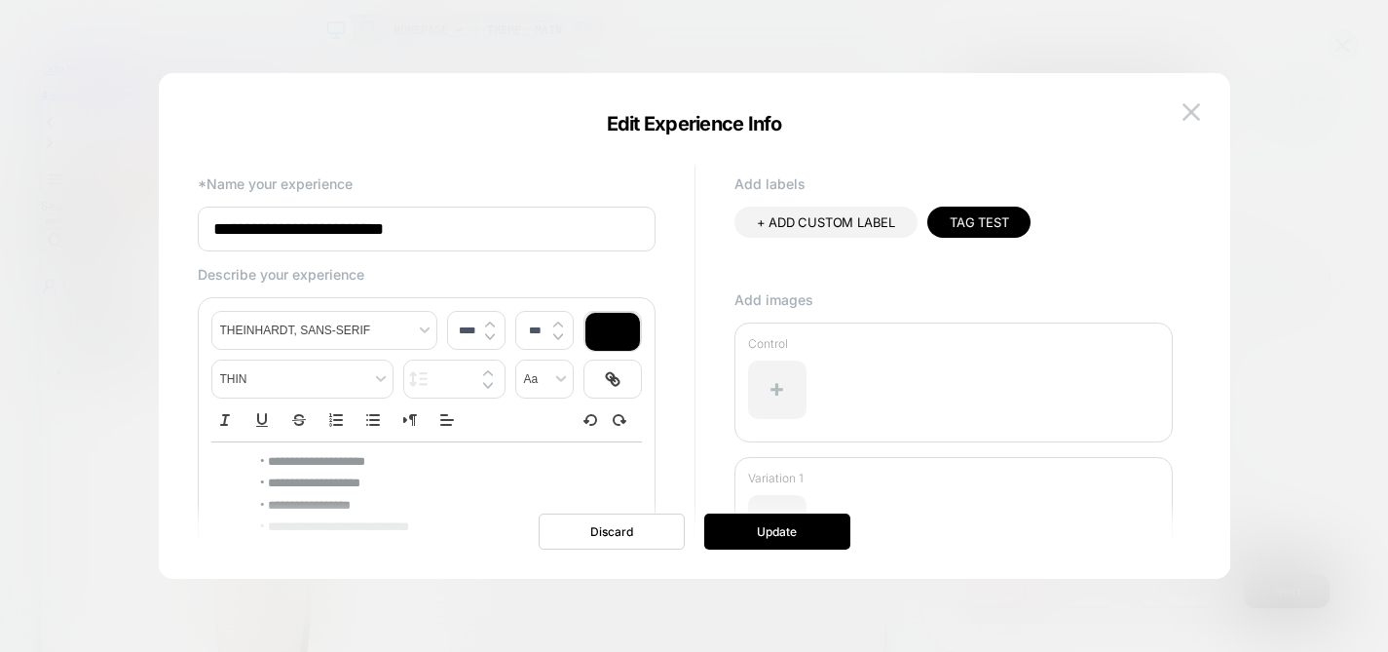
scroll to position [125, 0]
click at [786, 375] on div at bounding box center [777, 389] width 58 height 58
click at [775, 523] on button "Update" at bounding box center [777, 531] width 146 height 36
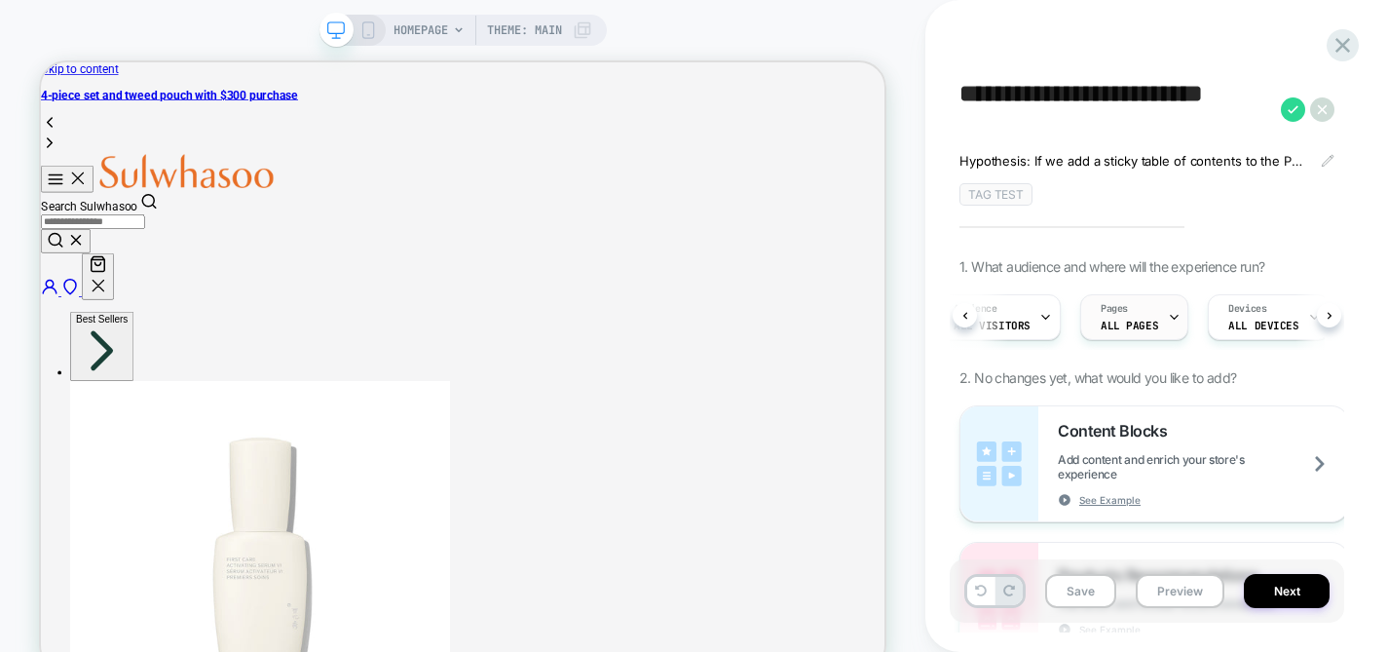
scroll to position [0, 27]
click at [1171, 315] on div "Pages ALL PAGES" at bounding box center [1133, 317] width 108 height 46
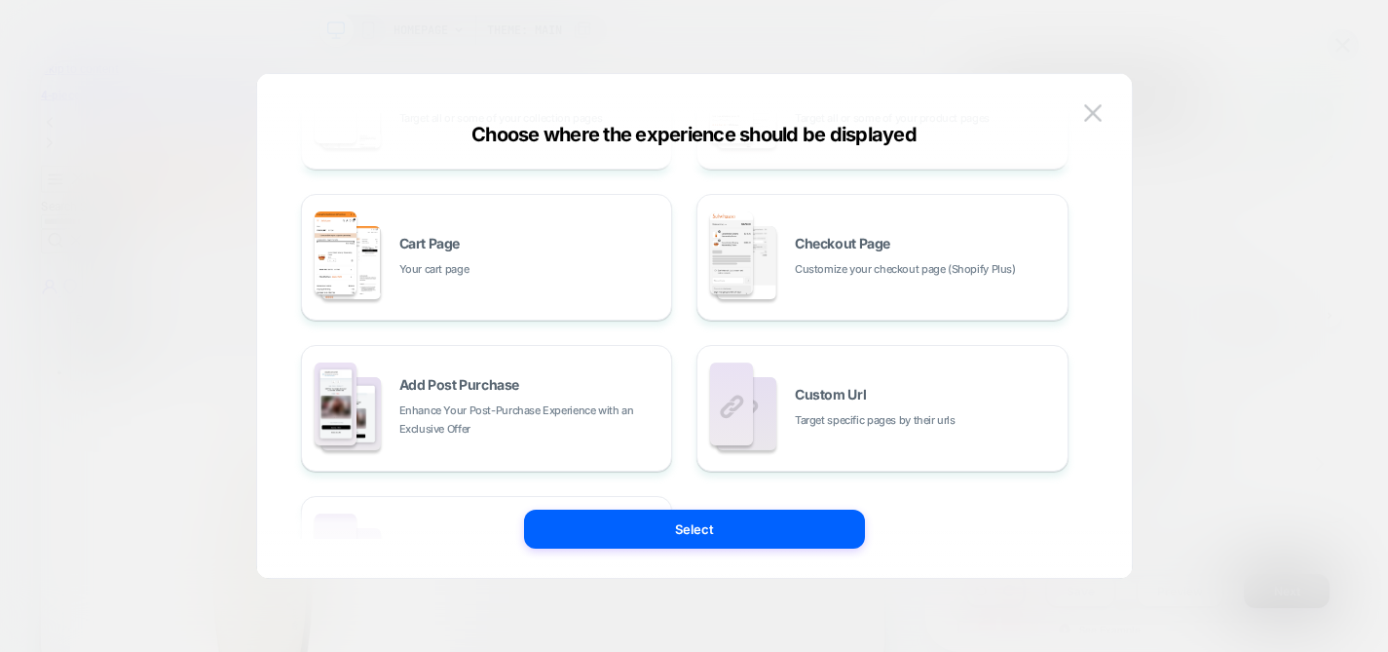
scroll to position [0, 0]
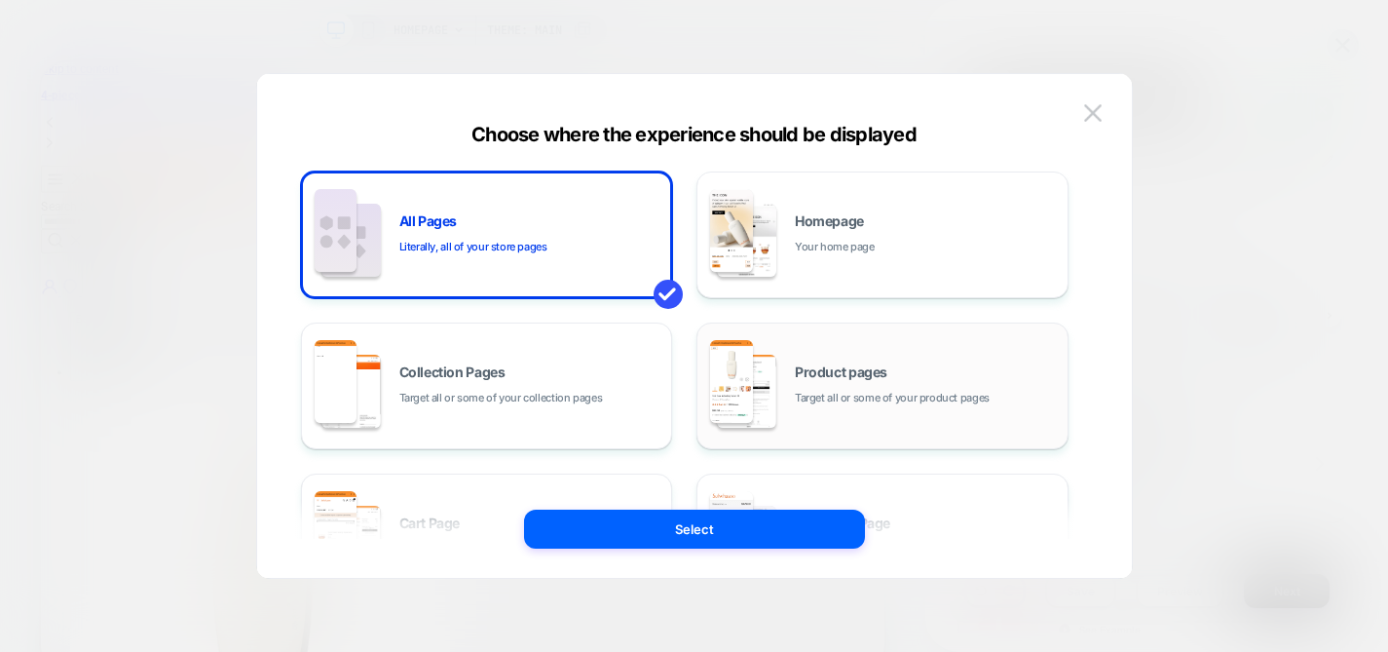
click at [869, 379] on span "Product pages" at bounding box center [841, 372] width 93 height 14
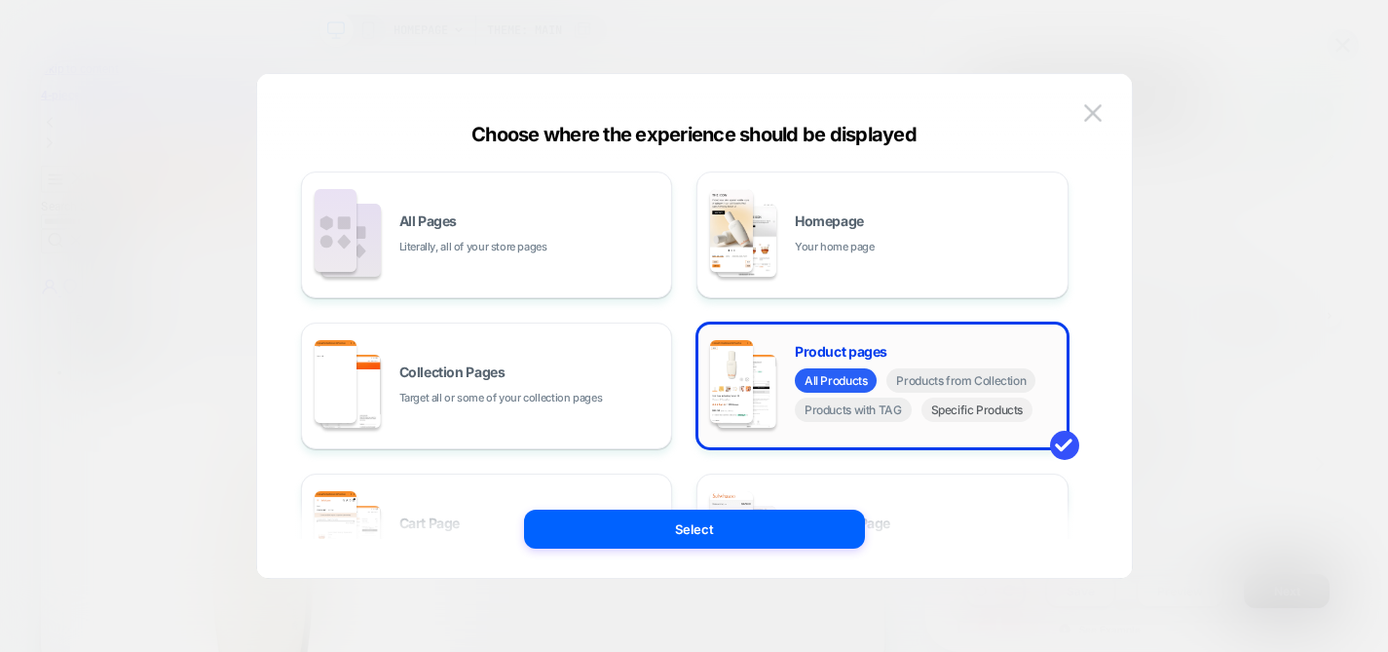
click at [975, 416] on span "Specific Products" at bounding box center [978, 409] width 112 height 24
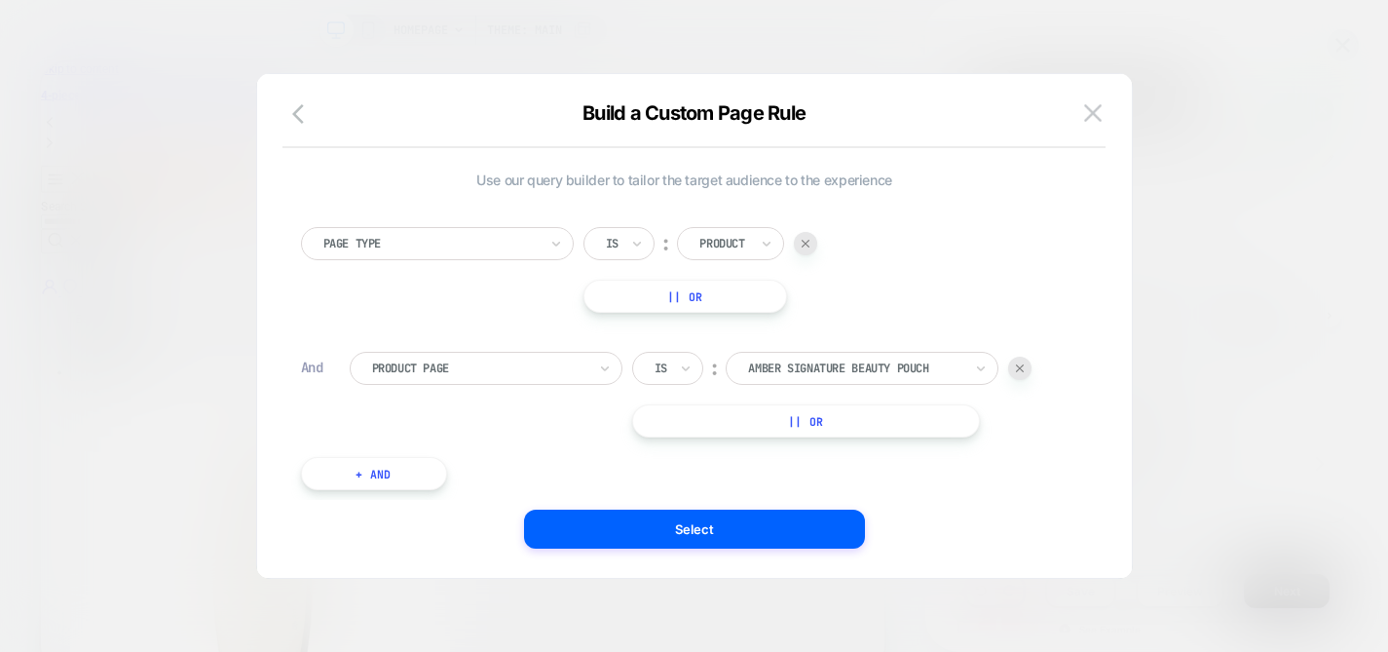
scroll to position [19, 0]
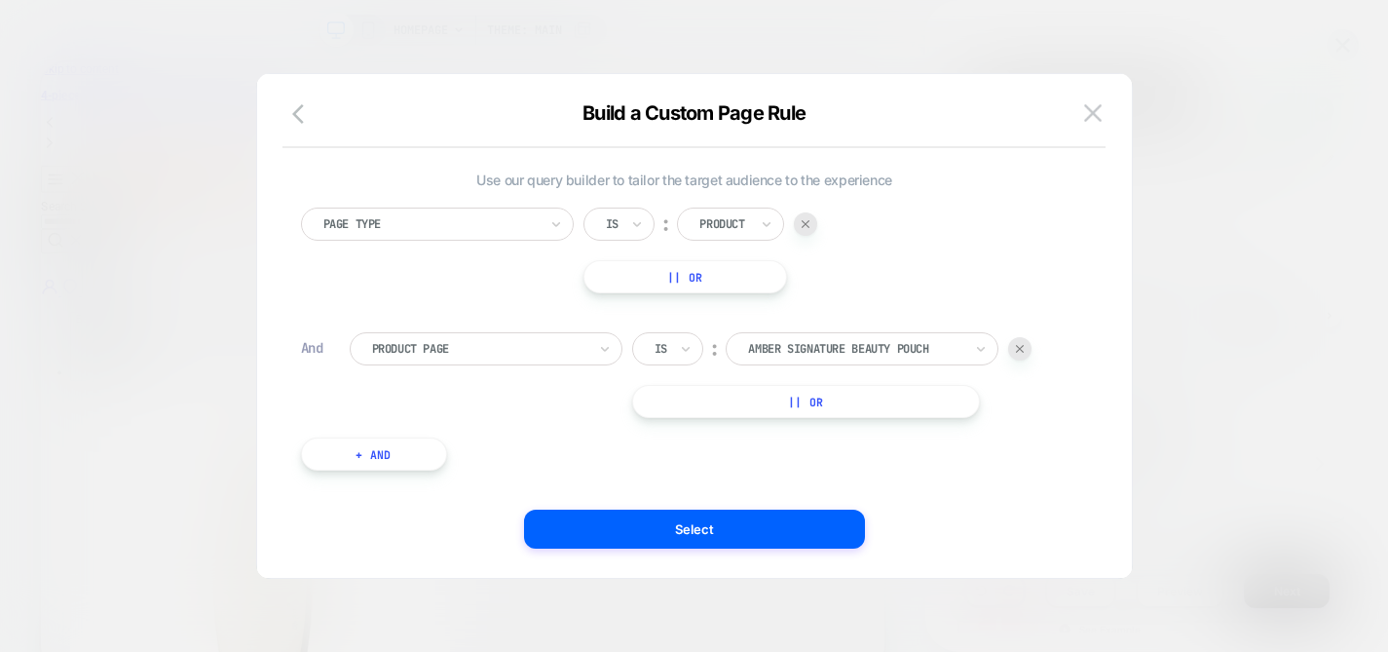
click at [1029, 353] on div at bounding box center [1019, 348] width 23 height 23
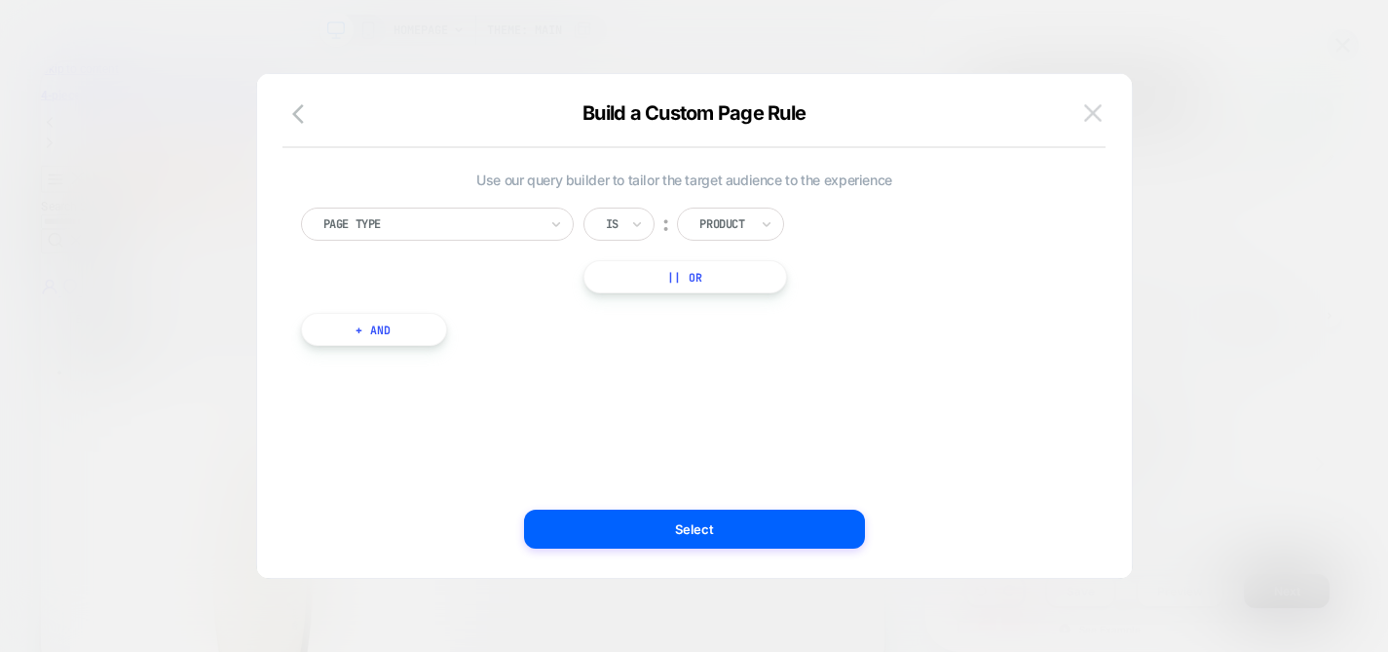
click at [1093, 112] on img at bounding box center [1093, 112] width 18 height 17
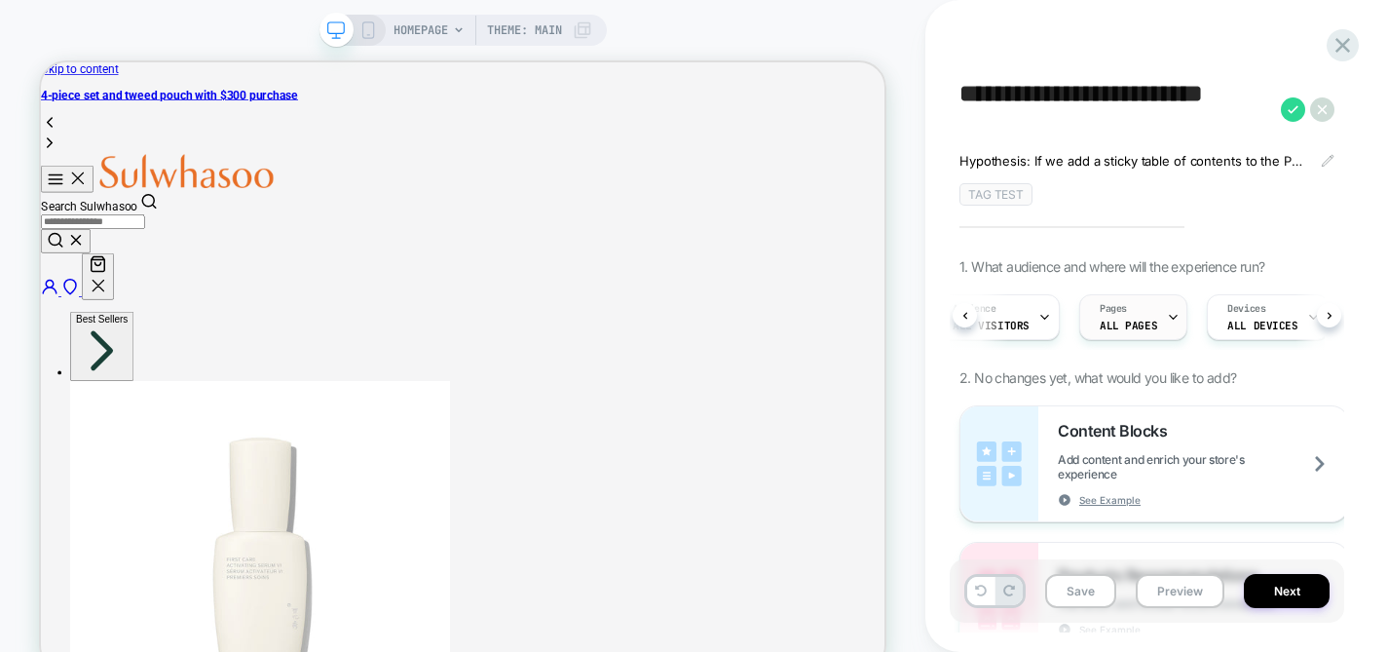
click at [1167, 308] on div at bounding box center [1173, 317] width 13 height 44
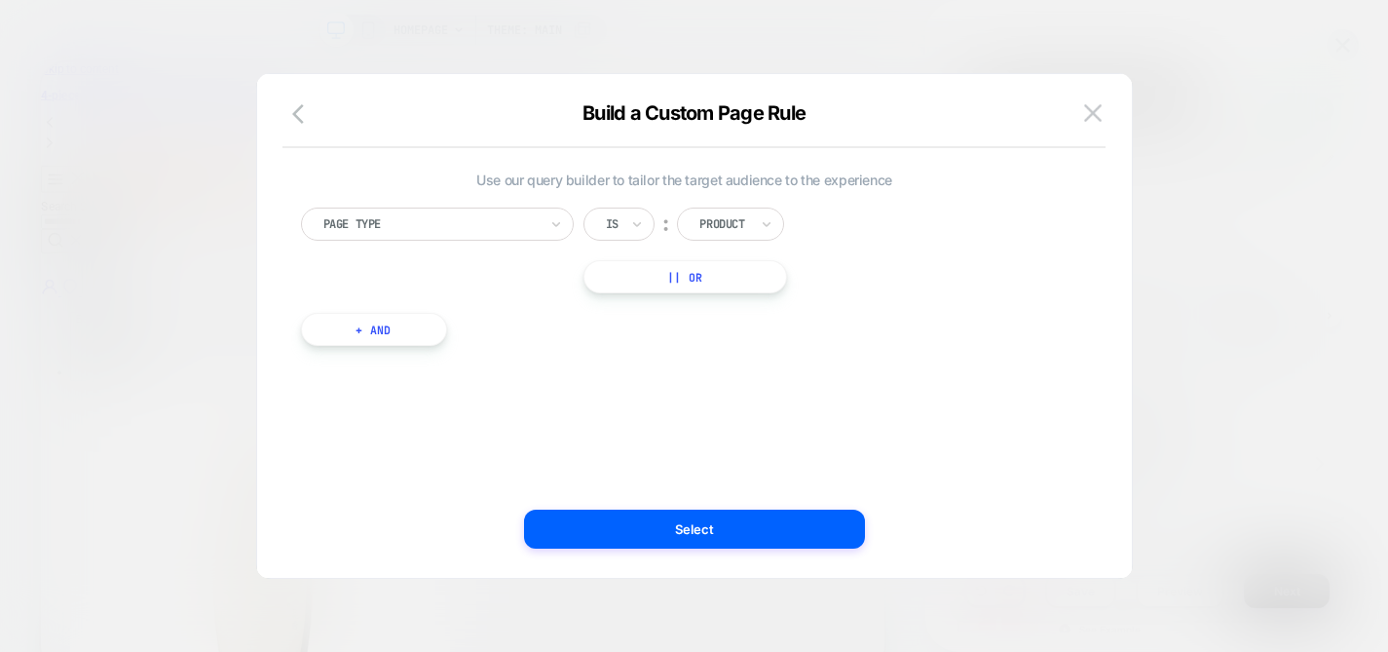
click at [427, 324] on button "+ And" at bounding box center [374, 329] width 146 height 33
click at [574, 342] on div at bounding box center [479, 349] width 214 height 18
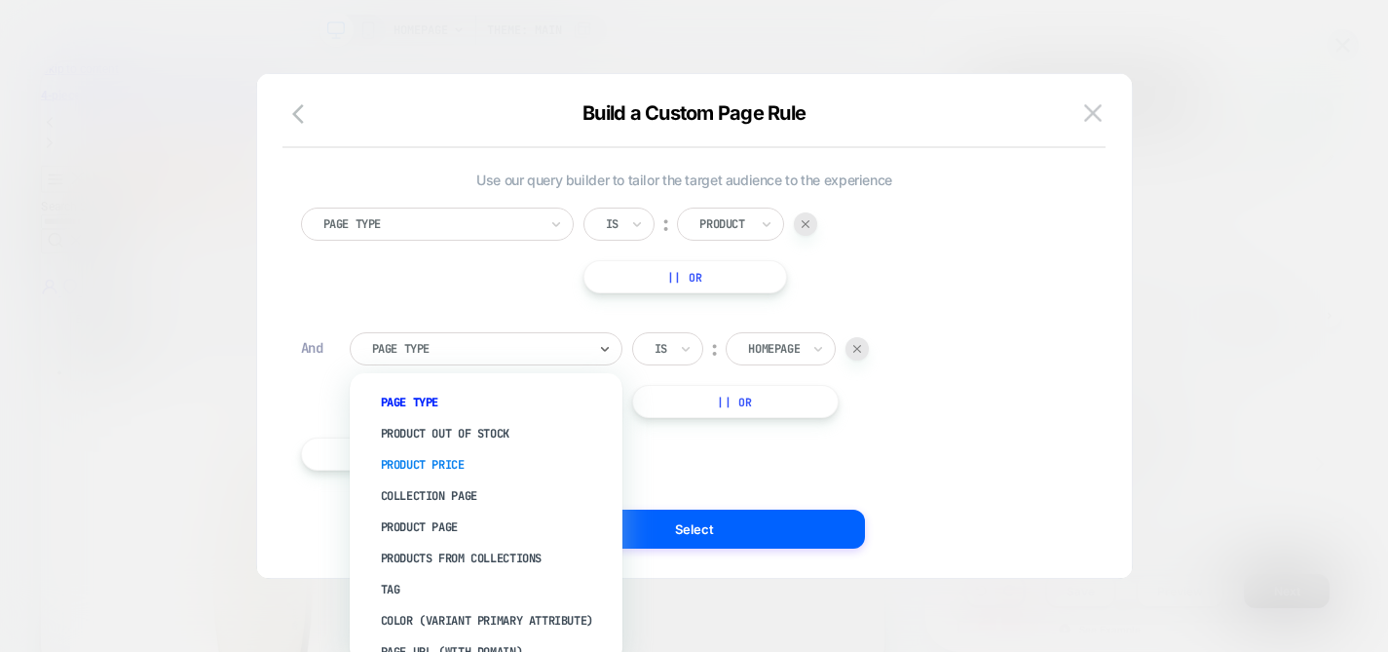
scroll to position [13, 0]
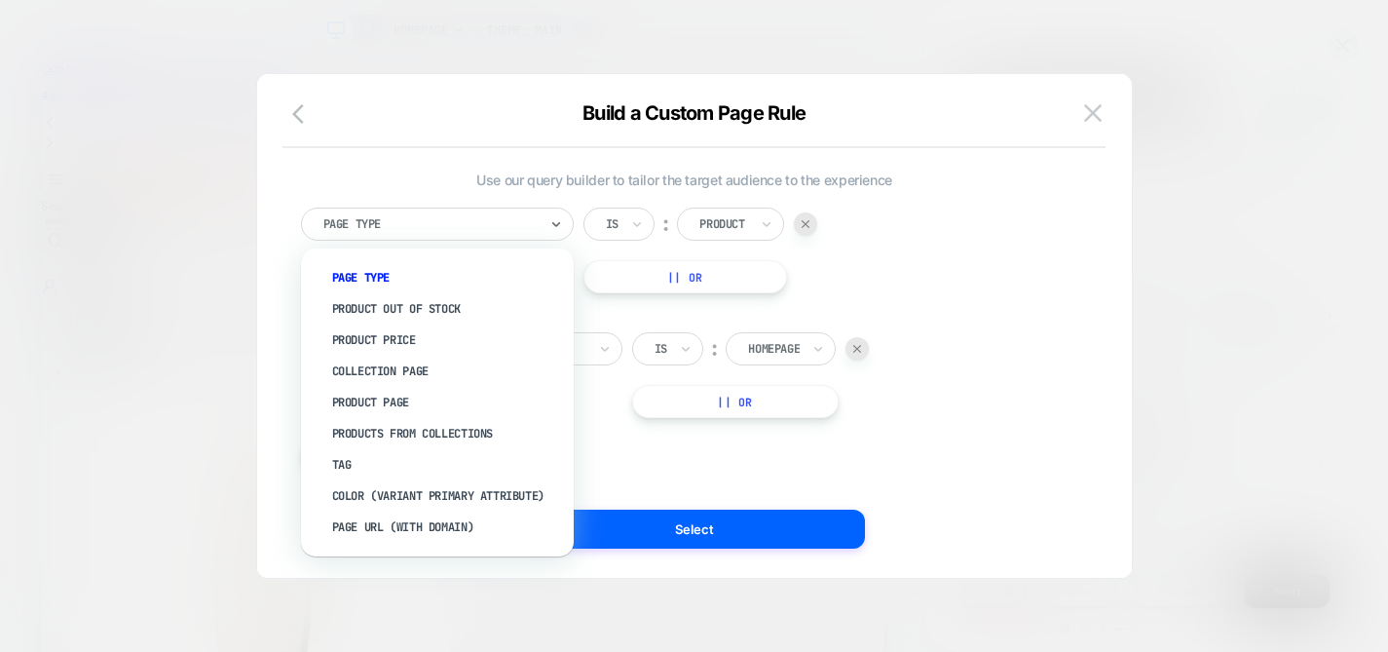
click at [495, 230] on div at bounding box center [430, 224] width 214 height 18
click at [717, 225] on div at bounding box center [724, 224] width 49 height 18
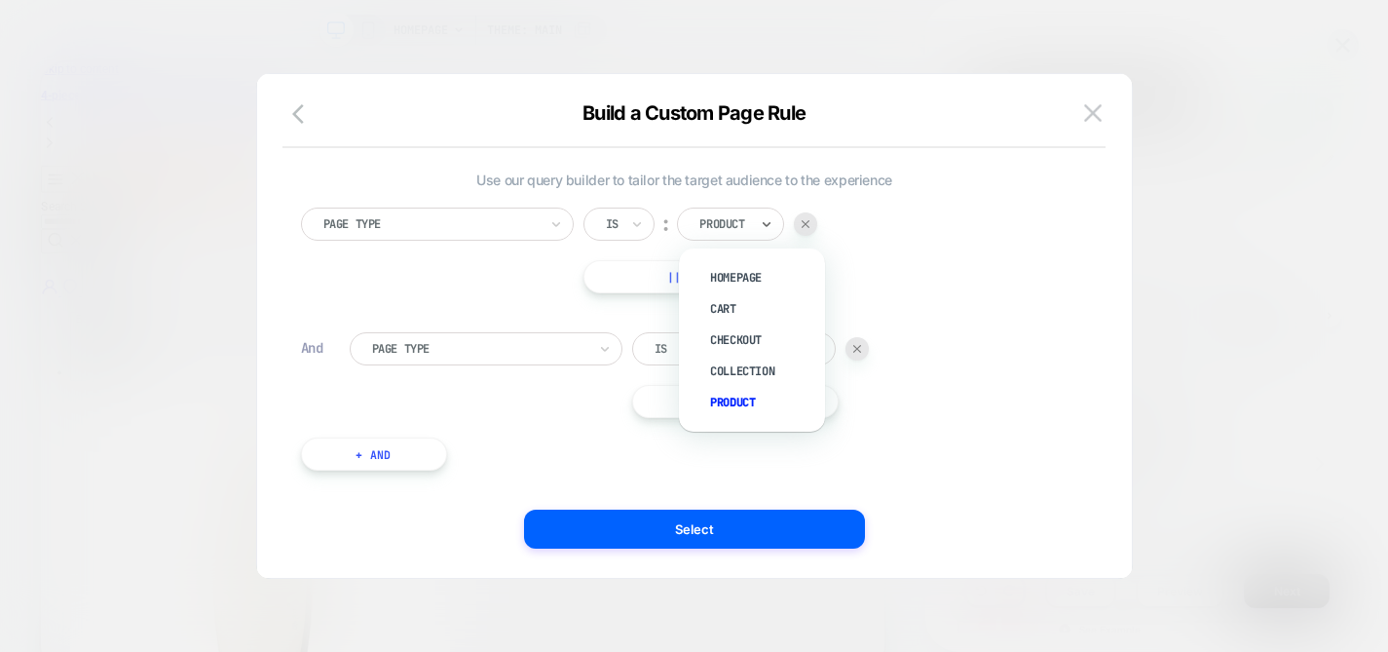
click at [500, 229] on div at bounding box center [430, 224] width 214 height 18
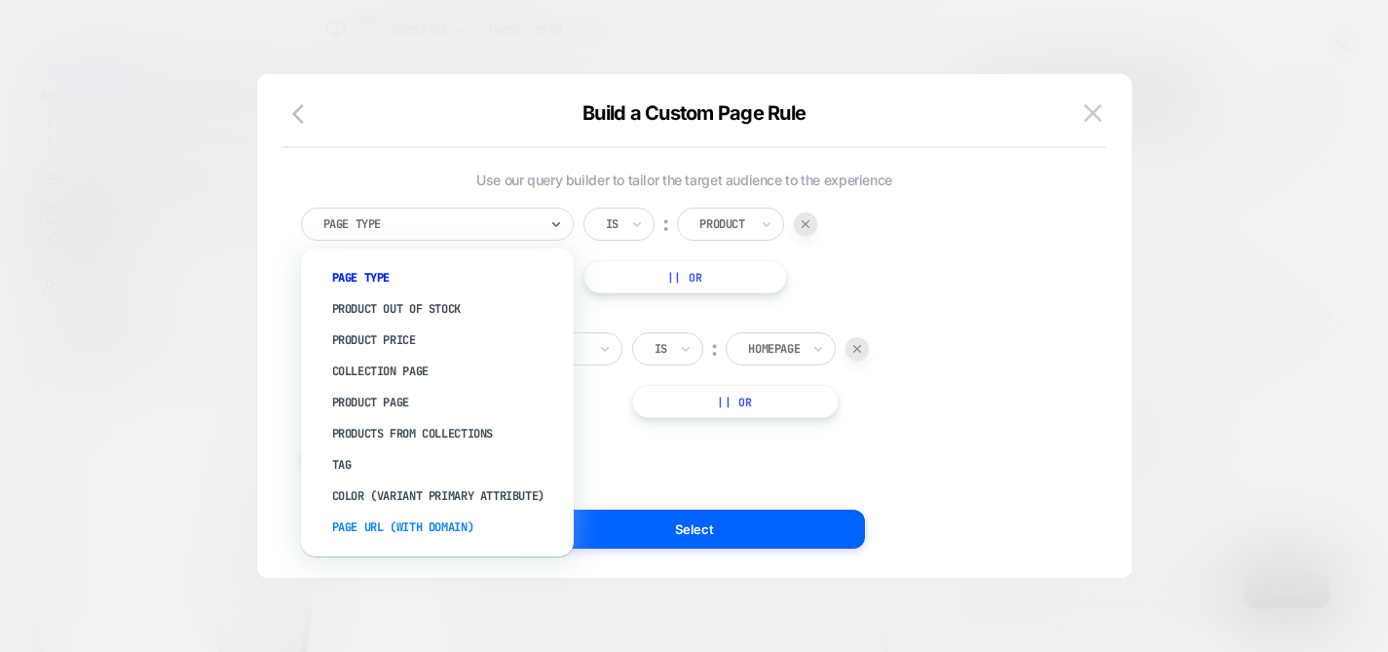
click at [383, 519] on div "Page Url (WITH DOMAIN)" at bounding box center [447, 526] width 253 height 31
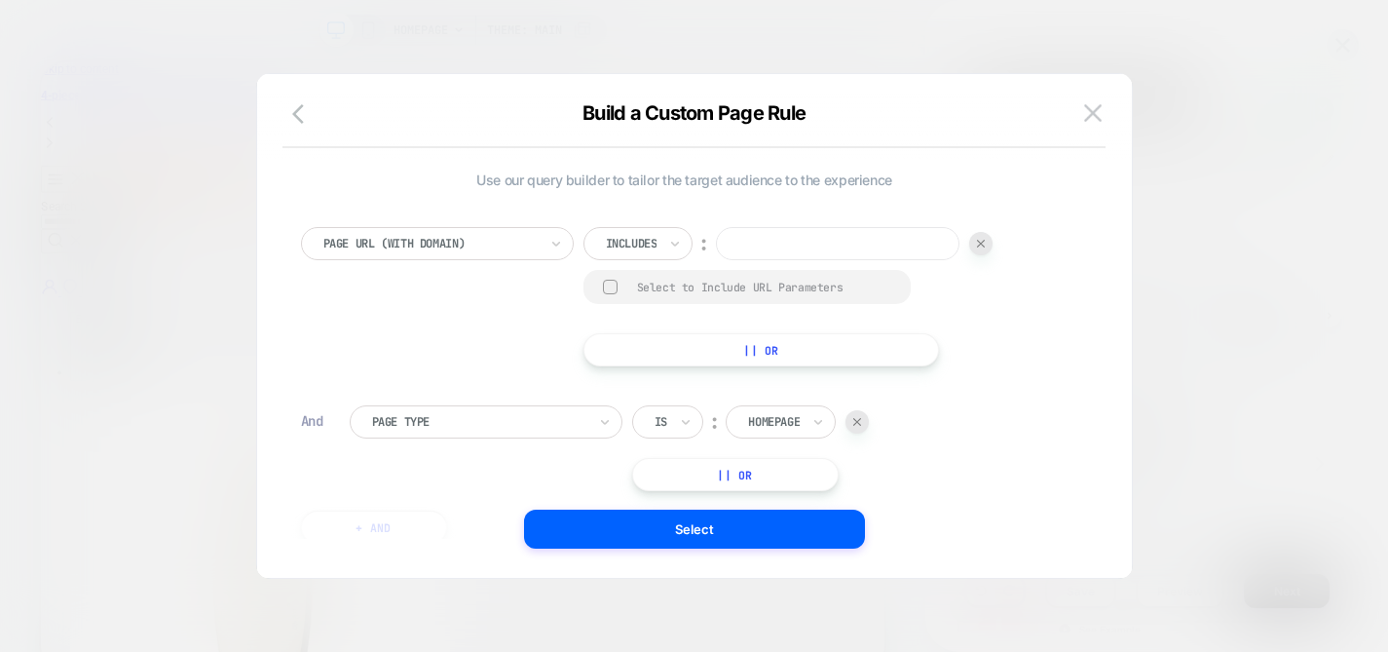
click at [785, 256] on input at bounding box center [838, 243] width 244 height 33
type input "**********"
click at [465, 238] on div at bounding box center [430, 244] width 214 height 18
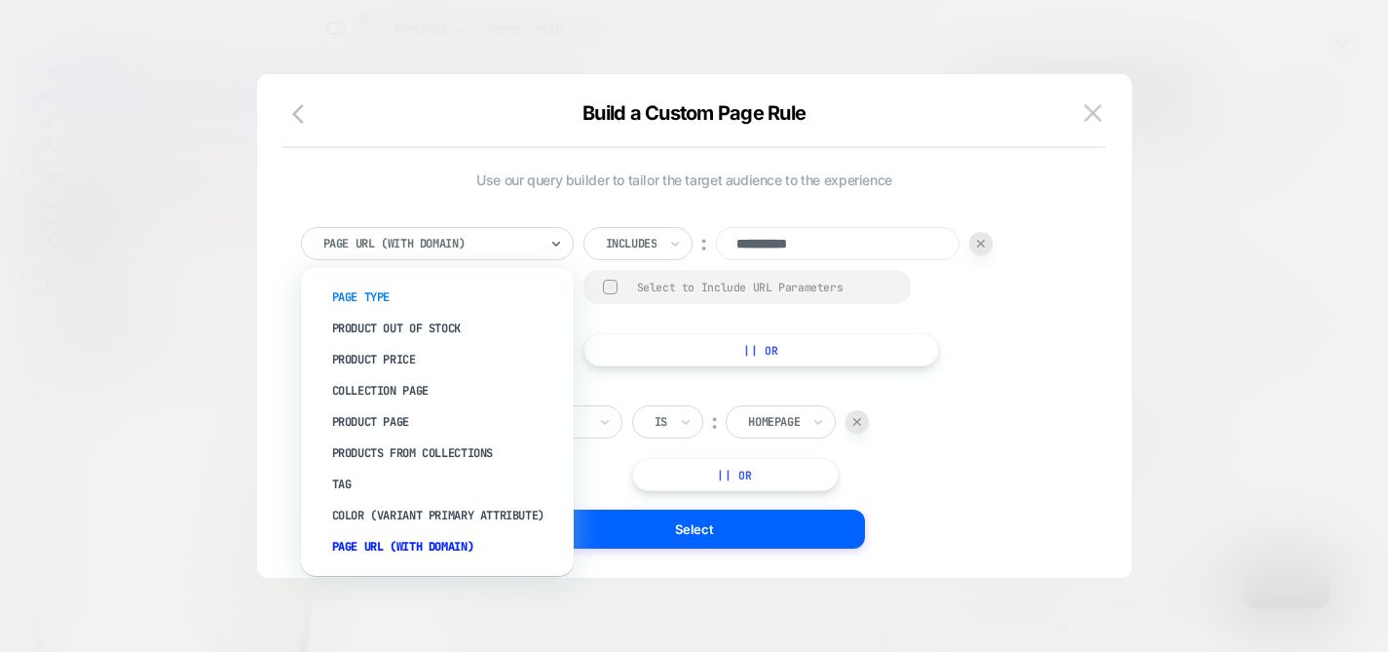
click at [382, 304] on div "Page Type" at bounding box center [447, 297] width 253 height 31
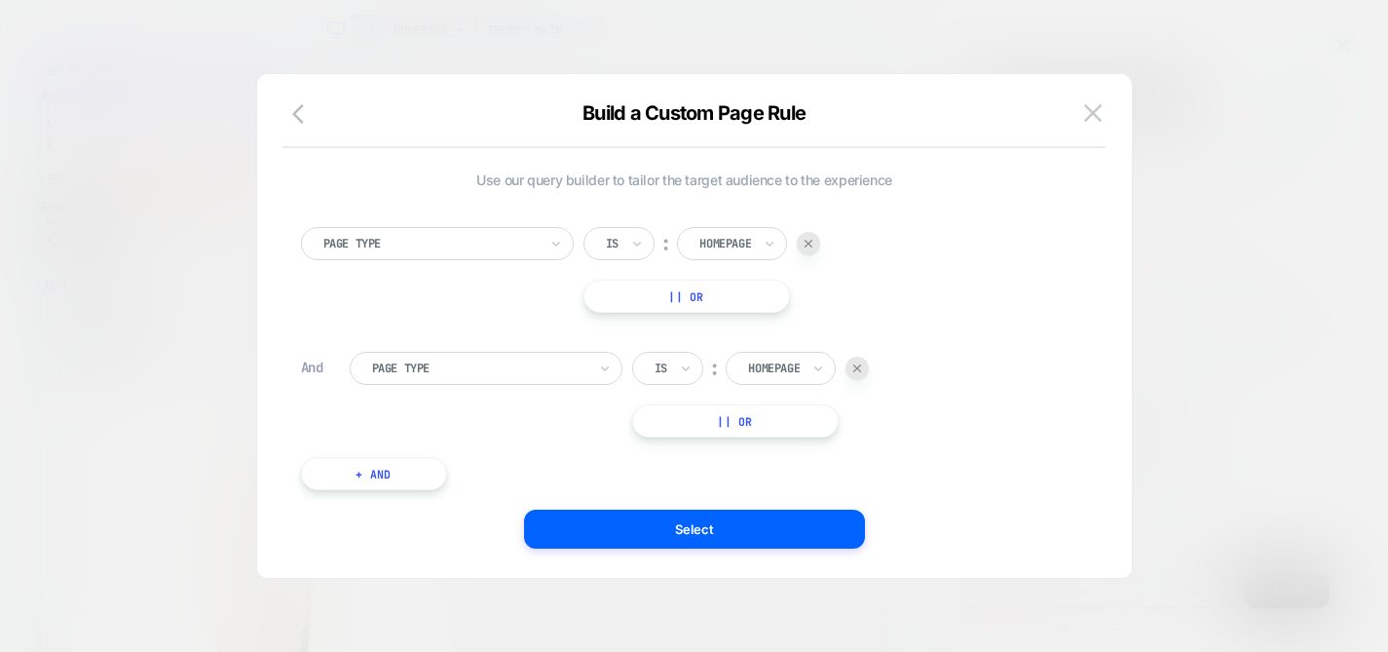
click at [741, 242] on div at bounding box center [726, 244] width 52 height 18
click at [724, 421] on div "Product" at bounding box center [762, 421] width 127 height 31
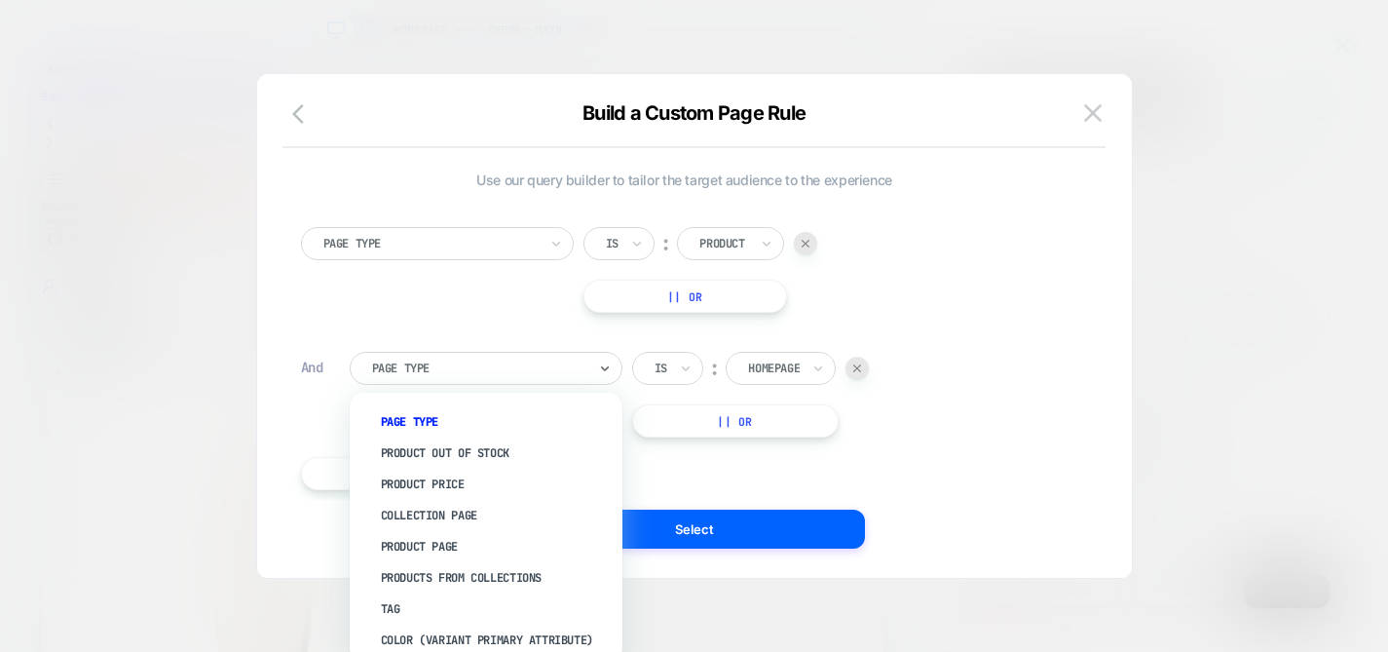
click at [397, 365] on div at bounding box center [479, 368] width 214 height 18
click at [449, 544] on div "Product Page" at bounding box center [495, 546] width 253 height 31
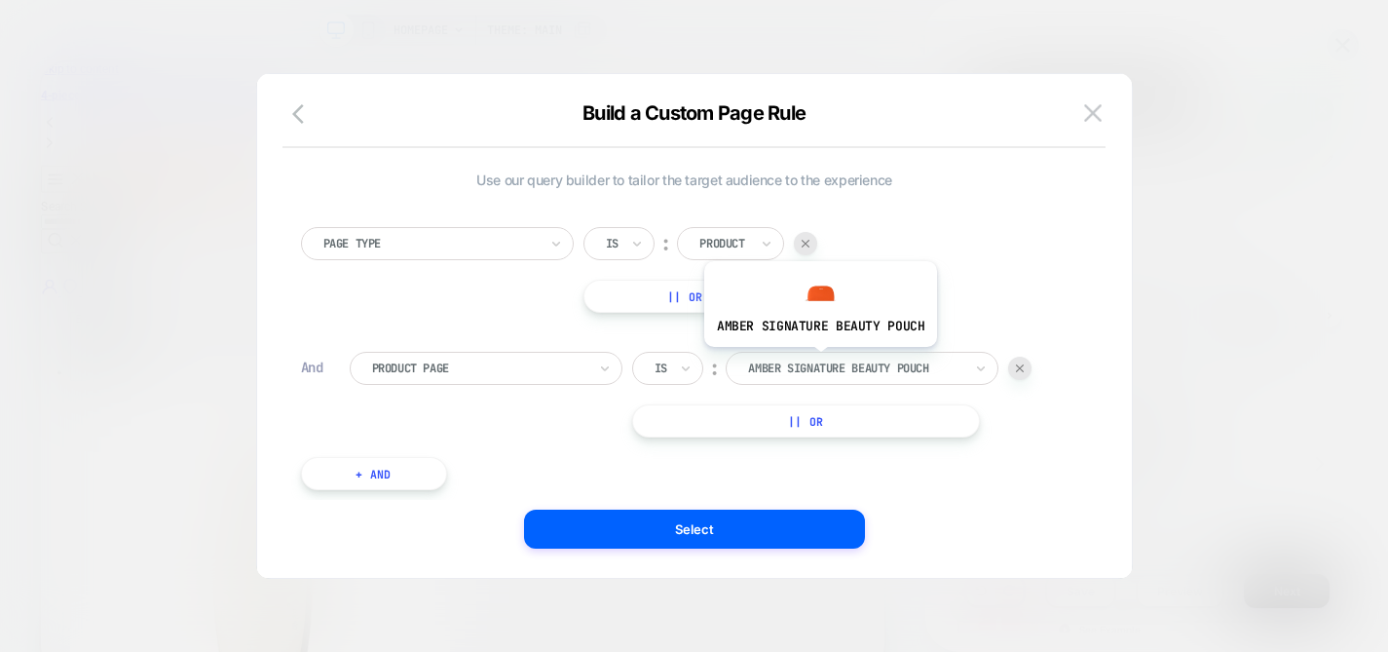
click at [818, 371] on div at bounding box center [855, 368] width 214 height 18
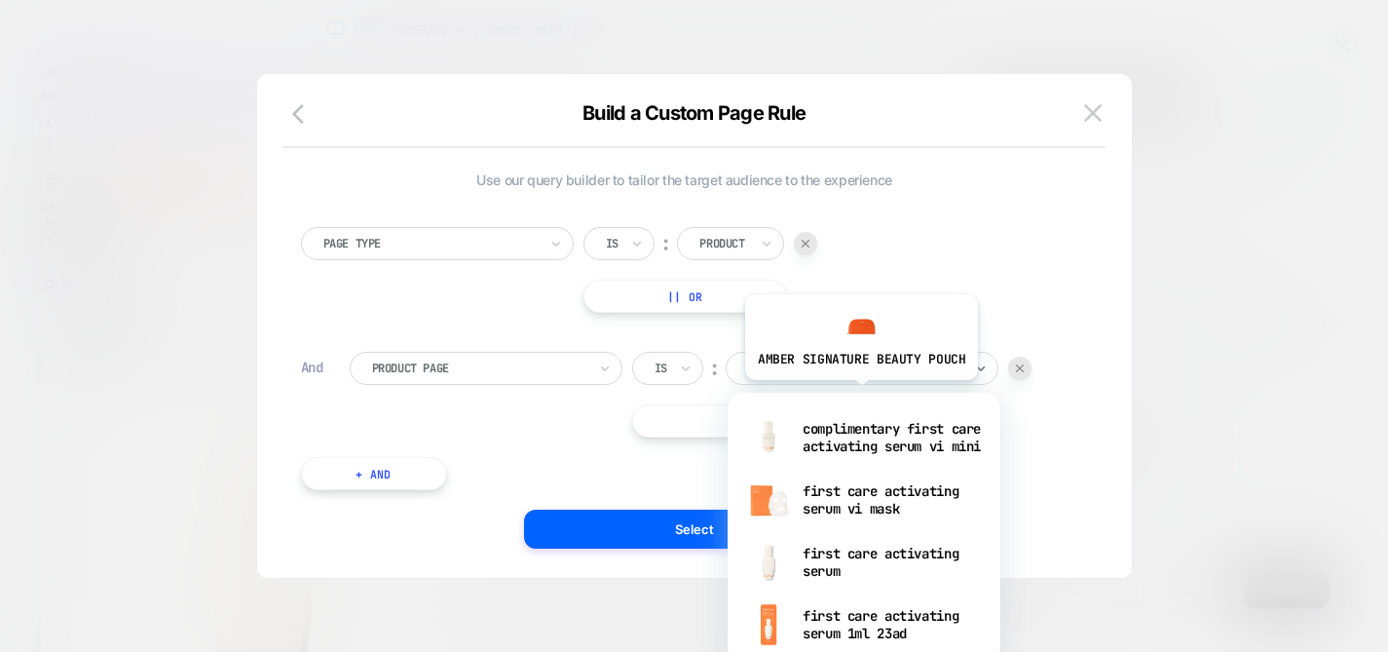
type input "*****"
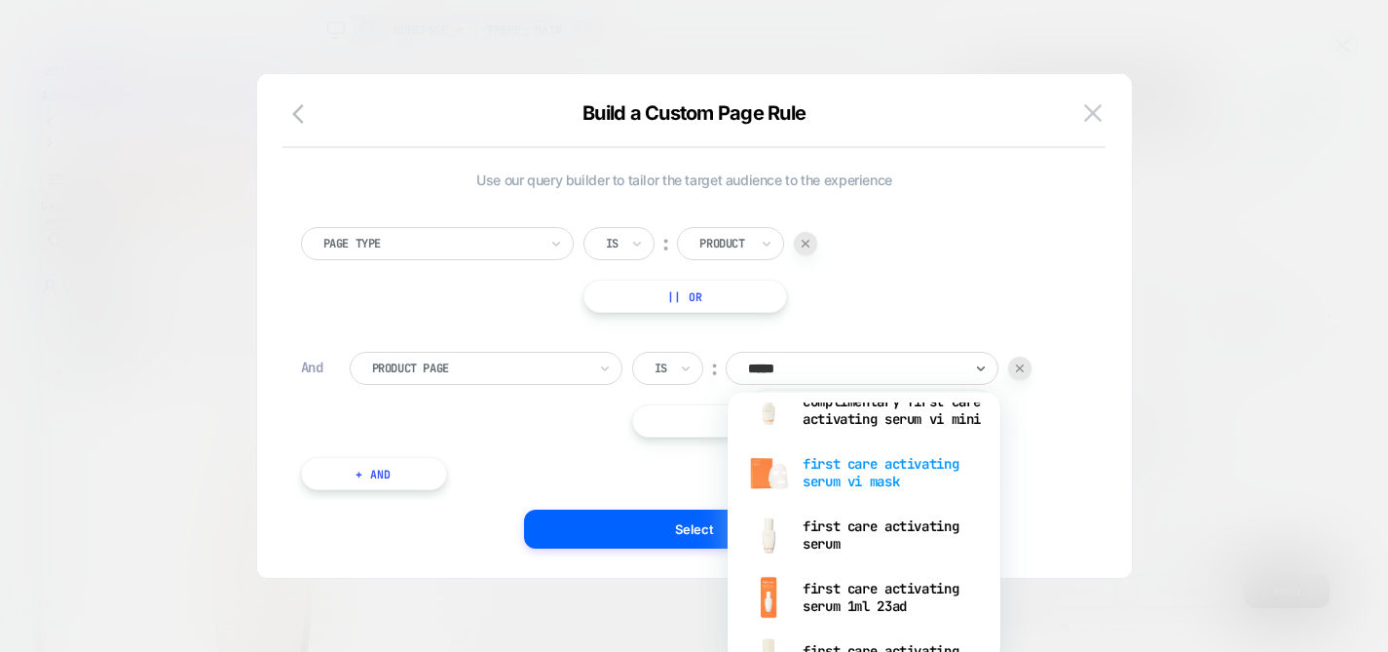
scroll to position [32, 0]
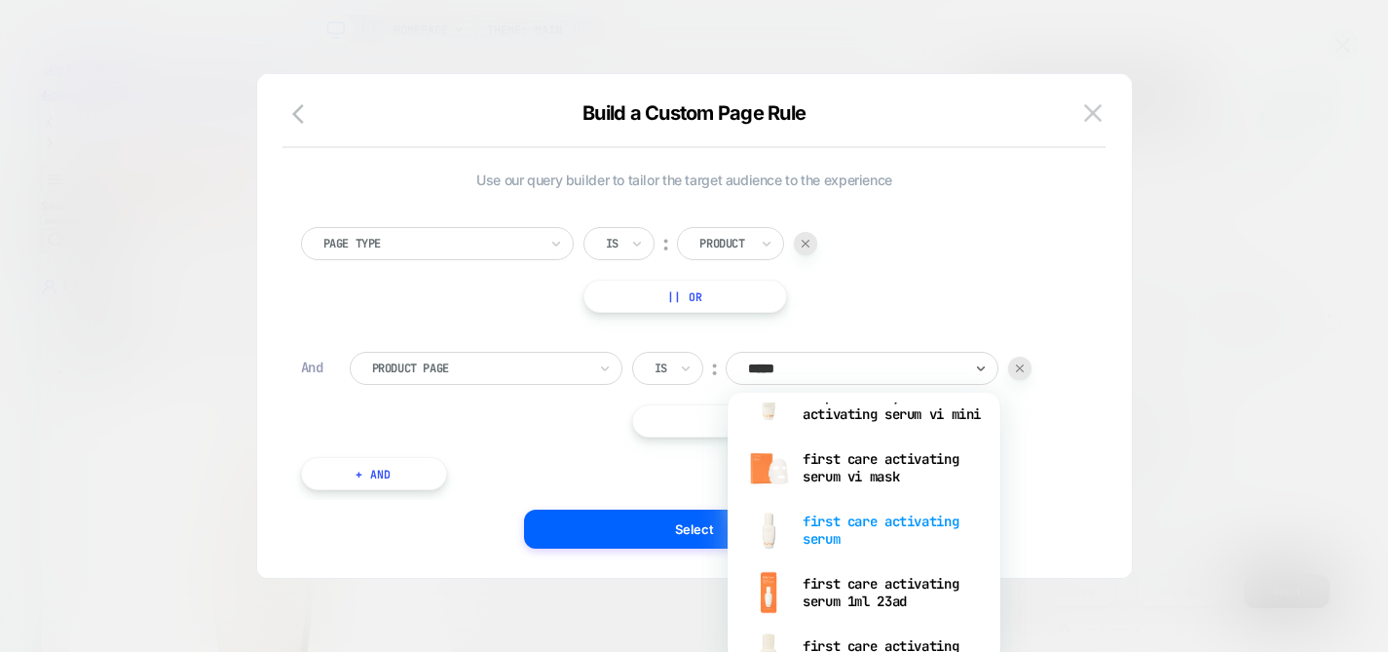
click at [845, 526] on div "first care activating serum" at bounding box center [864, 530] width 253 height 62
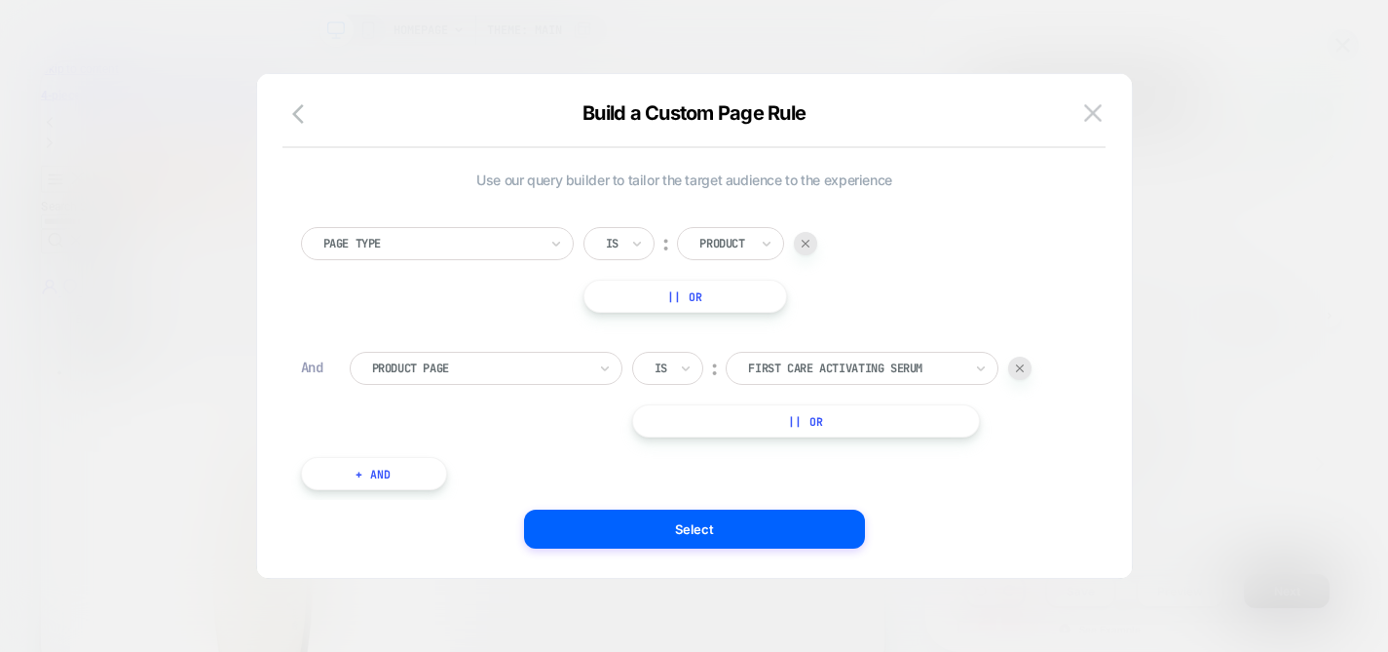
scroll to position [19, 0]
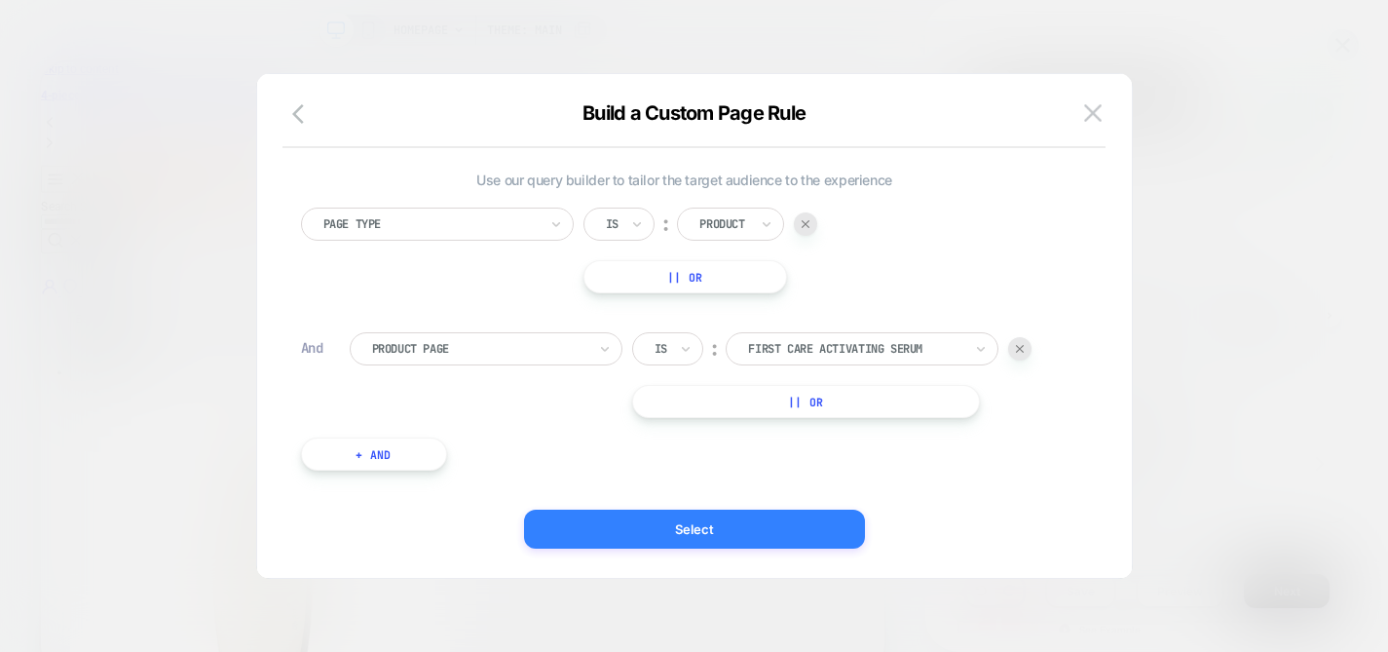
click at [714, 519] on button "Select" at bounding box center [694, 529] width 341 height 39
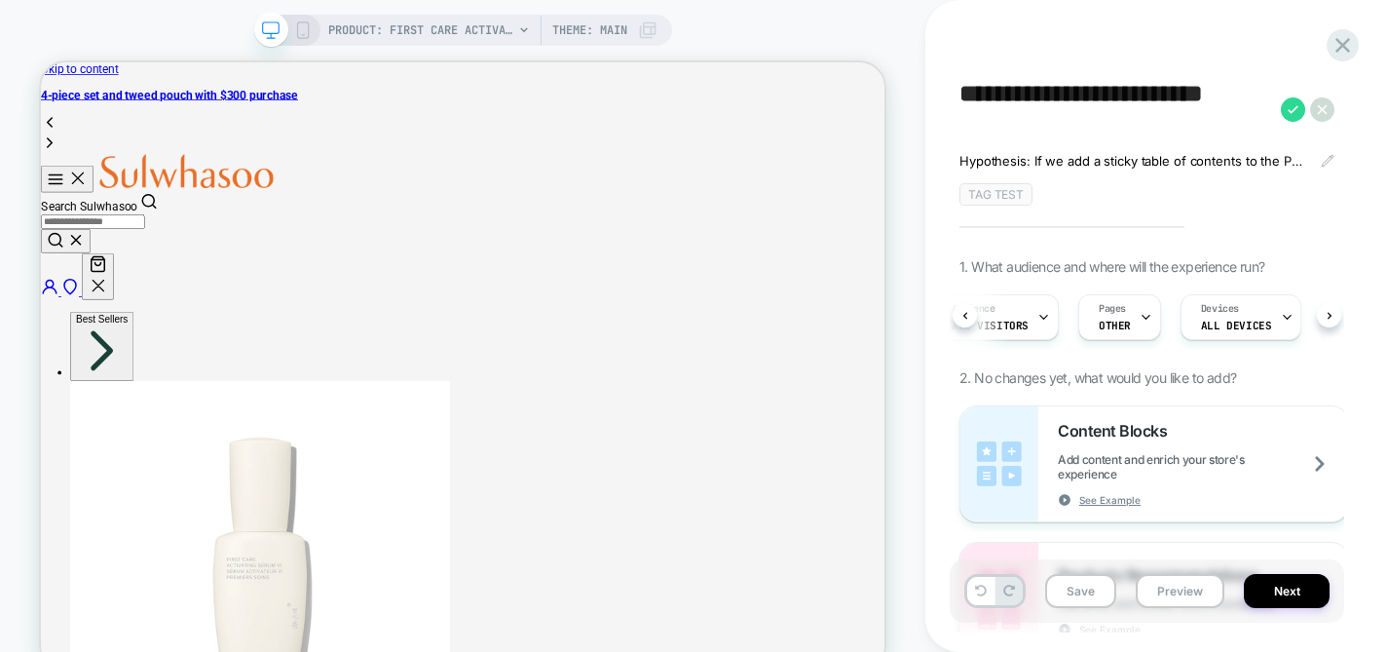
scroll to position [0, 0]
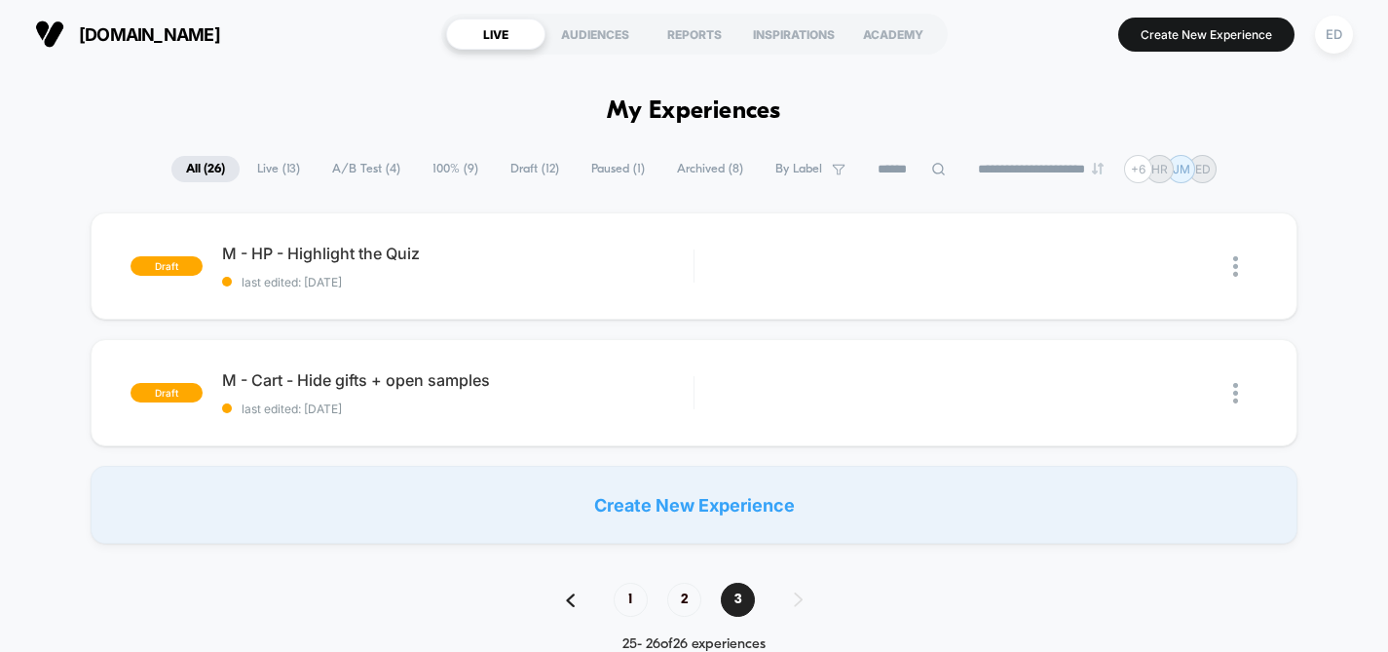
scroll to position [28, 0]
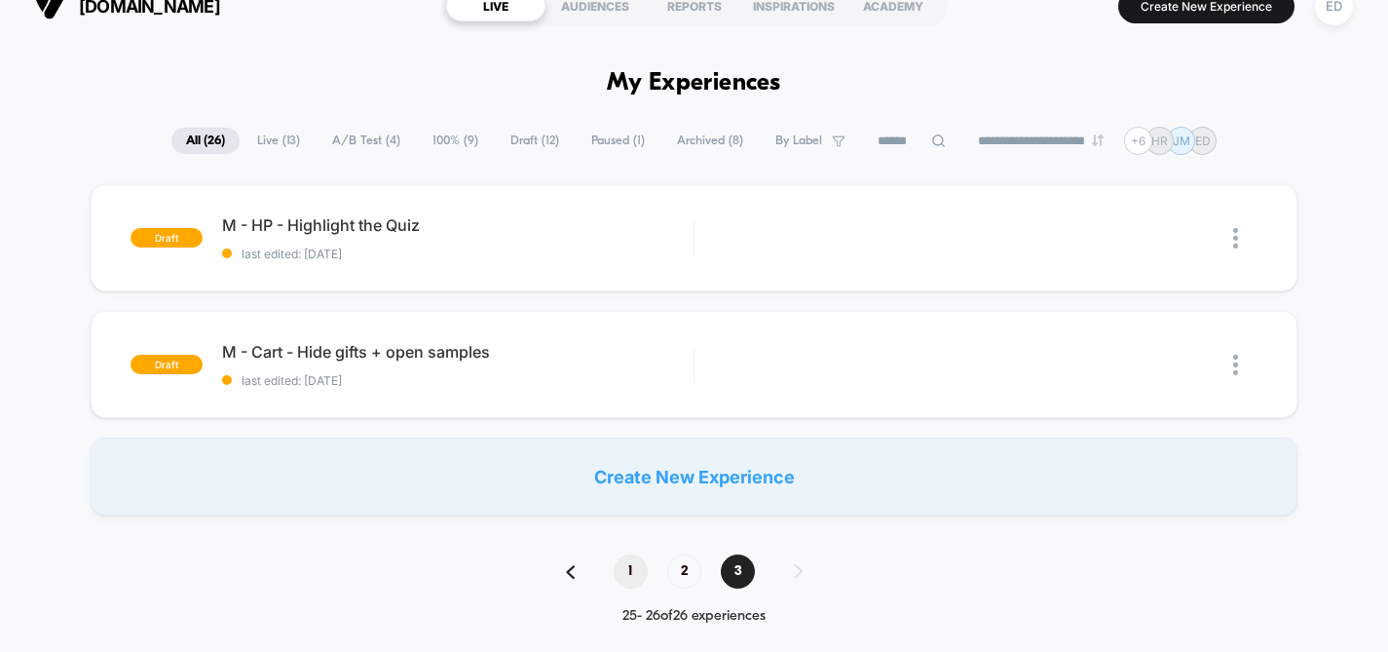
click at [631, 580] on span "1" at bounding box center [631, 571] width 34 height 34
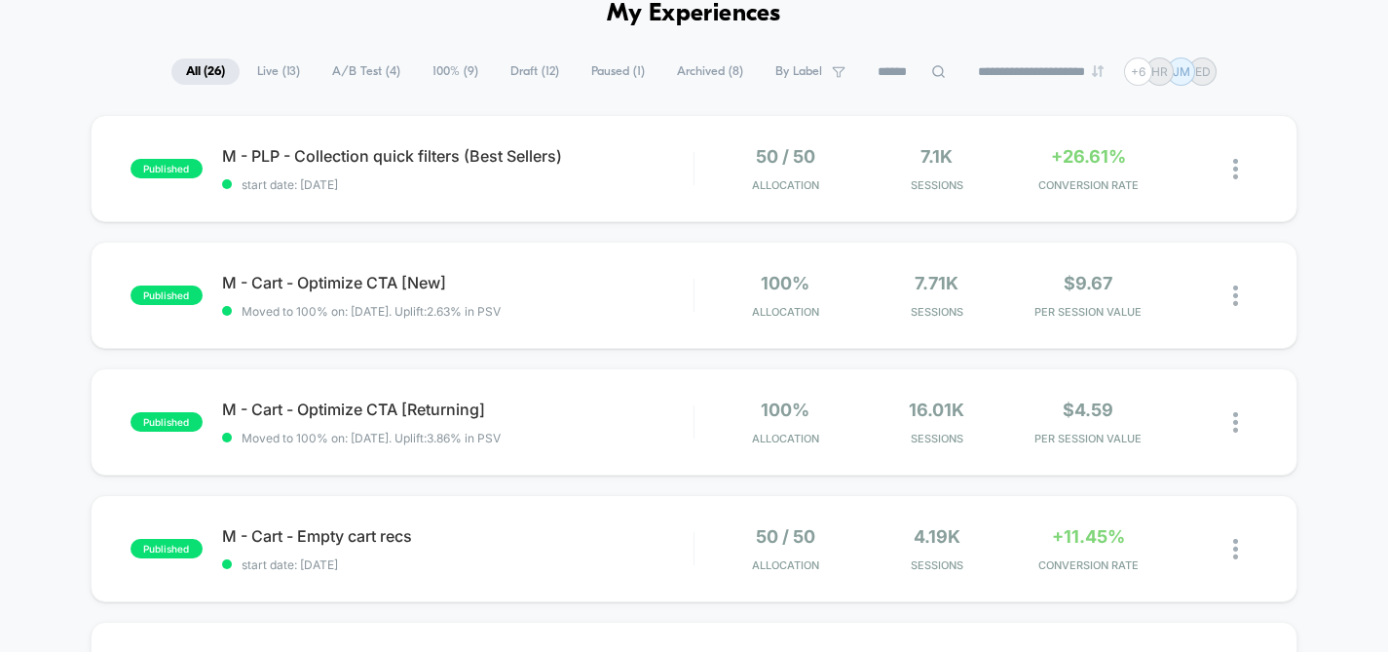
scroll to position [0, 0]
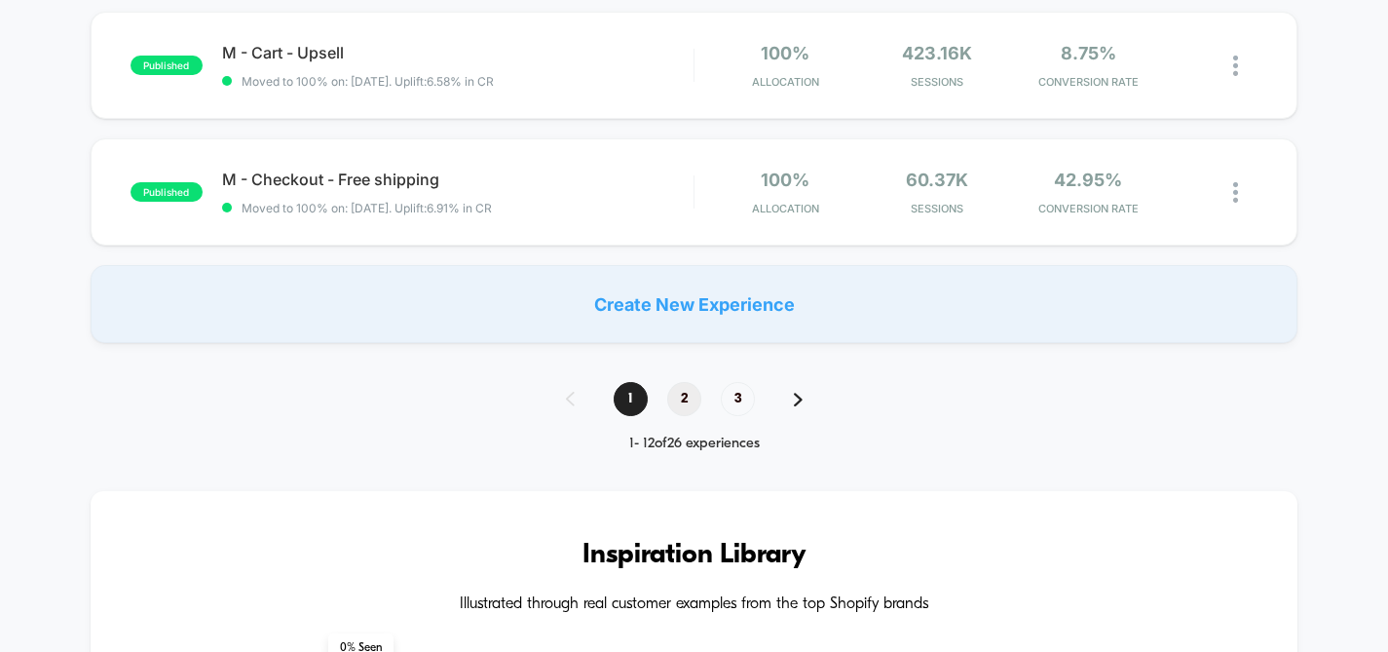
click at [680, 397] on span "2" at bounding box center [684, 399] width 34 height 34
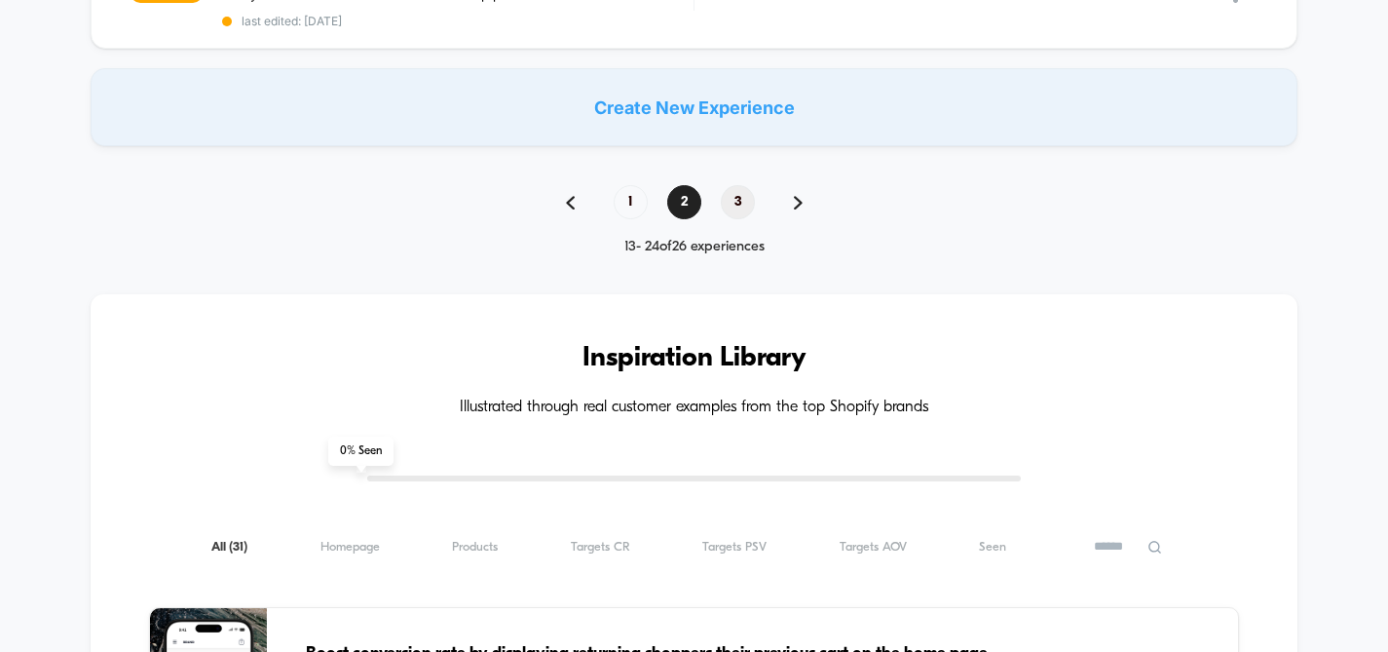
click at [742, 189] on span "3" at bounding box center [738, 202] width 34 height 34
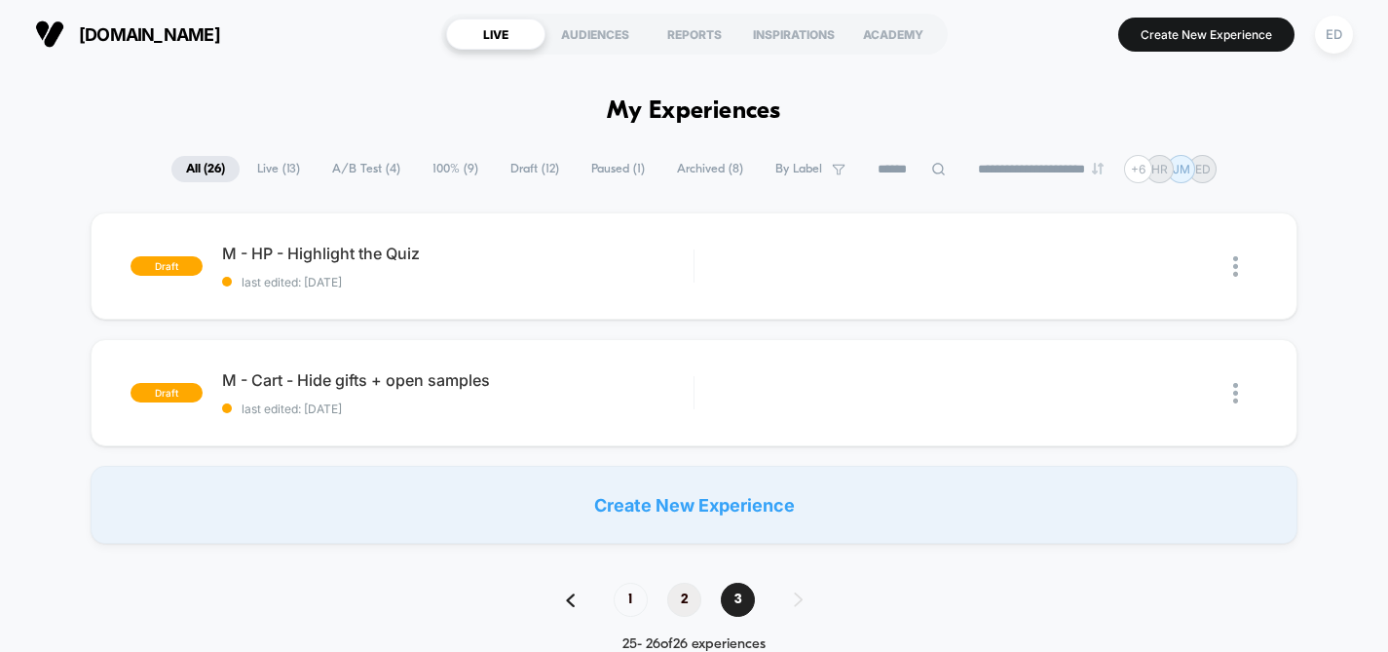
click at [678, 601] on span "2" at bounding box center [684, 600] width 34 height 34
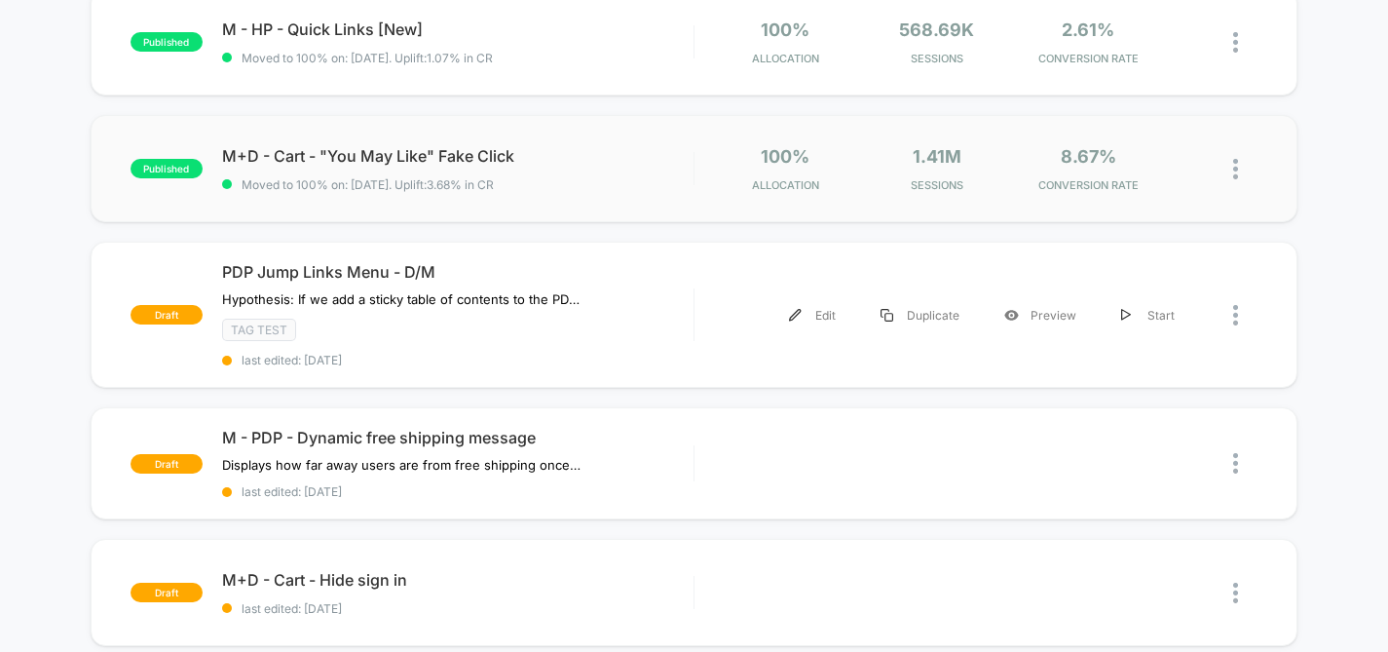
scroll to position [240, 0]
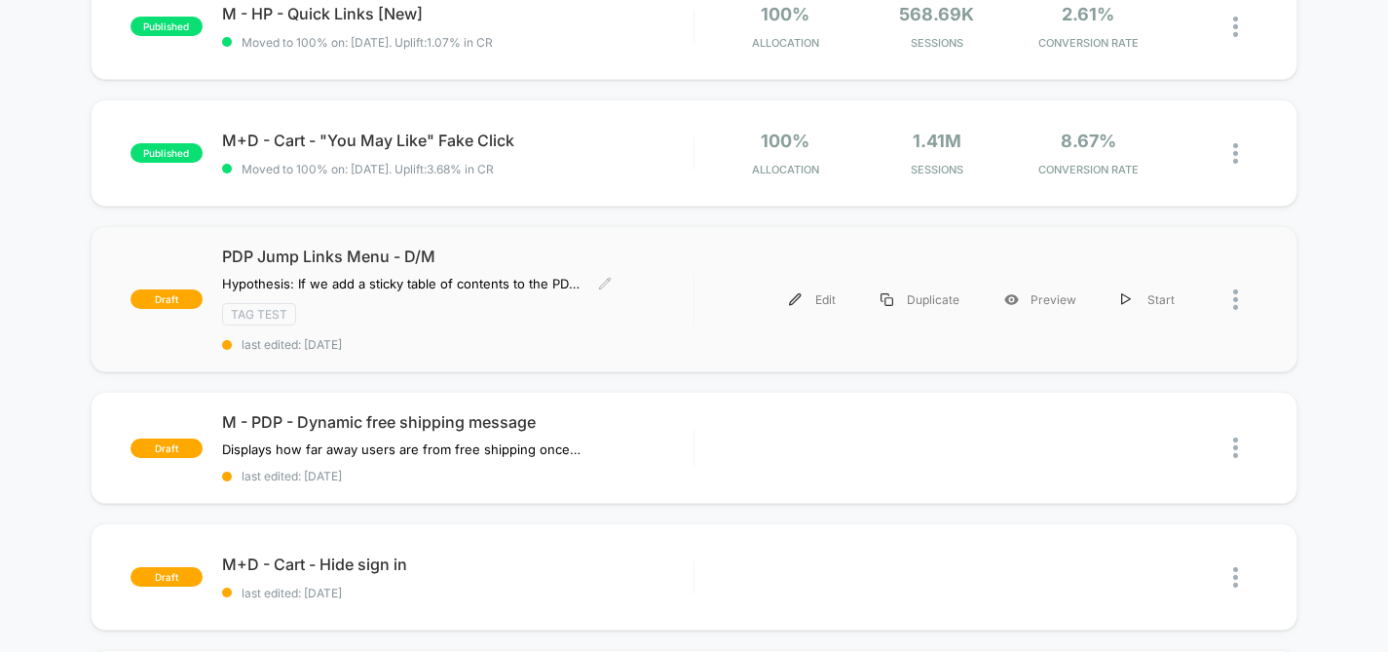
click at [401, 257] on span "PDP Jump Links Menu - D/M" at bounding box center [458, 255] width 472 height 19
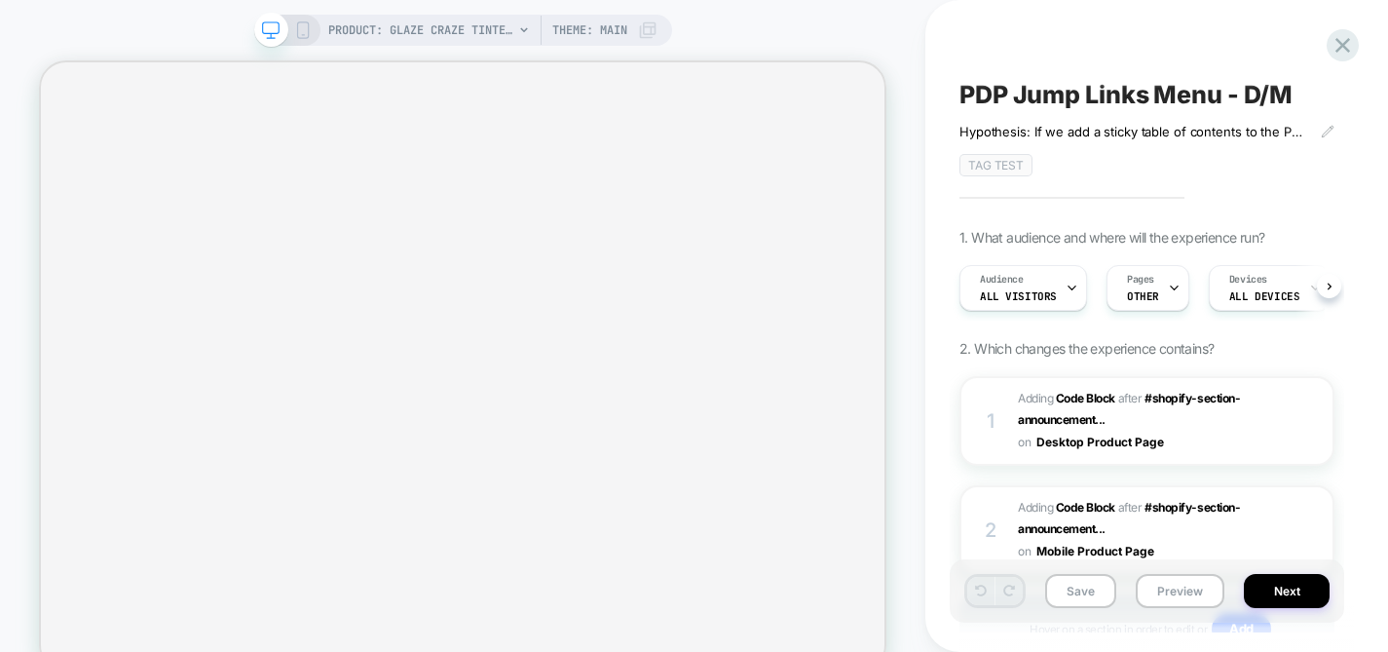
scroll to position [0, 1]
click at [1170, 287] on icon at bounding box center [1173, 288] width 7 height 4
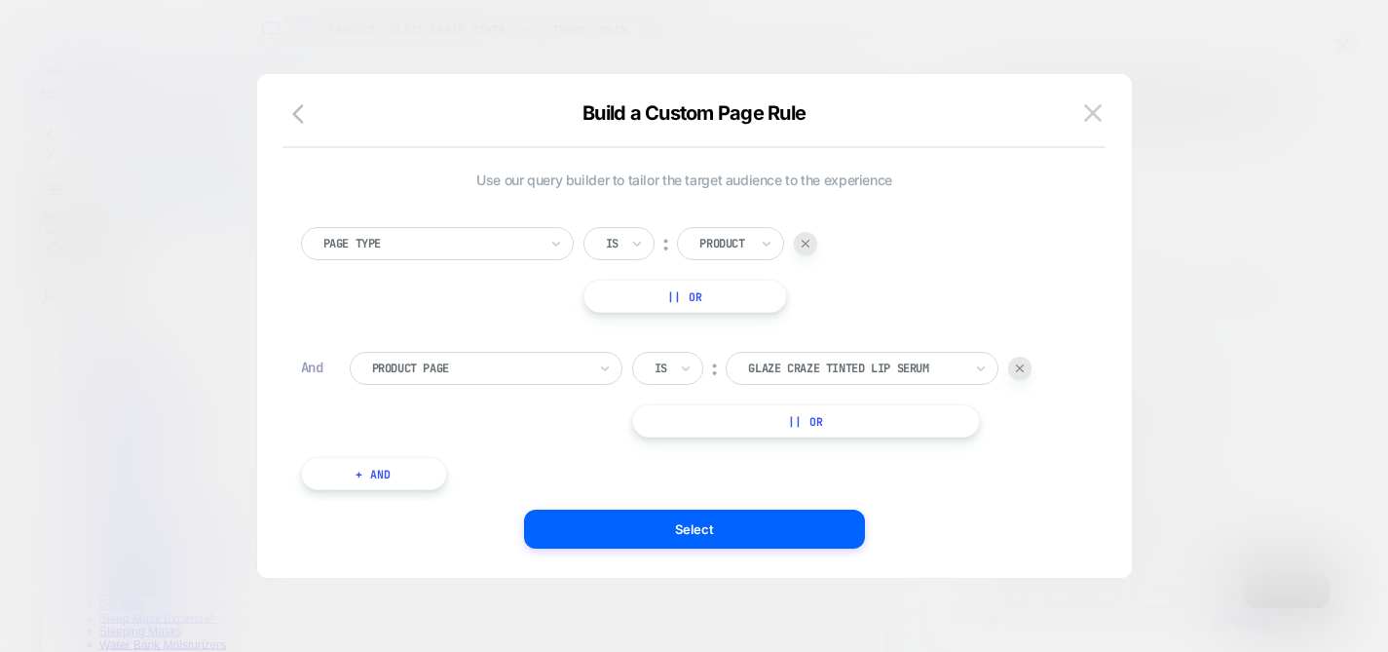
scroll to position [0, 285]
